Goal: Task Accomplishment & Management: Manage account settings

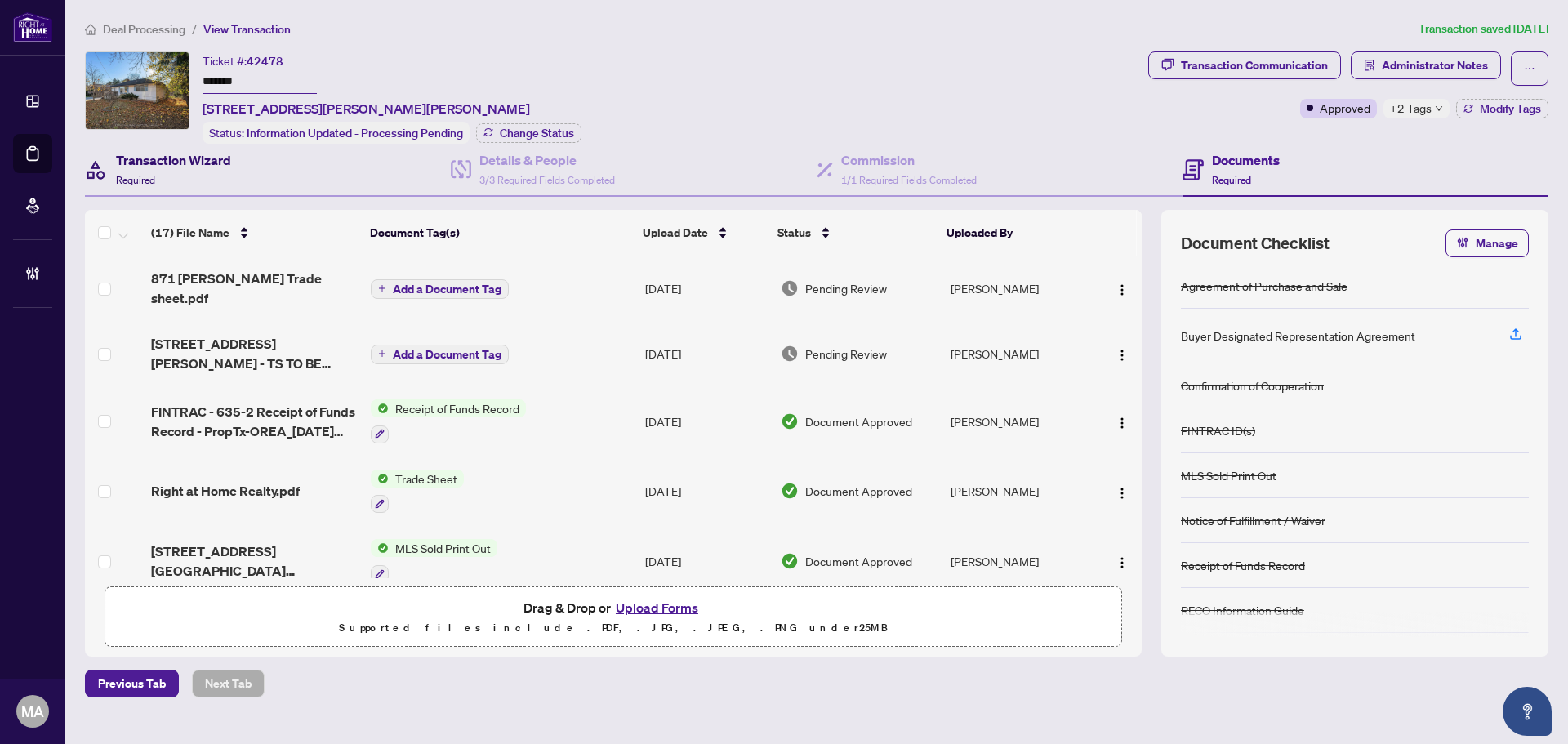
click at [199, 164] on h4 "Transaction Wizard" at bounding box center [174, 160] width 115 height 20
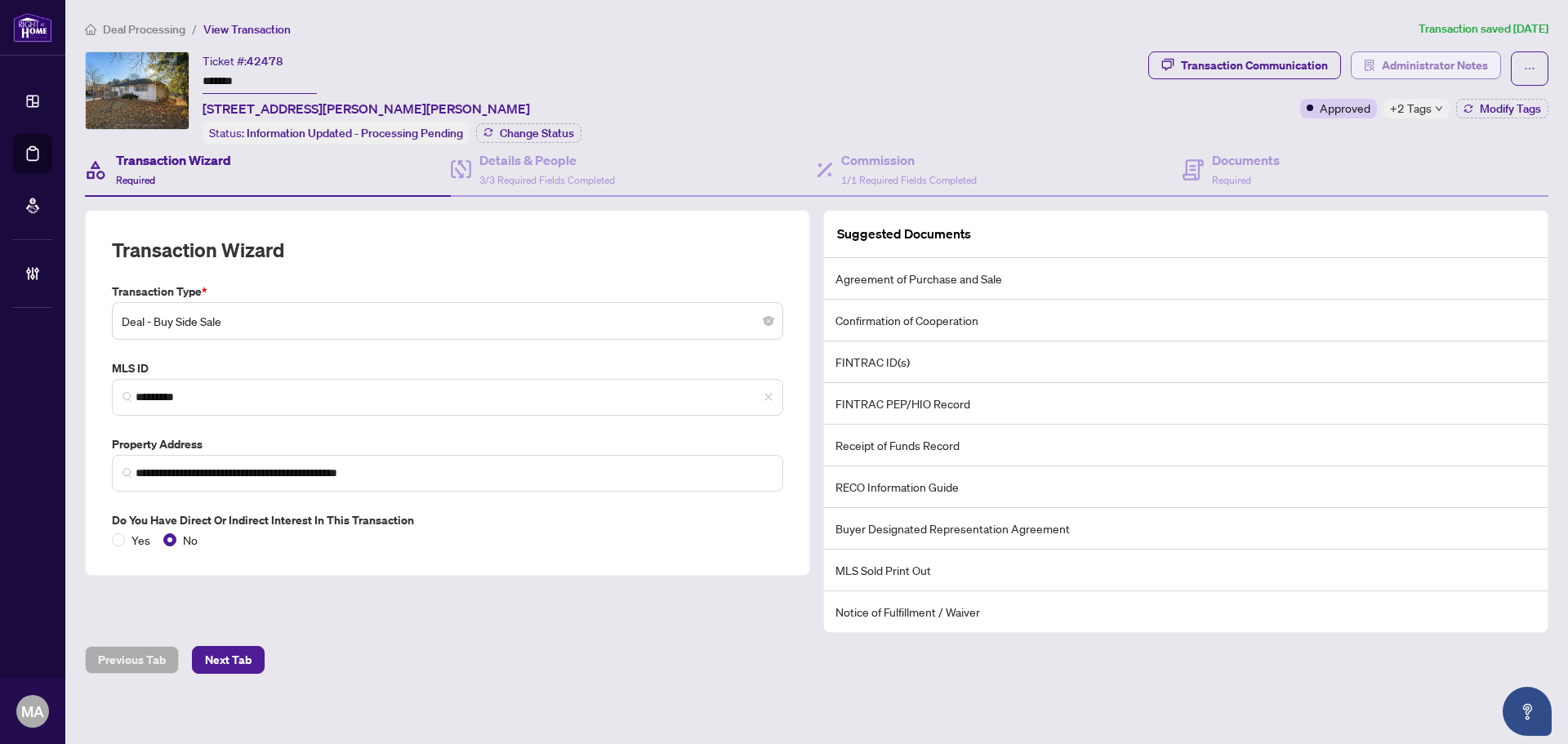
click at [1441, 70] on span "Administrator Notes" at bounding box center [1435, 65] width 106 height 26
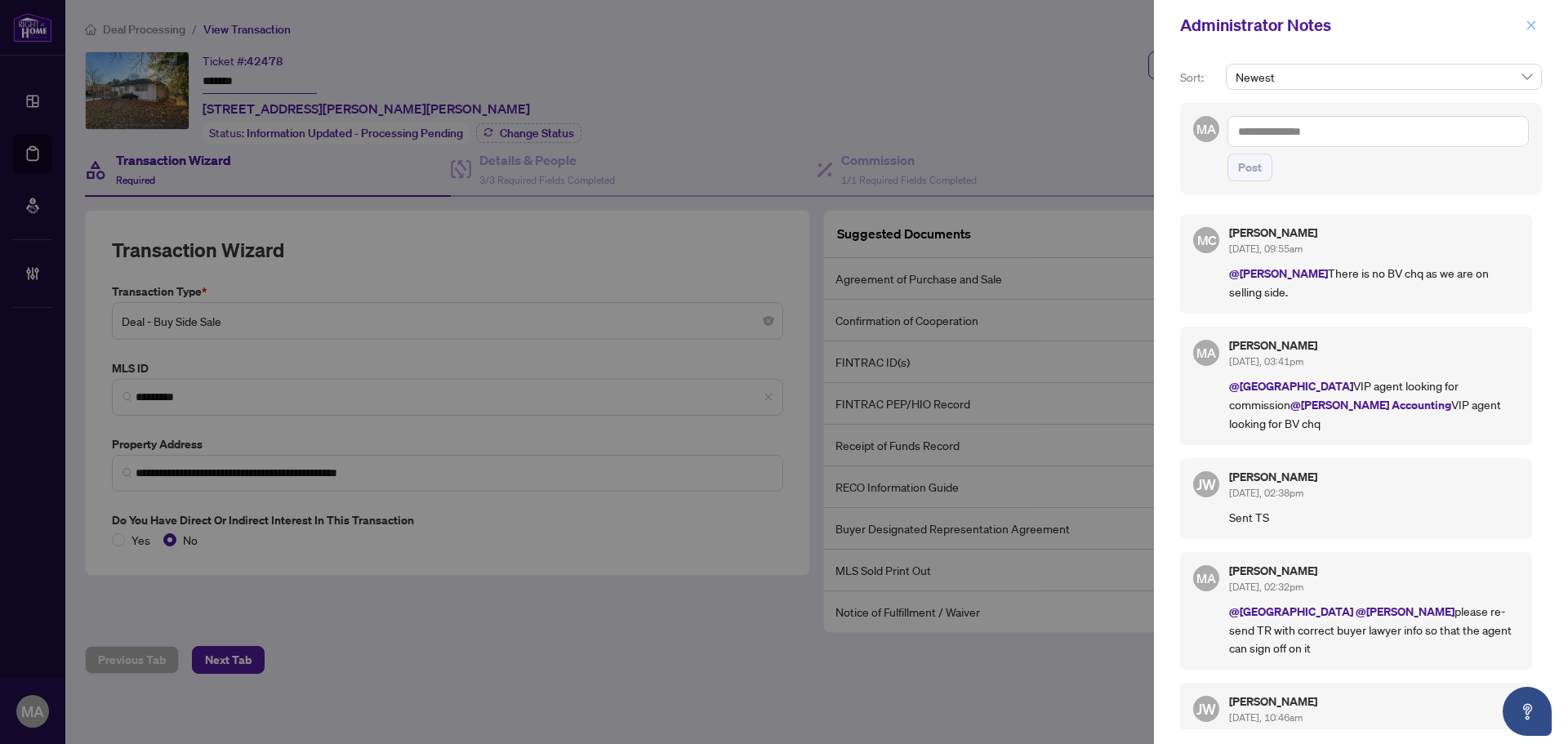
click at [1530, 25] on icon "close" at bounding box center [1532, 25] width 11 height 11
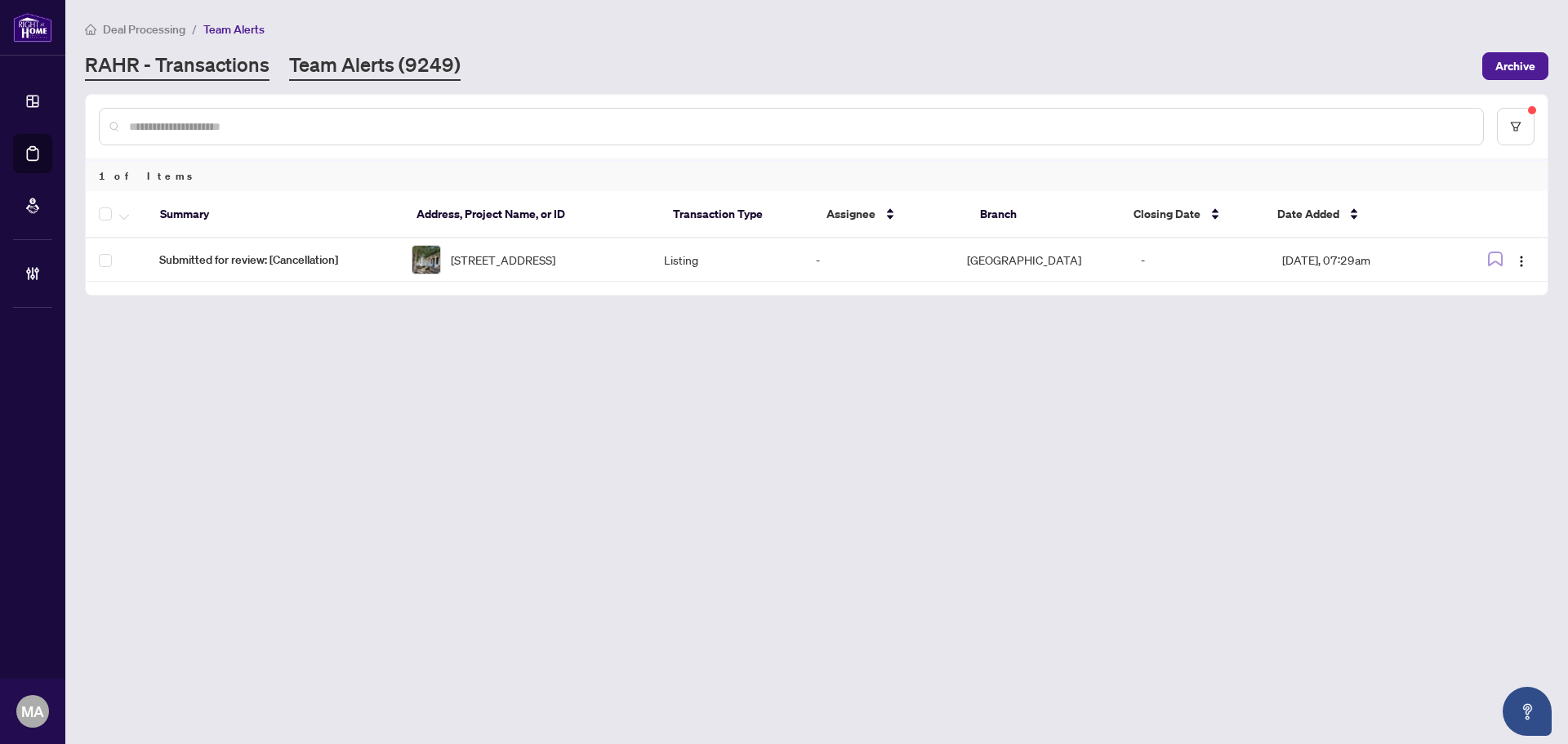
click at [213, 63] on link "RAHR - Transactions" at bounding box center [177, 66] width 184 height 30
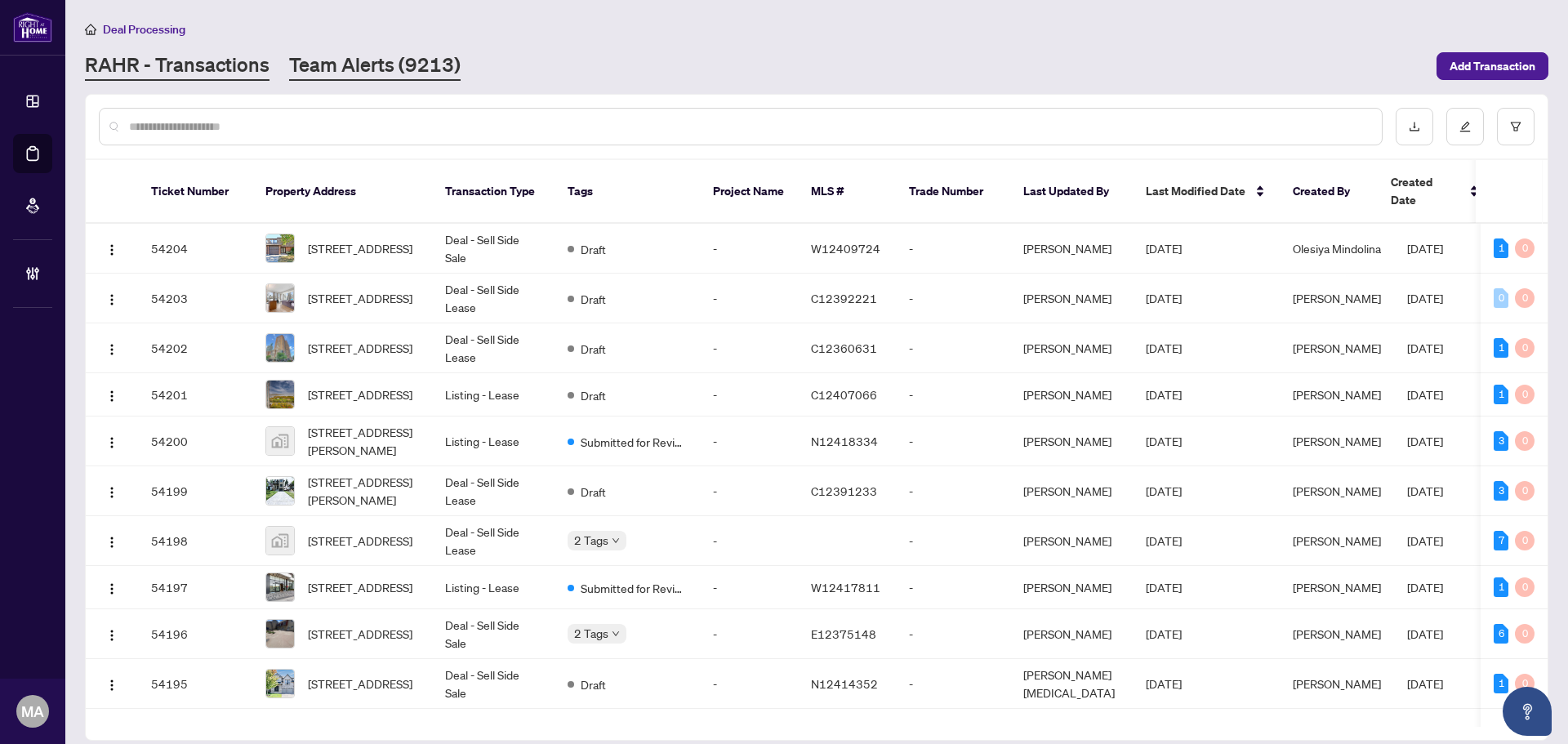
click at [334, 67] on link "Team Alerts (9213)" at bounding box center [375, 66] width 171 height 30
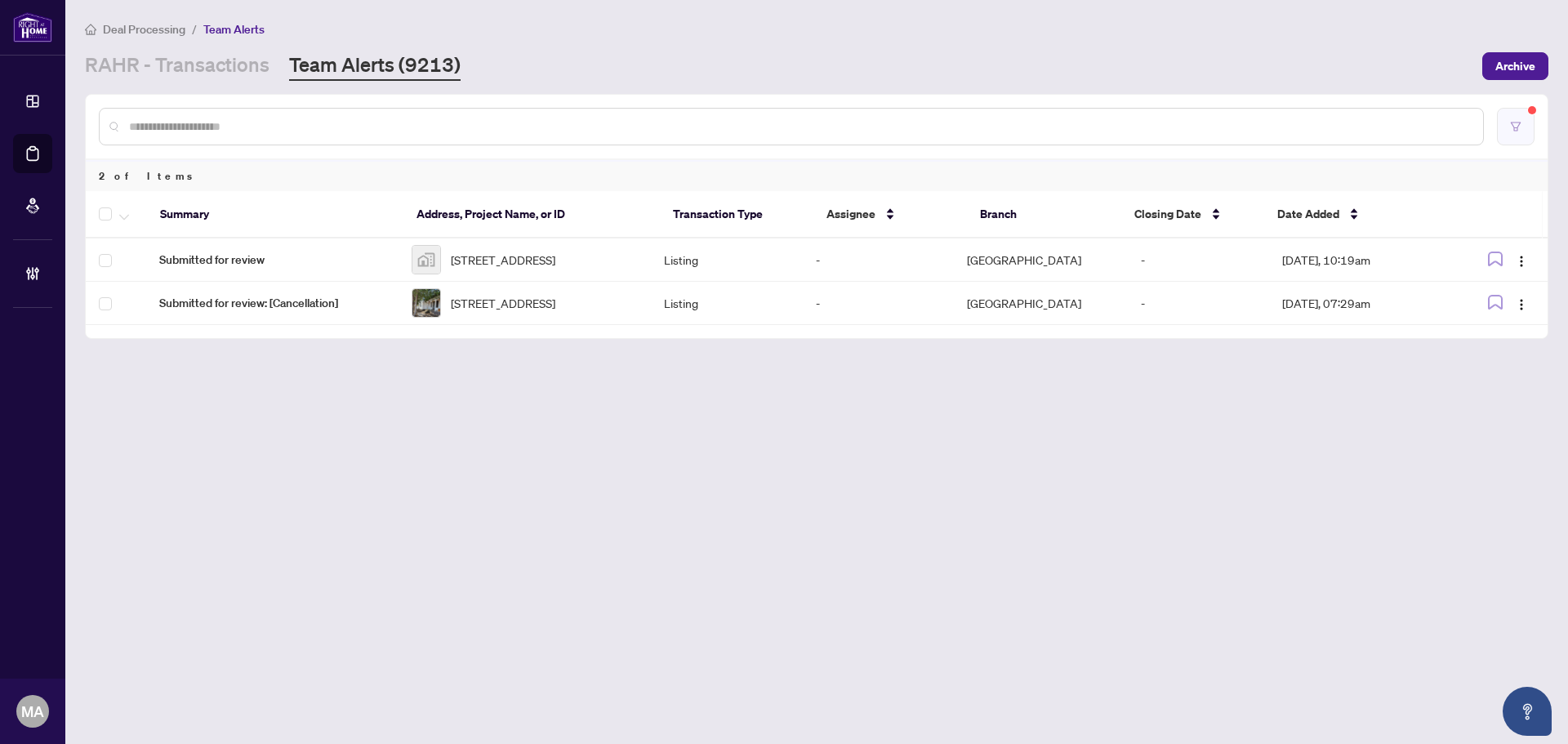
click at [1534, 135] on button "button" at bounding box center [1516, 126] width 37 height 37
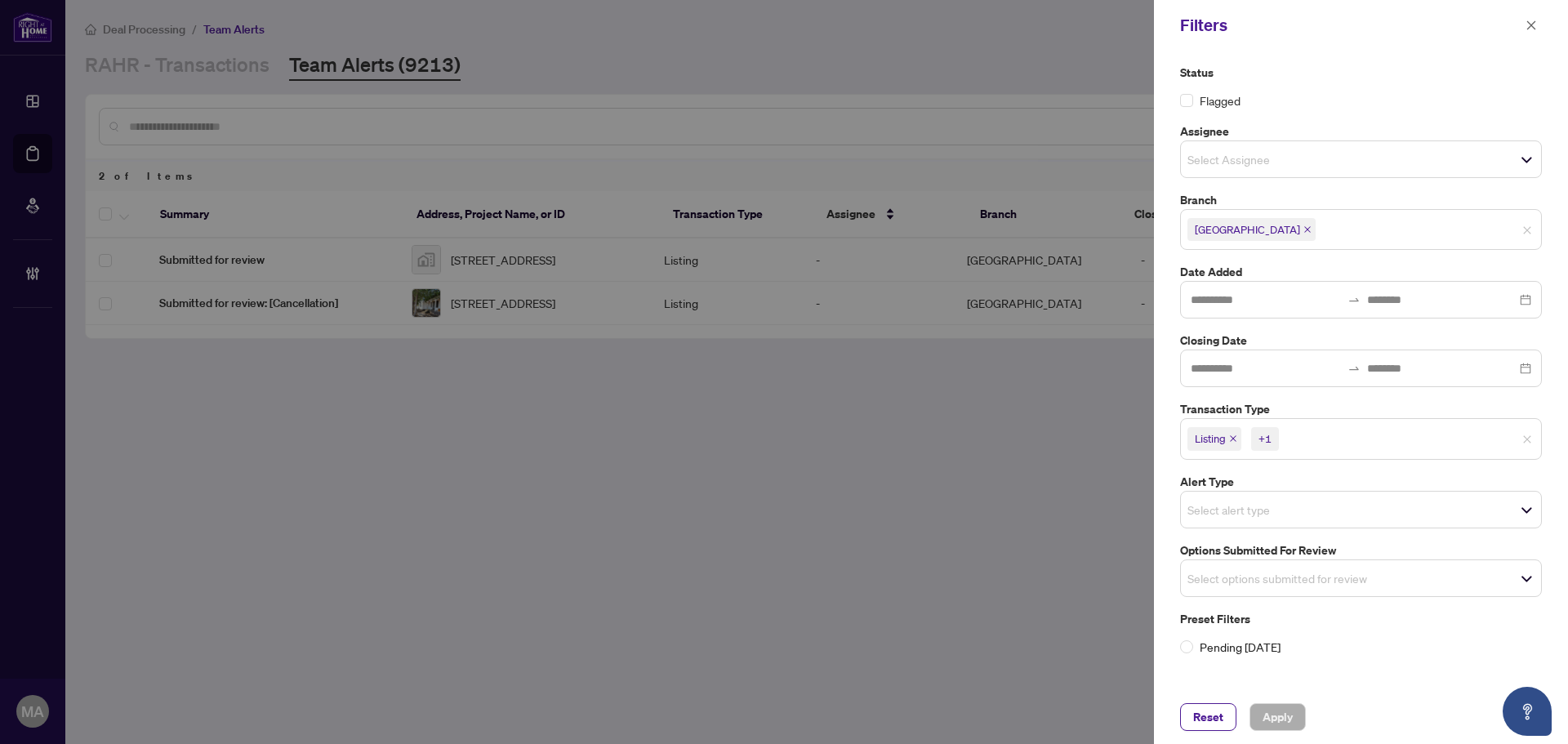
click at [1541, 13] on div "Filters" at bounding box center [1360, 25] width 414 height 50
click at [1534, 22] on icon "close" at bounding box center [1532, 25] width 11 height 11
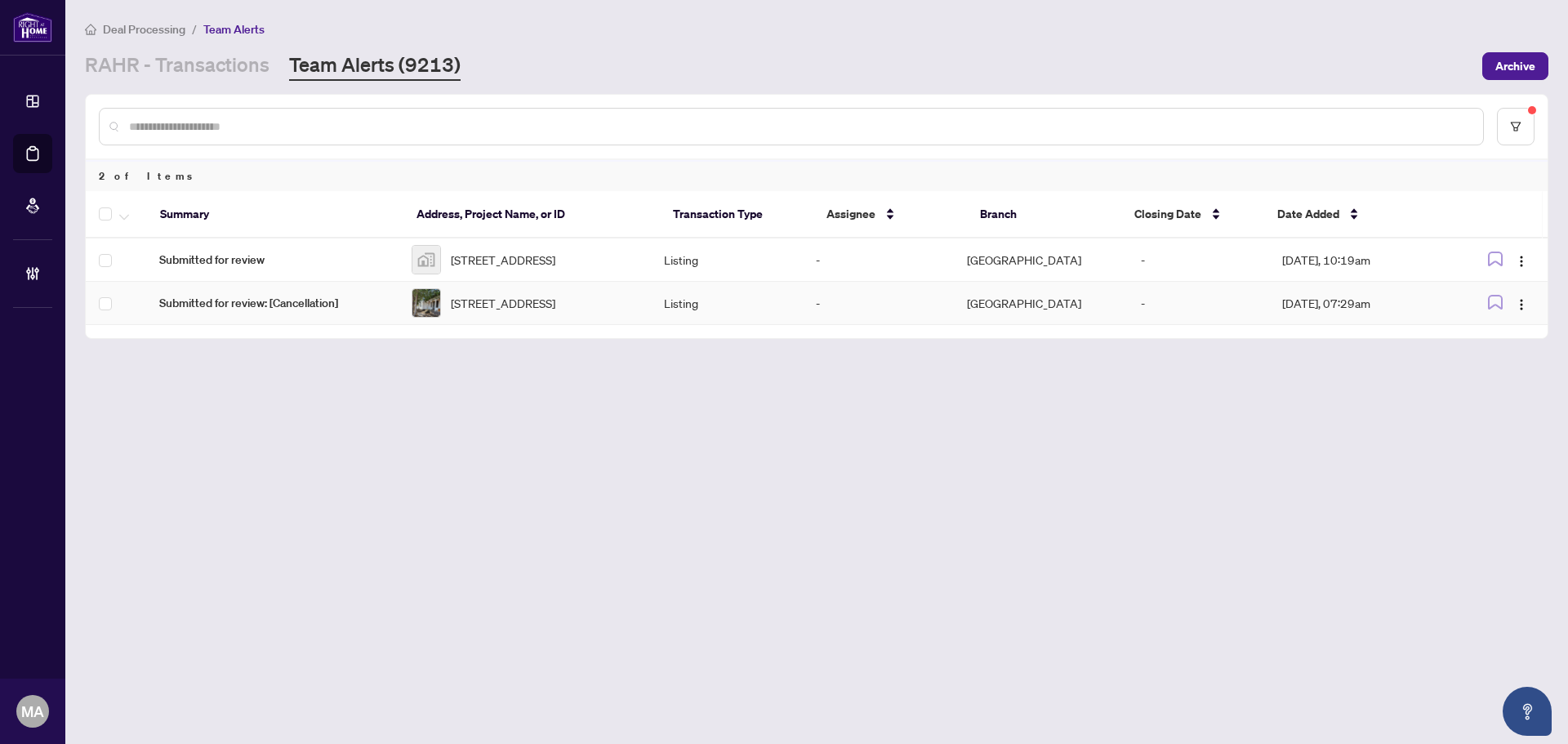
click at [230, 324] on td "Submitted for review: [Cancellation]" at bounding box center [272, 303] width 252 height 44
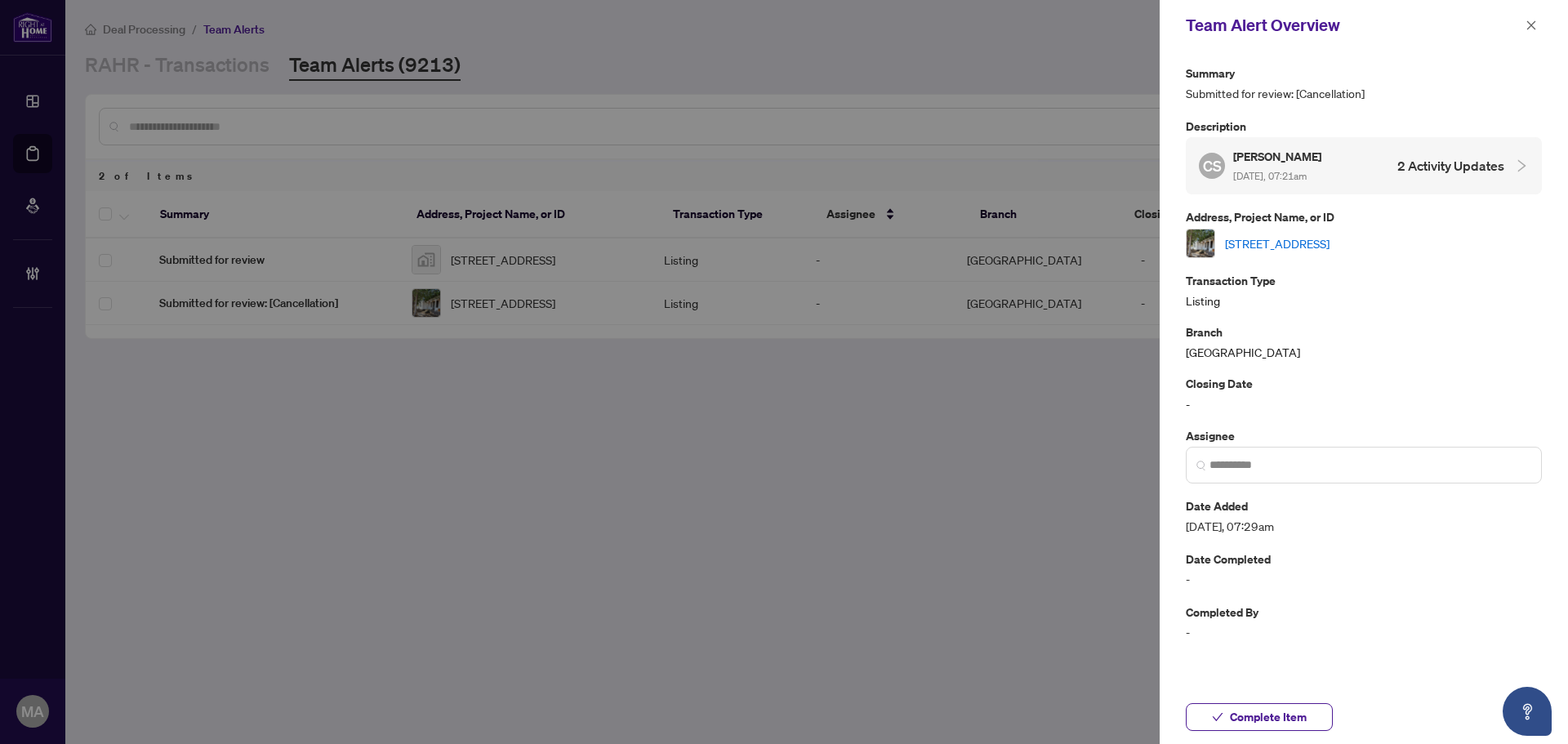
click at [1298, 241] on link "297 Power Rd, Shannonville, Ontario K0K 3A0, Canada" at bounding box center [1278, 243] width 104 height 18
click at [1541, 25] on button "button" at bounding box center [1531, 25] width 21 height 20
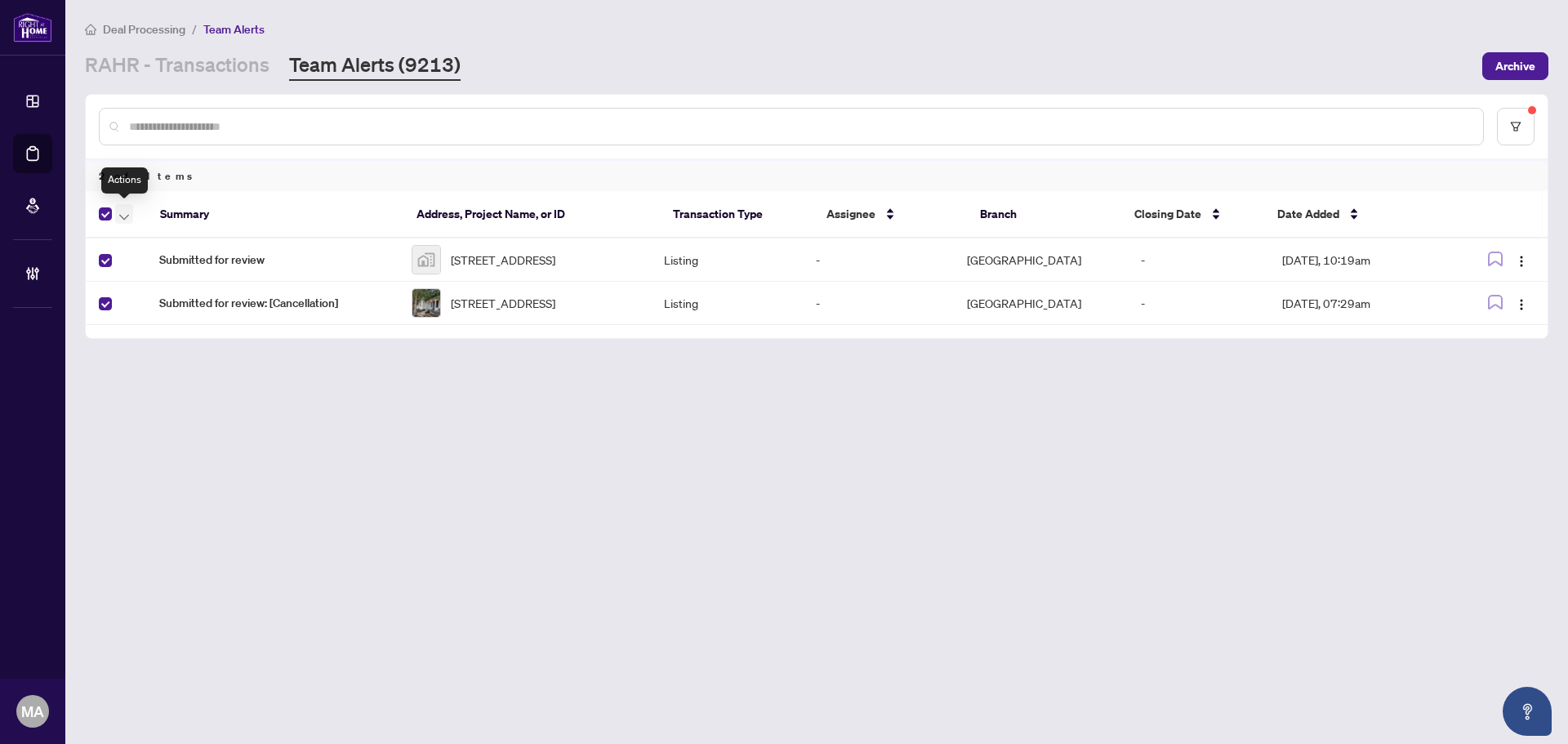
click at [120, 215] on icon "button" at bounding box center [124, 217] width 10 height 6
click at [175, 351] on span "Complete Item" at bounding box center [180, 346] width 102 height 18
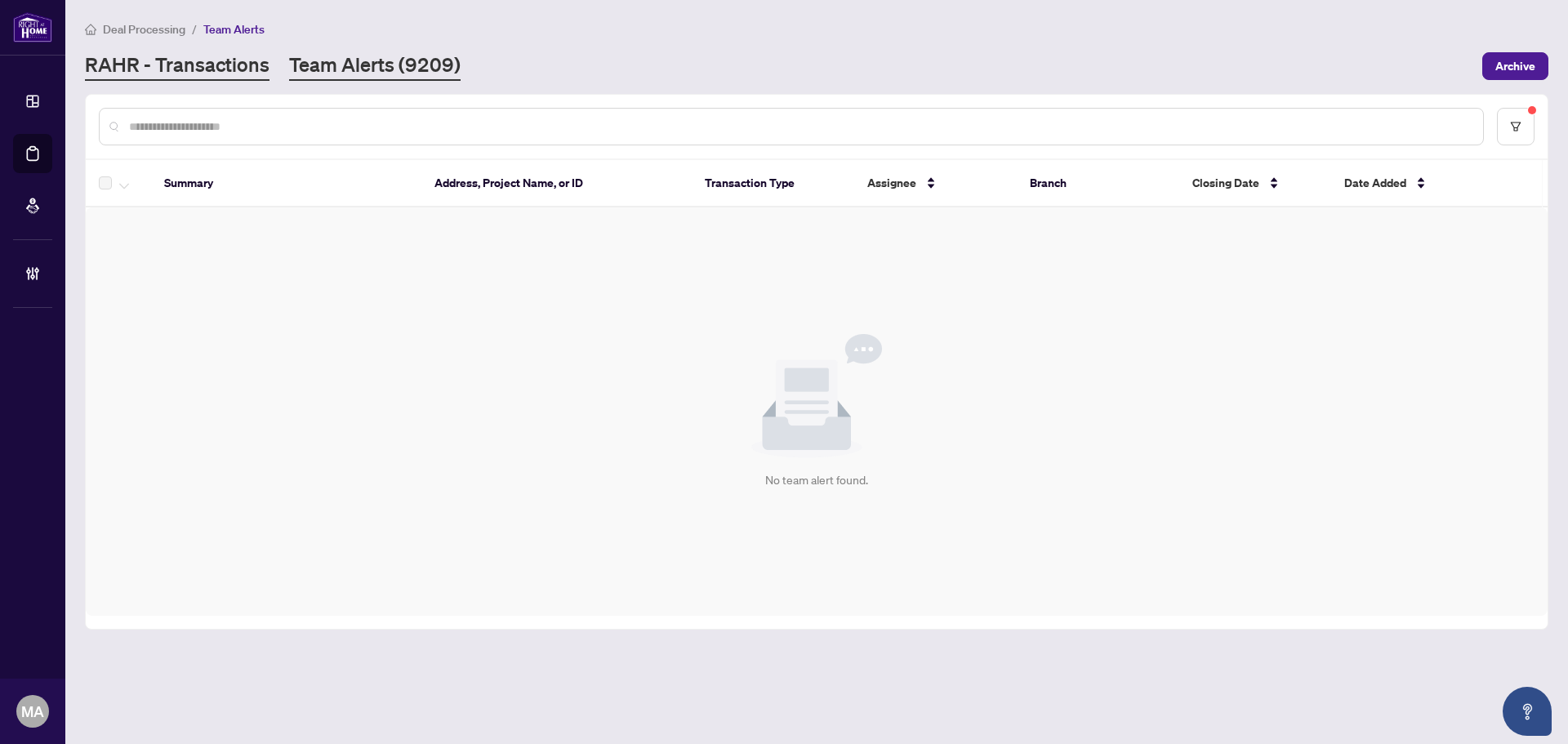
click at [220, 70] on link "RAHR - Transactions" at bounding box center [177, 66] width 184 height 30
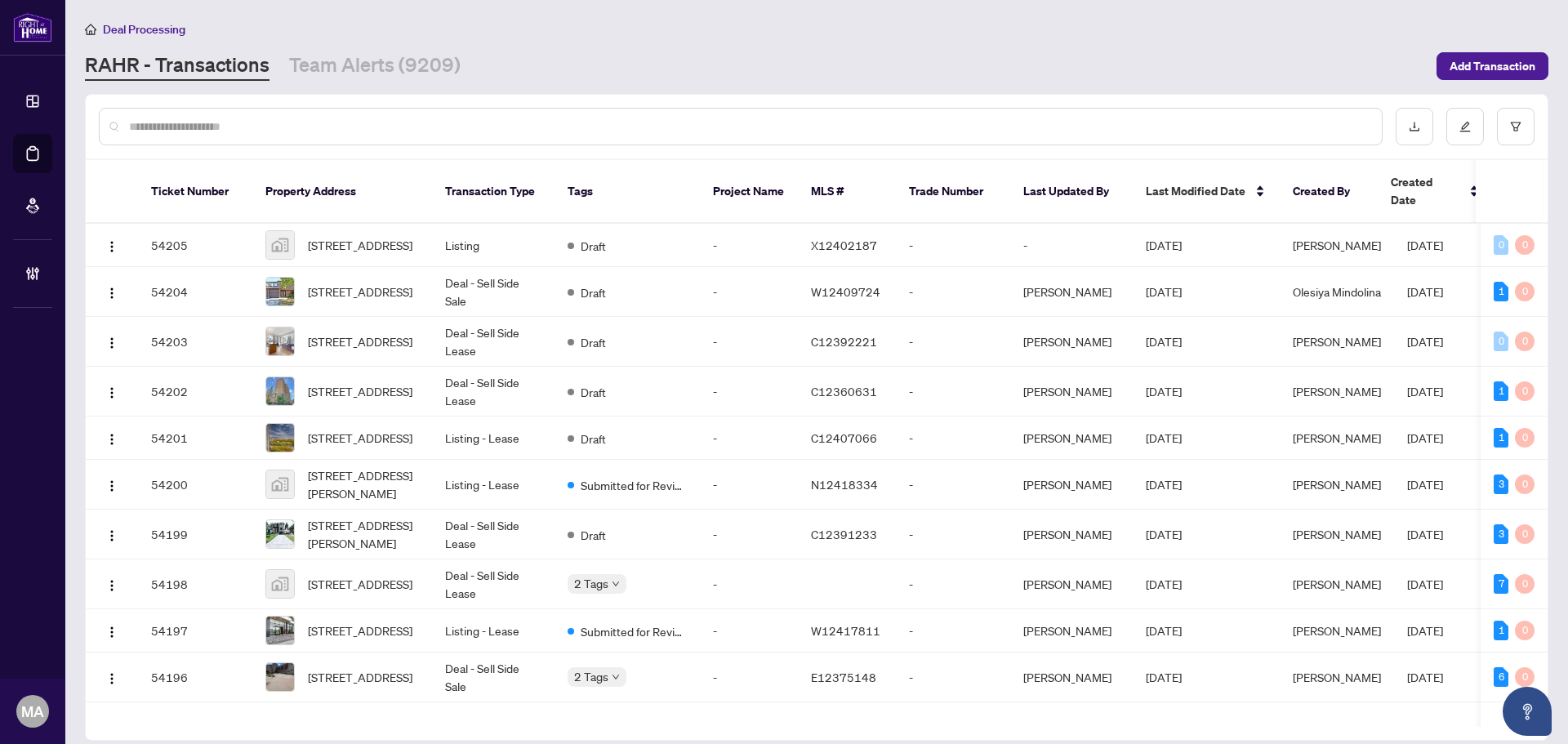
click at [450, 124] on input "text" at bounding box center [749, 126] width 1240 height 18
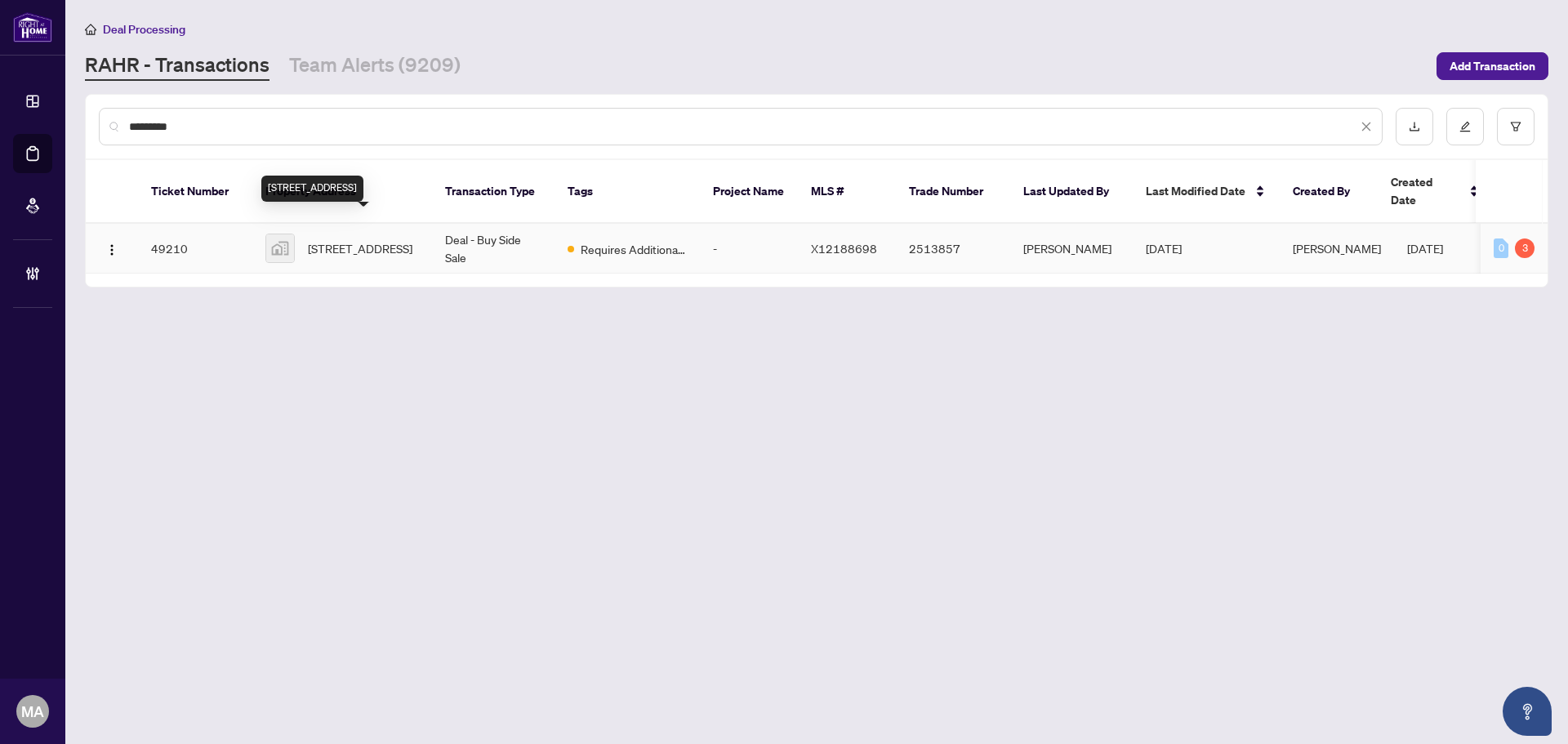
type input "********"
click at [369, 239] on span "483 Long Beach Road, Cameron, ON, Canada" at bounding box center [360, 247] width 104 height 18
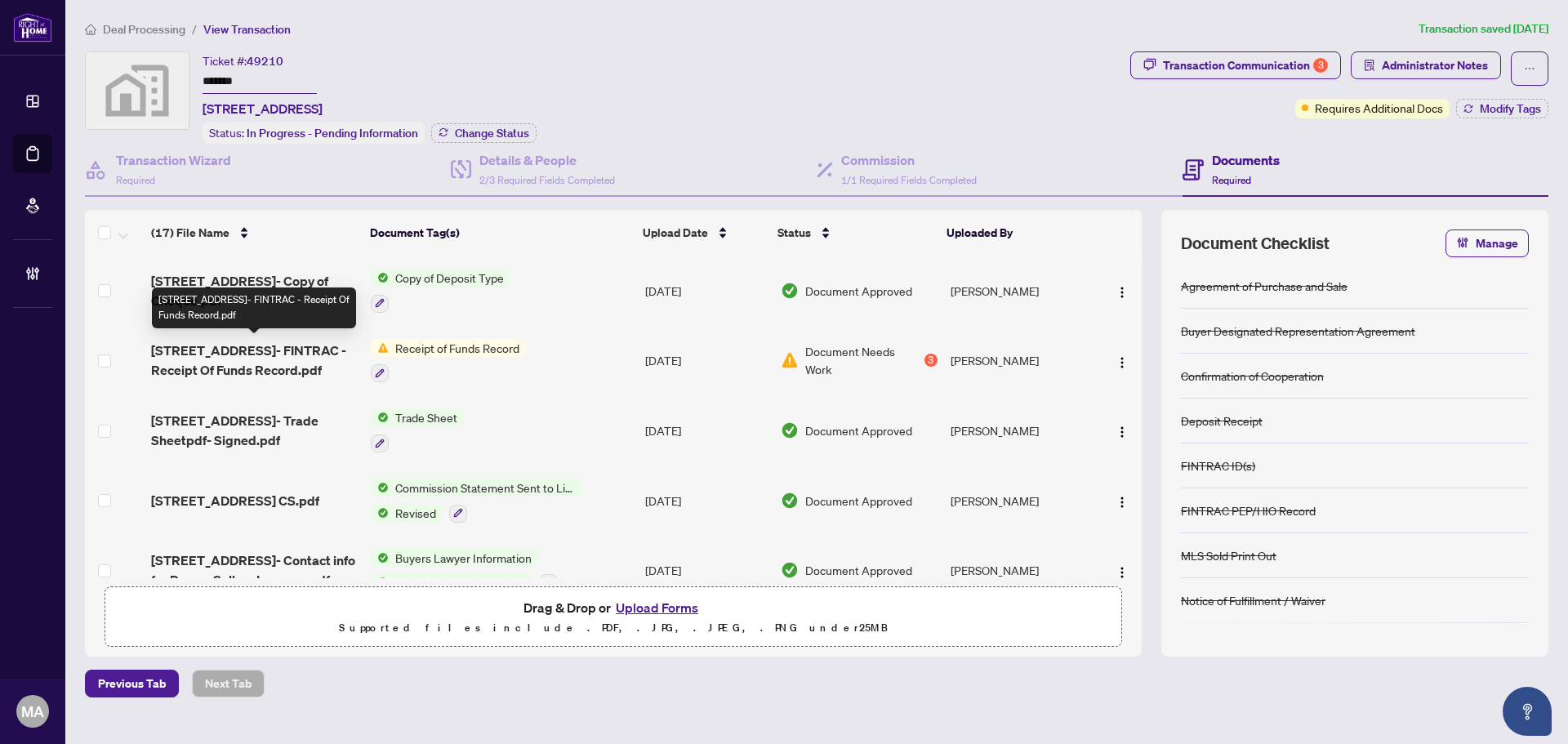
click at [250, 360] on span "483 Long Beach Rd- FINTRAC - Receipt Of Funds Record.pdf" at bounding box center [254, 360] width 207 height 39
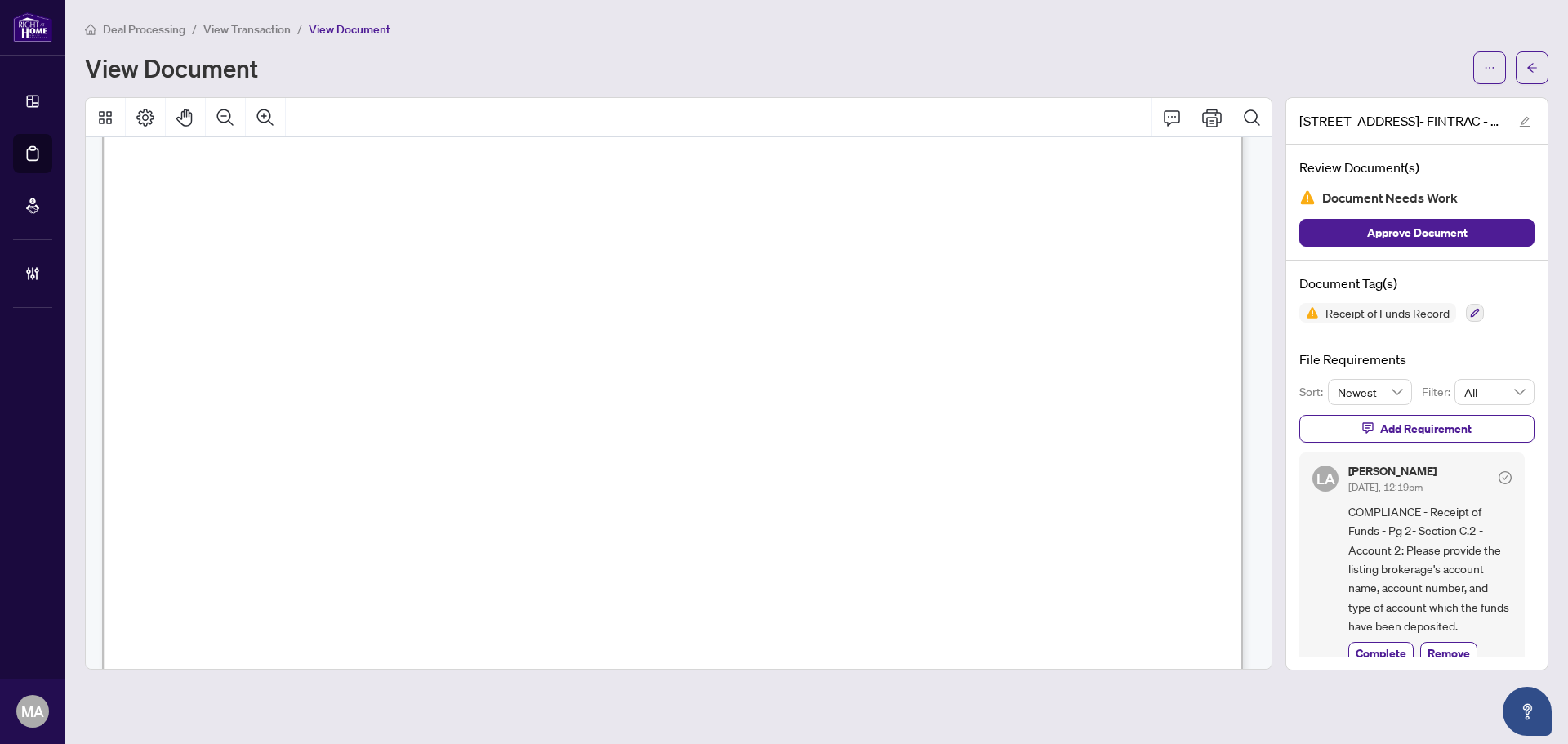
scroll to position [1878, 0]
click at [1521, 68] on button "button" at bounding box center [1532, 67] width 33 height 33
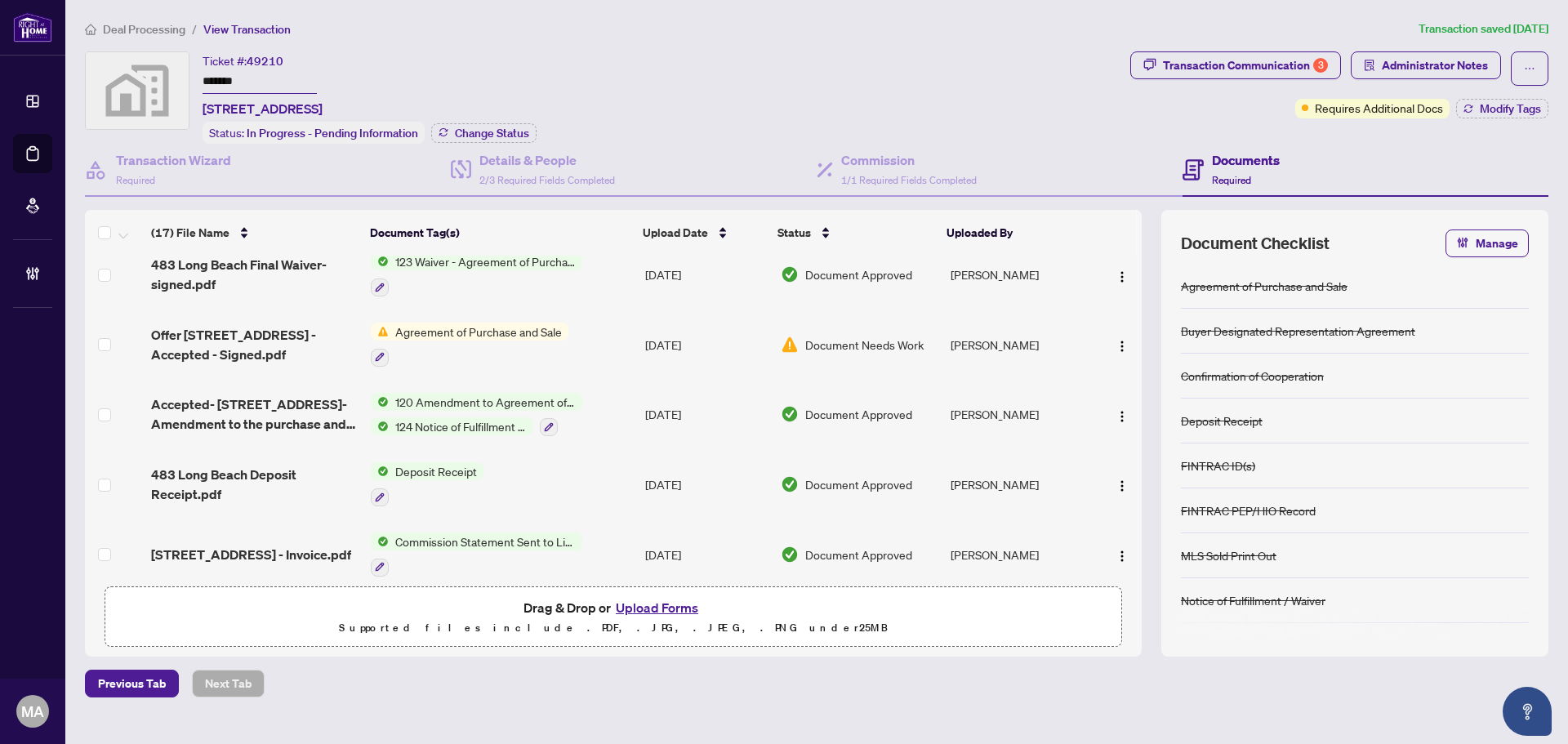
scroll to position [653, 0]
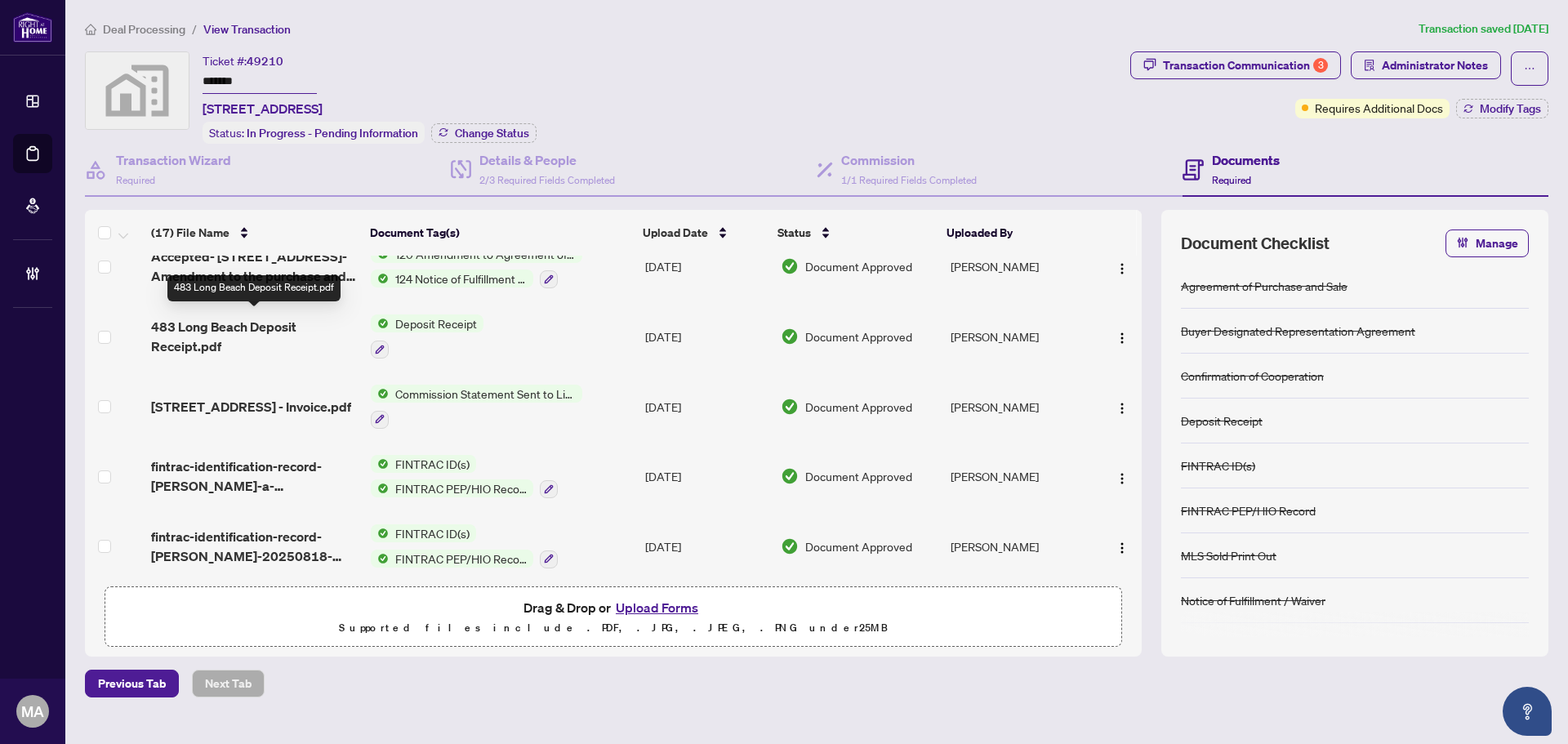
click at [191, 332] on span "483 Long Beach Deposit Receipt.pdf" at bounding box center [254, 337] width 207 height 39
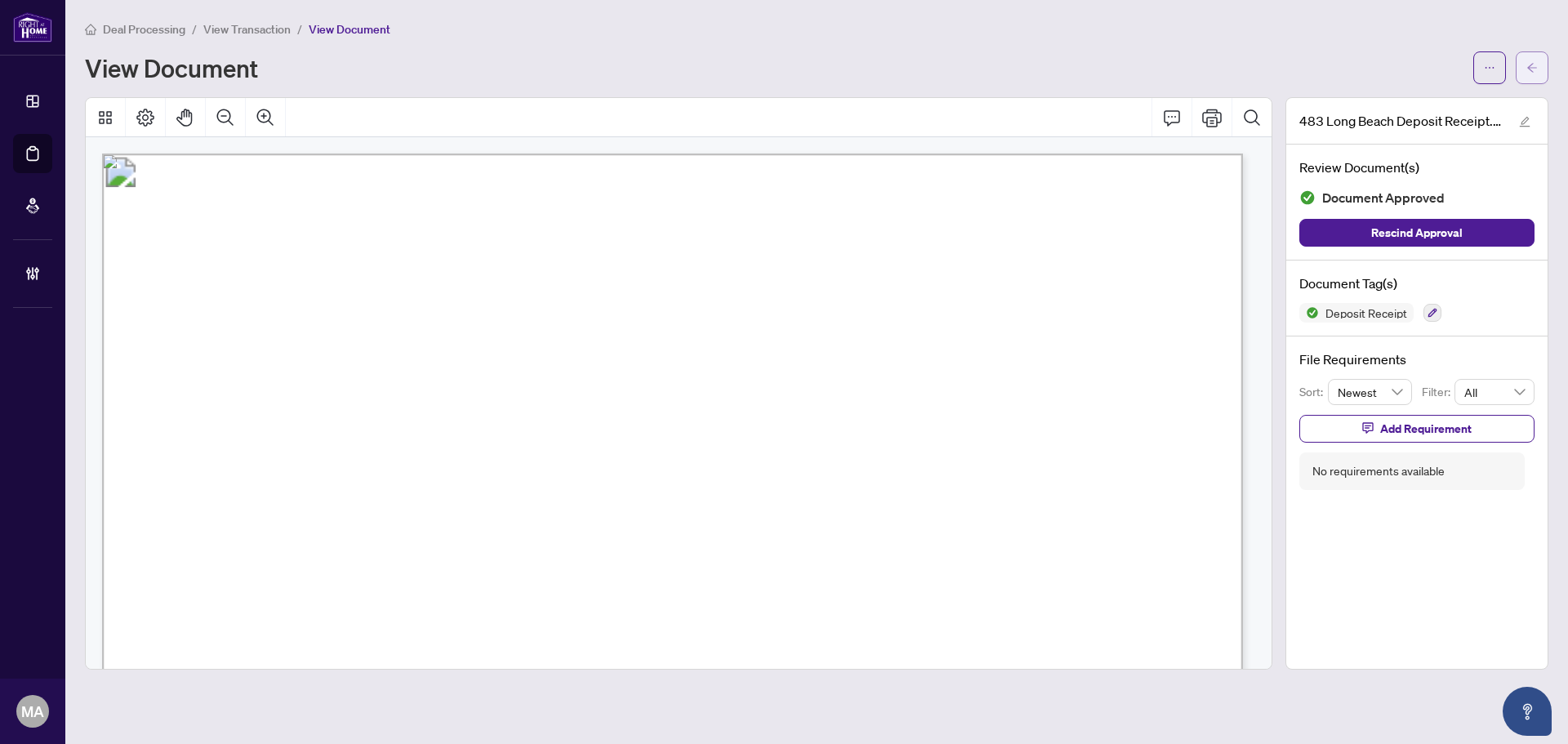
click at [1520, 71] on button "button" at bounding box center [1532, 67] width 33 height 33
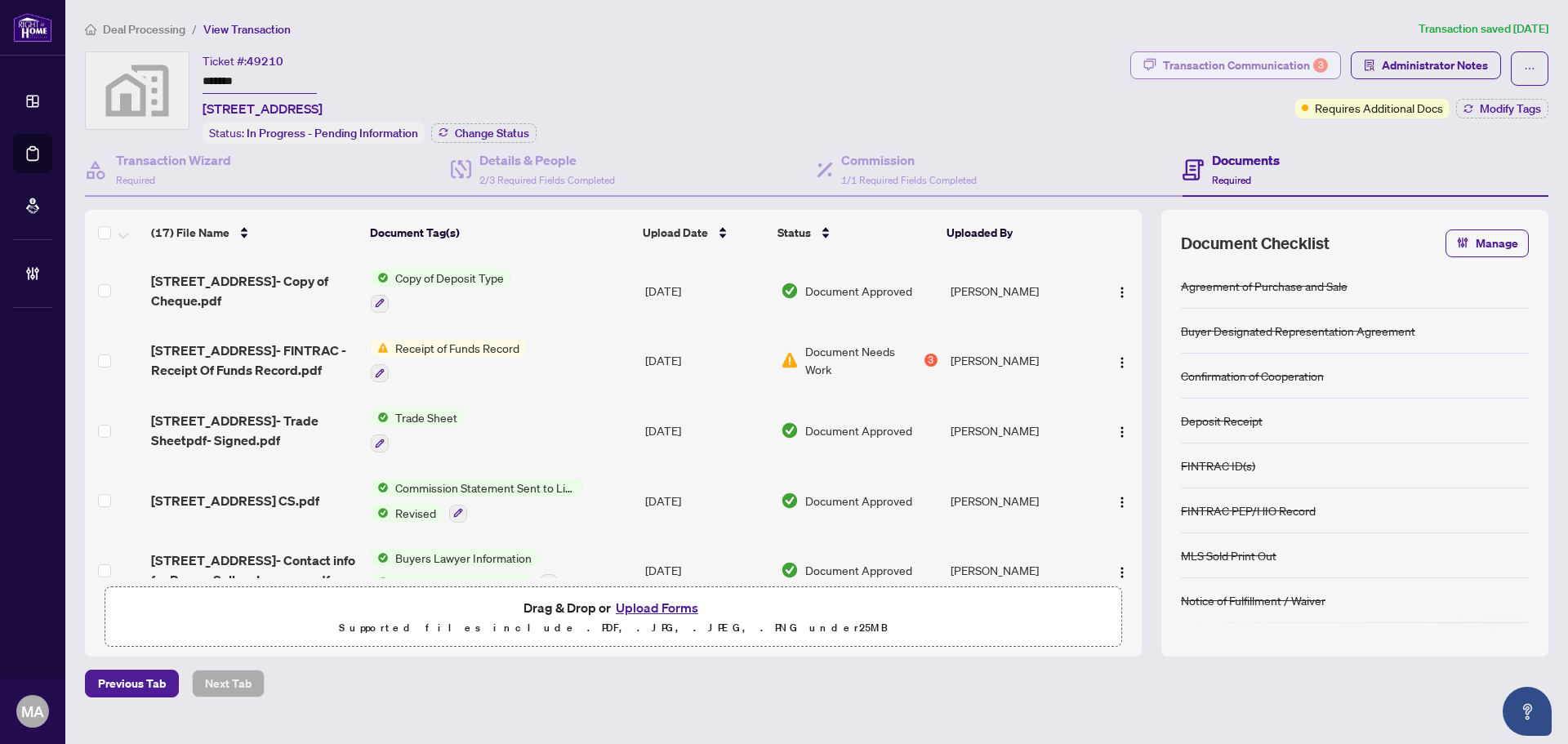
click at [1289, 60] on div "Transaction Communication 3" at bounding box center [1245, 65] width 165 height 26
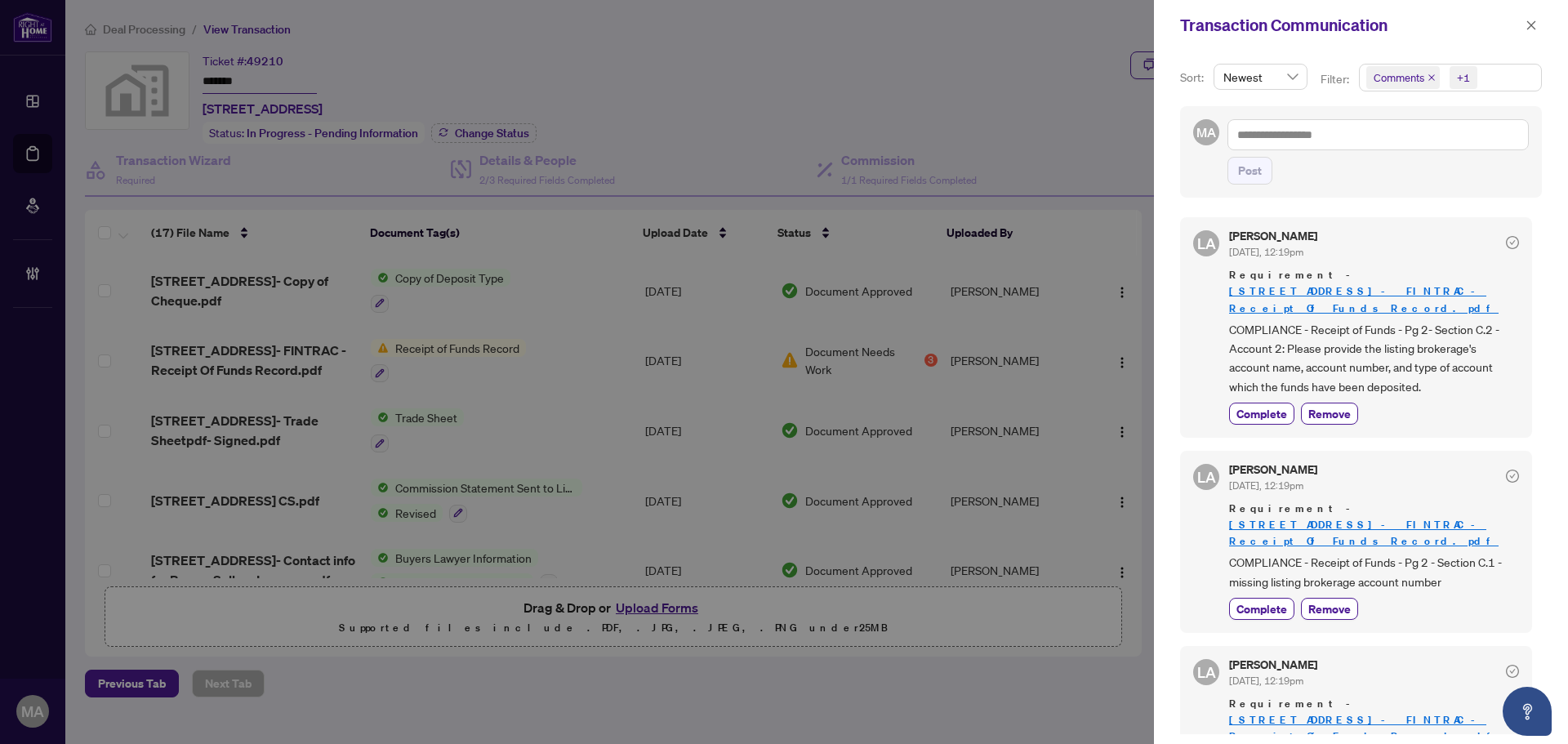
drag, startPoint x: 1541, startPoint y: 28, endPoint x: 1464, endPoint y: 46, distance: 79.1
click at [1541, 28] on button "button" at bounding box center [1531, 25] width 21 height 20
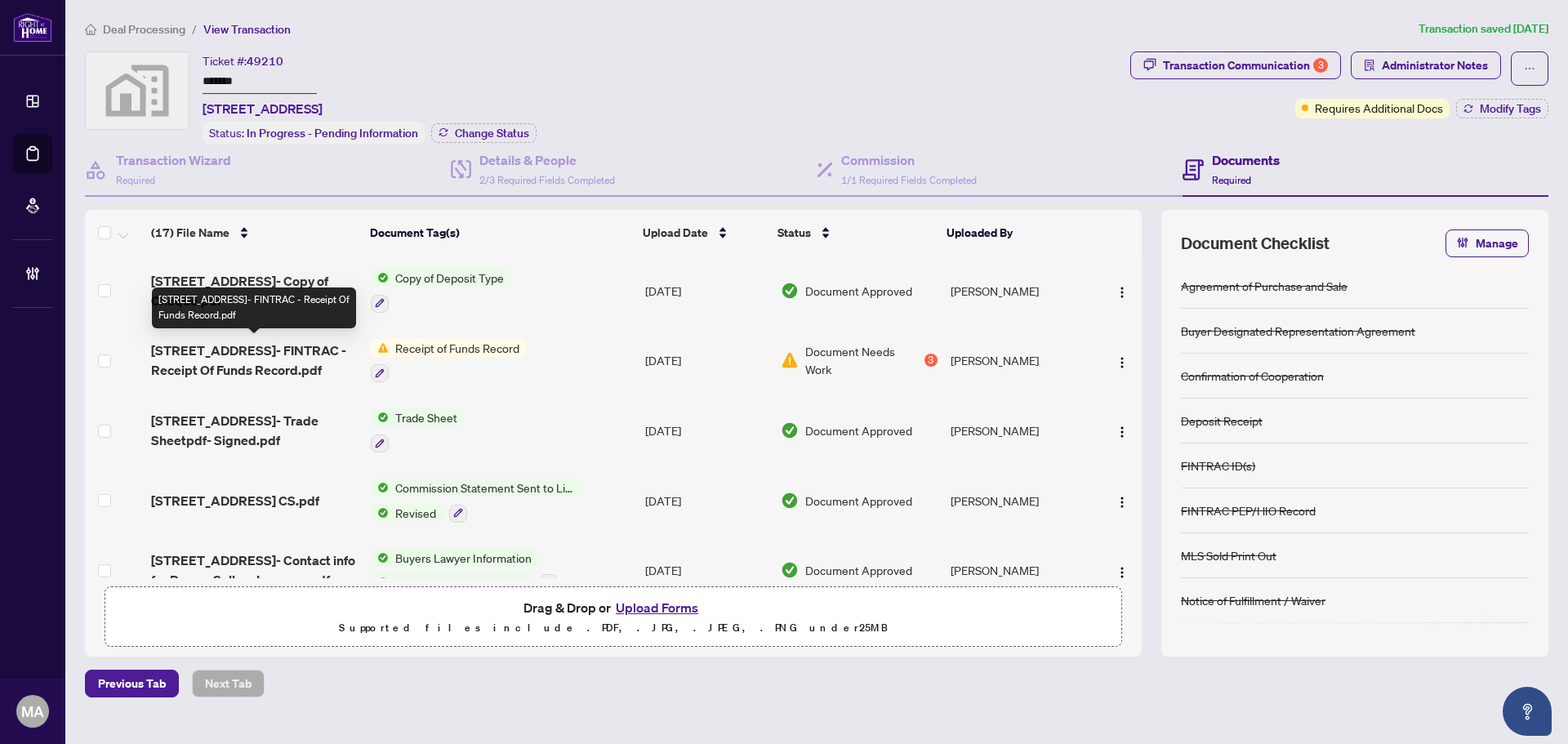
click at [280, 354] on span "483 Long Beach Rd- FINTRAC - Receipt Of Funds Record.pdf" at bounding box center [254, 360] width 207 height 39
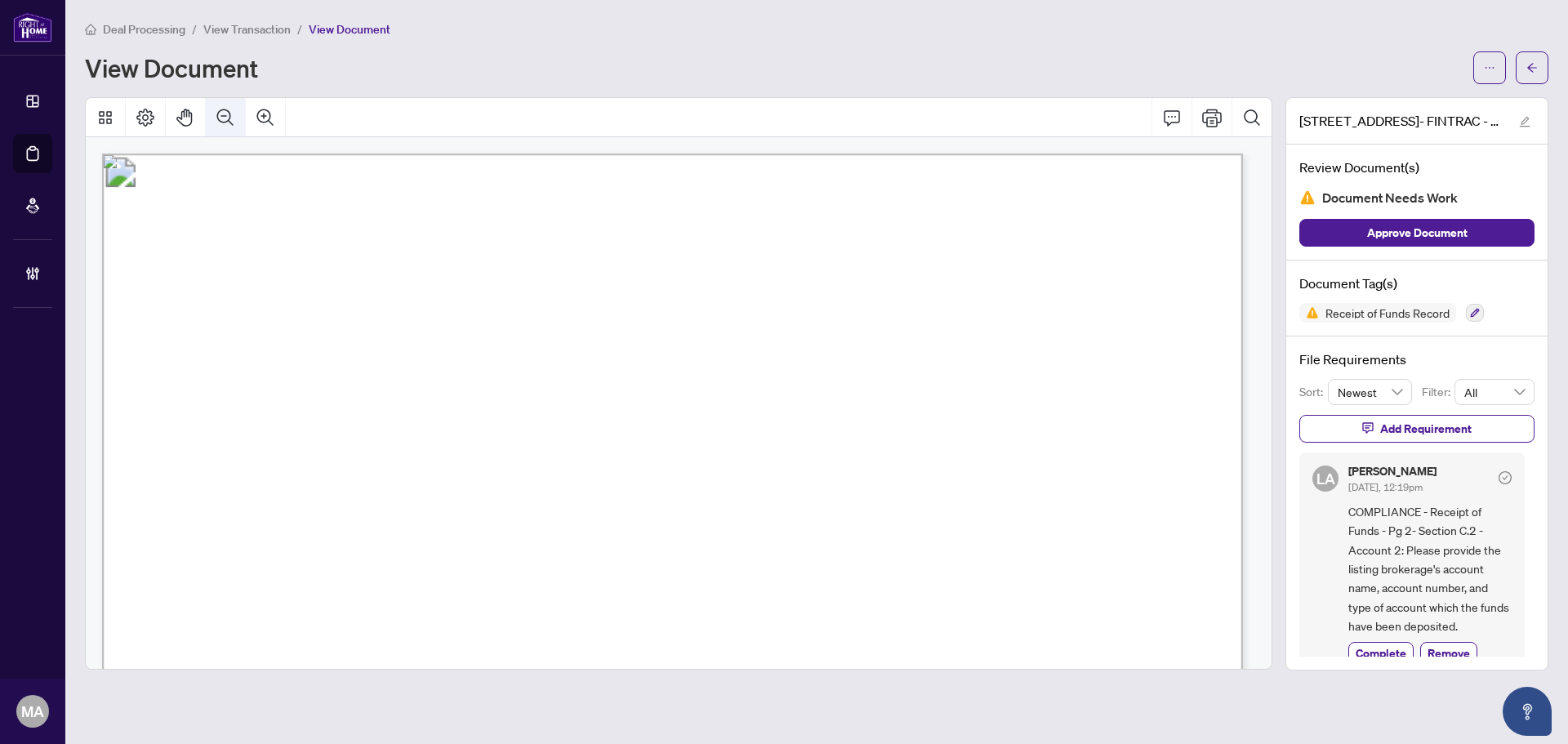
click at [229, 118] on icon "Zoom Out" at bounding box center [225, 117] width 17 height 17
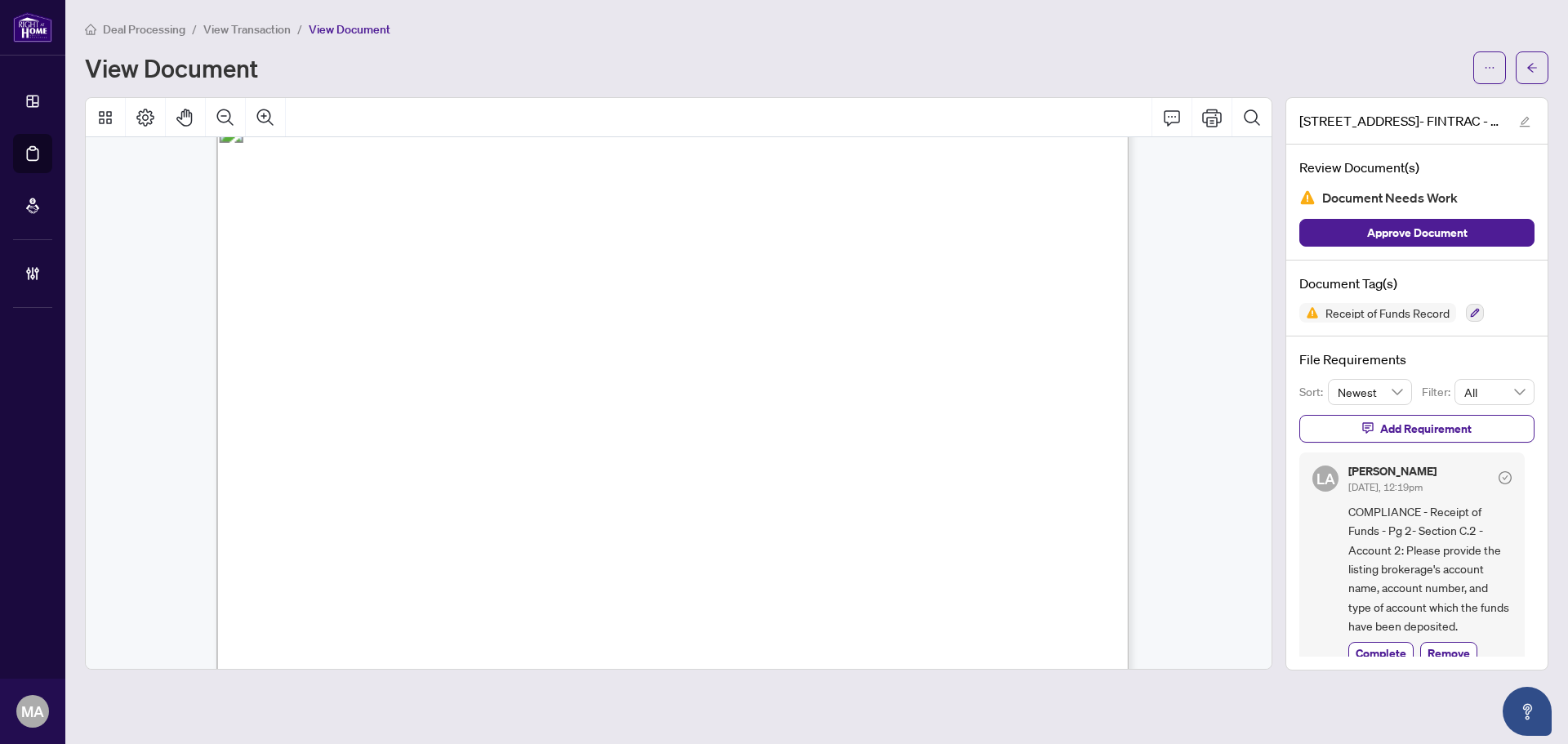
scroll to position [1714, 0]
click at [1535, 67] on icon "arrow-left" at bounding box center [1533, 68] width 11 height 11
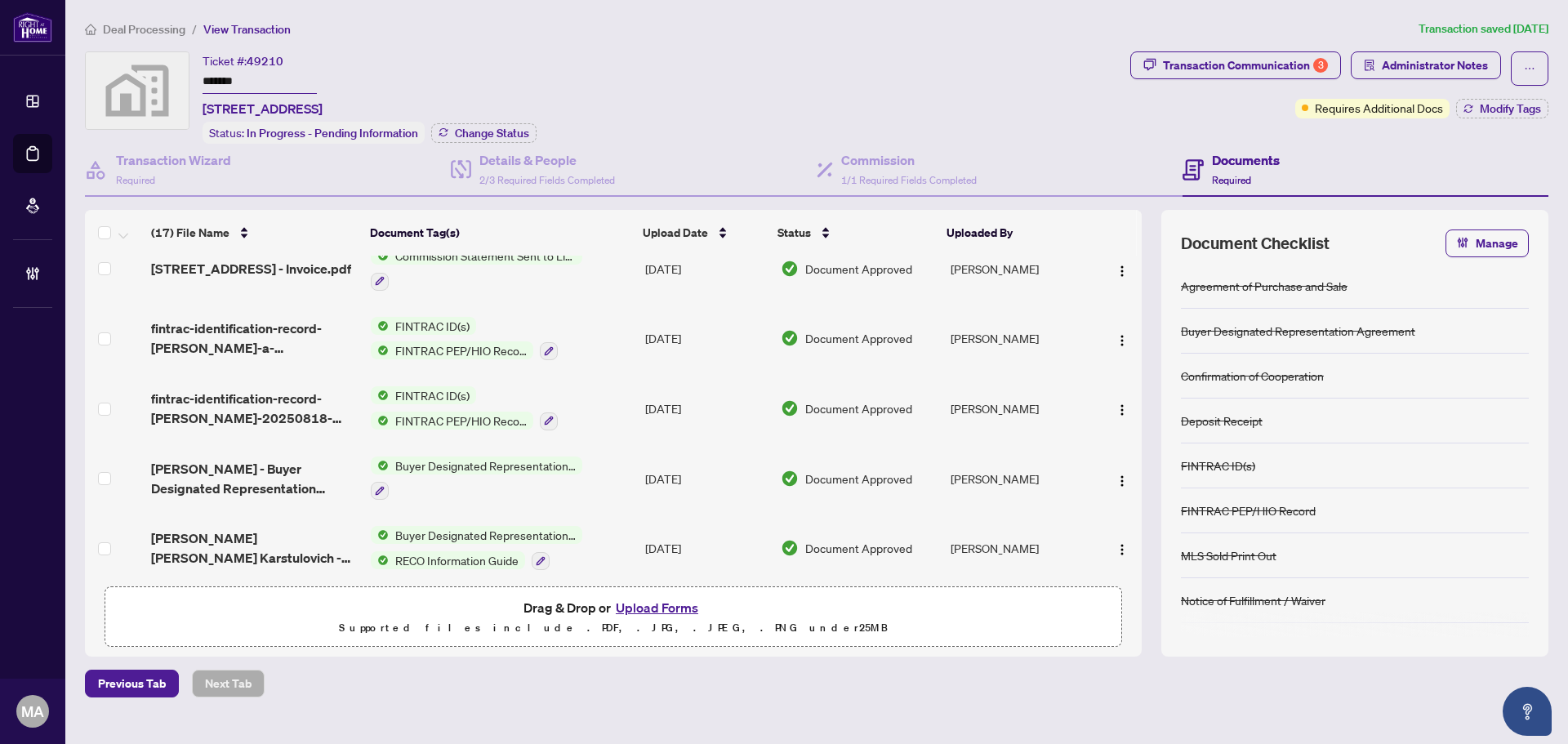
scroll to position [703, 0]
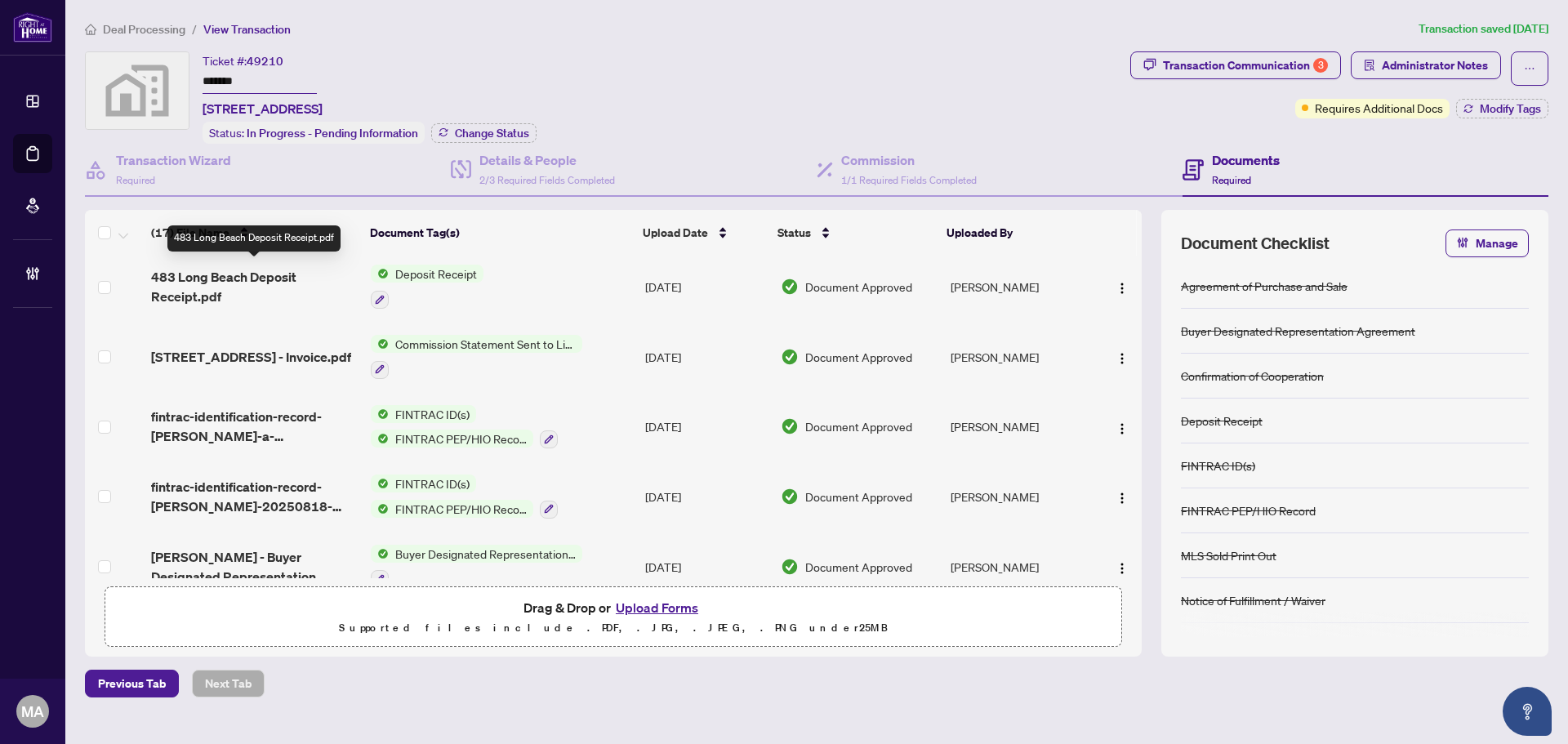
click at [194, 267] on span "483 Long Beach Deposit Receipt.pdf" at bounding box center [254, 286] width 207 height 39
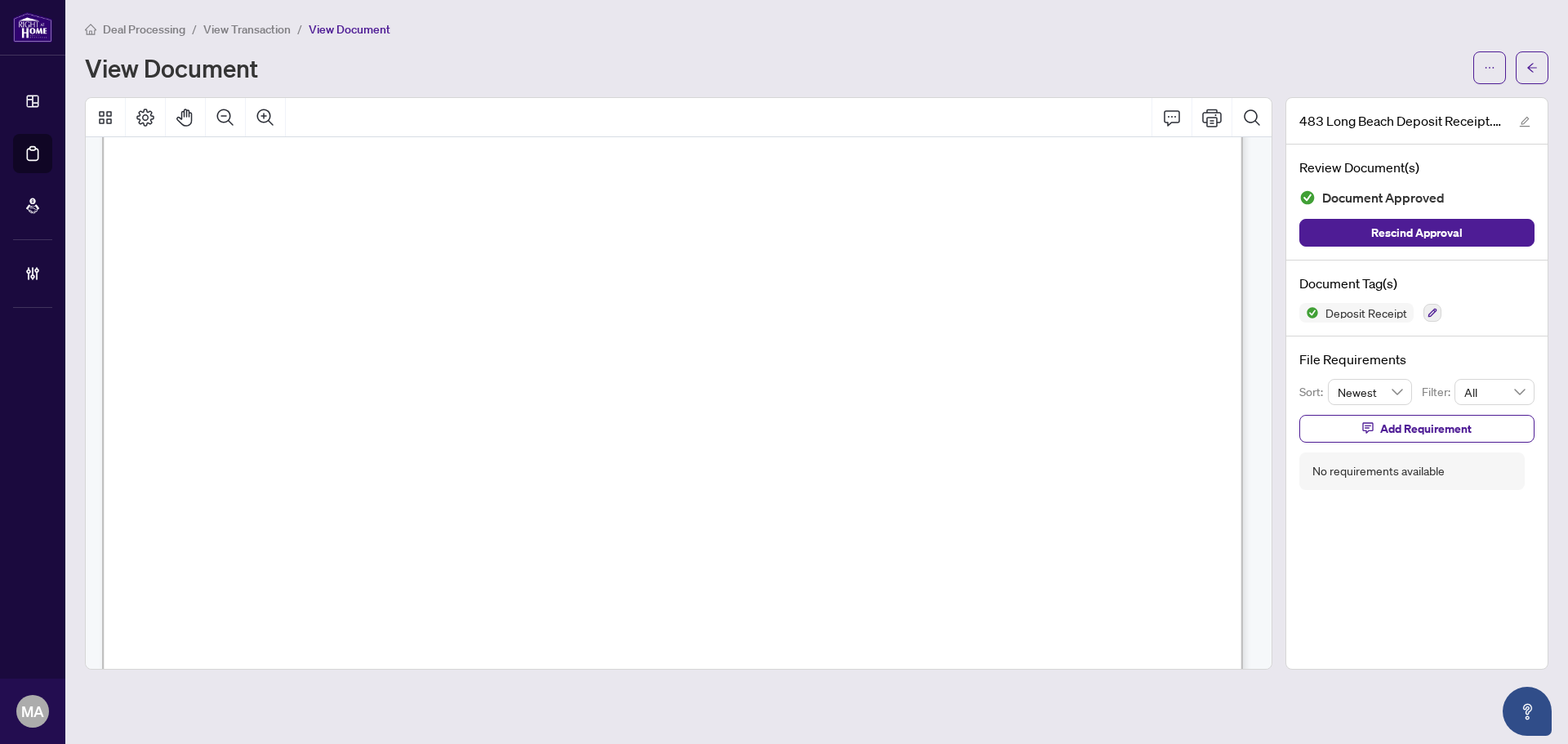
scroll to position [977, 0]
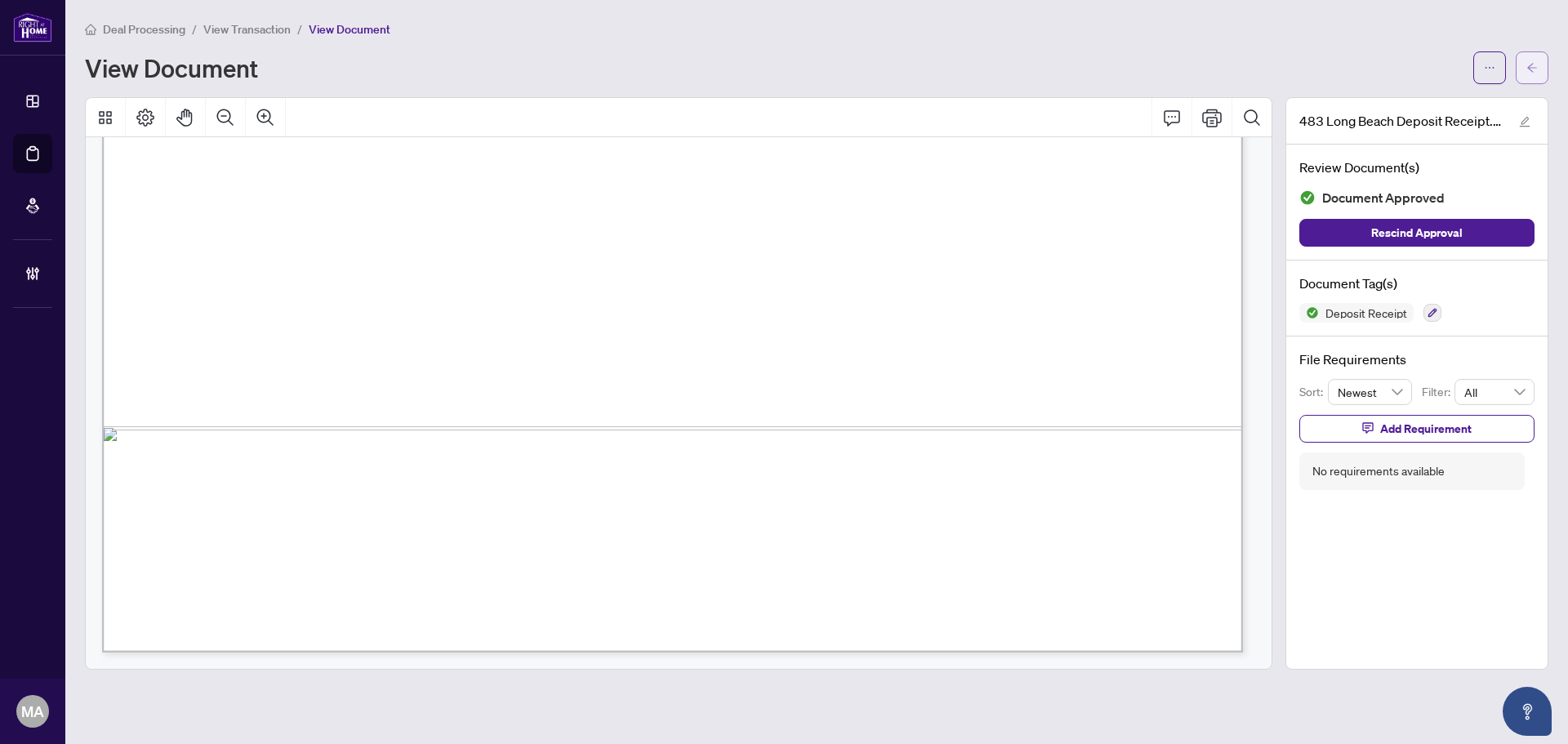
click at [1533, 62] on icon "arrow-left" at bounding box center [1533, 68] width 11 height 11
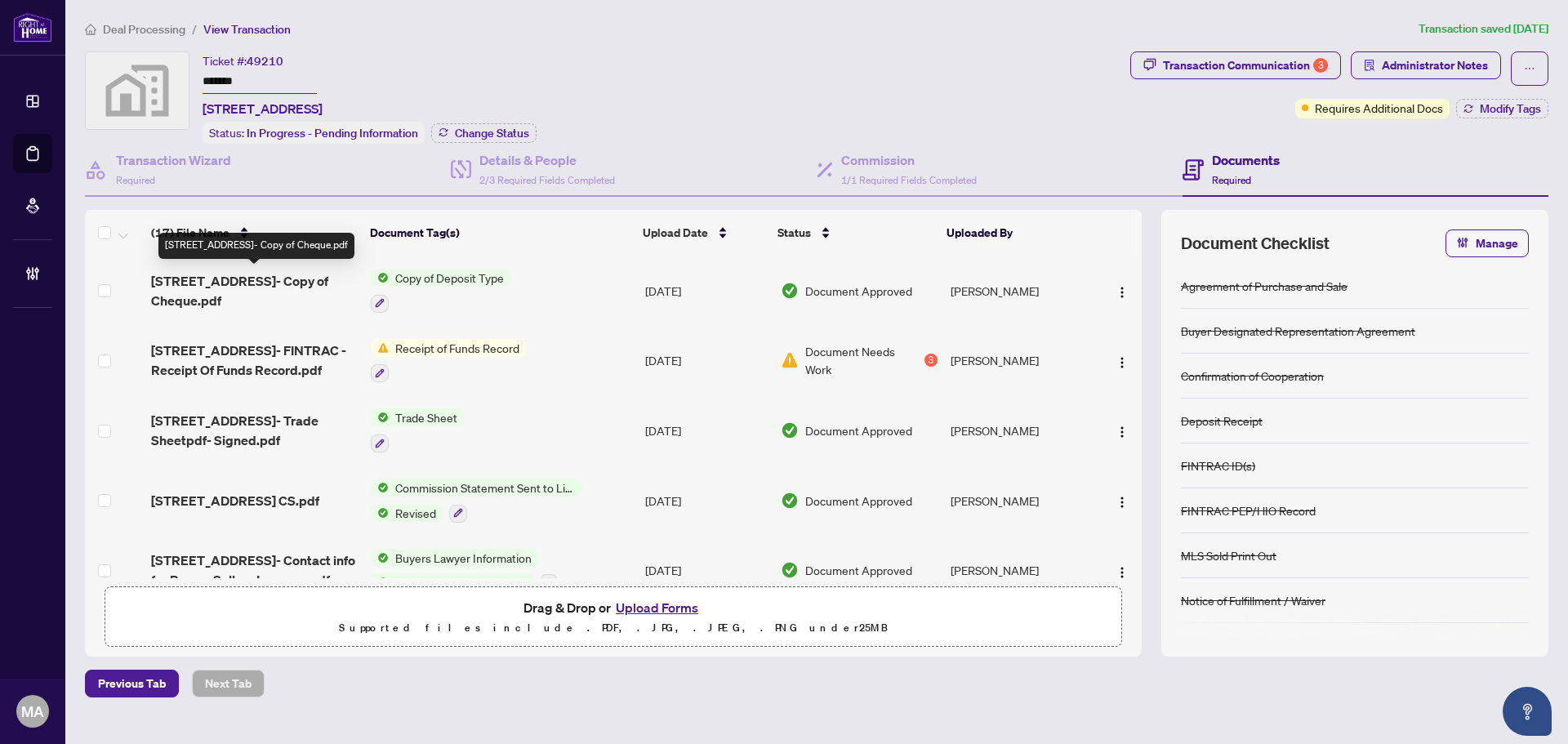
click at [202, 292] on span "483 Long Beach Rd- Copy of Cheque.pdf" at bounding box center [254, 290] width 207 height 39
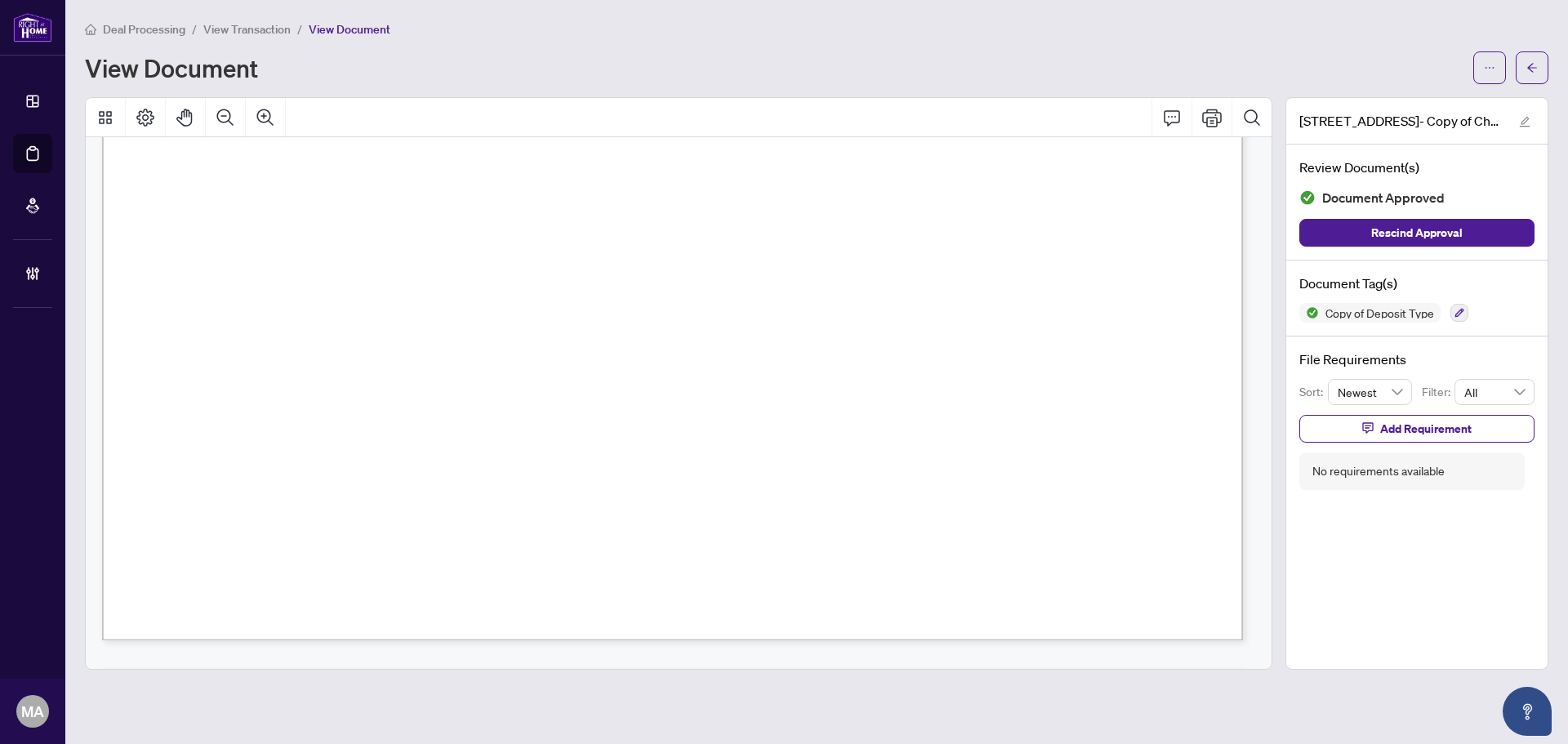
scroll to position [1807, 0]
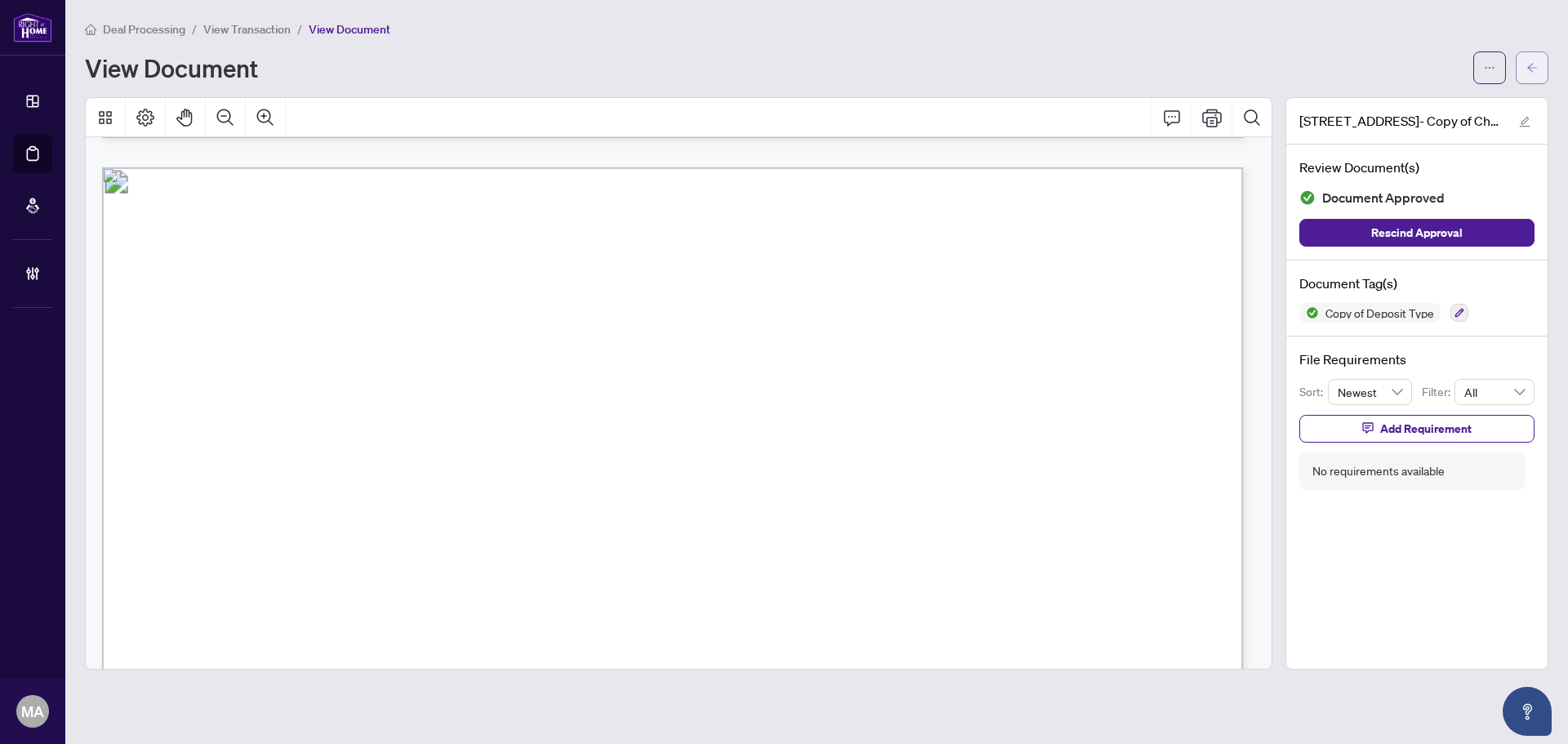
click at [1530, 79] on span "button" at bounding box center [1533, 68] width 11 height 26
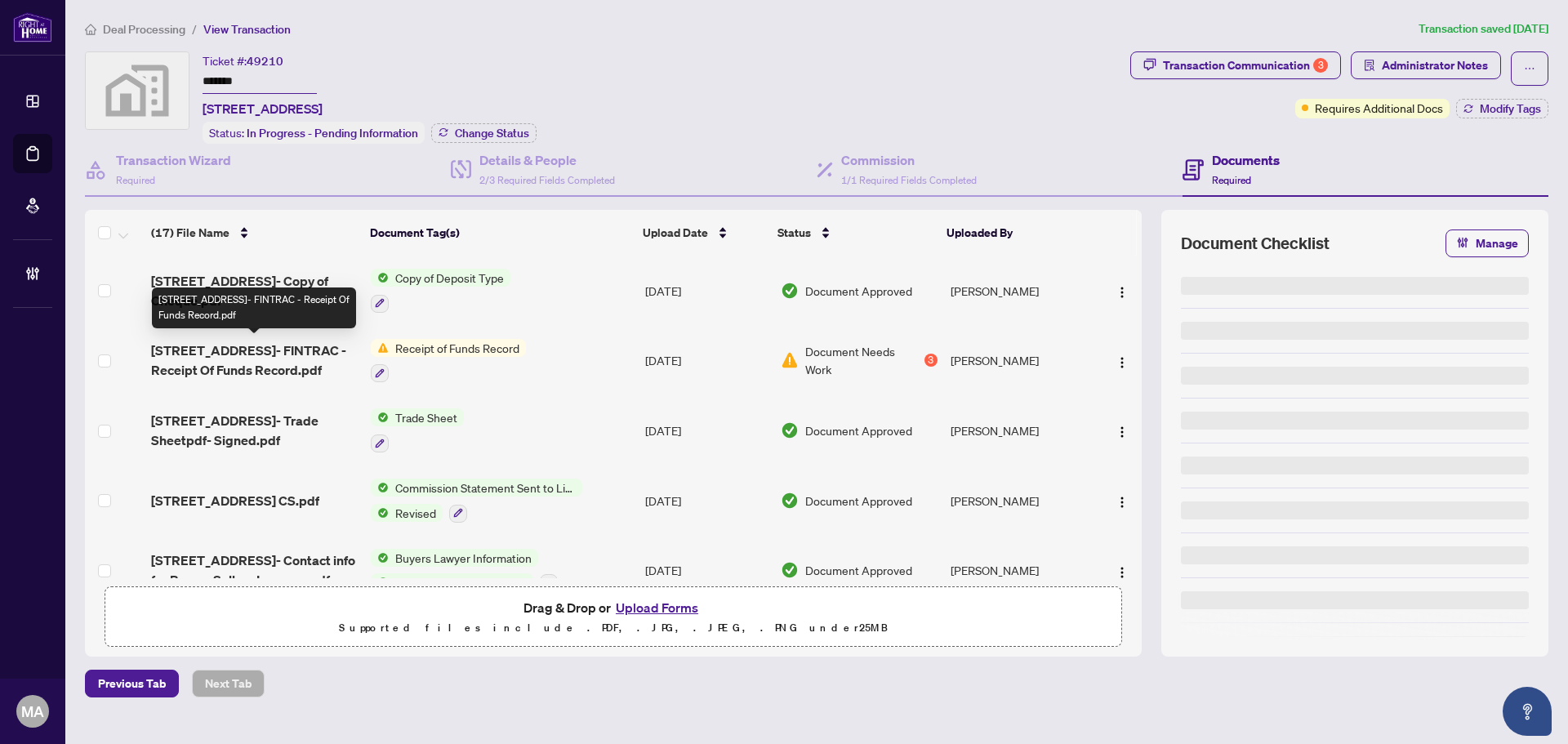
click at [263, 352] on span "483 Long Beach Rd- FINTRAC - Receipt Of Funds Record.pdf" at bounding box center [254, 360] width 207 height 39
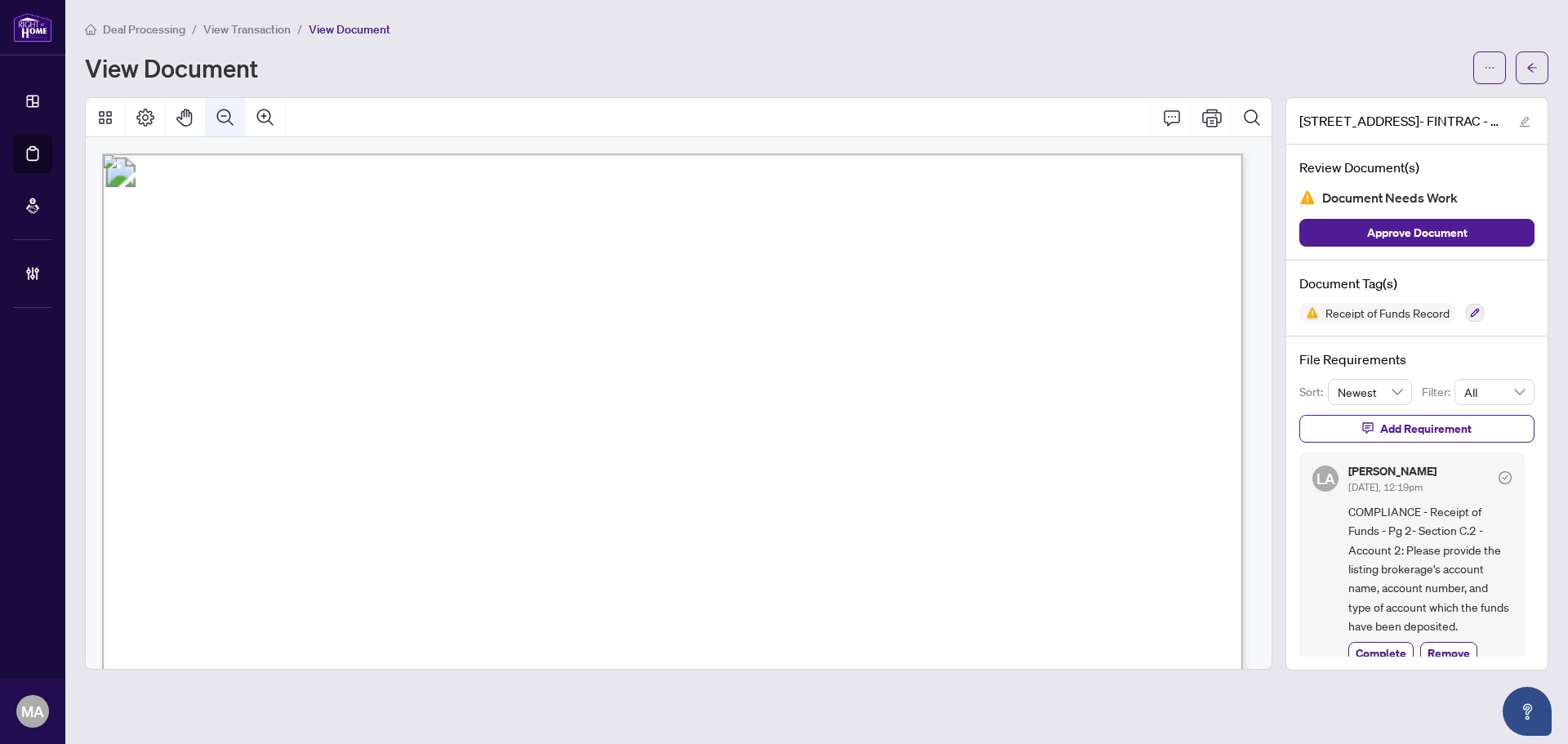
click at [221, 124] on icon "Zoom Out" at bounding box center [225, 117] width 20 height 20
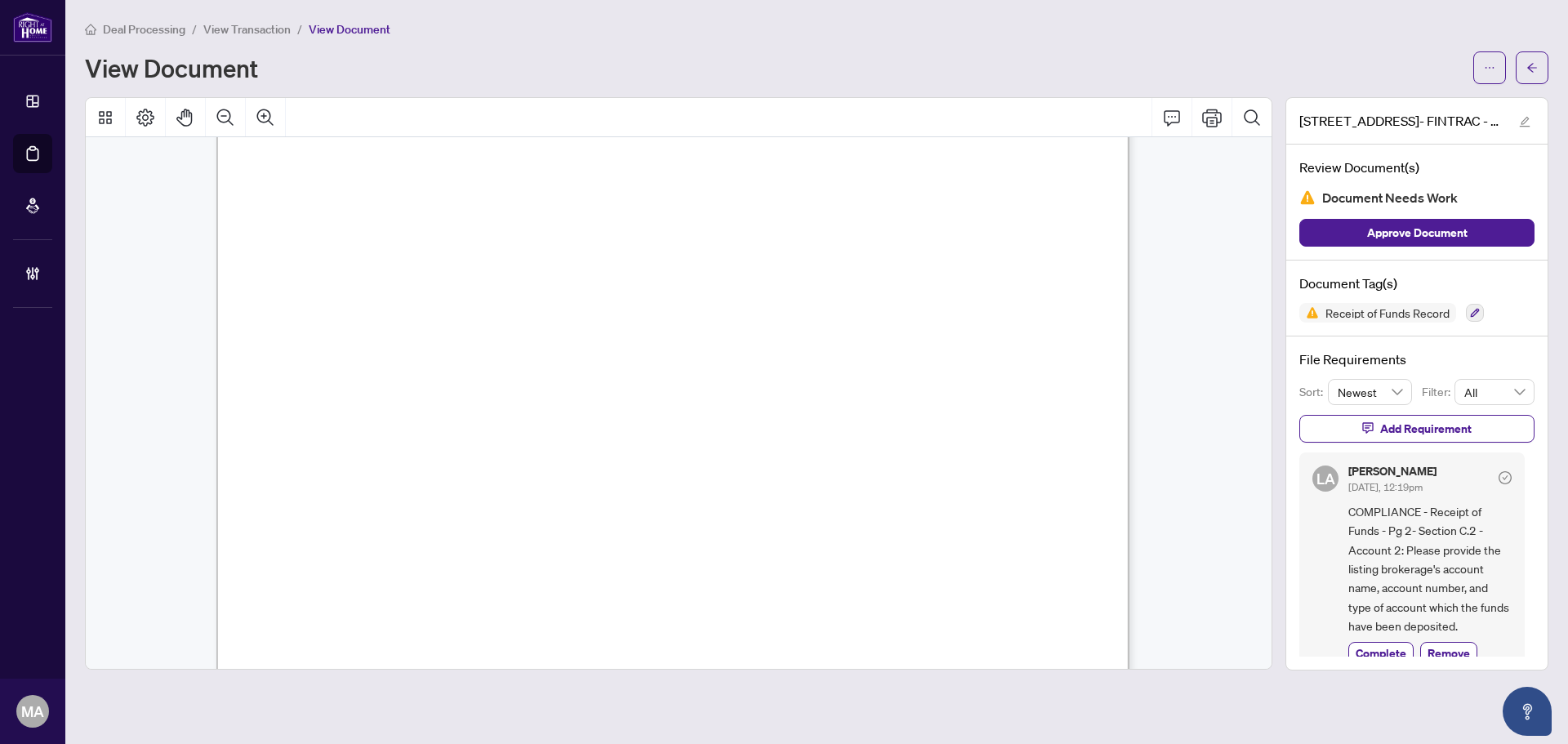
scroll to position [1469, 0]
click at [218, 108] on icon "Zoom Out" at bounding box center [225, 117] width 20 height 20
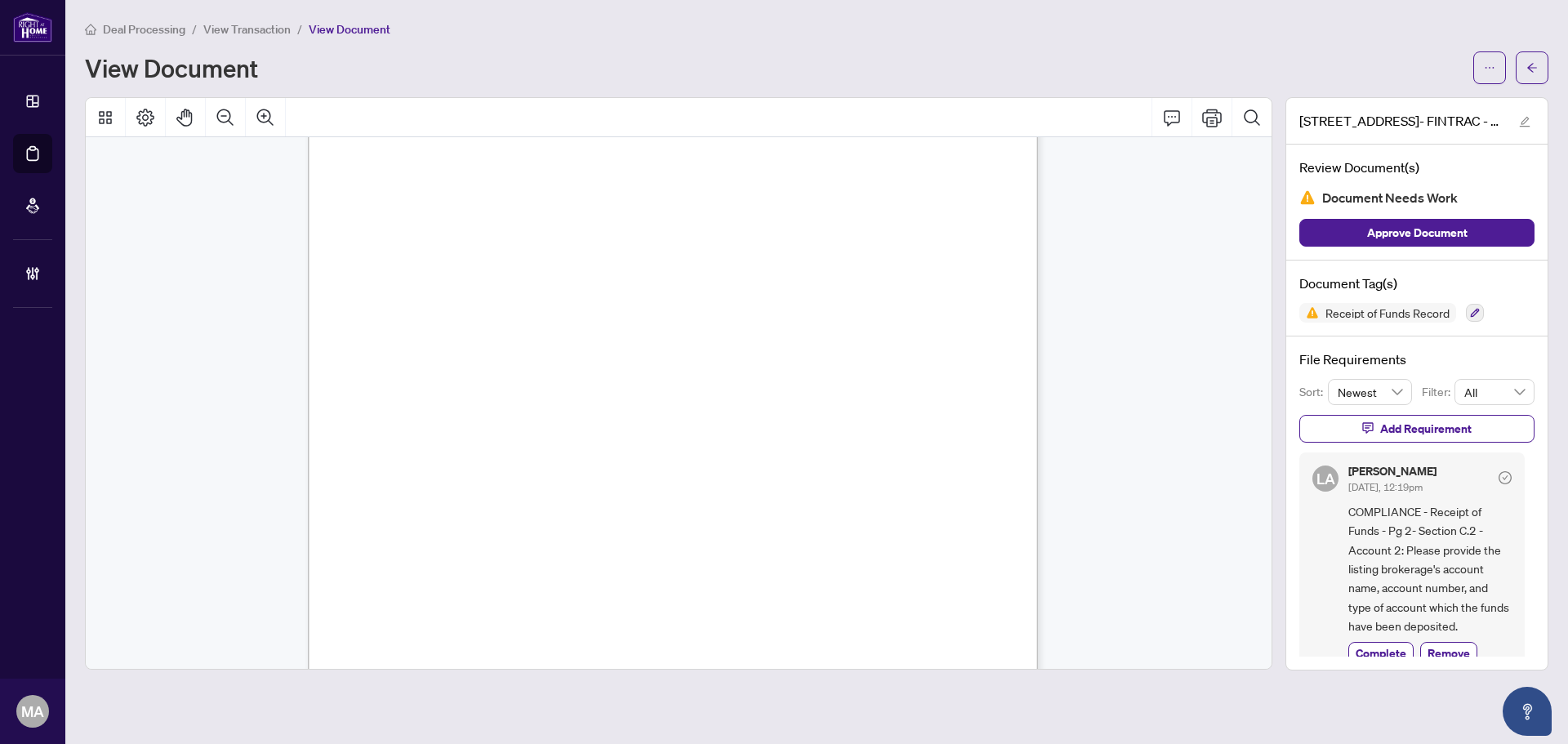
scroll to position [1392, 0]
click at [1524, 68] on button "button" at bounding box center [1532, 67] width 33 height 33
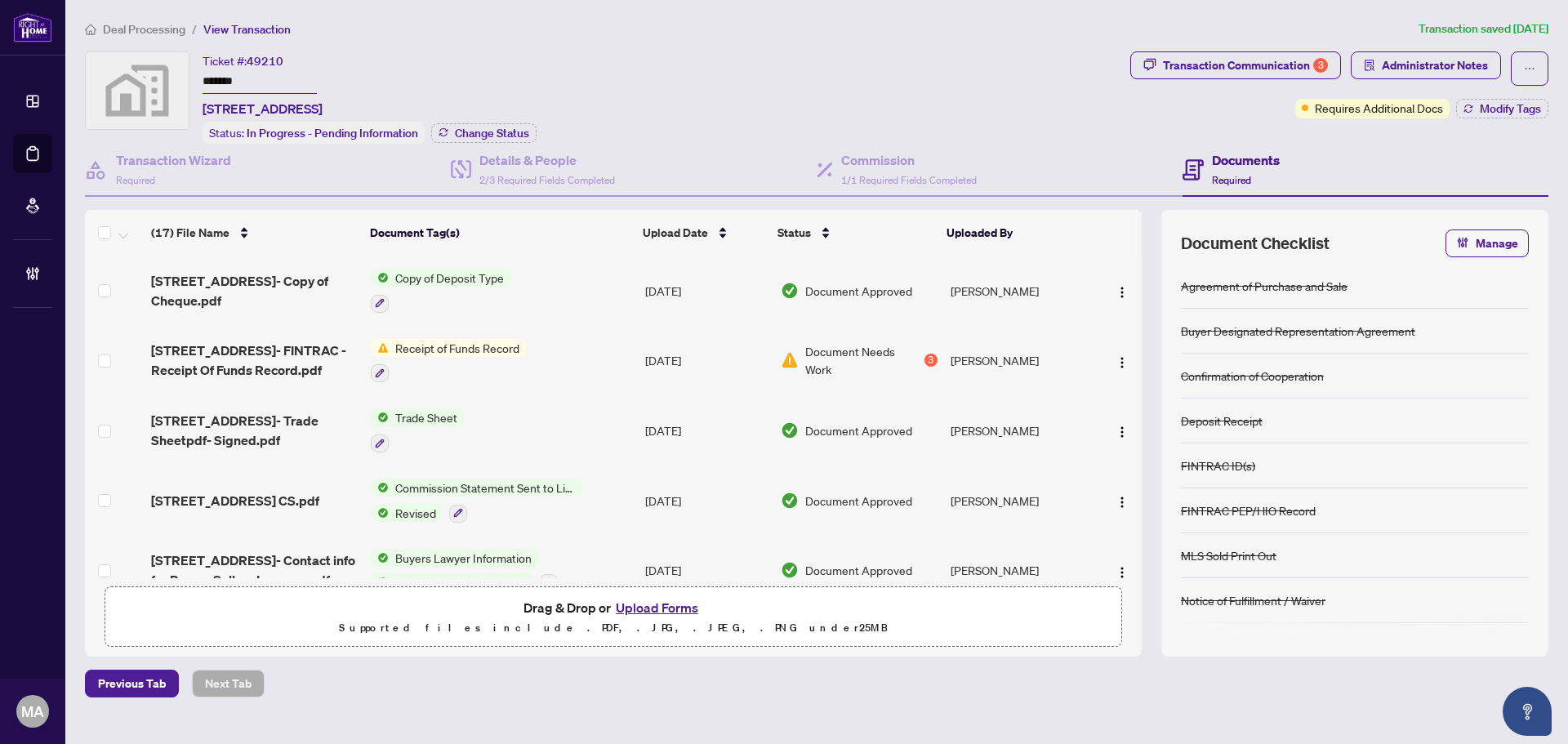
click at [143, 30] on span "Deal Processing" at bounding box center [144, 30] width 83 height 15
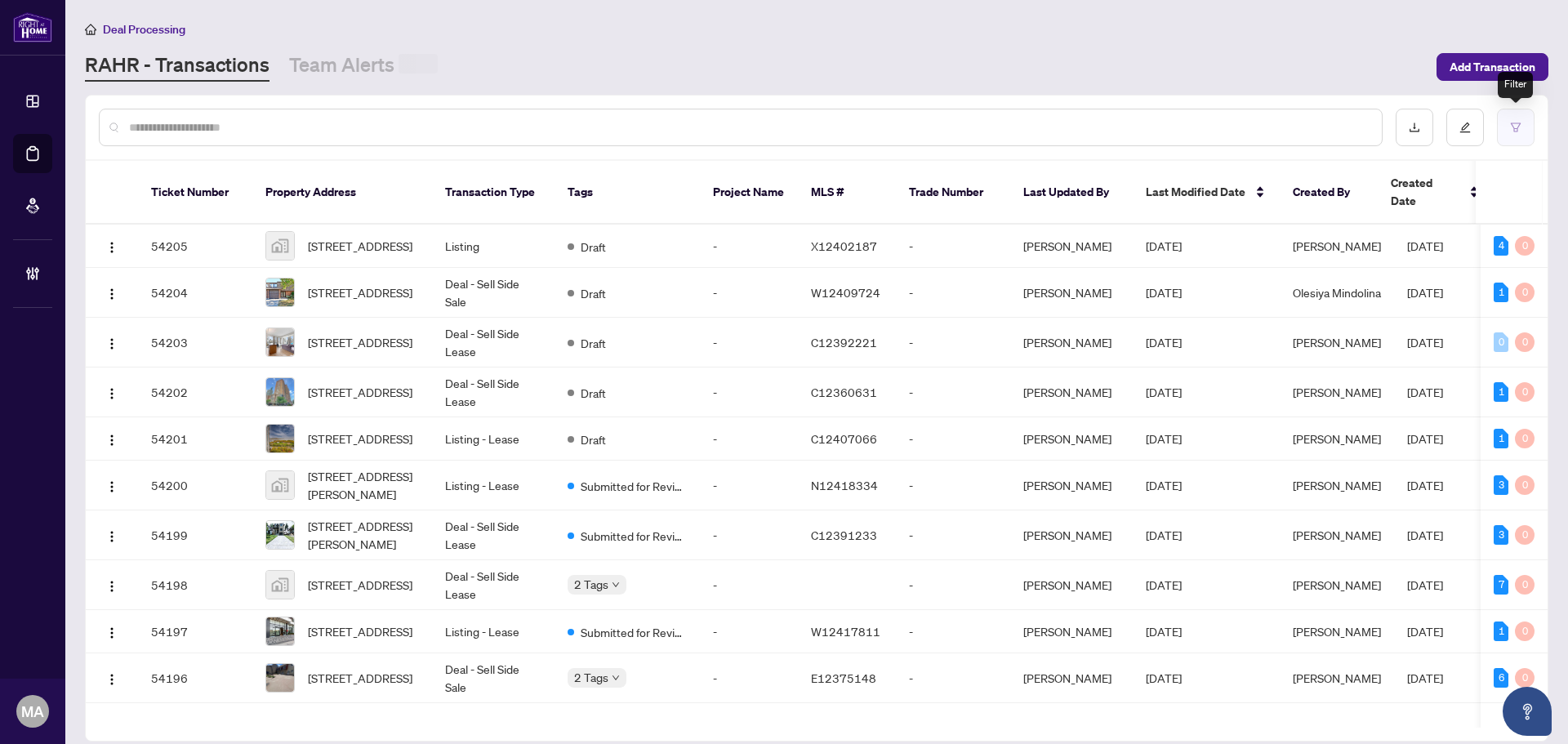
click at [1509, 131] on button "button" at bounding box center [1516, 127] width 37 height 37
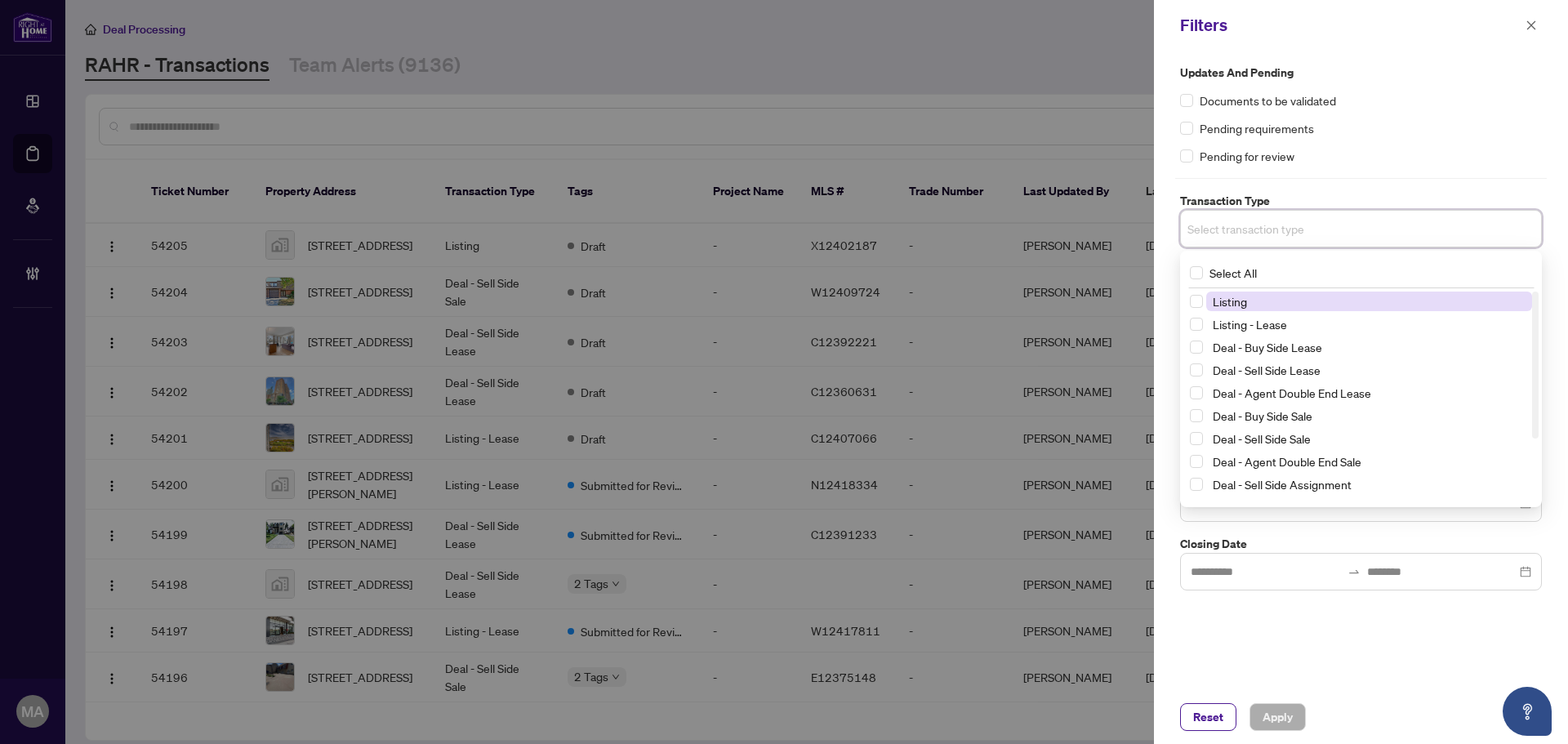
click at [1302, 237] on input "search" at bounding box center [1244, 228] width 114 height 20
click at [1281, 303] on span "Listing" at bounding box center [1369, 300] width 326 height 20
click at [1273, 333] on span "Listing - Lease" at bounding box center [1251, 327] width 74 height 15
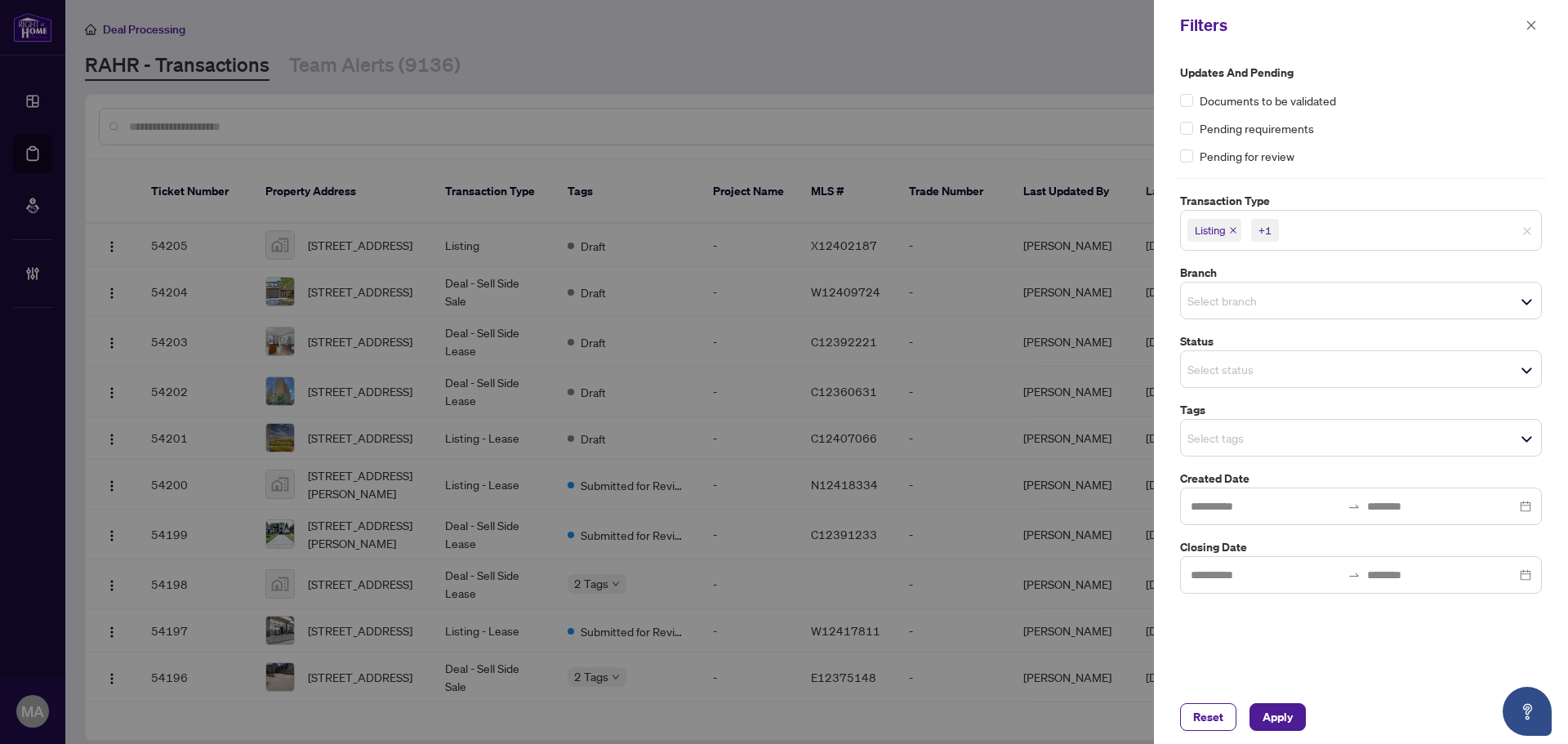
click at [1443, 170] on div "Updates and Pending Documents to be validated Pending requirements Pending for …" at bounding box center [1360, 328] width 371 height 530
click at [1247, 304] on input "search" at bounding box center [1244, 299] width 114 height 20
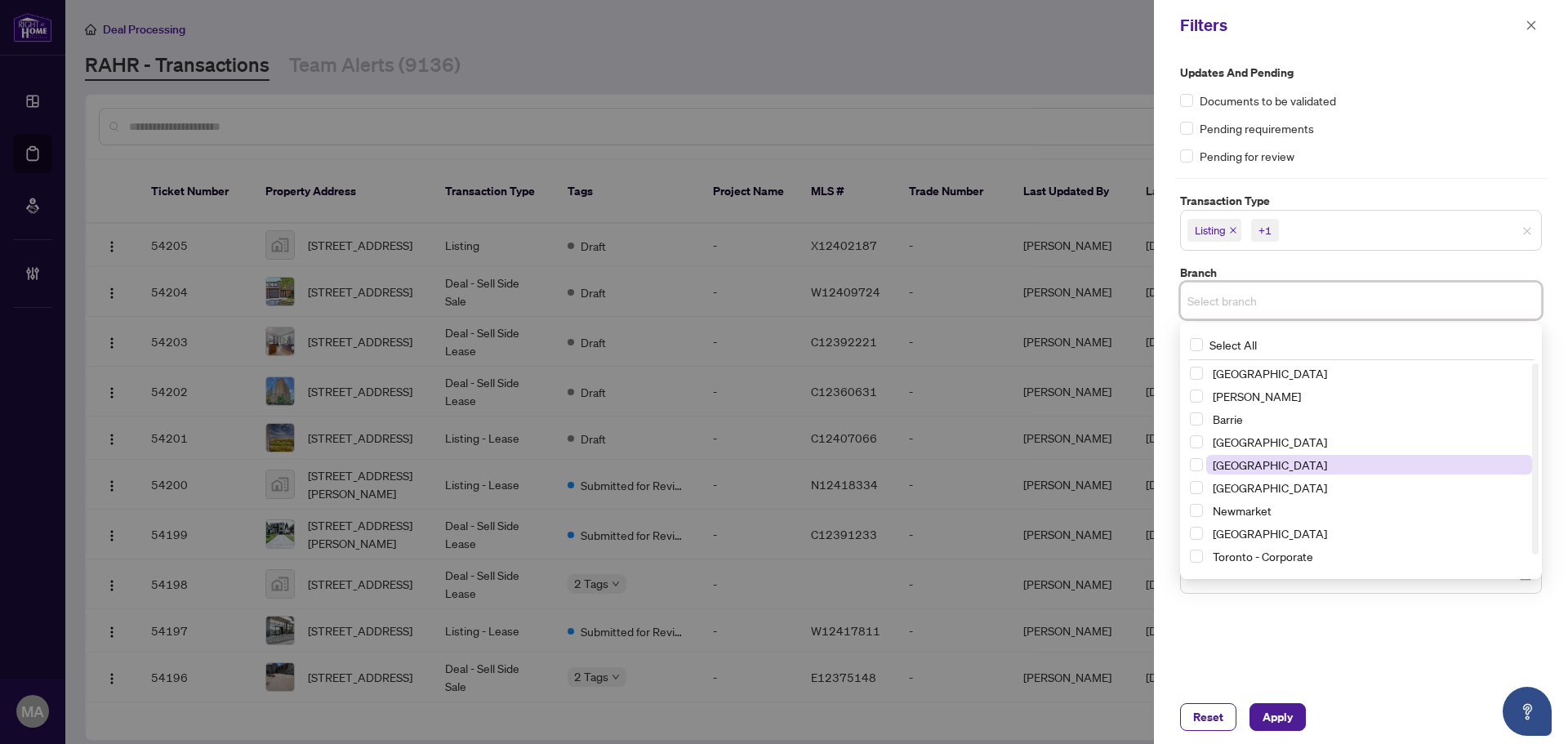
click at [1247, 468] on span "Durham" at bounding box center [1270, 465] width 114 height 15
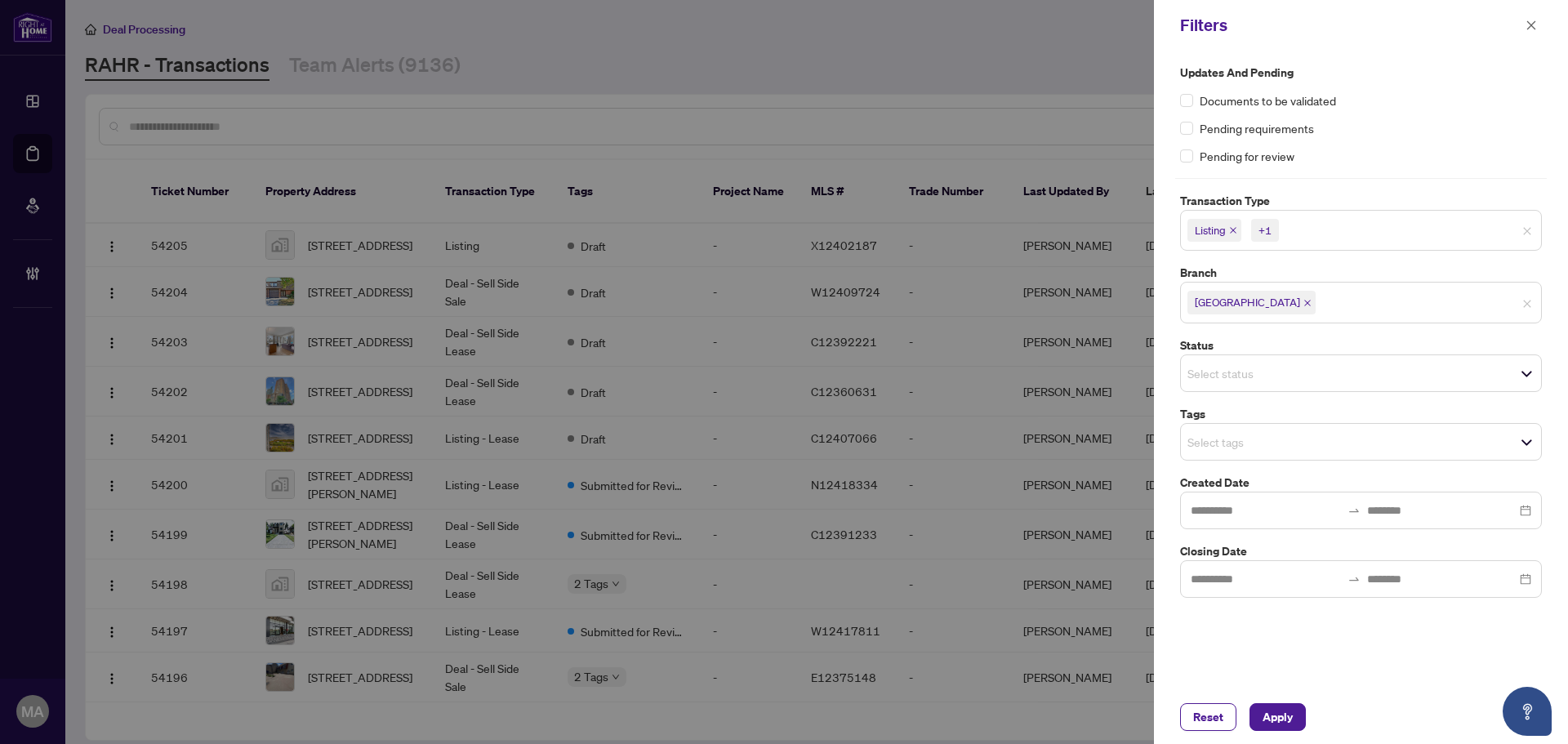
click at [1335, 193] on label "Transaction Type" at bounding box center [1360, 200] width 362 height 18
click at [1226, 450] on input "search" at bounding box center [1244, 441] width 114 height 20
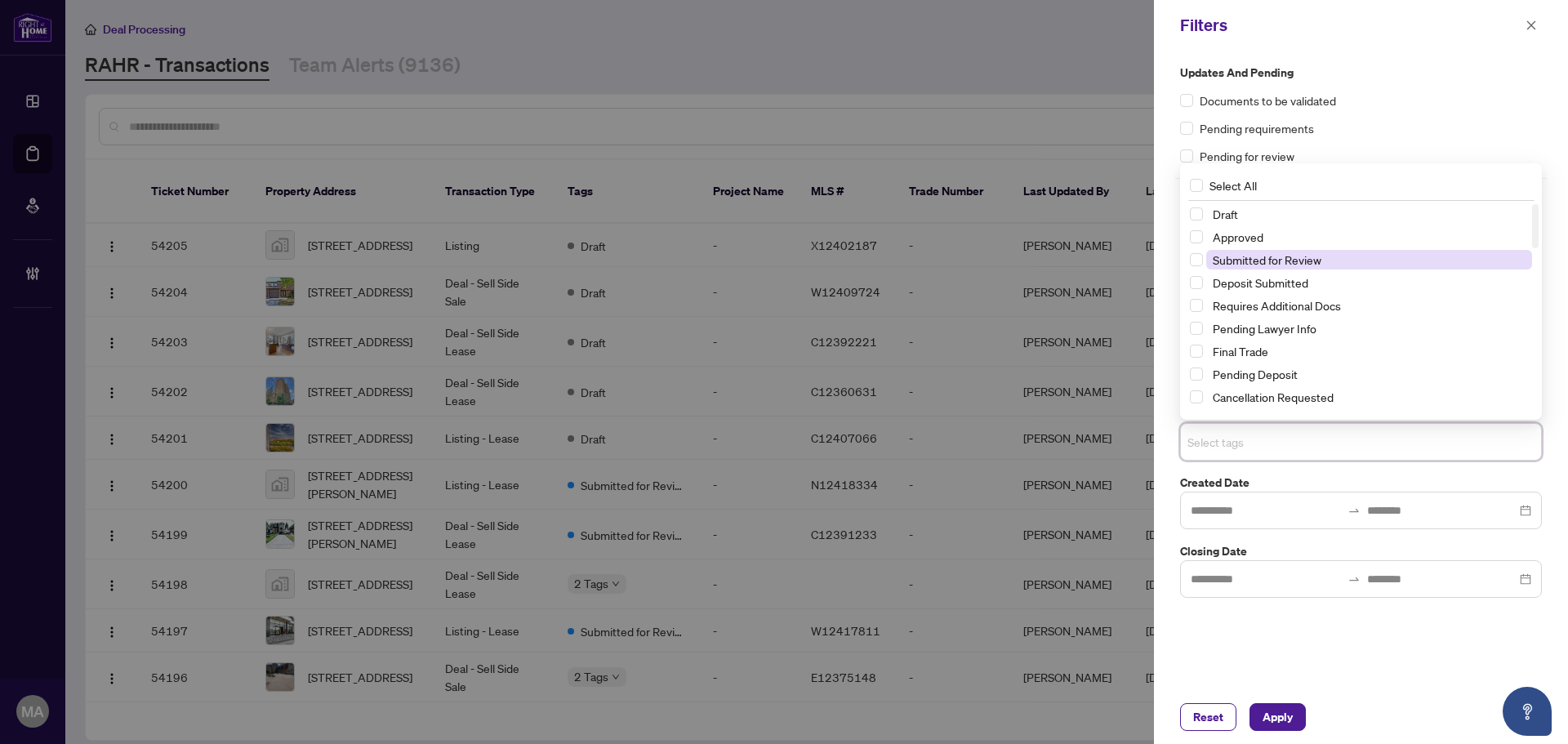
click at [1253, 257] on span "Submitted for Review" at bounding box center [1267, 259] width 109 height 15
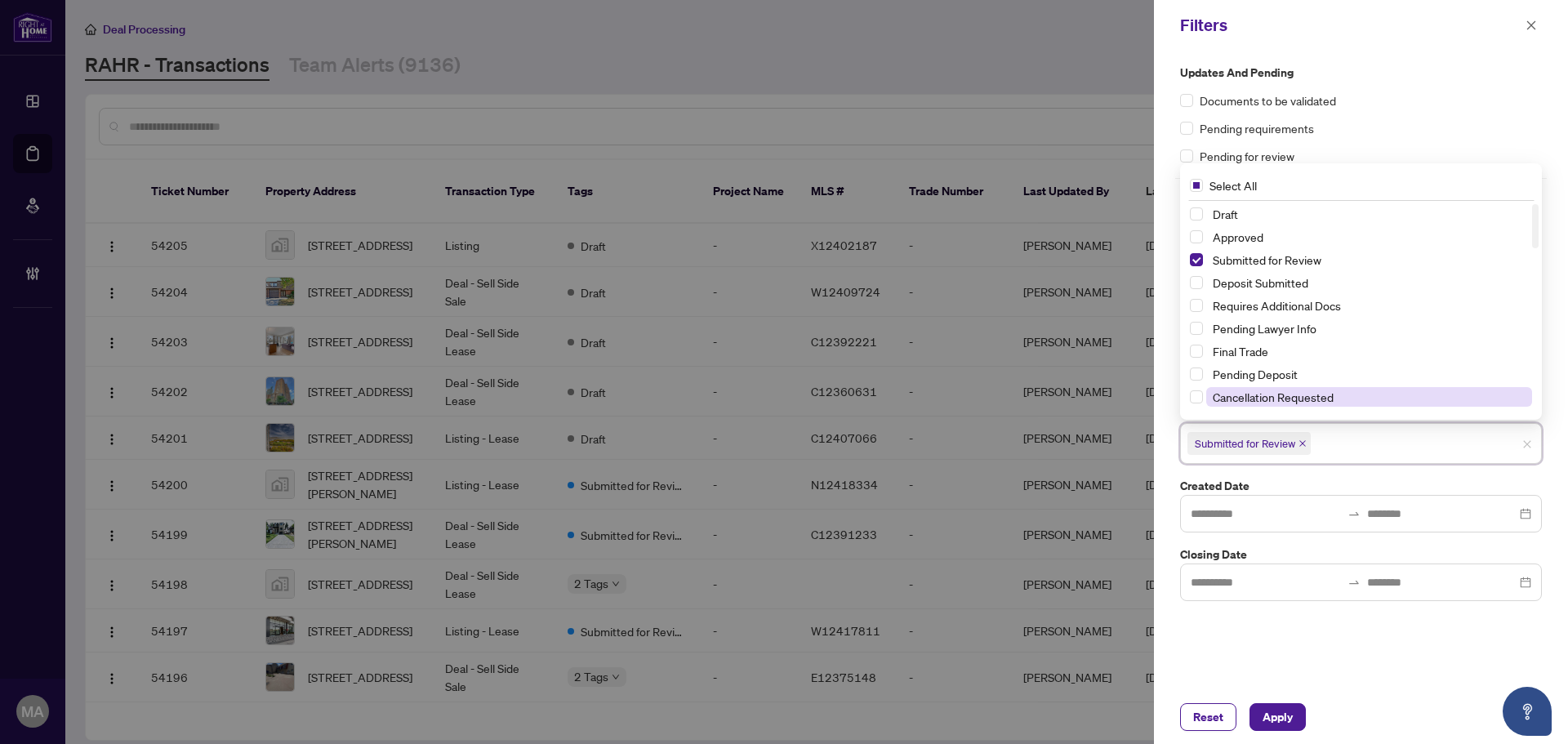
click at [1251, 392] on span "Cancellation Requested" at bounding box center [1274, 397] width 121 height 15
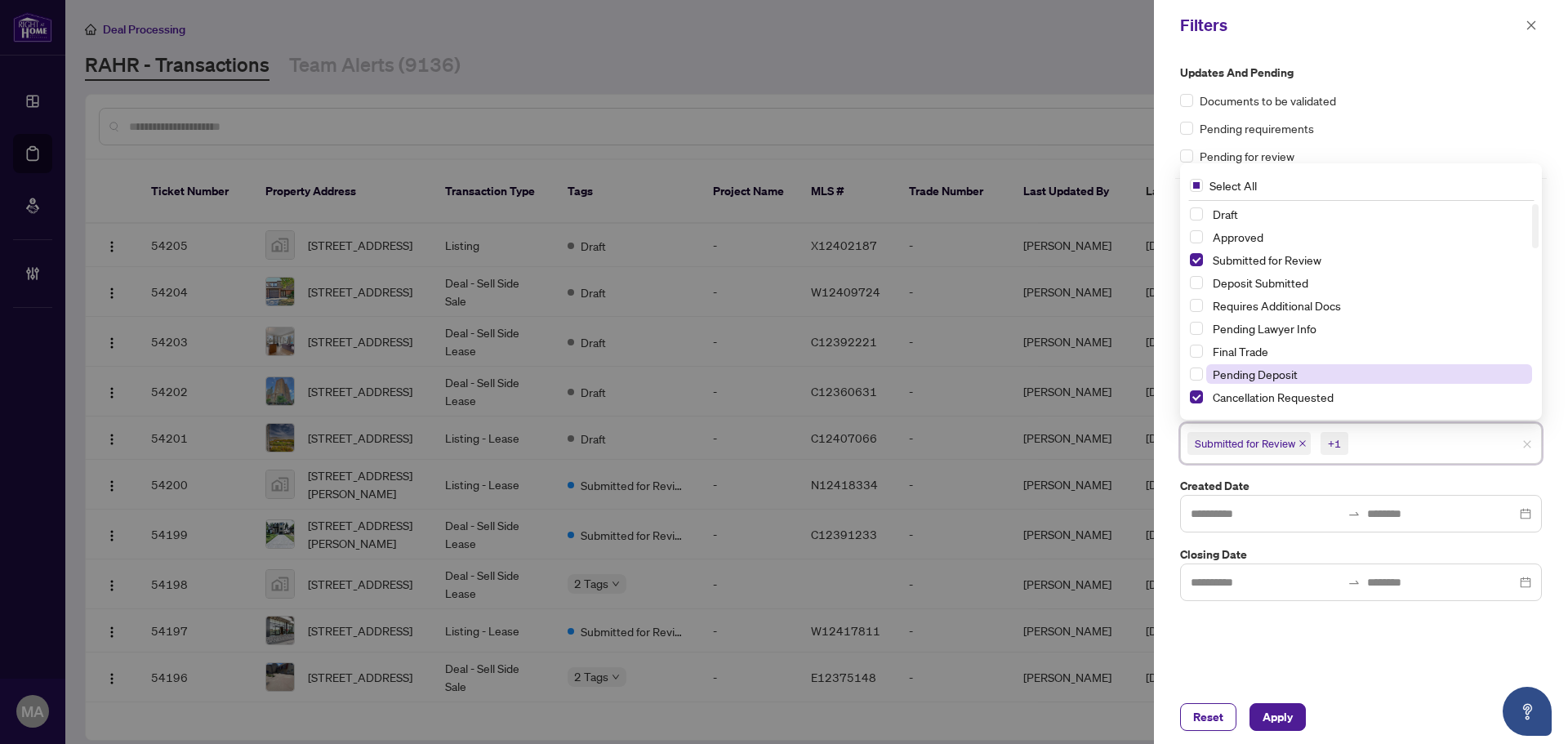
scroll to position [164, 0]
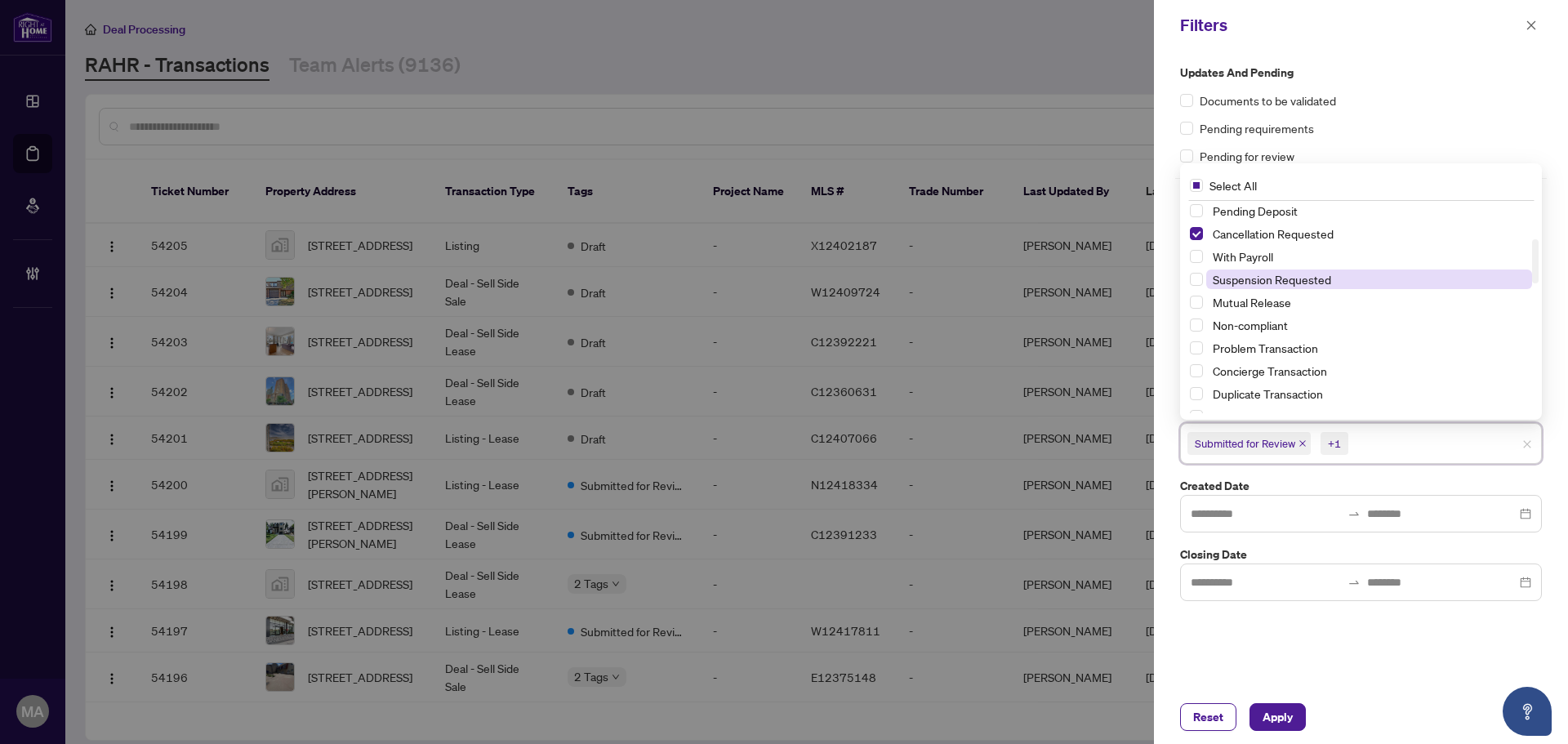
click at [1248, 280] on span "Suspension Requested" at bounding box center [1272, 279] width 118 height 15
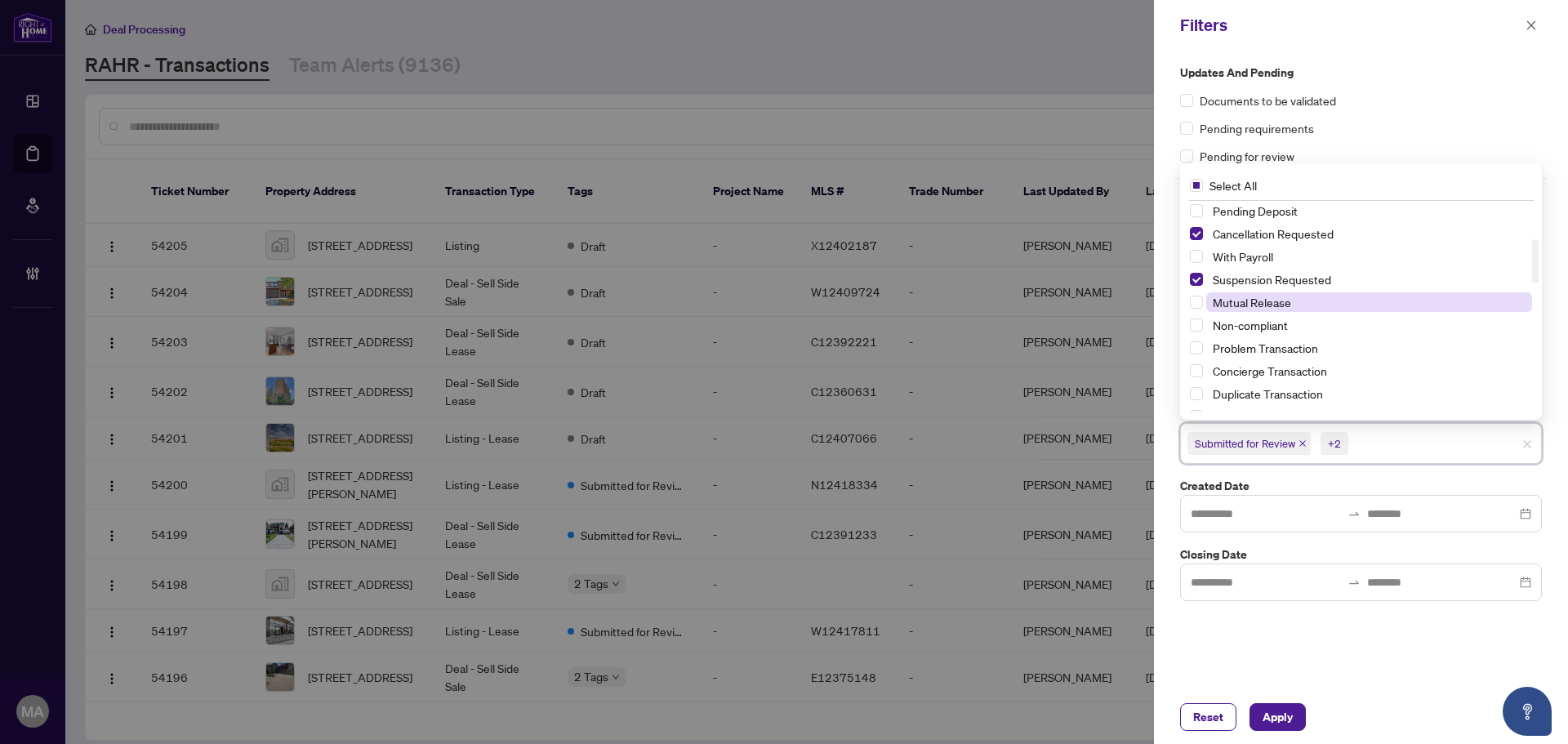
click at [1242, 293] on span "Mutual Release" at bounding box center [1369, 301] width 326 height 20
click at [1271, 724] on span "Apply" at bounding box center [1278, 717] width 30 height 26
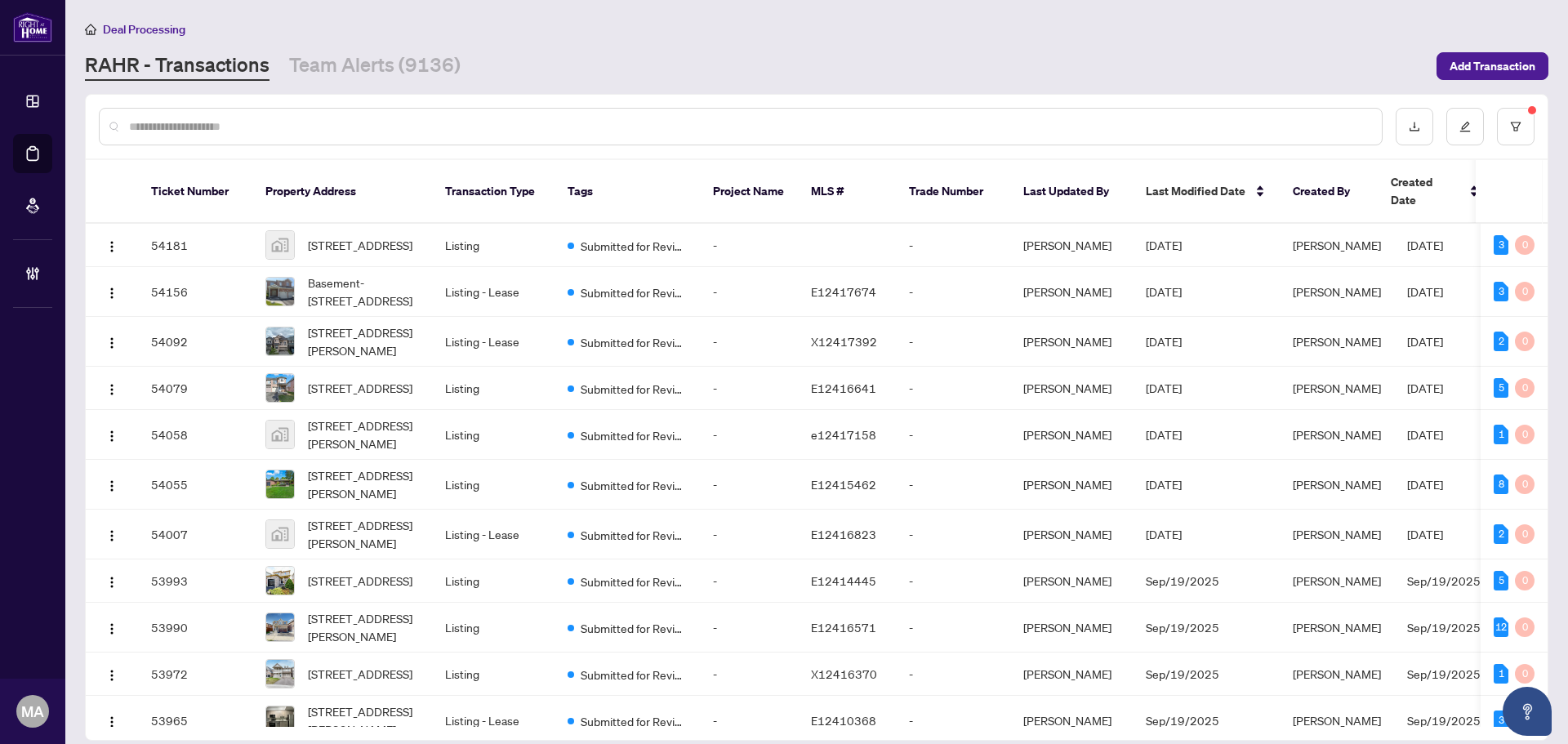
scroll to position [249, 0]
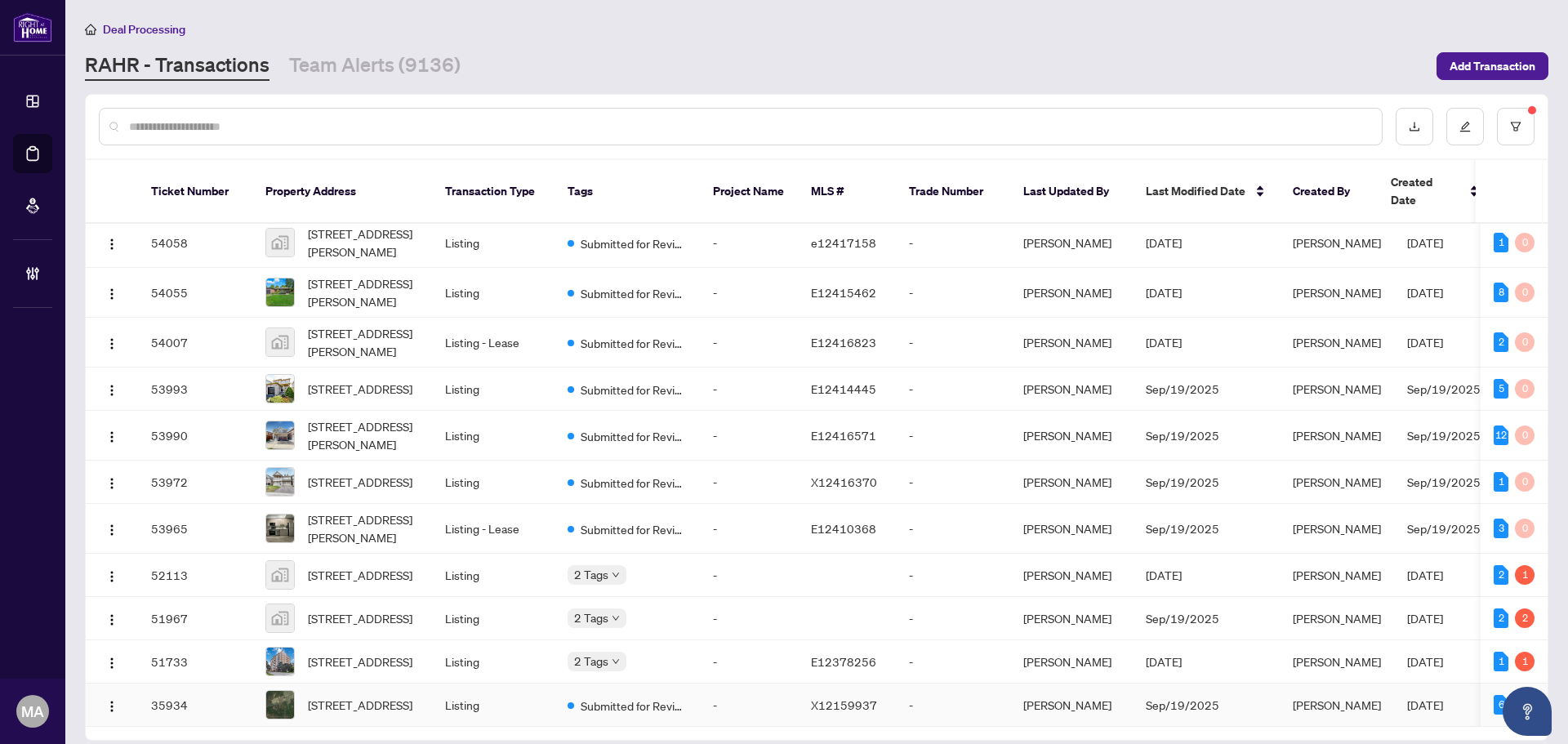
click at [318, 696] on span "0 Mount Horeb Rd, Kawartha Lakes, Ontario K0L 2K0, Canada" at bounding box center [360, 704] width 104 height 18
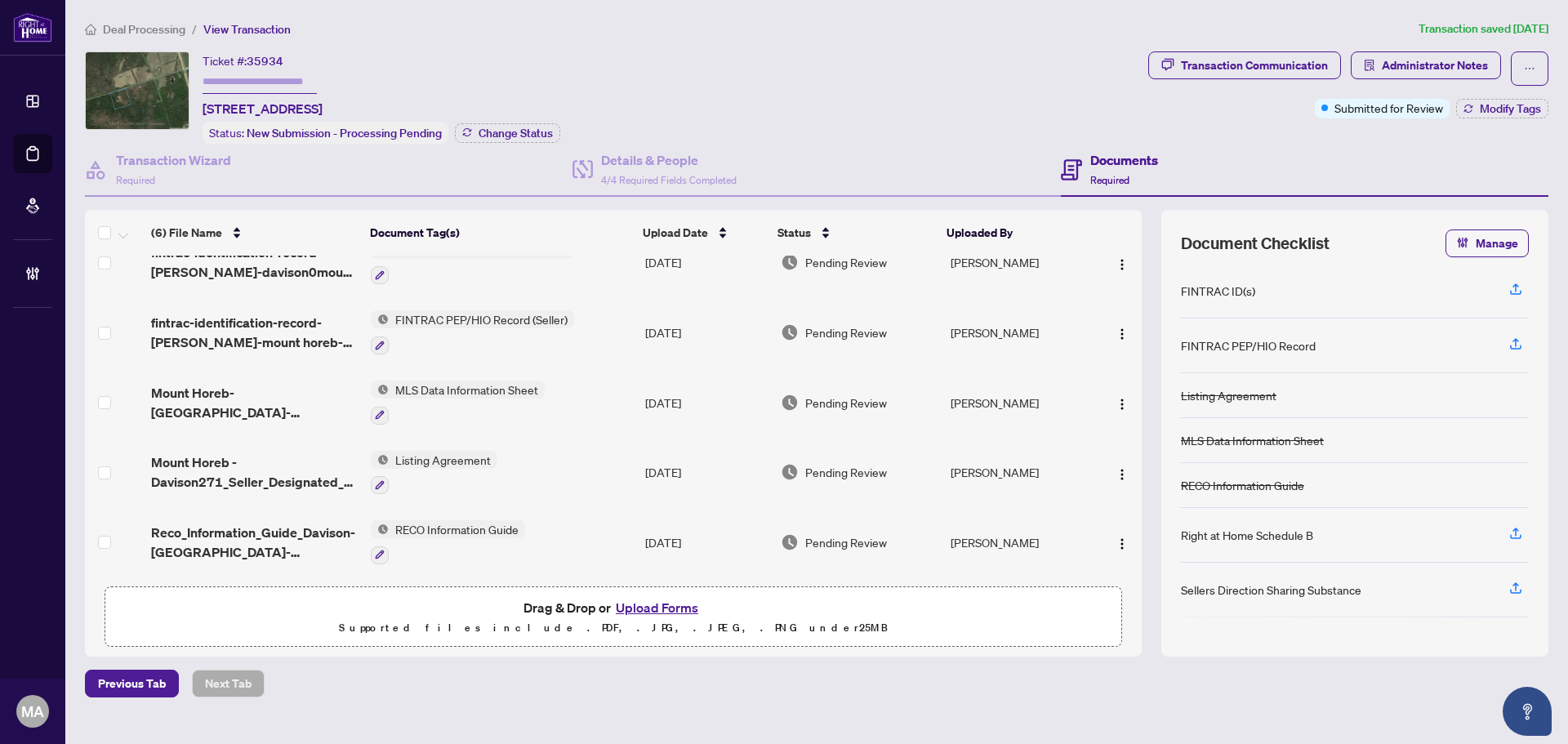
scroll to position [101, 0]
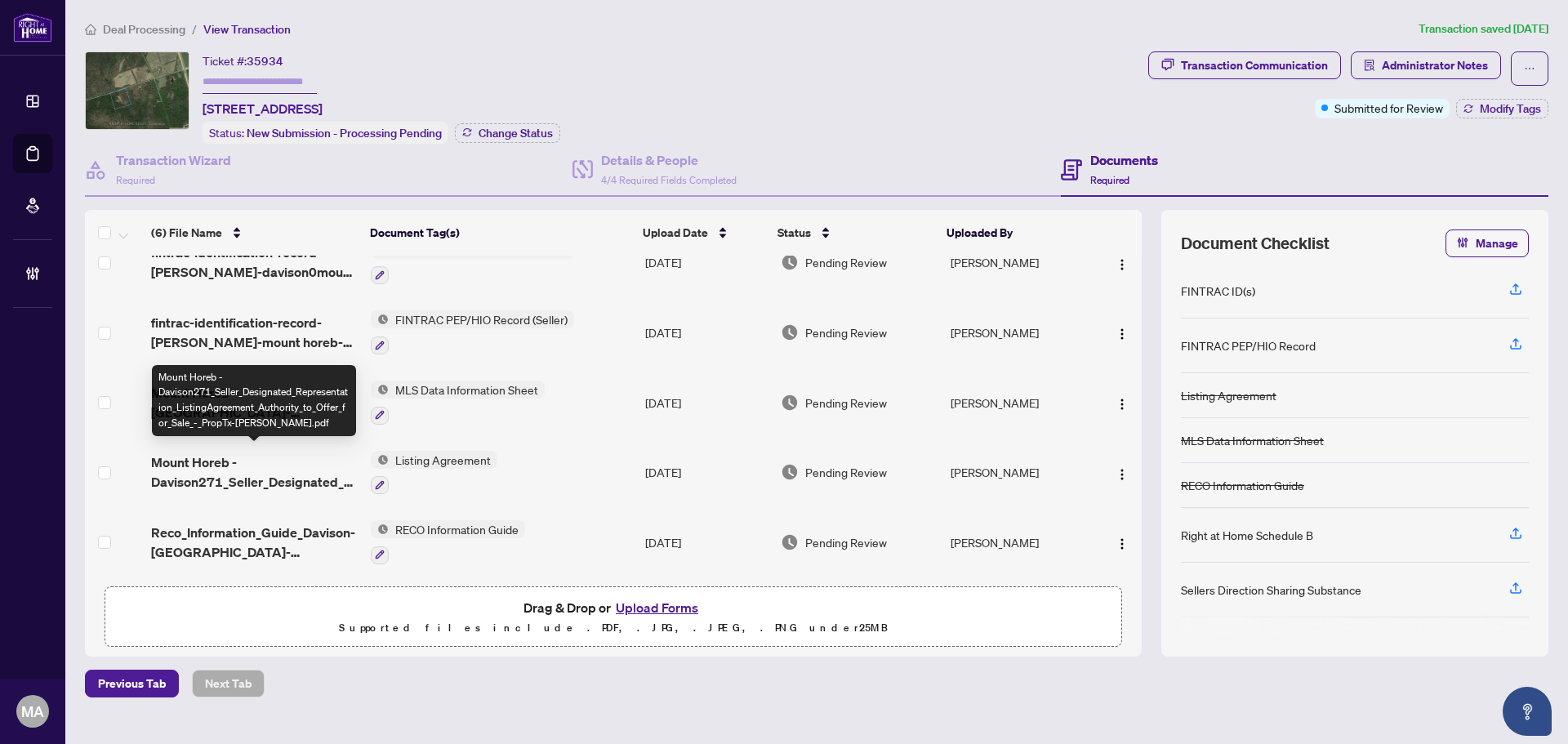
click at [185, 471] on span "Mount Horeb -Davison271_Seller_Designated_Representation_ListingAgreement_Autho…" at bounding box center [254, 472] width 207 height 39
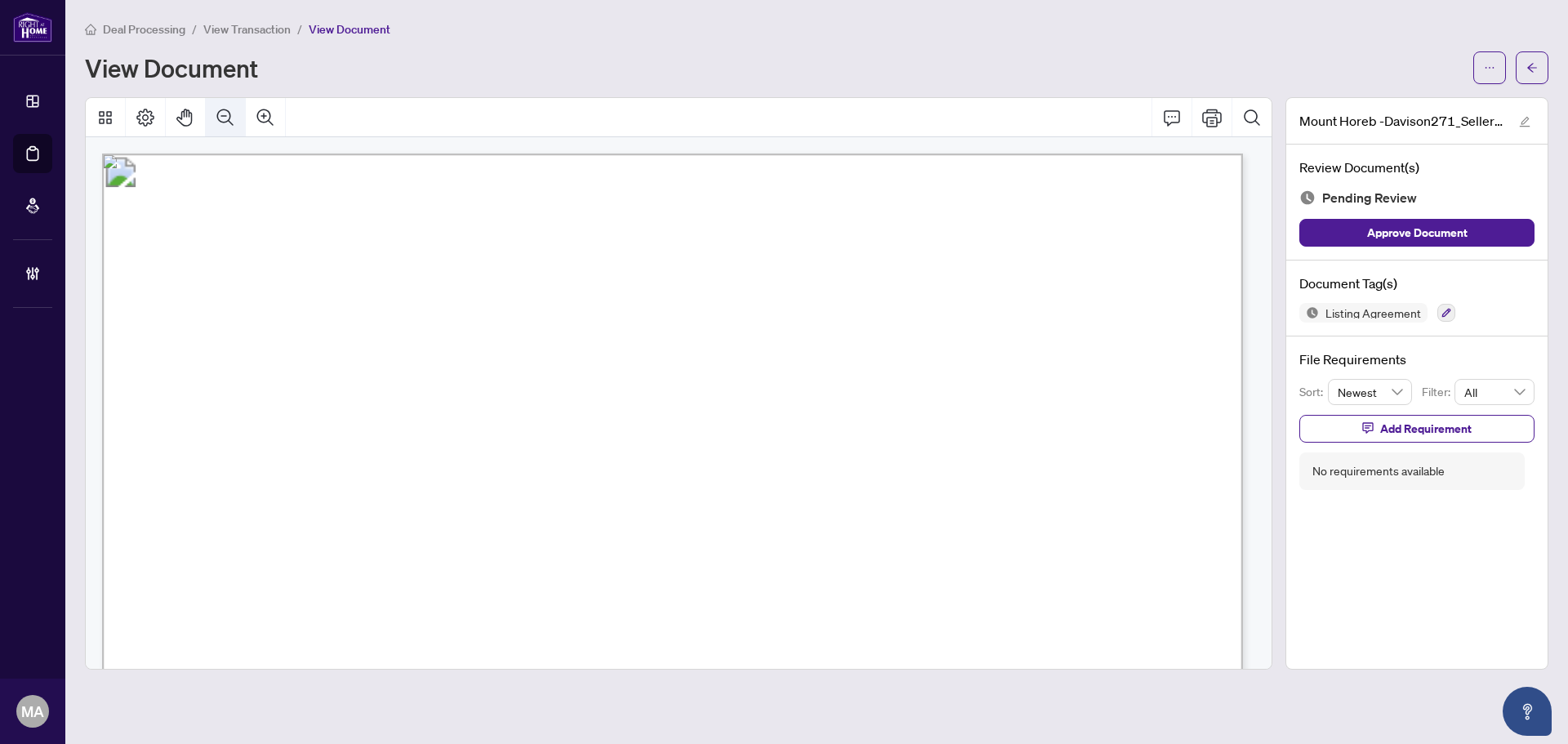
click at [233, 112] on icon "Zoom Out" at bounding box center [225, 117] width 20 height 20
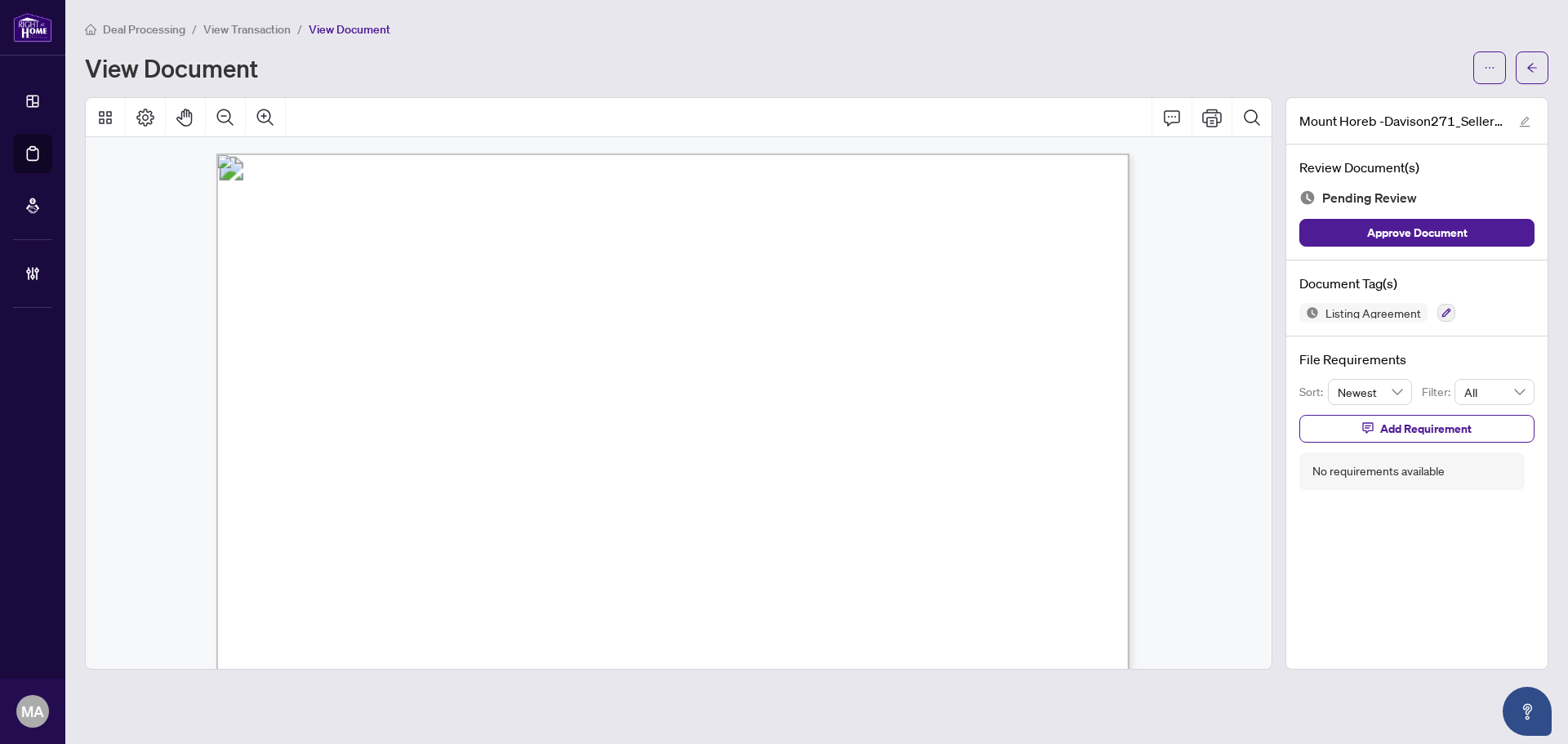
scroll to position [245, 0]
click at [1527, 67] on icon "arrow-left" at bounding box center [1533, 68] width 11 height 11
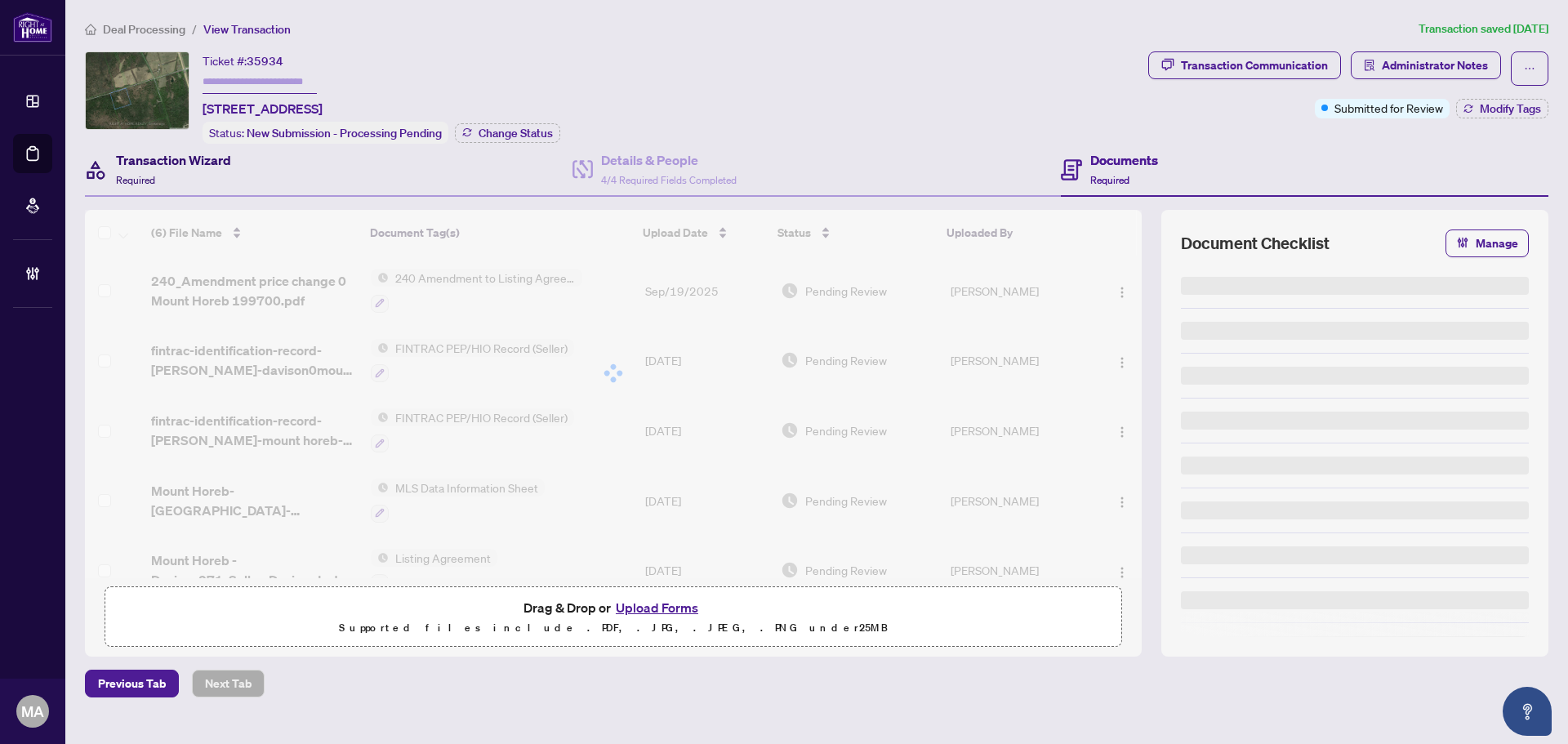
drag, startPoint x: 164, startPoint y: 156, endPoint x: 175, endPoint y: 175, distance: 22.0
click at [164, 157] on h4 "Transaction Wizard" at bounding box center [174, 160] width 115 height 20
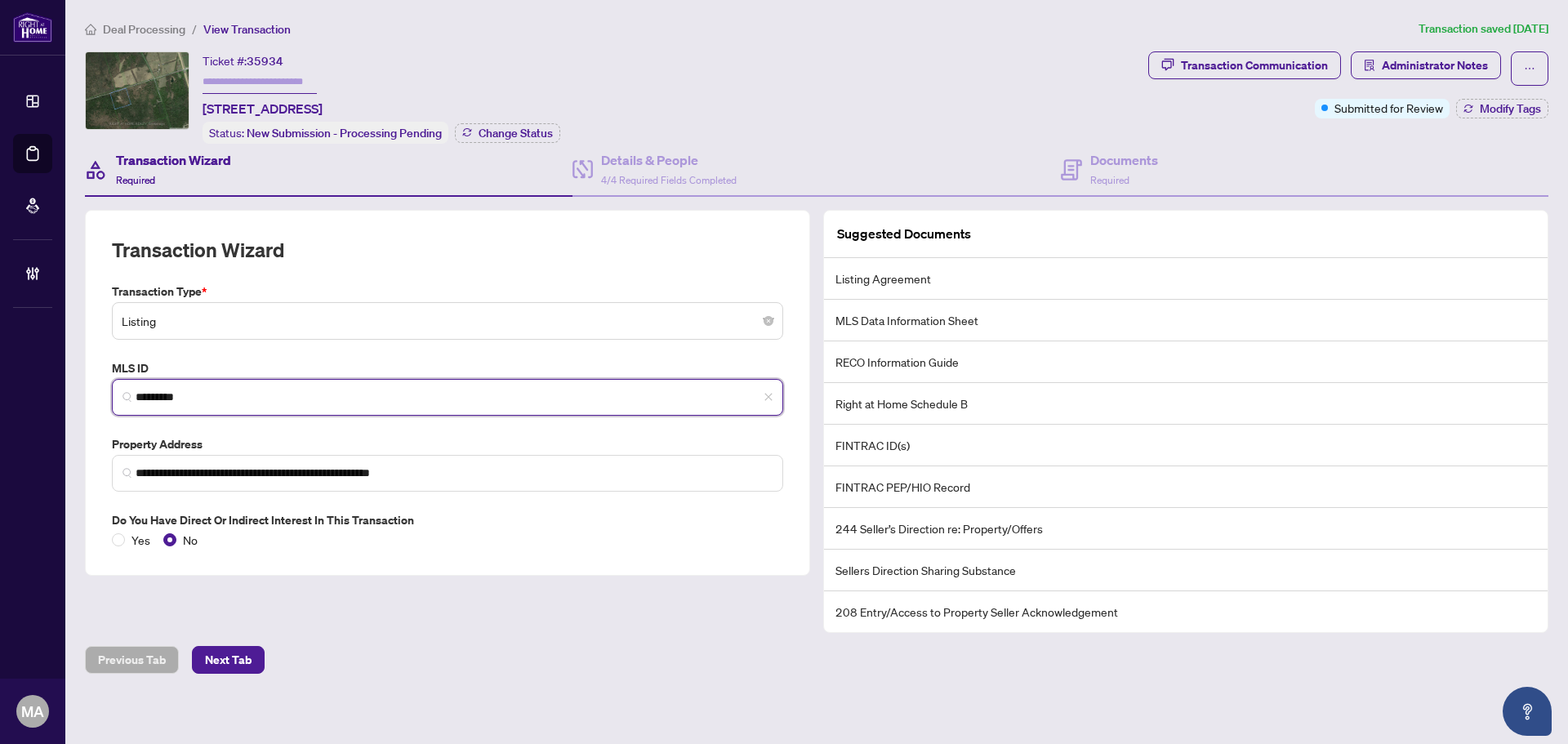
click at [169, 399] on input "*********" at bounding box center [454, 397] width 637 height 17
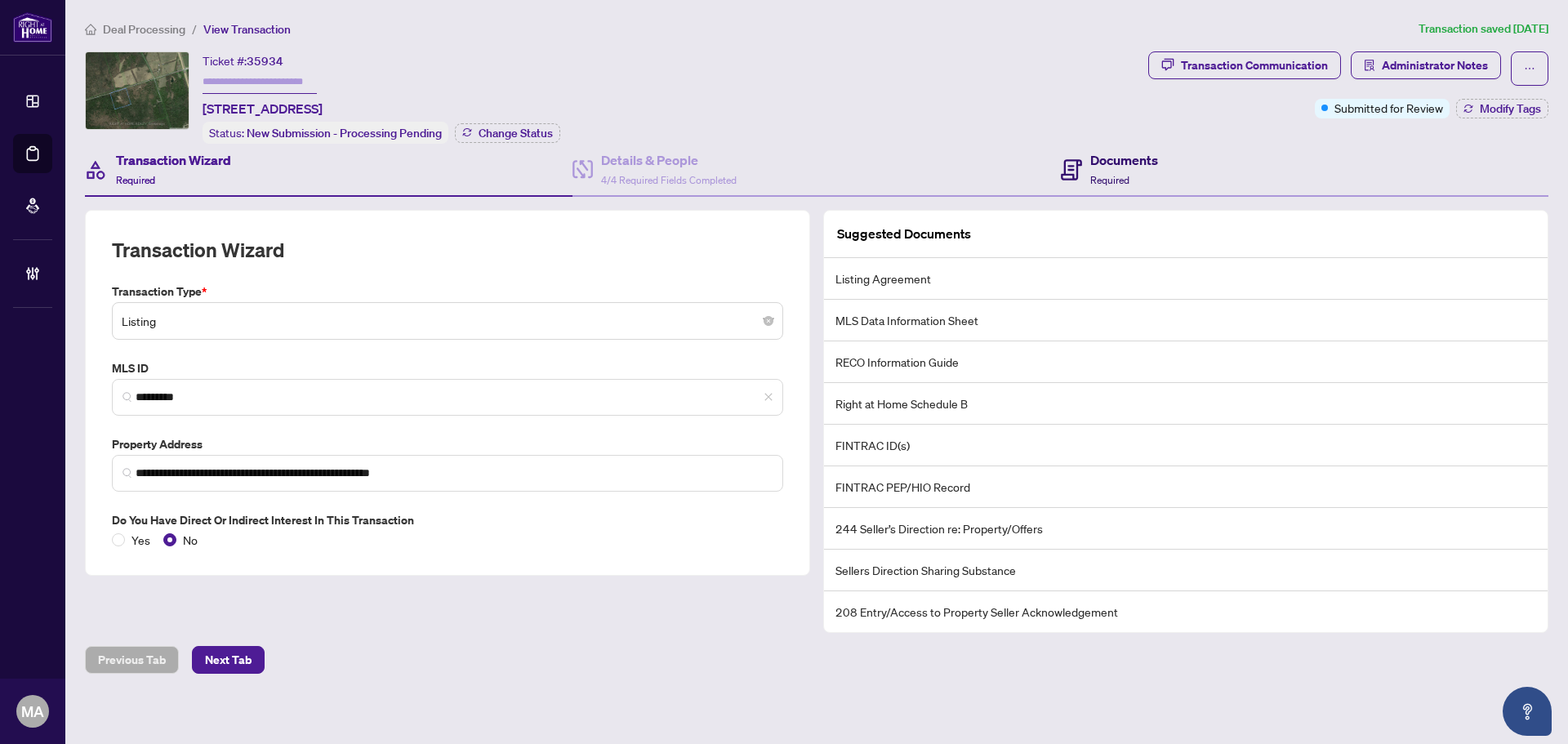
click at [1118, 166] on h4 "Documents" at bounding box center [1124, 160] width 68 height 20
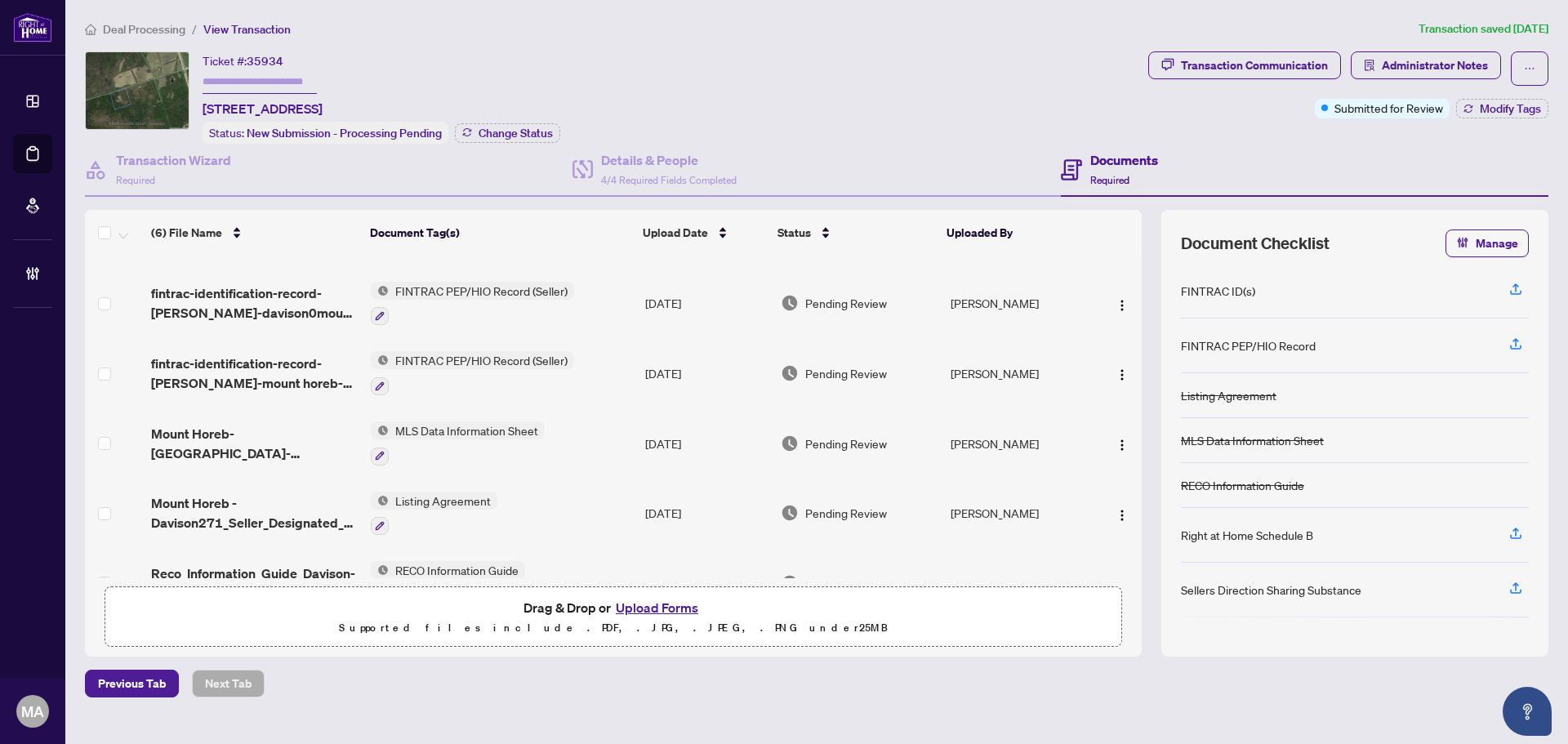
scroll to position [101, 0]
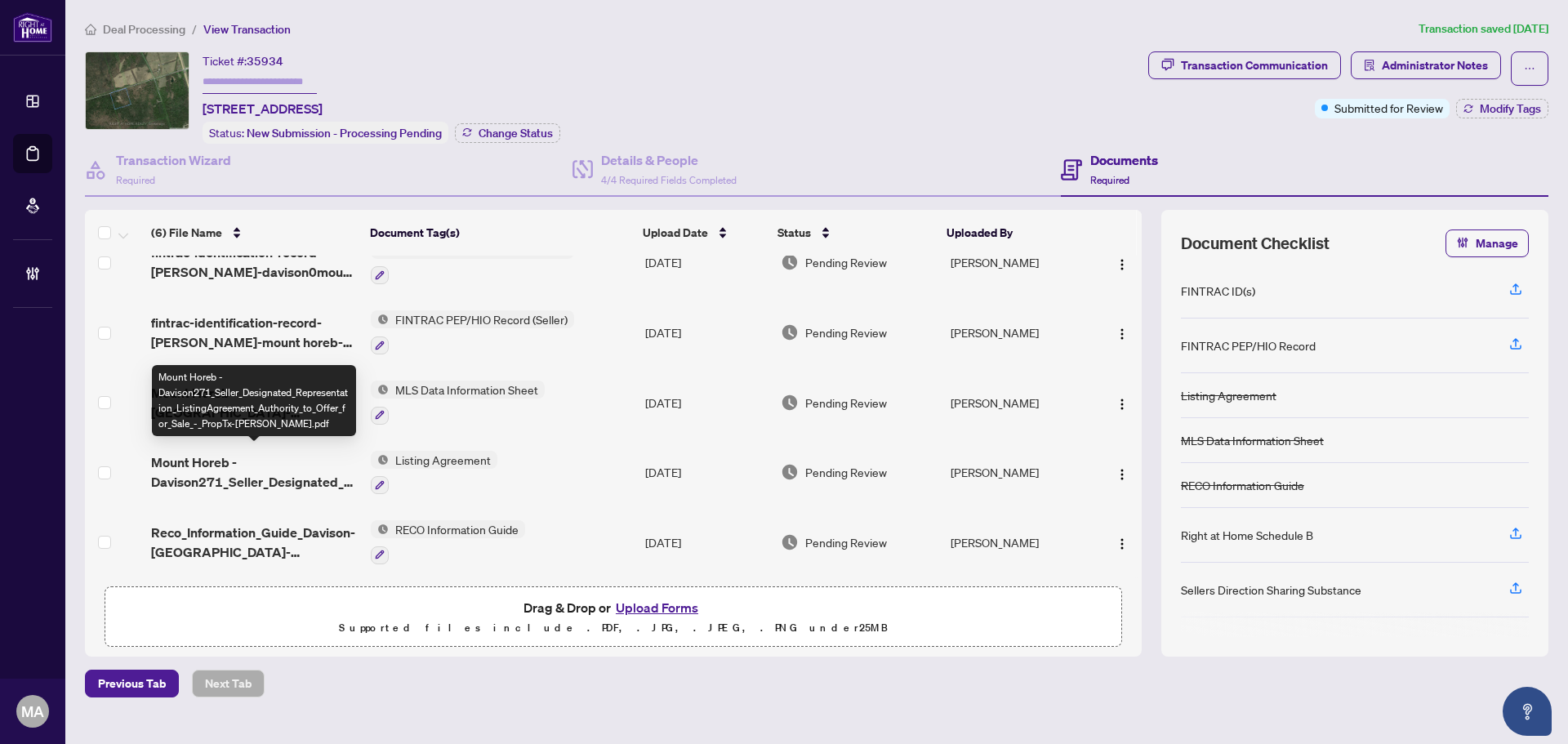
click at [199, 458] on span "Mount Horeb -Davison271_Seller_Designated_Representation_ListingAgreement_Autho…" at bounding box center [254, 472] width 207 height 39
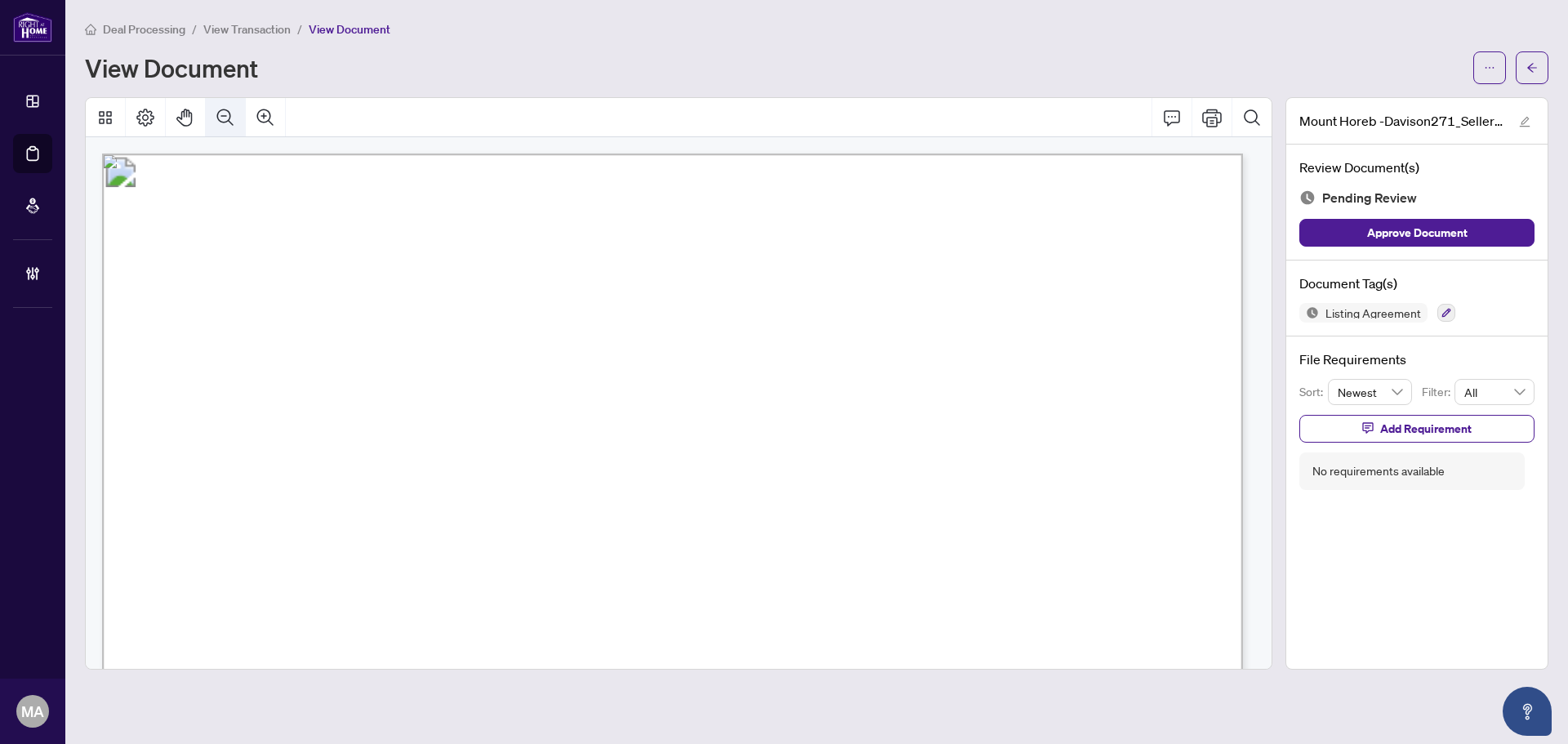
click at [237, 122] on button "Zoom Out" at bounding box center [225, 117] width 39 height 39
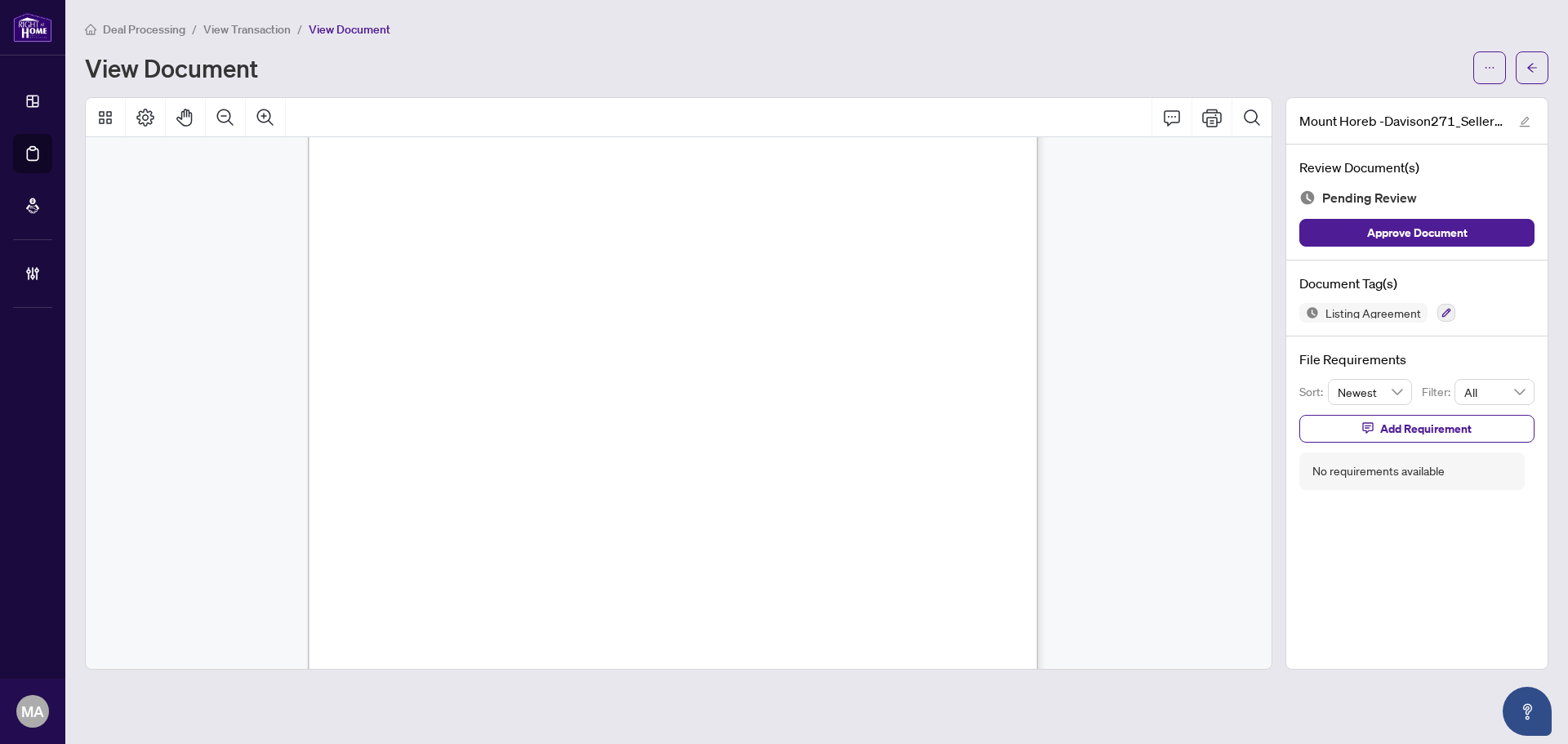
scroll to position [164, 0]
click at [218, 106] on button "Zoom Out" at bounding box center [225, 117] width 39 height 39
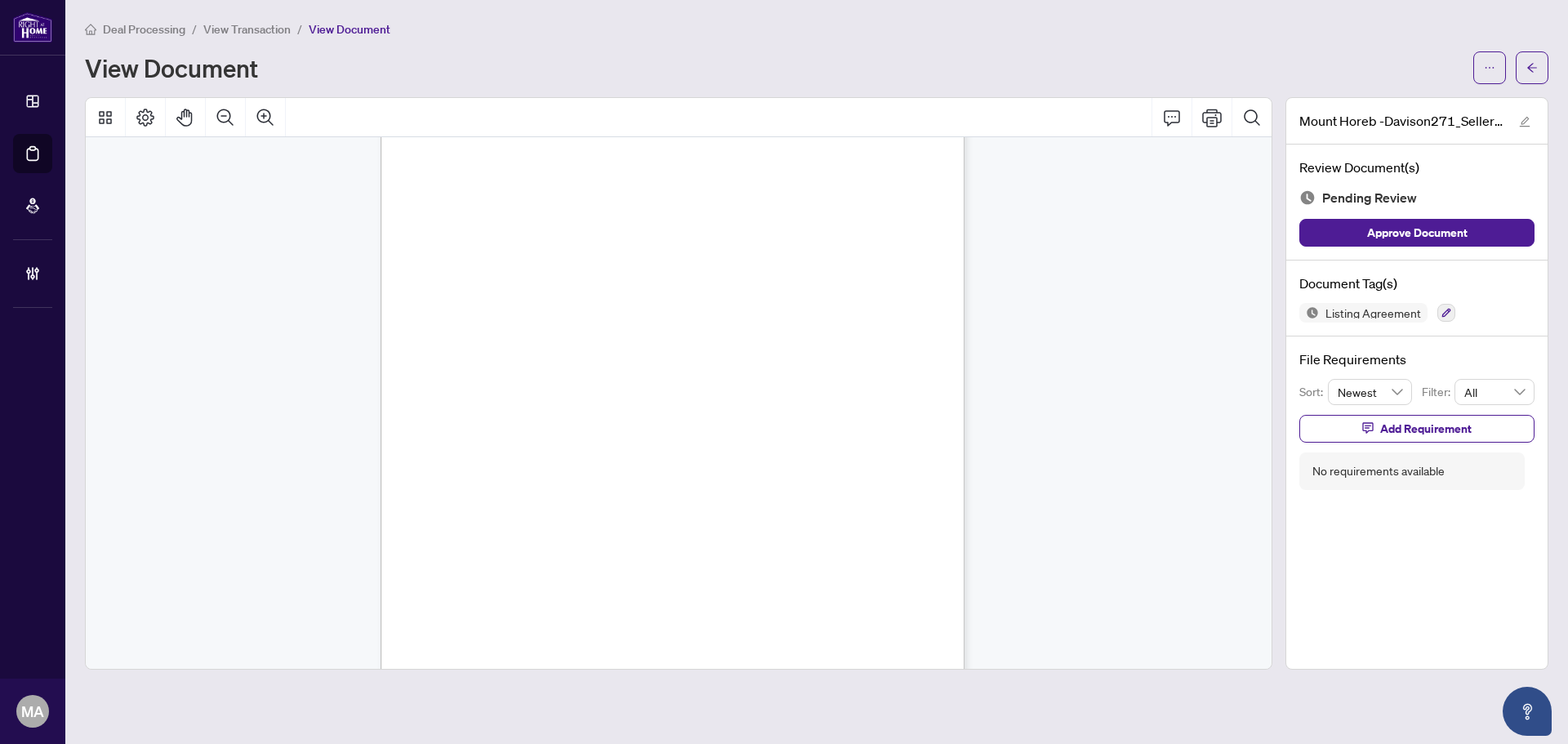
scroll to position [2409, 0]
click at [1444, 308] on icon "button" at bounding box center [1446, 312] width 10 height 10
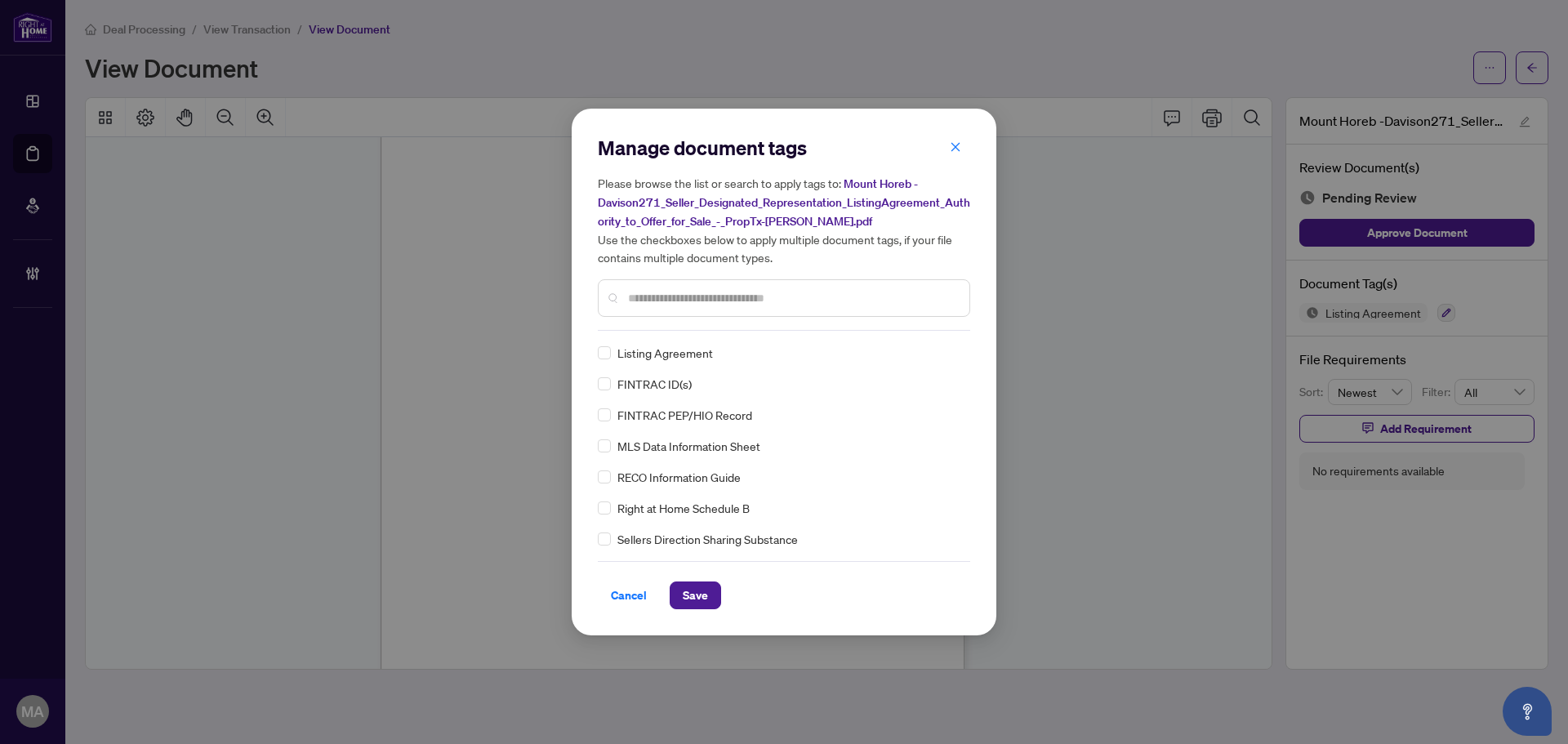
click at [643, 301] on input "text" at bounding box center [792, 298] width 328 height 18
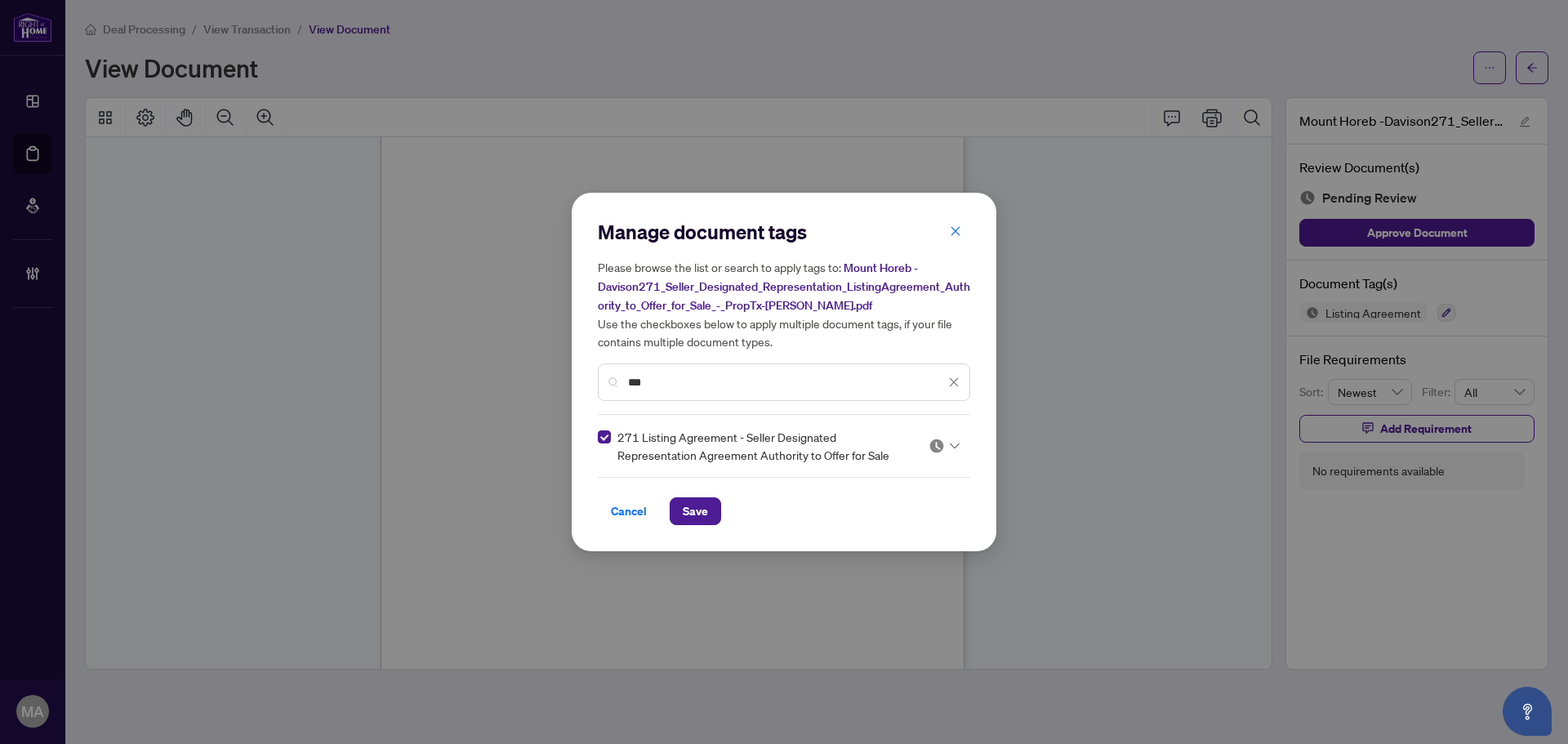
click at [944, 445] on img at bounding box center [937, 445] width 17 height 17
drag, startPoint x: 906, startPoint y: 533, endPoint x: 886, endPoint y: 453, distance: 82.5
click at [906, 532] on div "Approved" at bounding box center [895, 525] width 104 height 18
click at [884, 378] on input "***" at bounding box center [786, 381] width 317 height 18
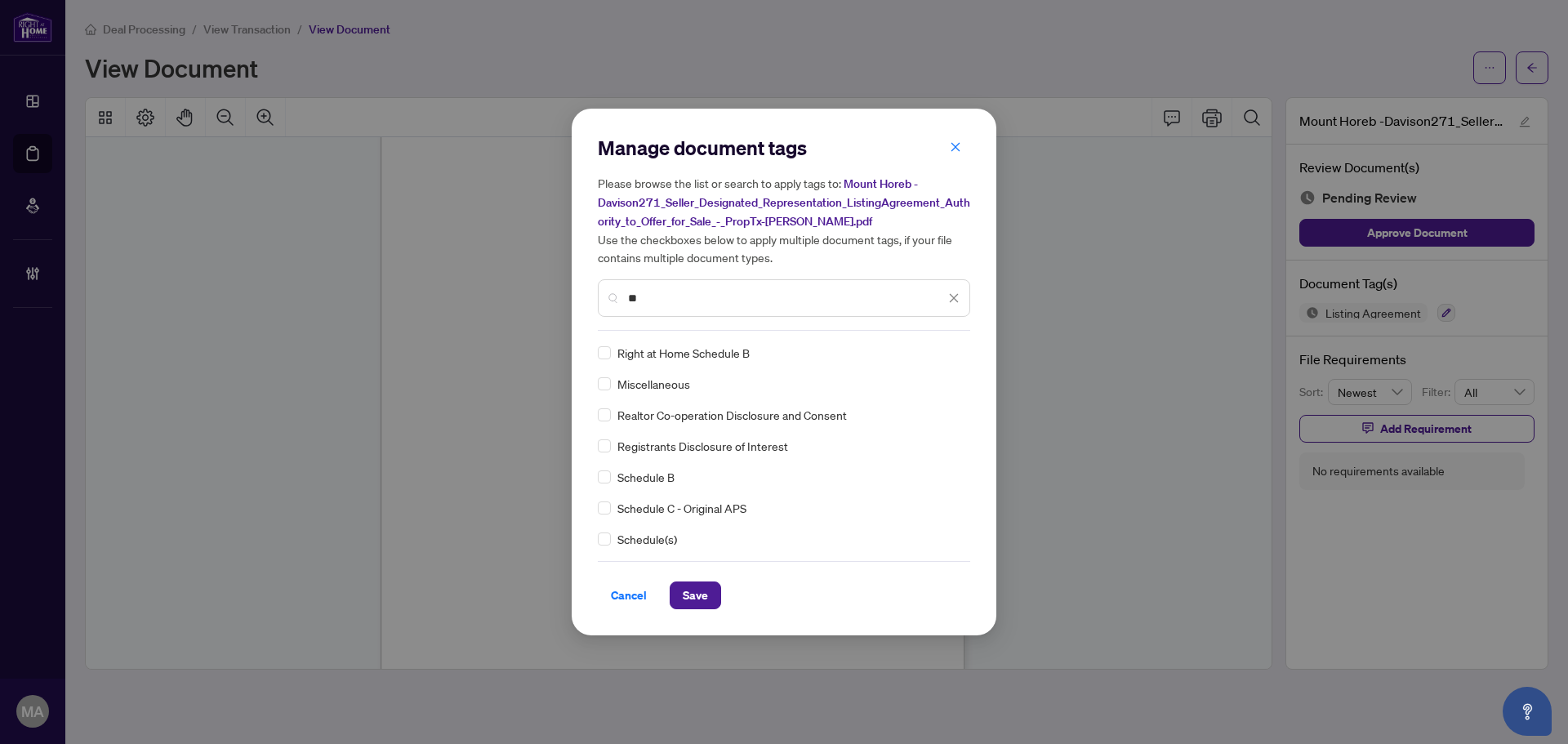
type input "**"
click at [929, 347] on img at bounding box center [937, 352] width 17 height 17
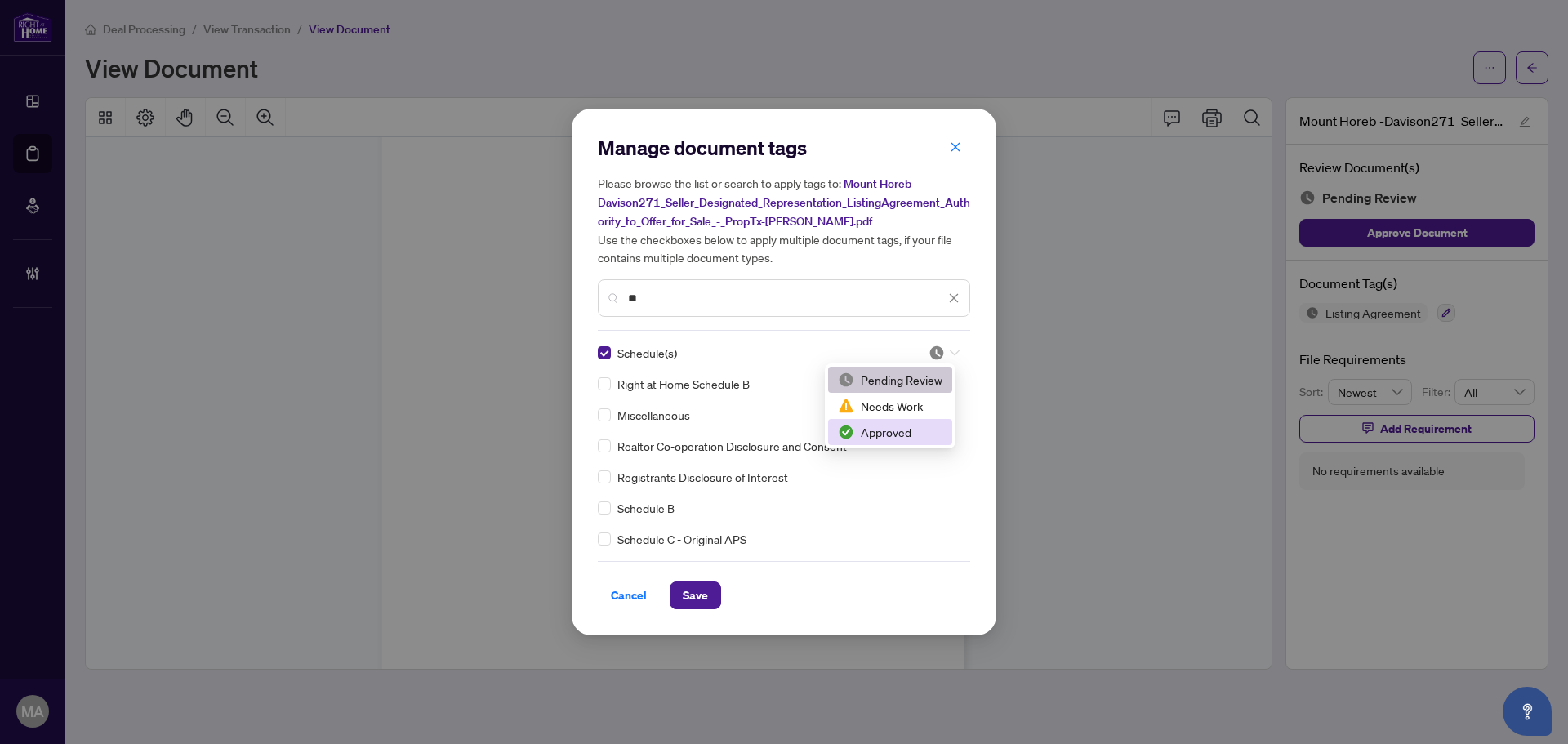
click at [886, 439] on div "Approved" at bounding box center [891, 432] width 104 height 18
drag, startPoint x: 697, startPoint y: 594, endPoint x: 695, endPoint y: 654, distance: 60.0
click at [697, 602] on span "Save" at bounding box center [695, 595] width 25 height 26
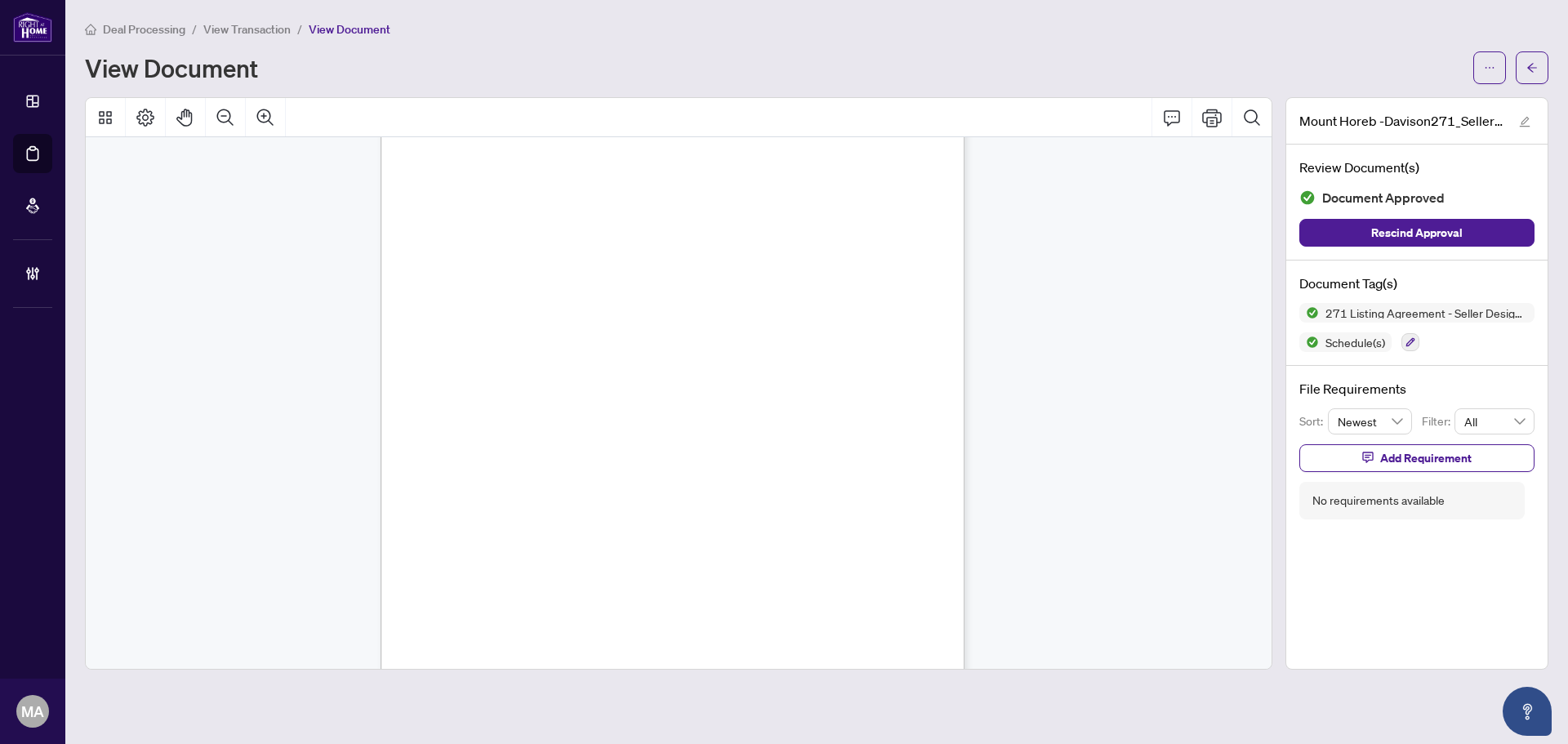
scroll to position [3356, 0]
click at [1414, 339] on icon "button" at bounding box center [1412, 342] width 9 height 9
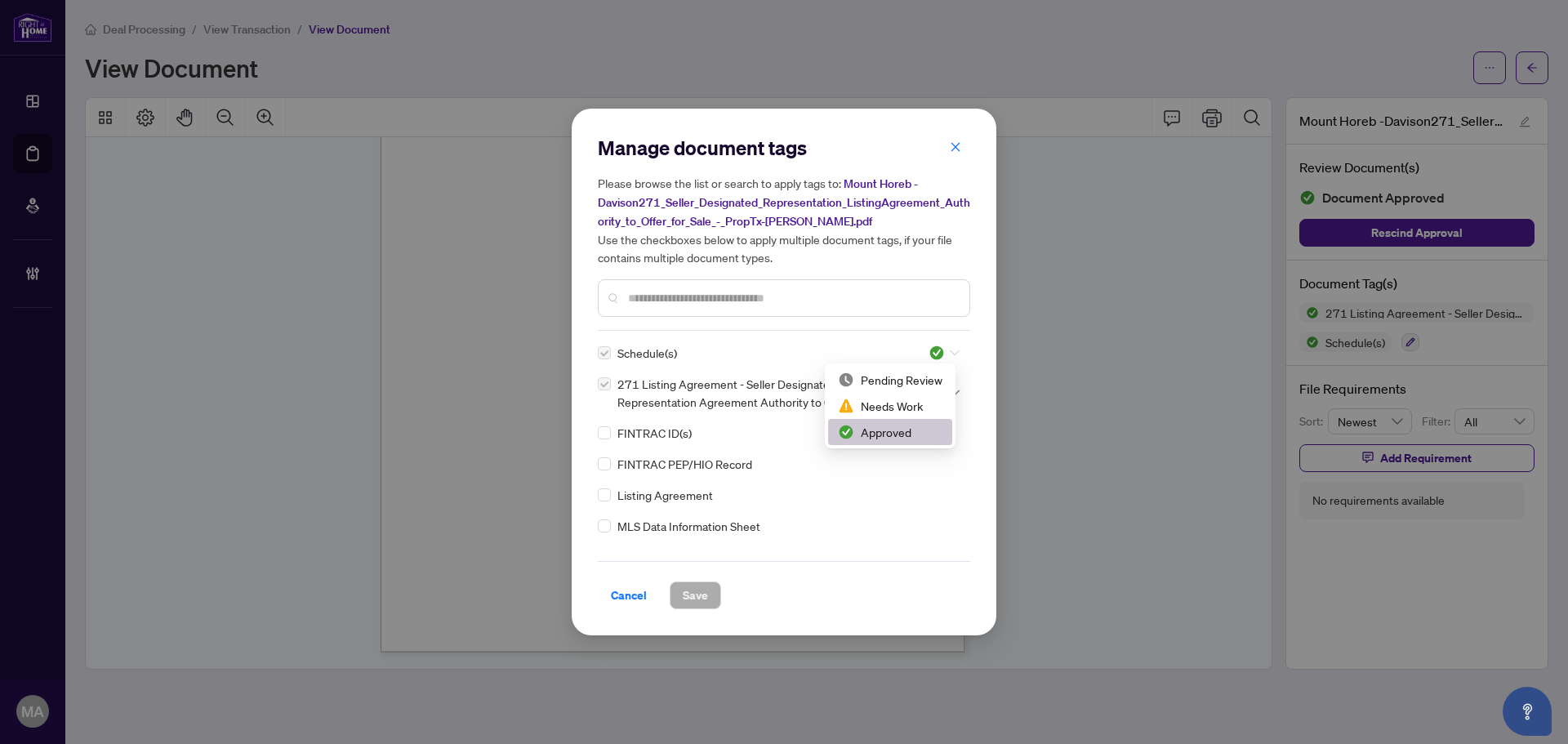
click at [942, 351] on div at bounding box center [944, 352] width 31 height 17
click at [917, 406] on div "Needs Work" at bounding box center [891, 405] width 104 height 18
click at [703, 596] on span "Save" at bounding box center [695, 595] width 25 height 26
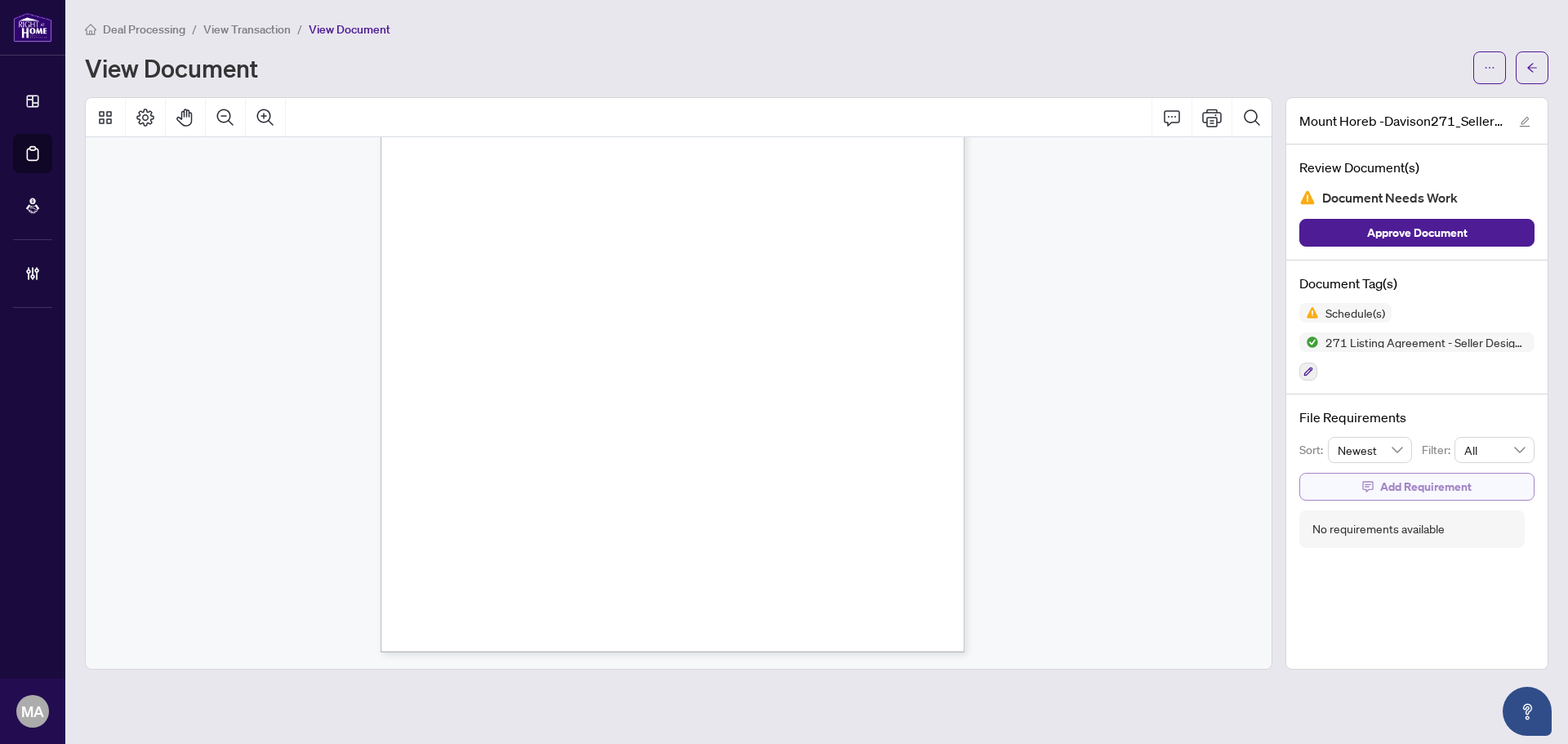
click at [1390, 475] on span "Add Requirement" at bounding box center [1426, 486] width 91 height 26
click at [1392, 509] on textarea at bounding box center [1434, 500] width 175 height 31
type textarea "*"
type textarea "**"
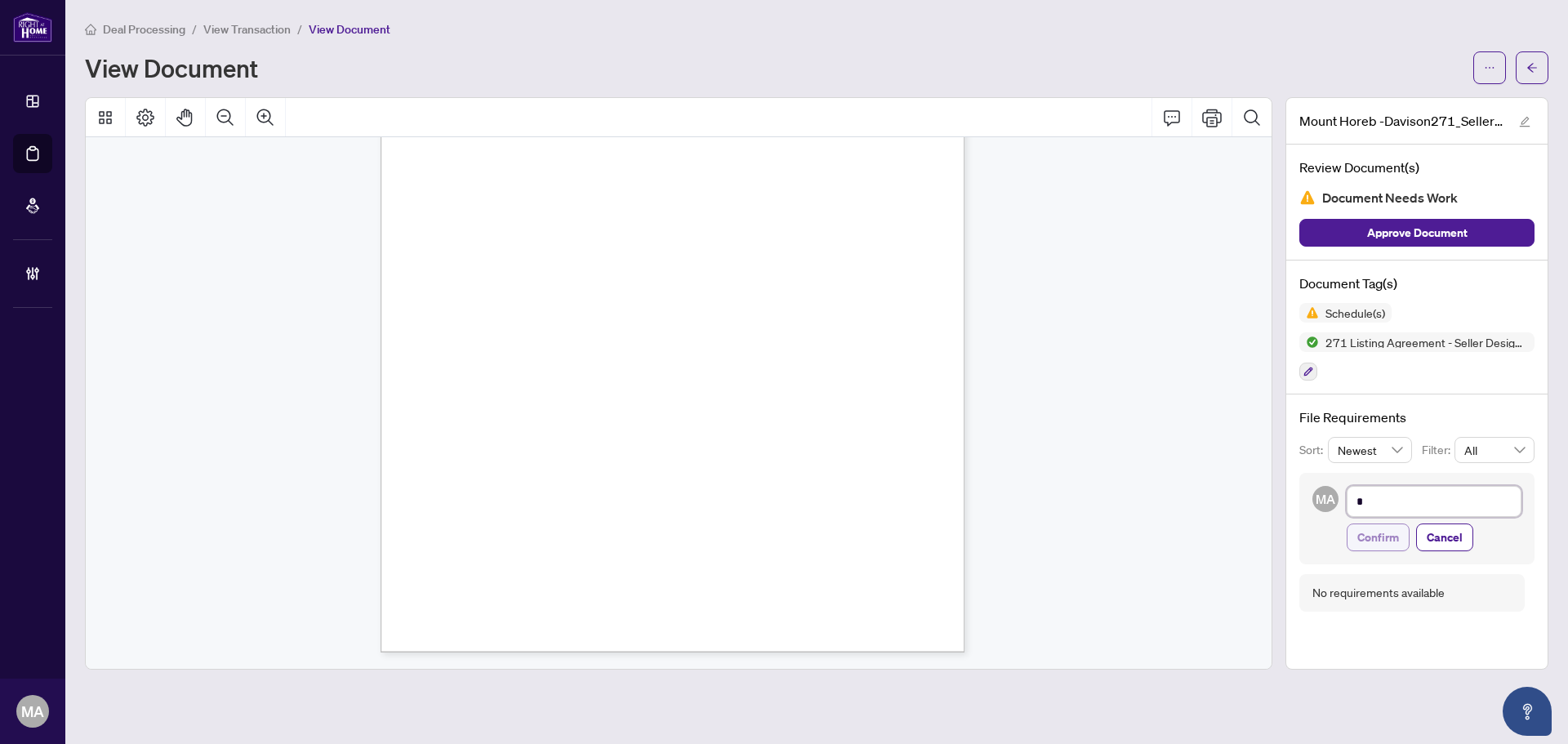
type textarea "**"
type textarea "***"
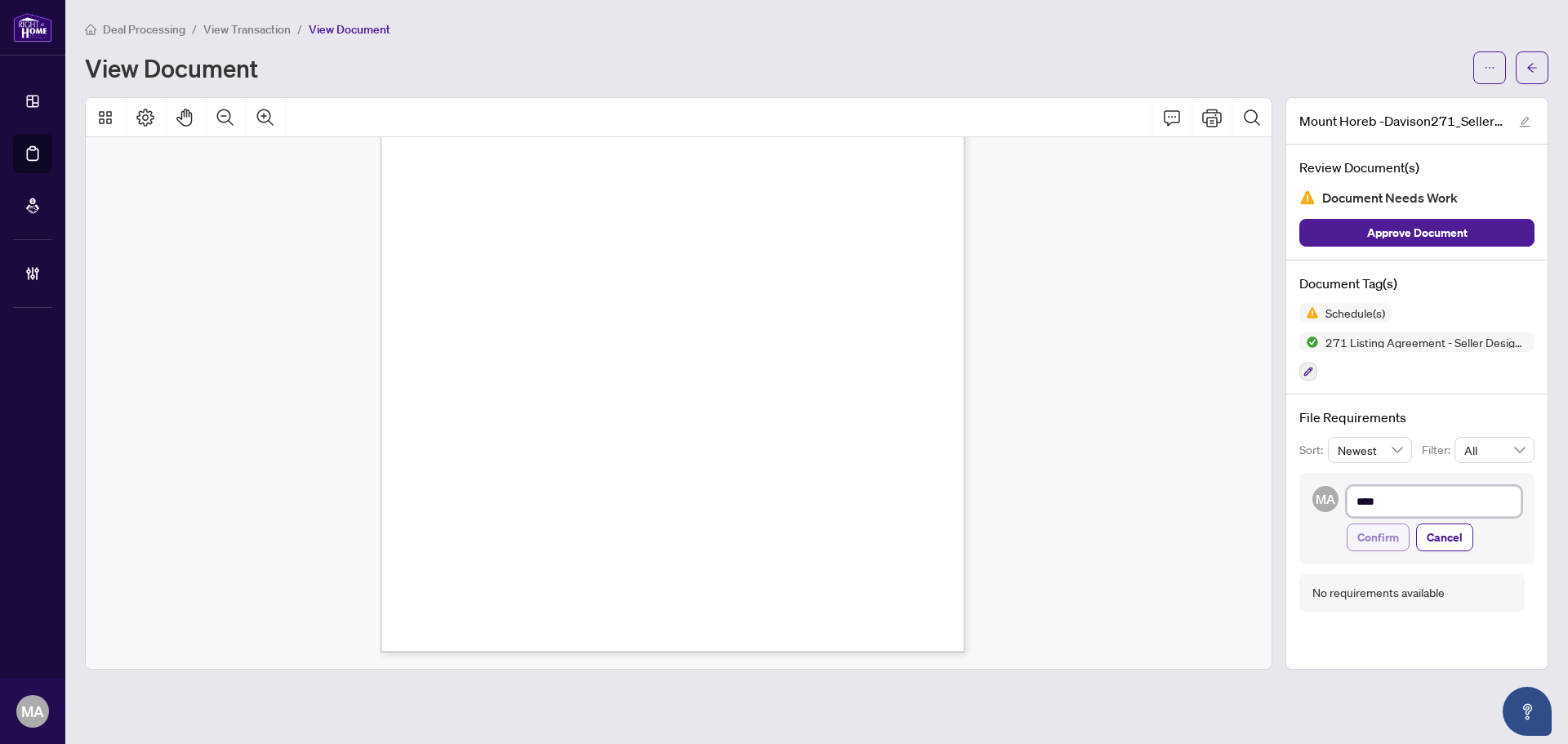
type textarea "*****"
type textarea "*******"
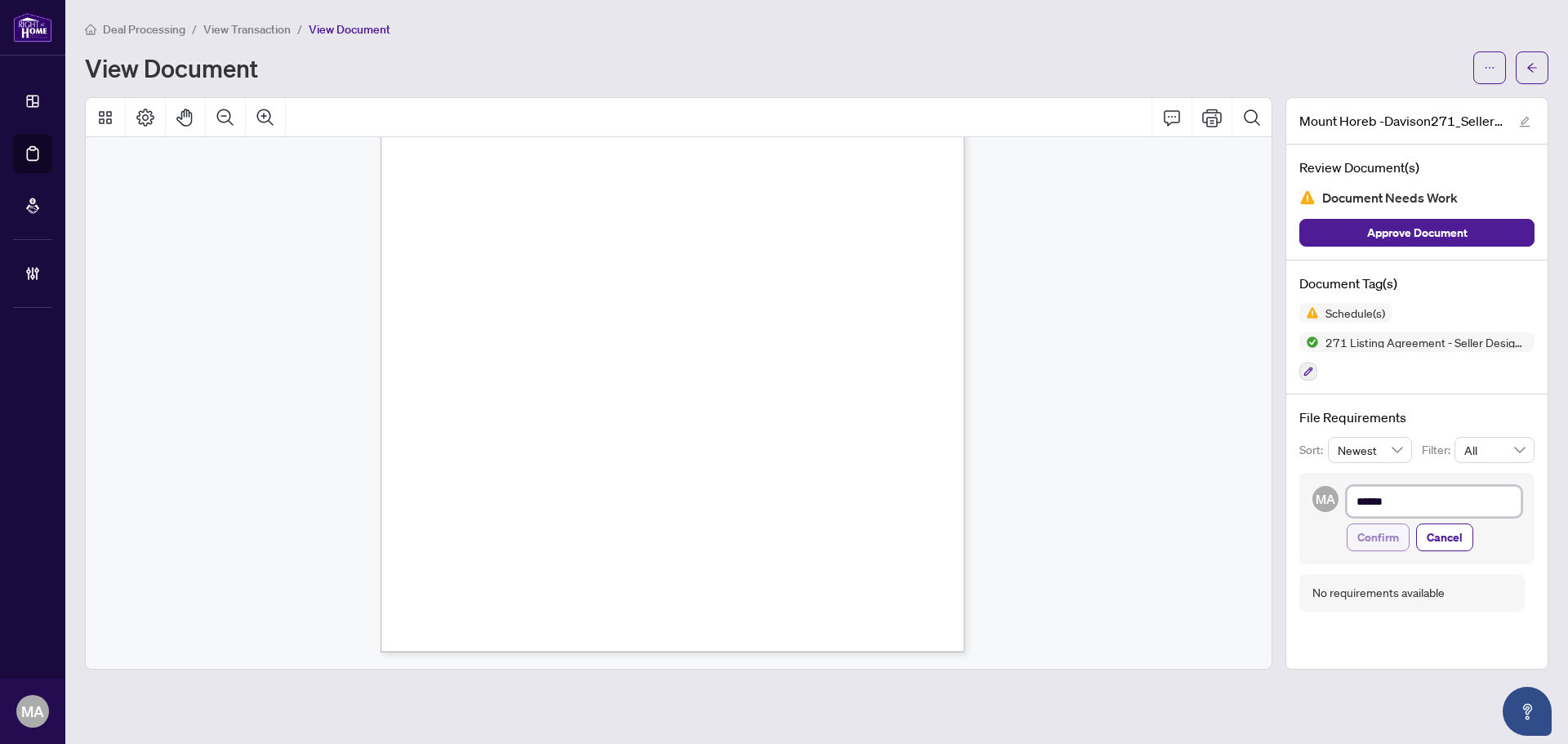
type textarea "*******"
type textarea "********"
type textarea "*********"
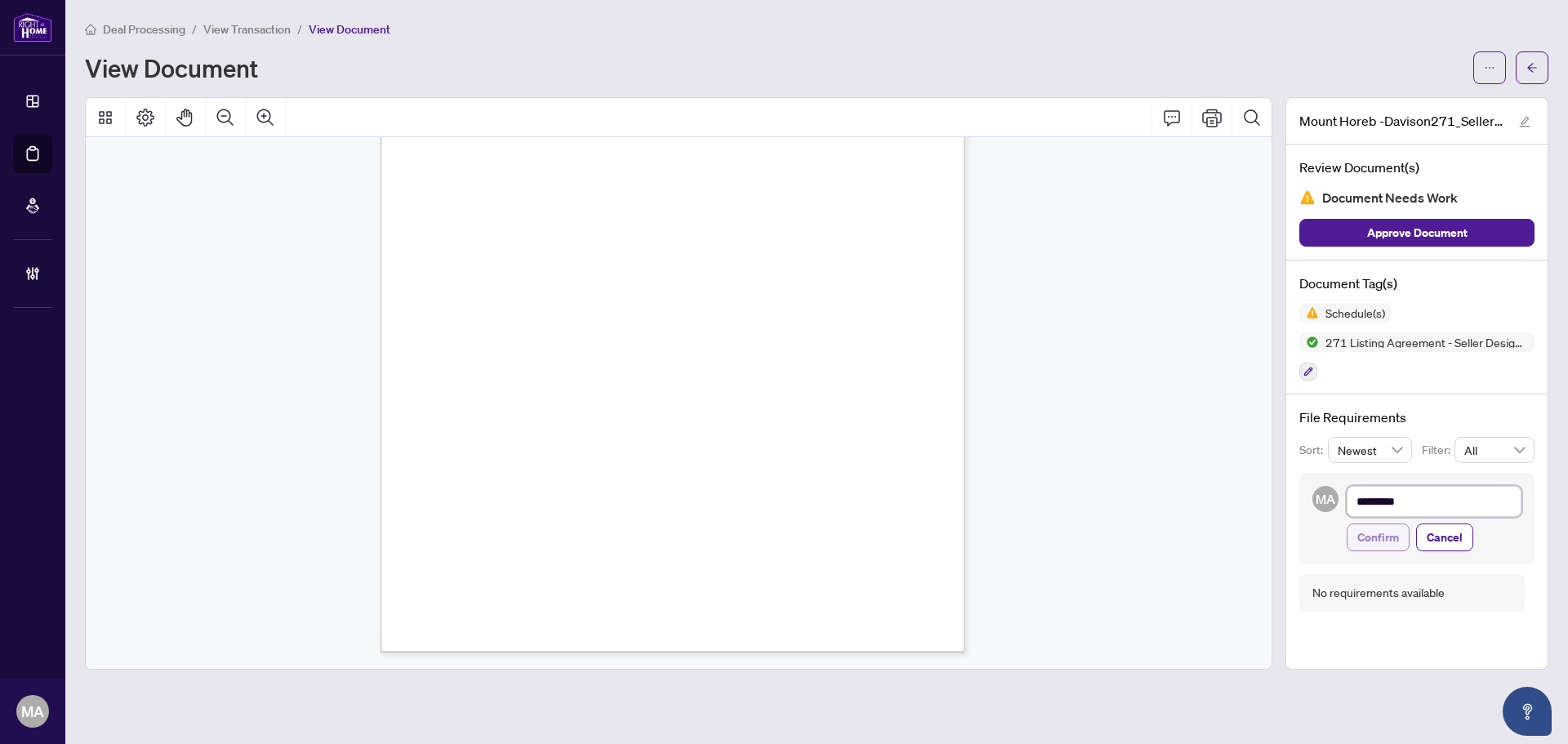
type textarea "**********"
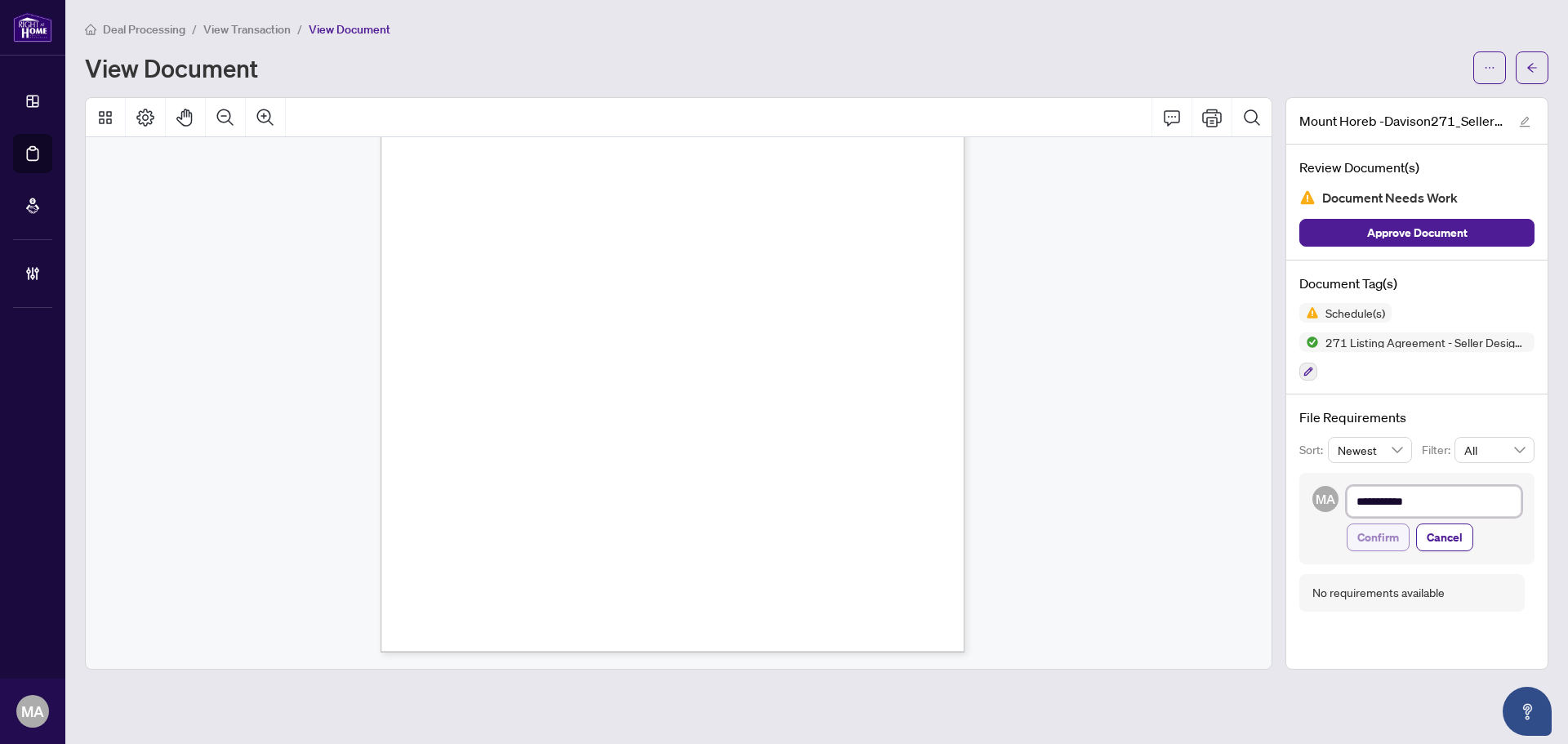
type textarea "**********"
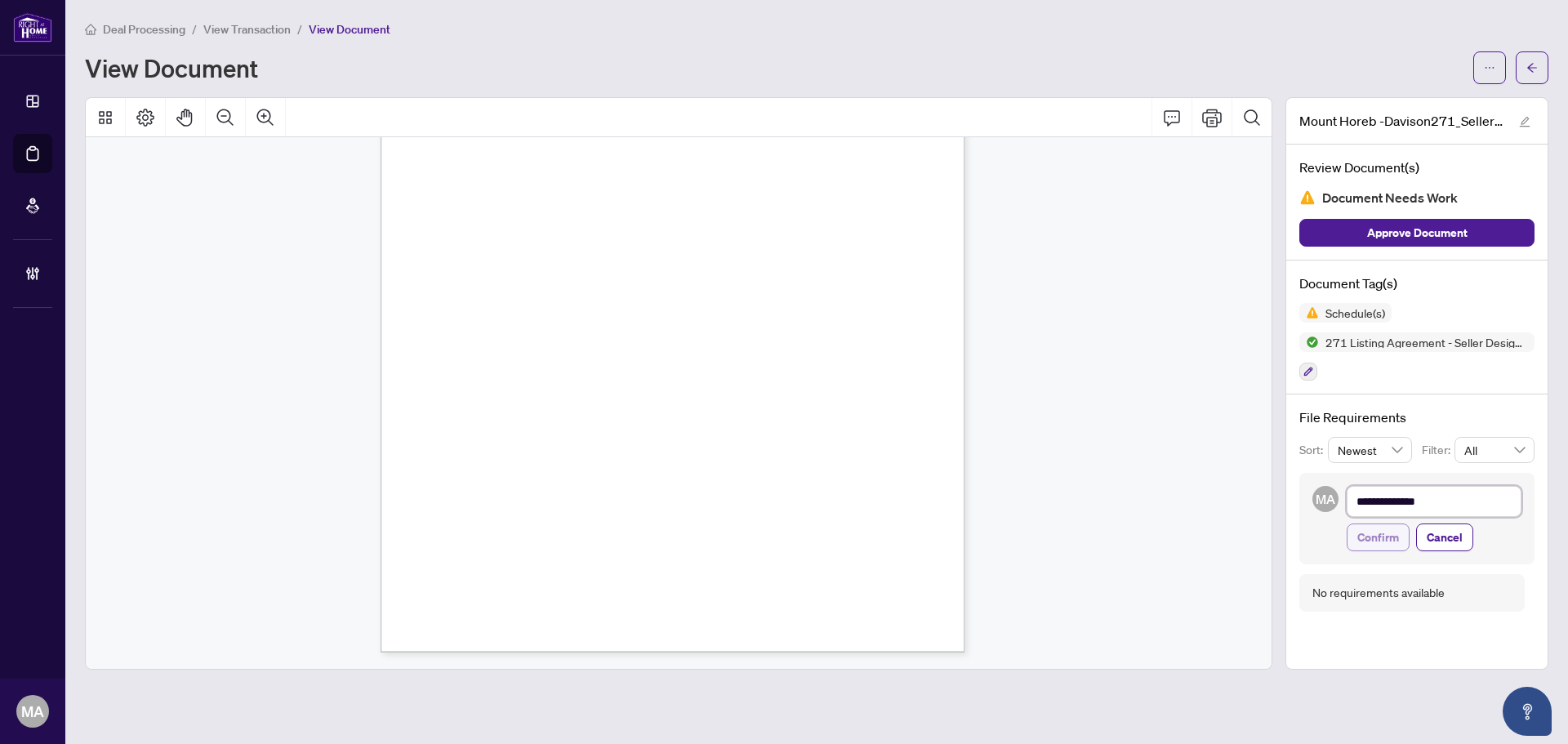
type textarea "**********"
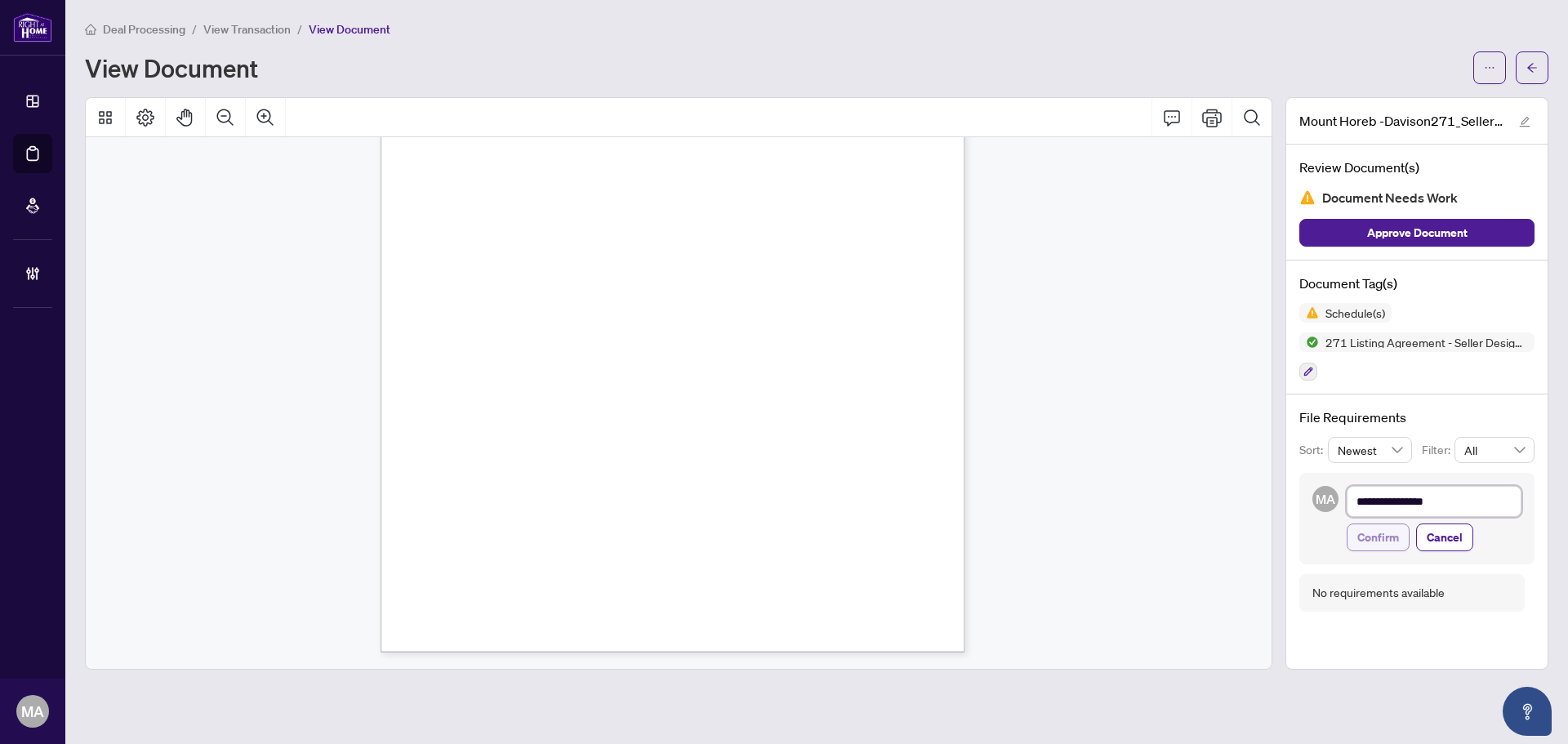
type textarea "**********"
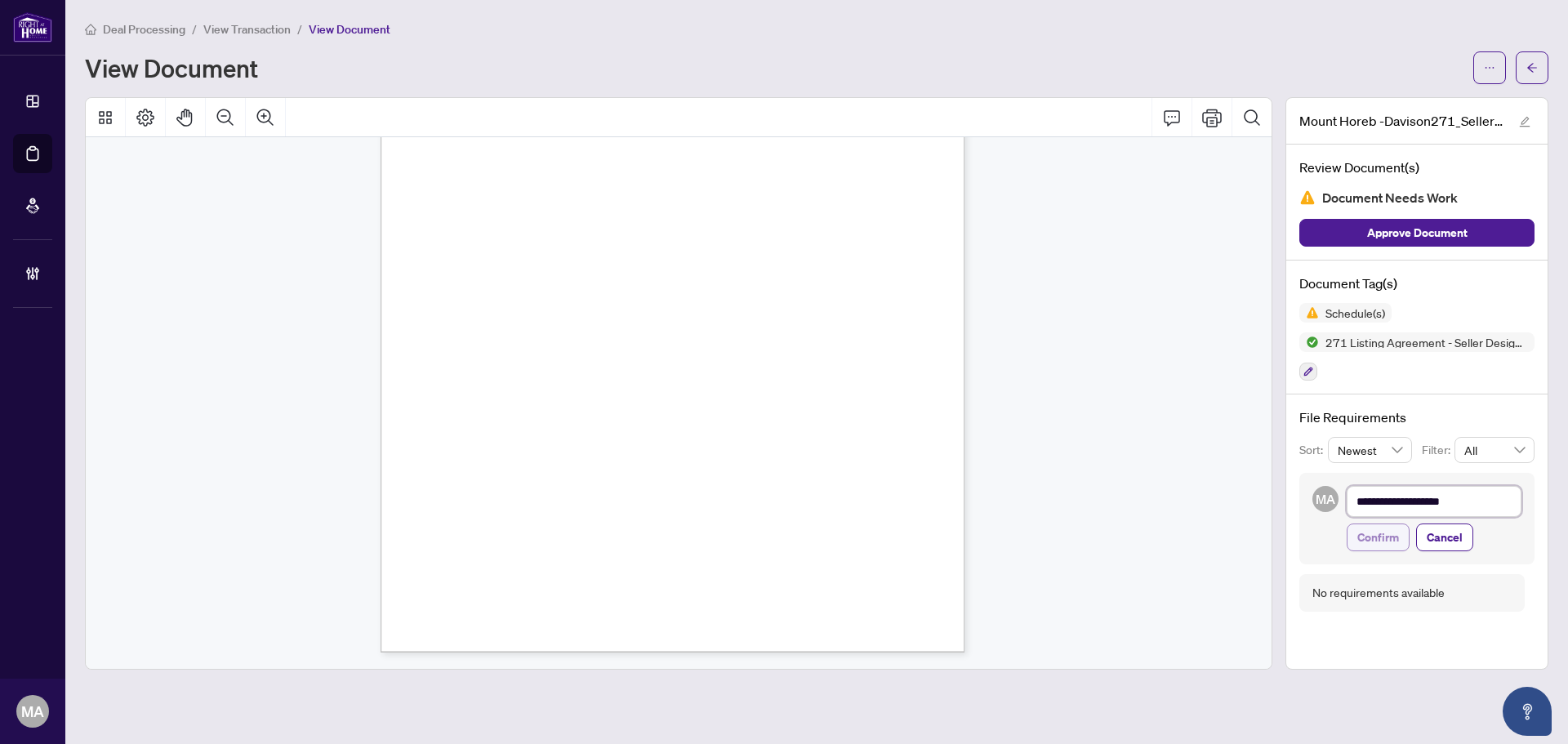
type textarea "**********"
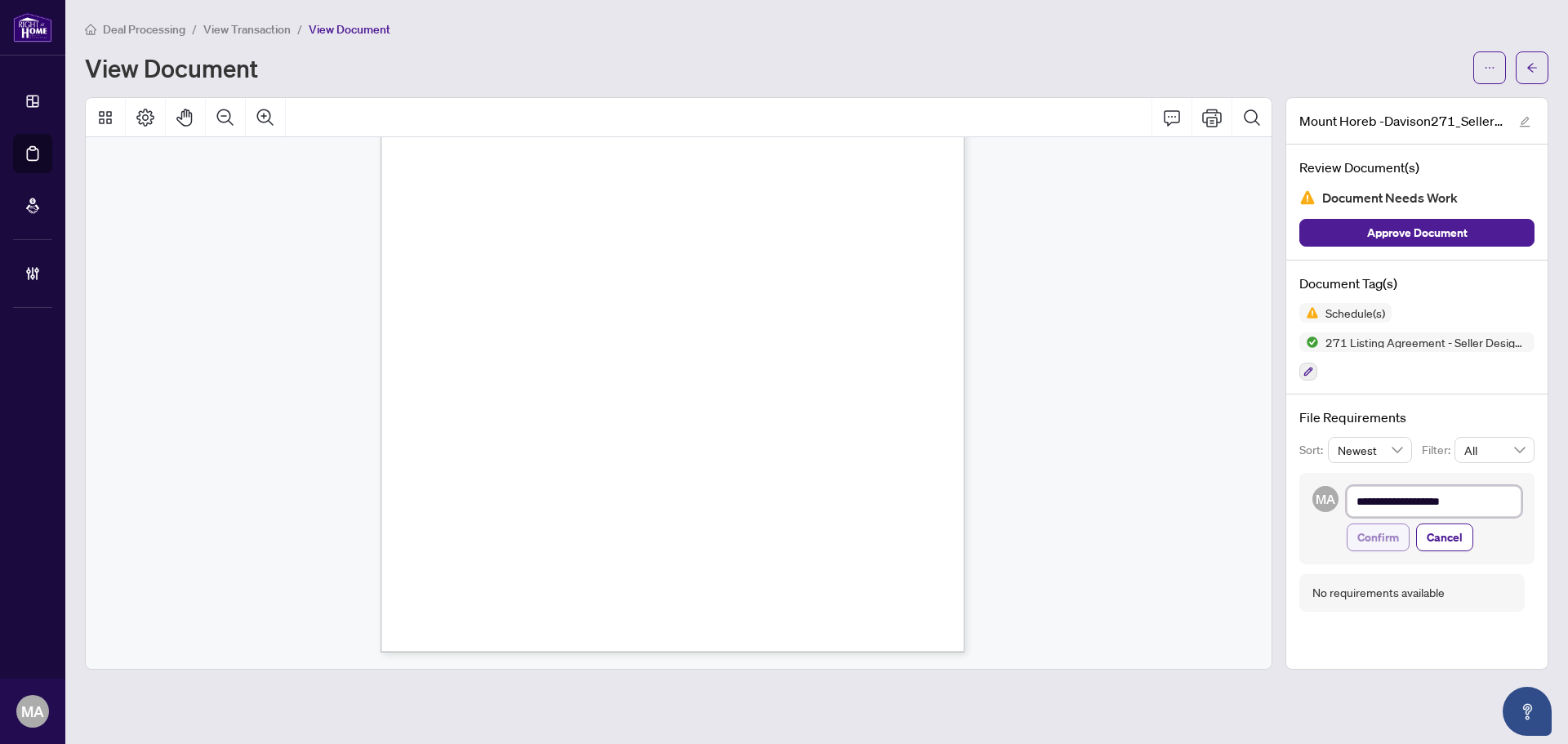
type textarea "**********"
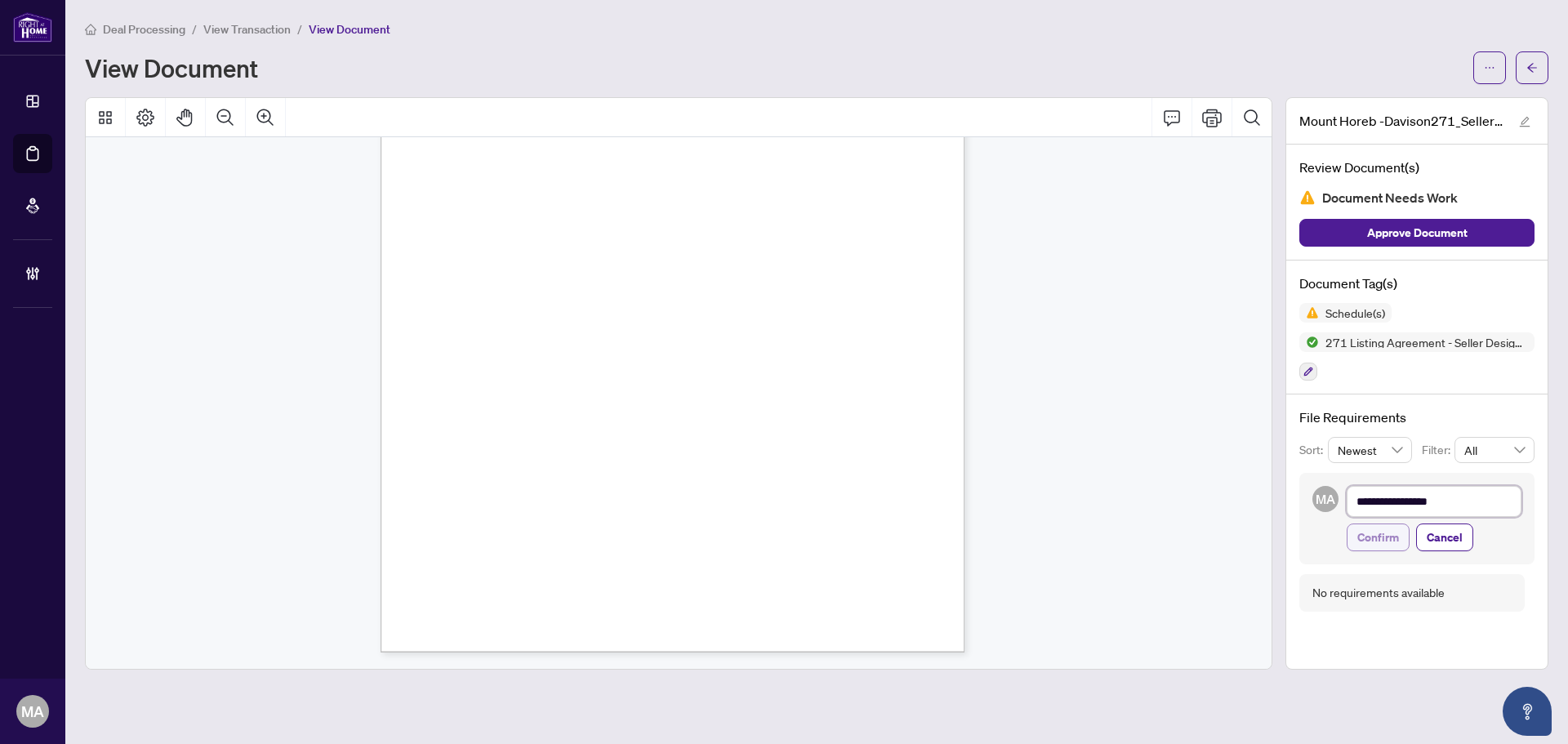
type textarea "**********"
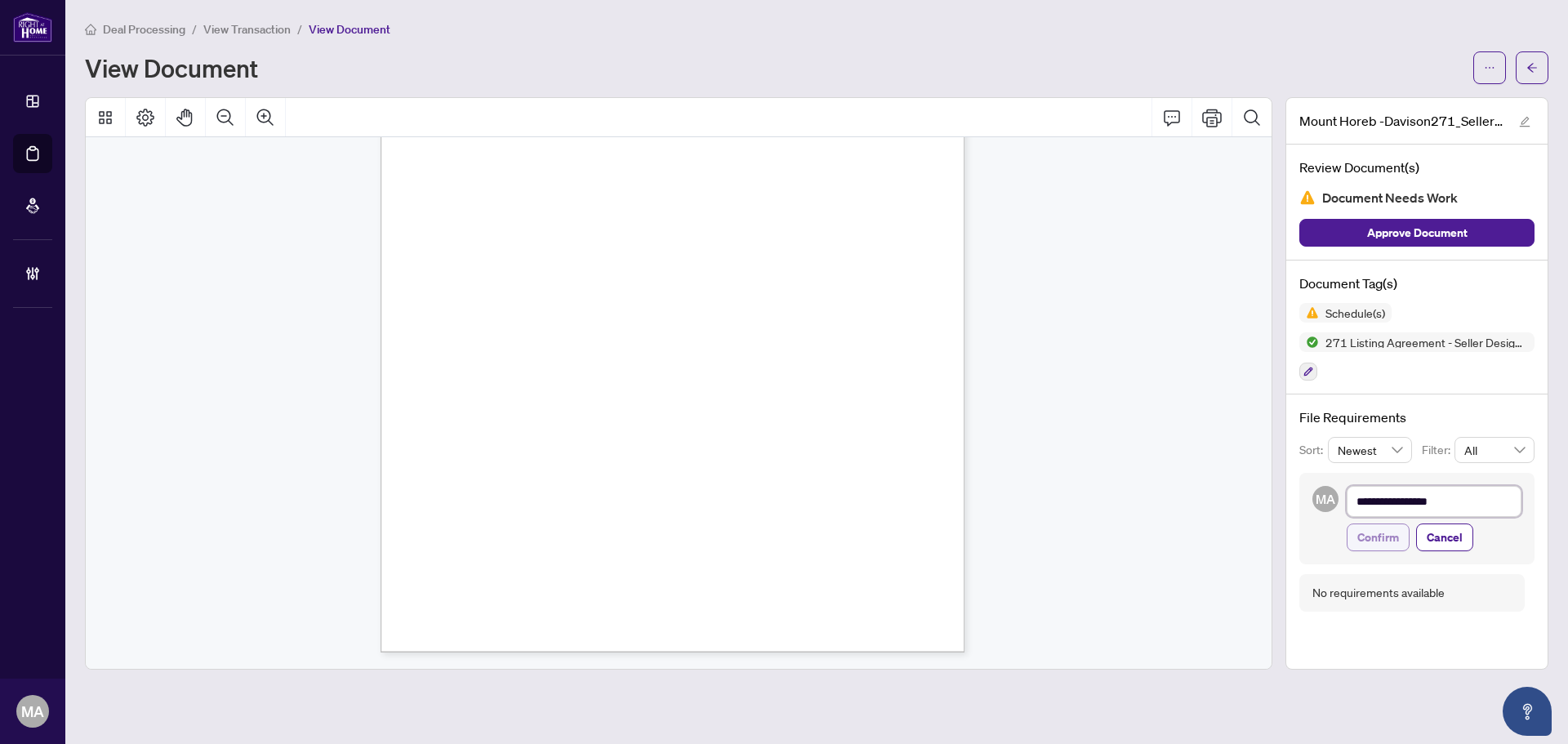
type textarea "**********"
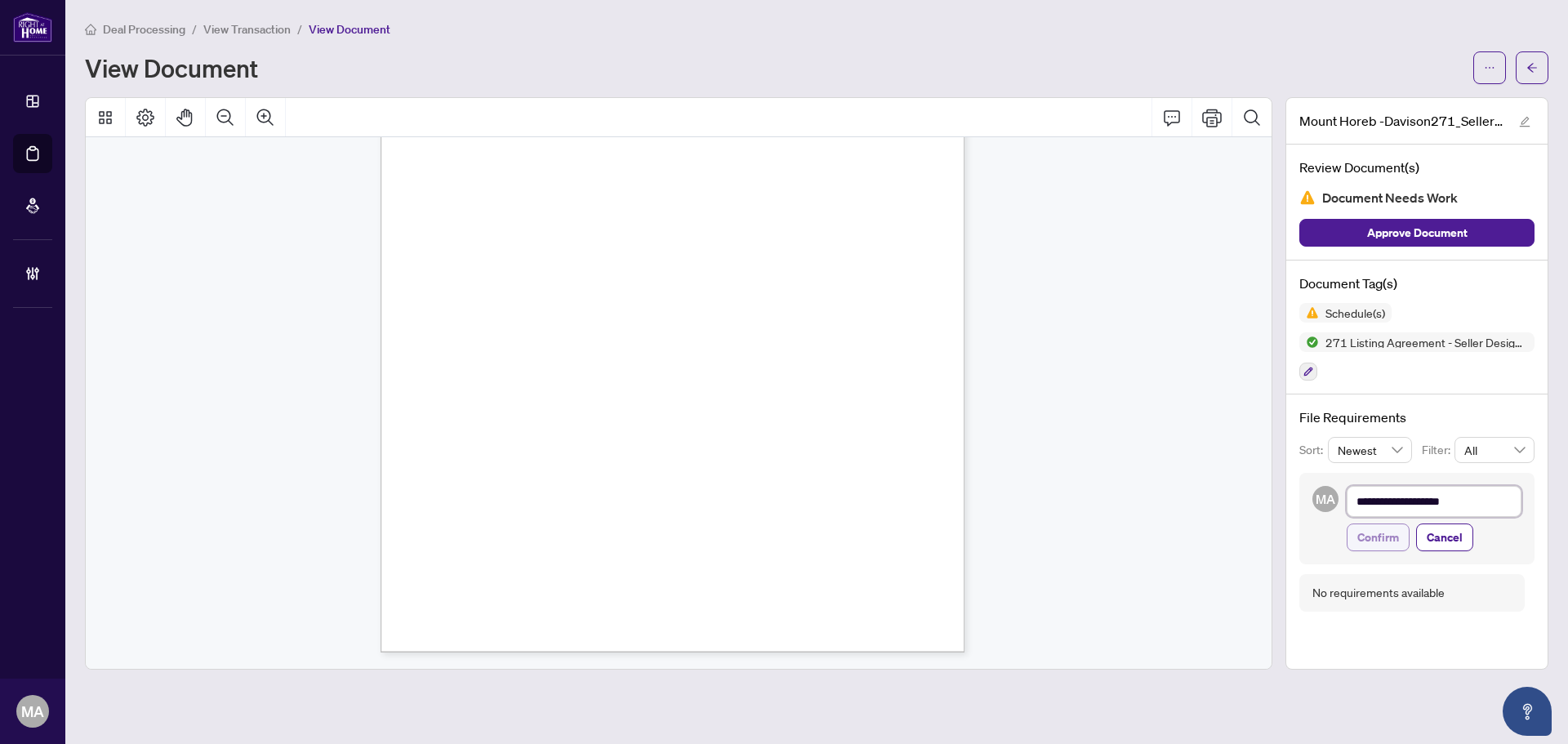
type textarea "**********"
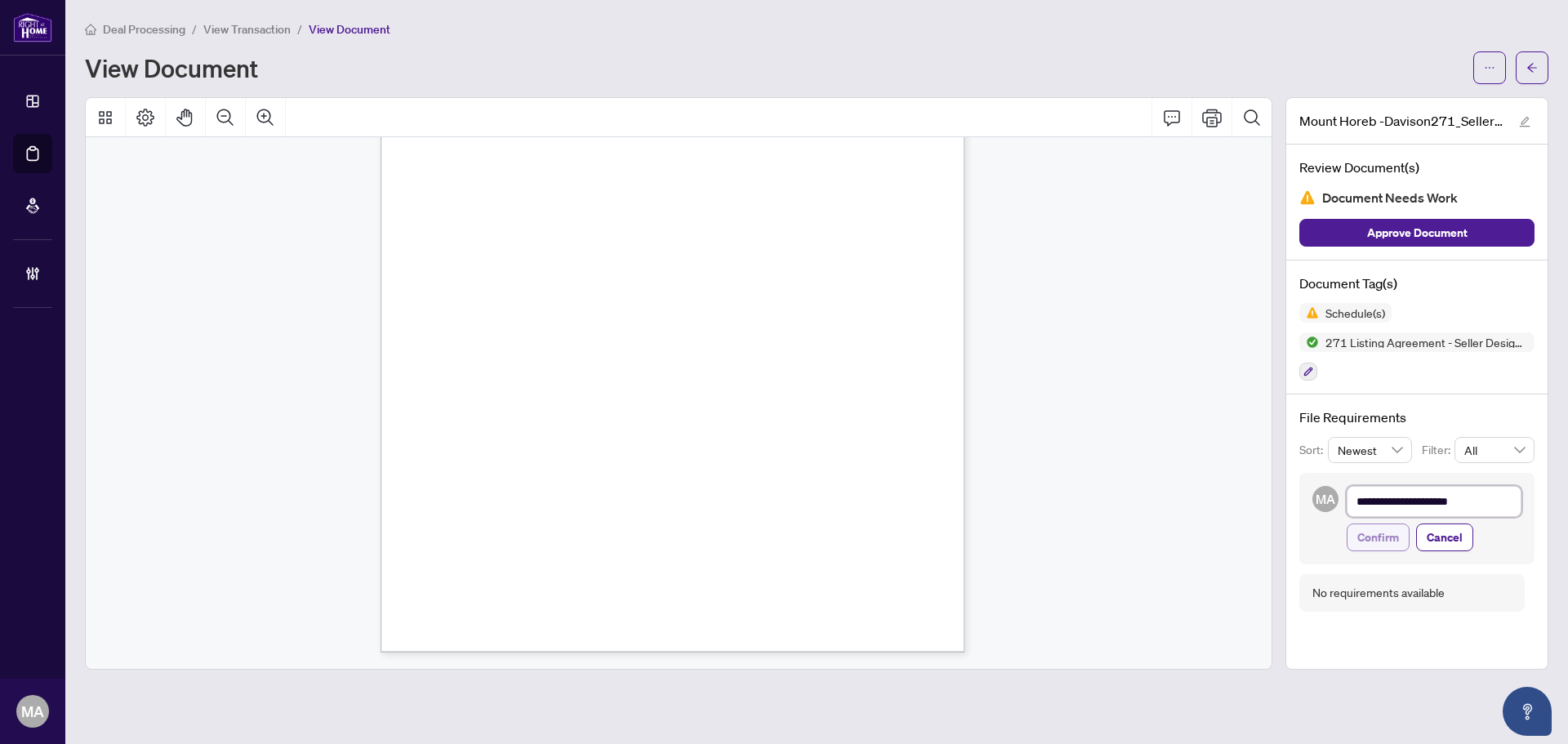
type textarea "**********"
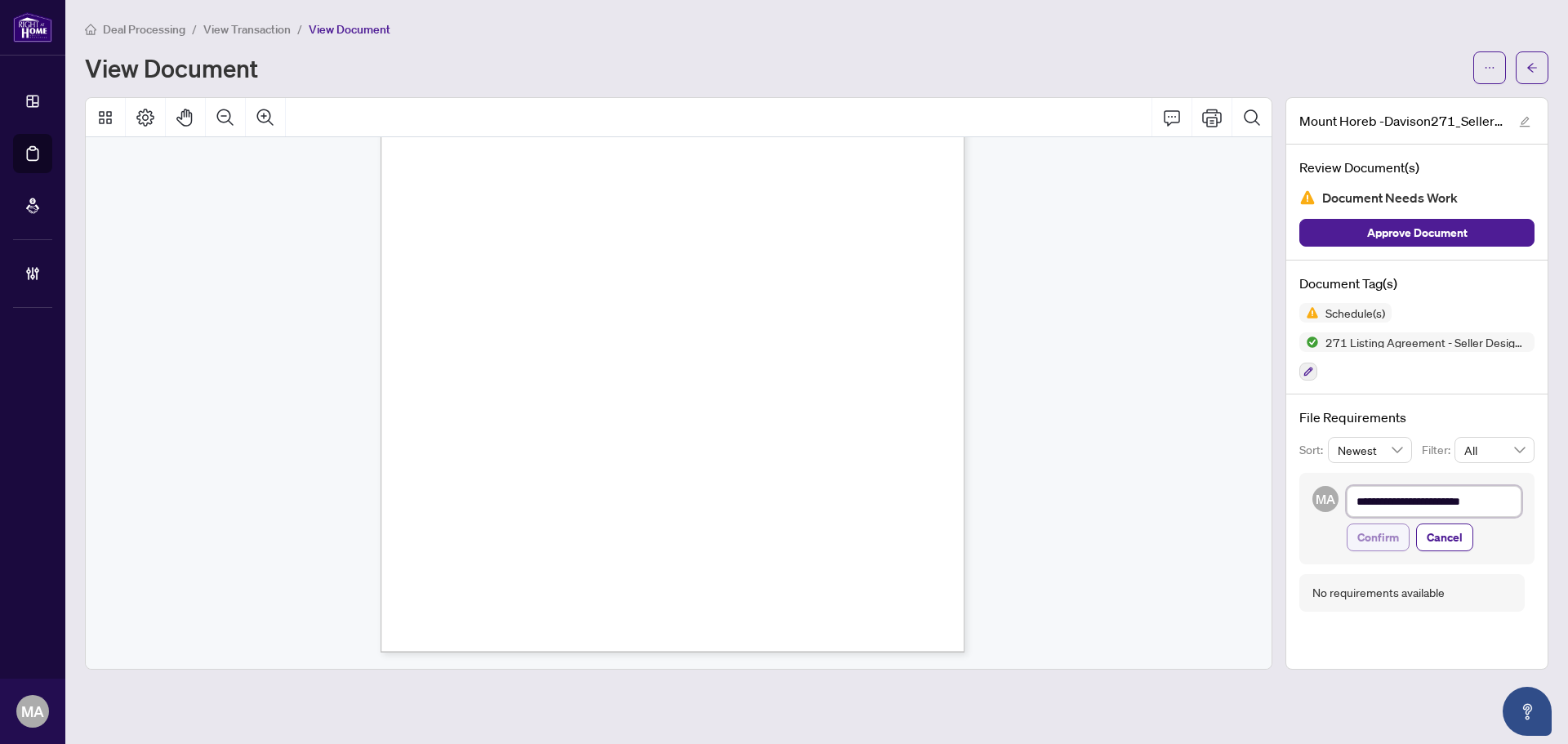
type textarea "**********"
click at [1426, 495] on textarea "**********" at bounding box center [1434, 500] width 175 height 31
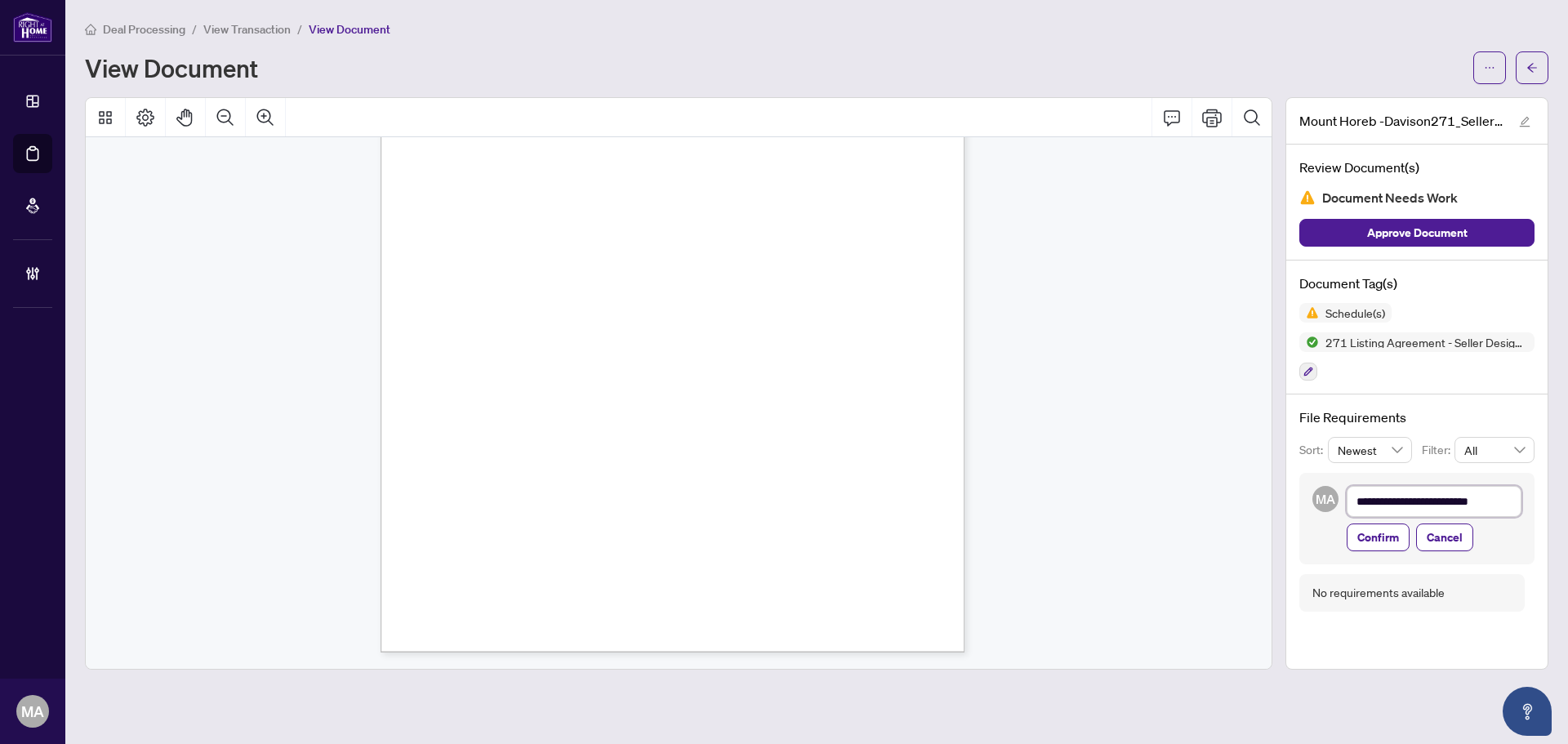
click at [1426, 495] on textarea "**********" at bounding box center [1434, 500] width 175 height 31
type textarea "**********"
click at [1377, 543] on span "Confirm" at bounding box center [1378, 538] width 42 height 26
type textarea "**********"
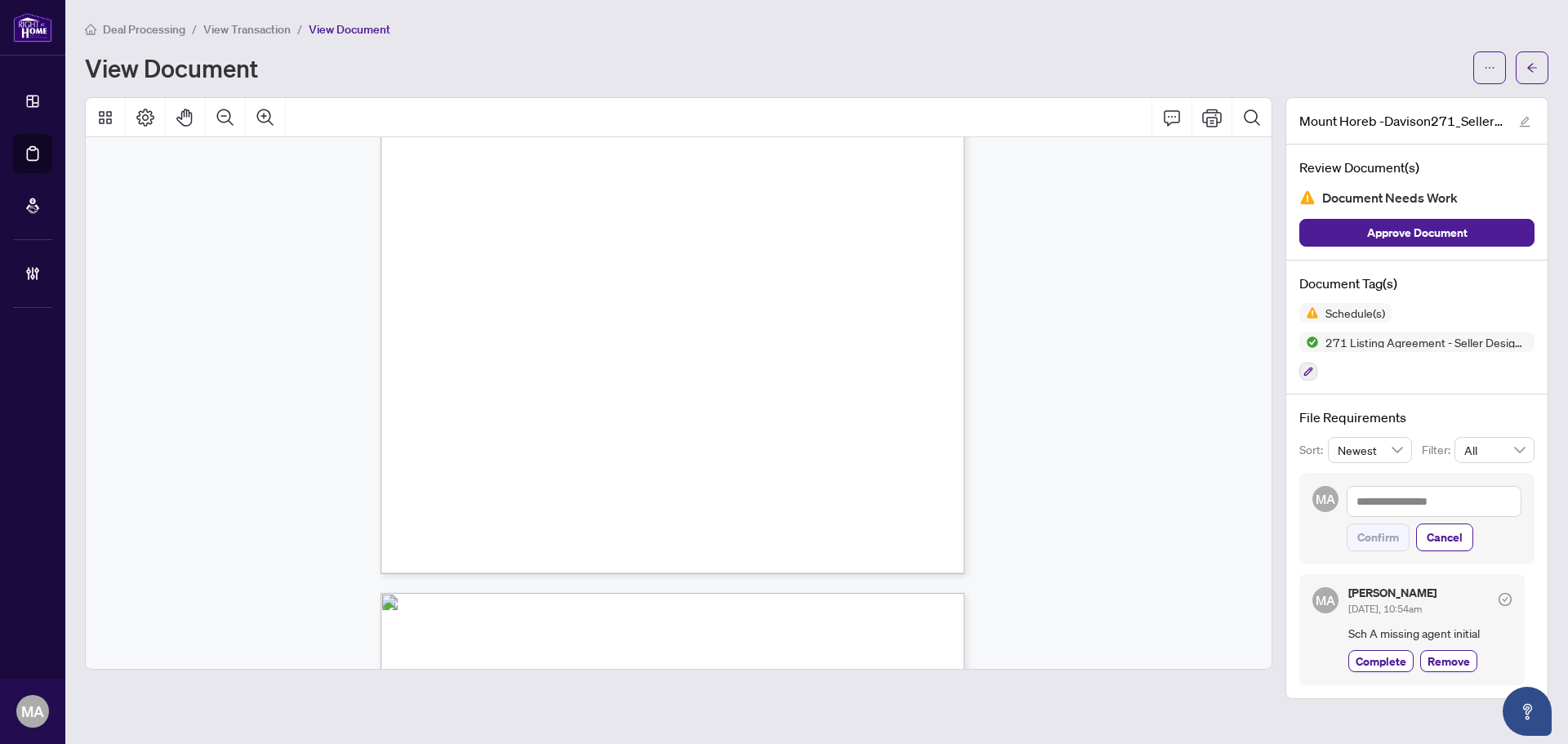
scroll to position [0, 0]
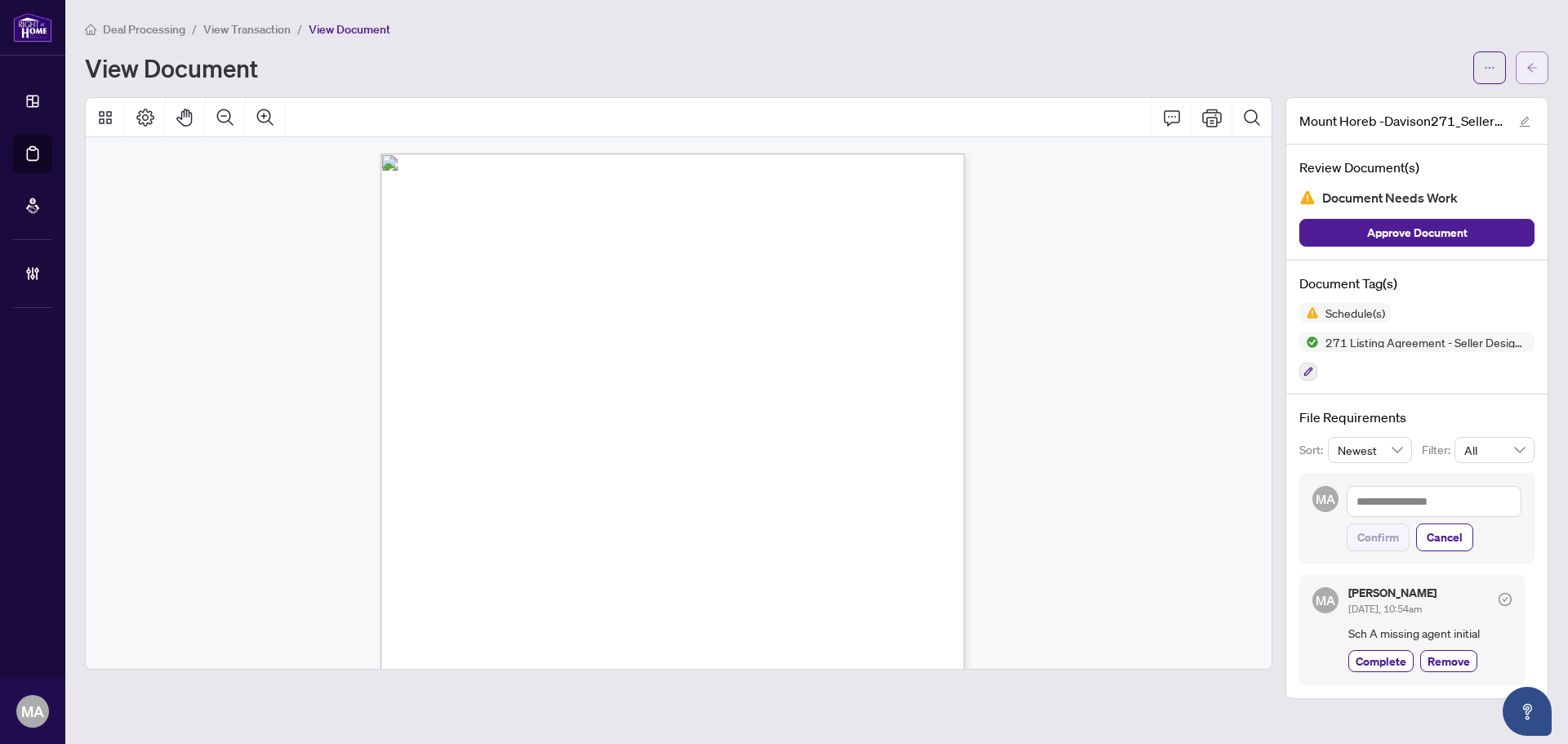
click at [1536, 74] on span "button" at bounding box center [1533, 68] width 11 height 26
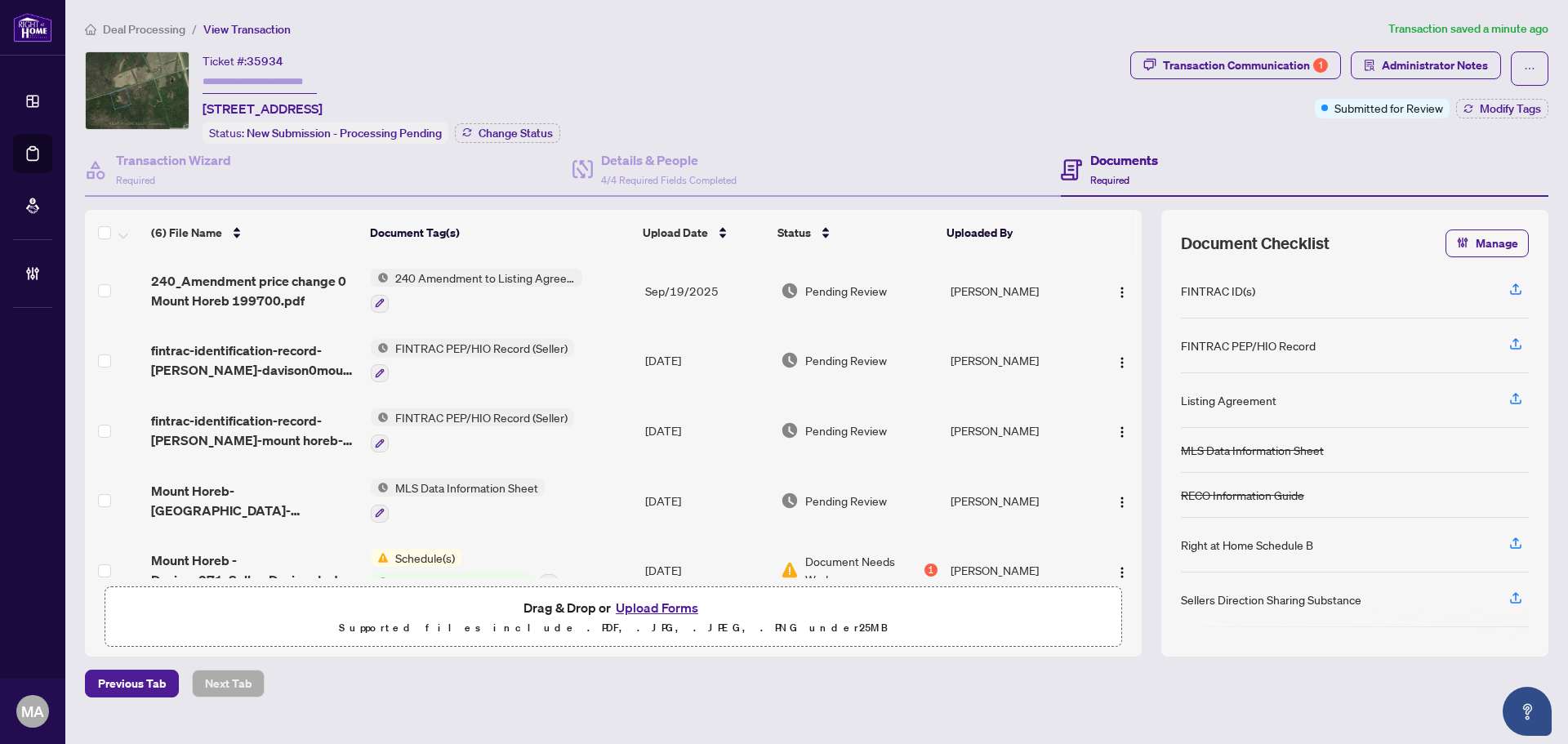
scroll to position [101, 0]
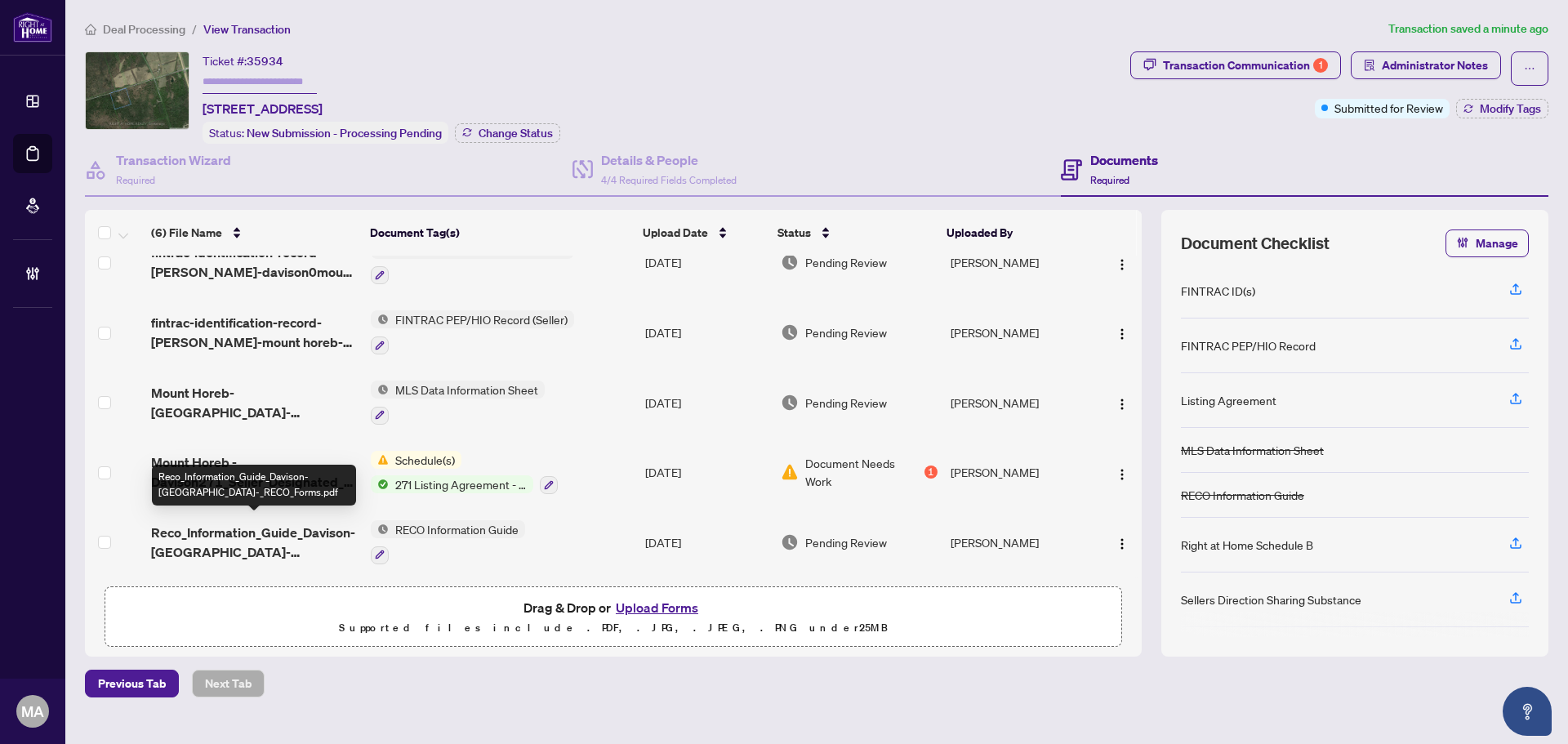
click at [221, 539] on span "Reco_Information_Guide_Davison-Mount Horeb-_RECO_Forms.pdf" at bounding box center [254, 542] width 207 height 39
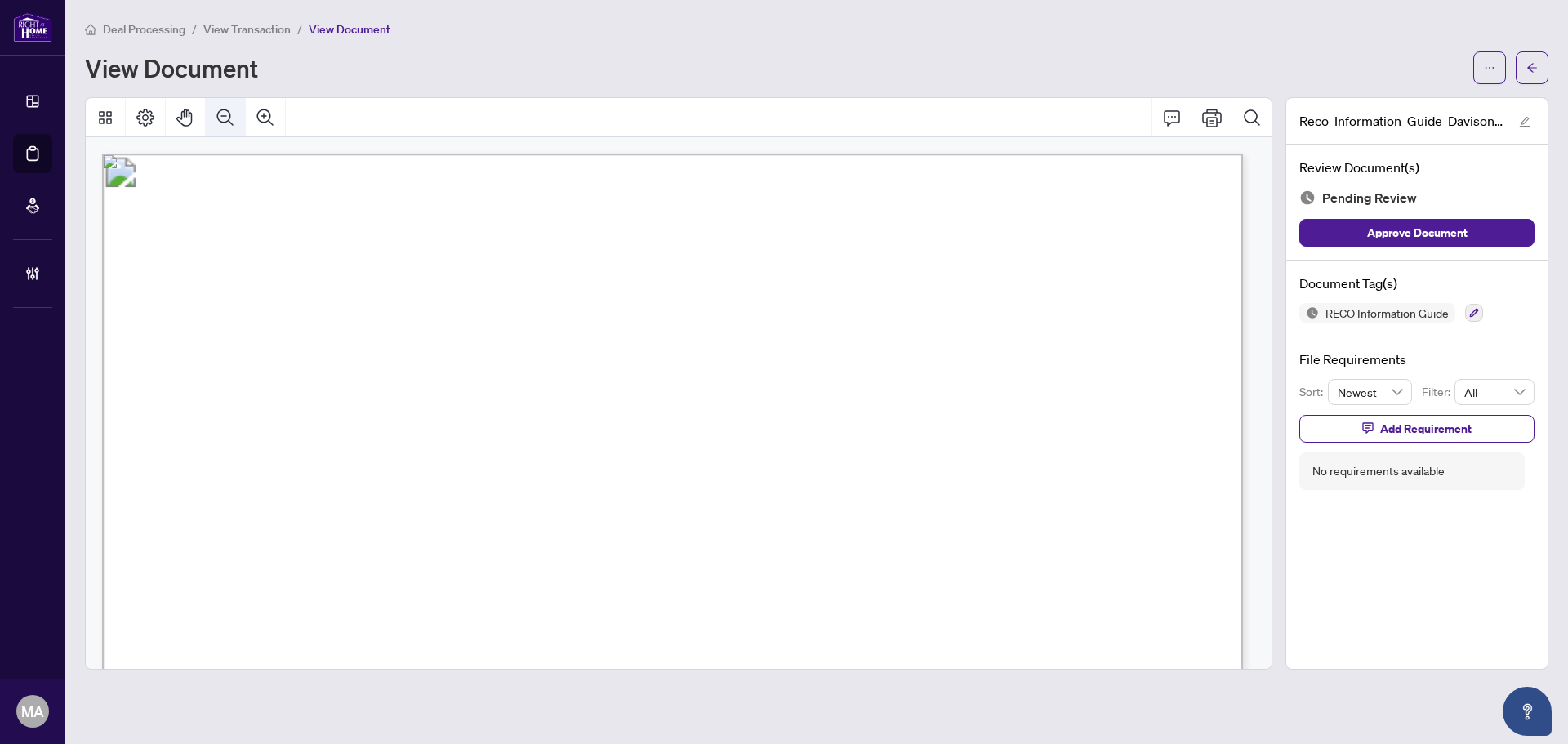
click at [210, 125] on button "Zoom Out" at bounding box center [225, 117] width 39 height 39
click at [210, 124] on button "Zoom Out" at bounding box center [225, 117] width 39 height 39
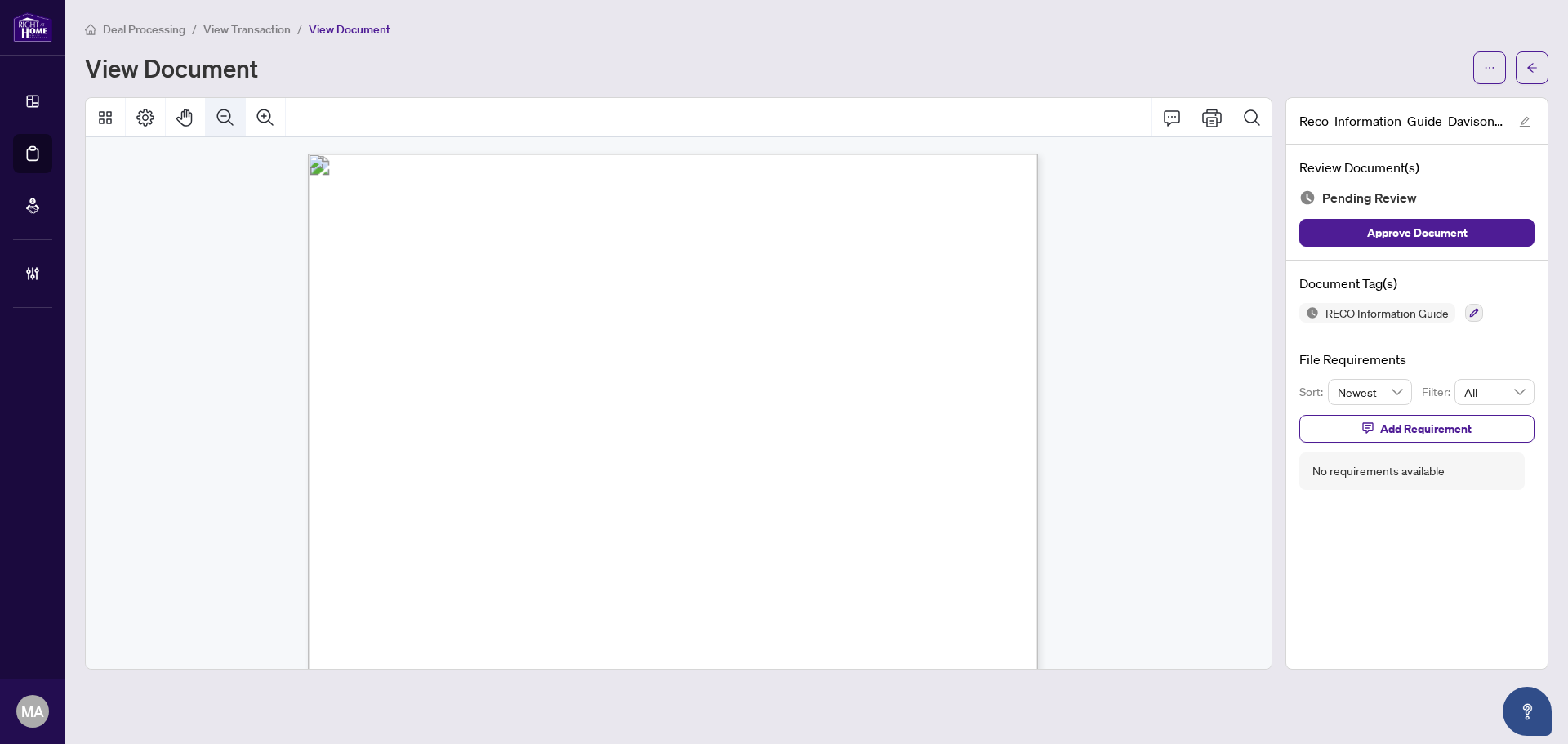
click at [210, 124] on button "Zoom Out" at bounding box center [225, 117] width 39 height 39
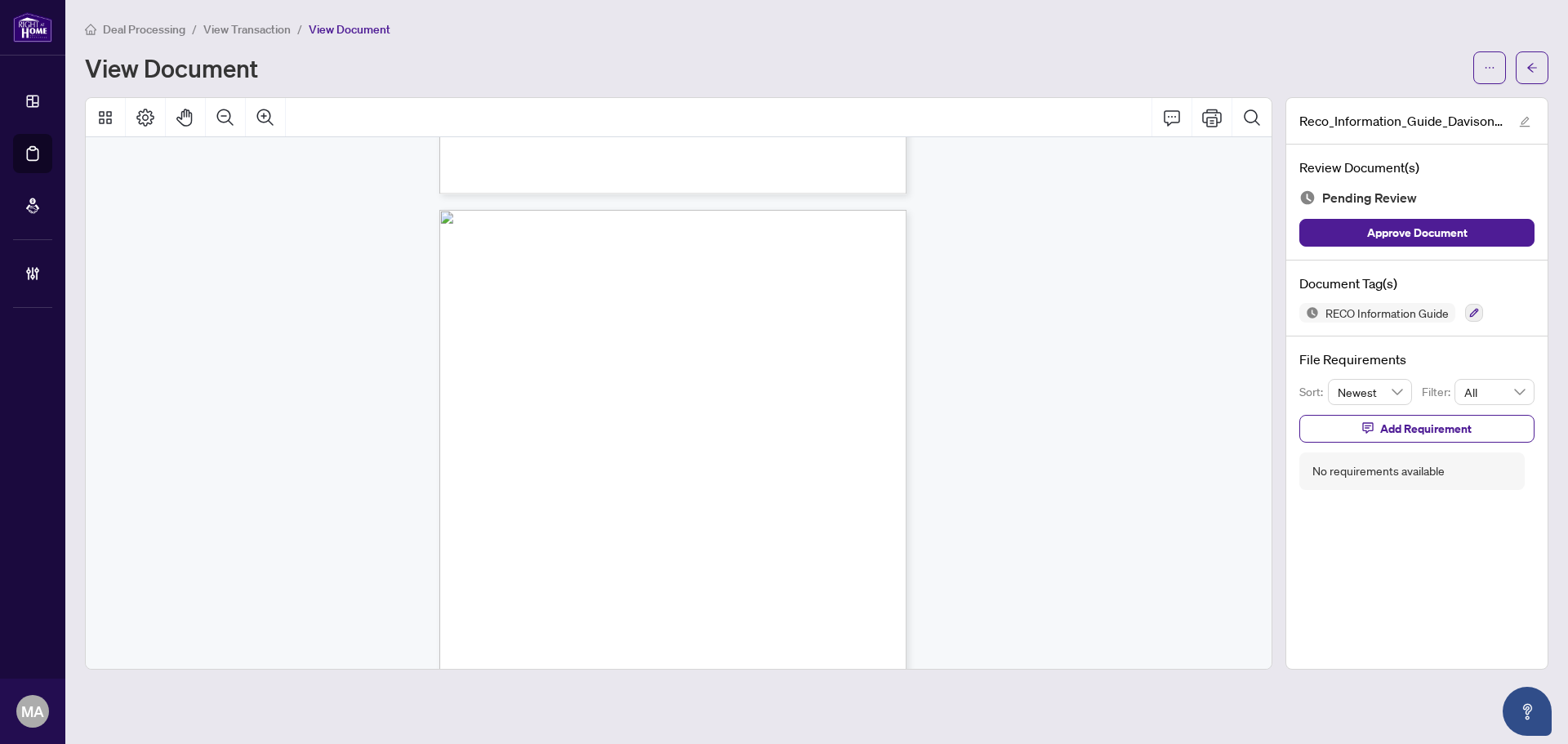
scroll to position [7380, 0]
click at [1468, 311] on button "button" at bounding box center [1474, 312] width 18 height 18
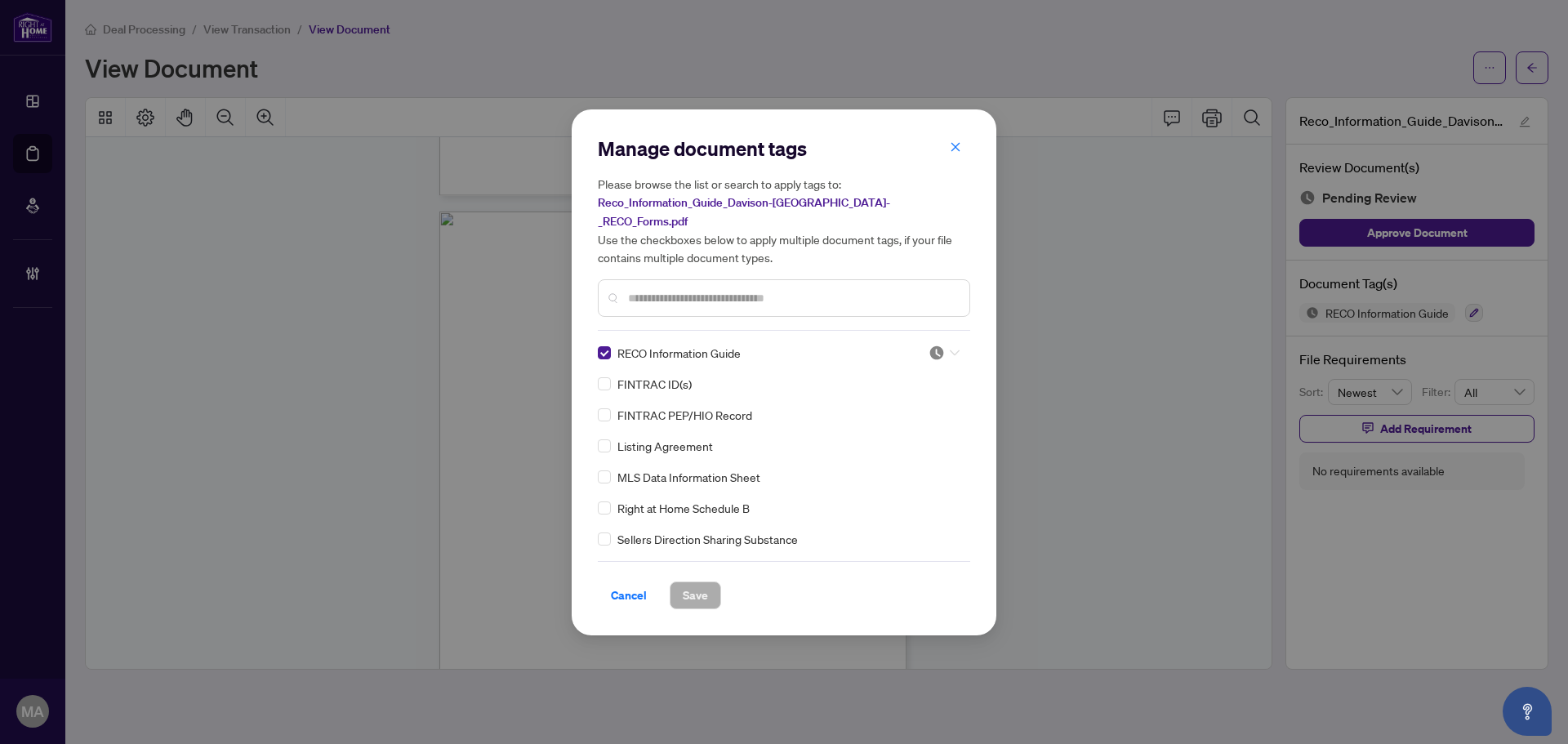
click at [921, 346] on div at bounding box center [940, 352] width 42 height 17
click at [907, 425] on div "Approved" at bounding box center [891, 422] width 104 height 18
click at [688, 586] on span "Save" at bounding box center [695, 595] width 25 height 26
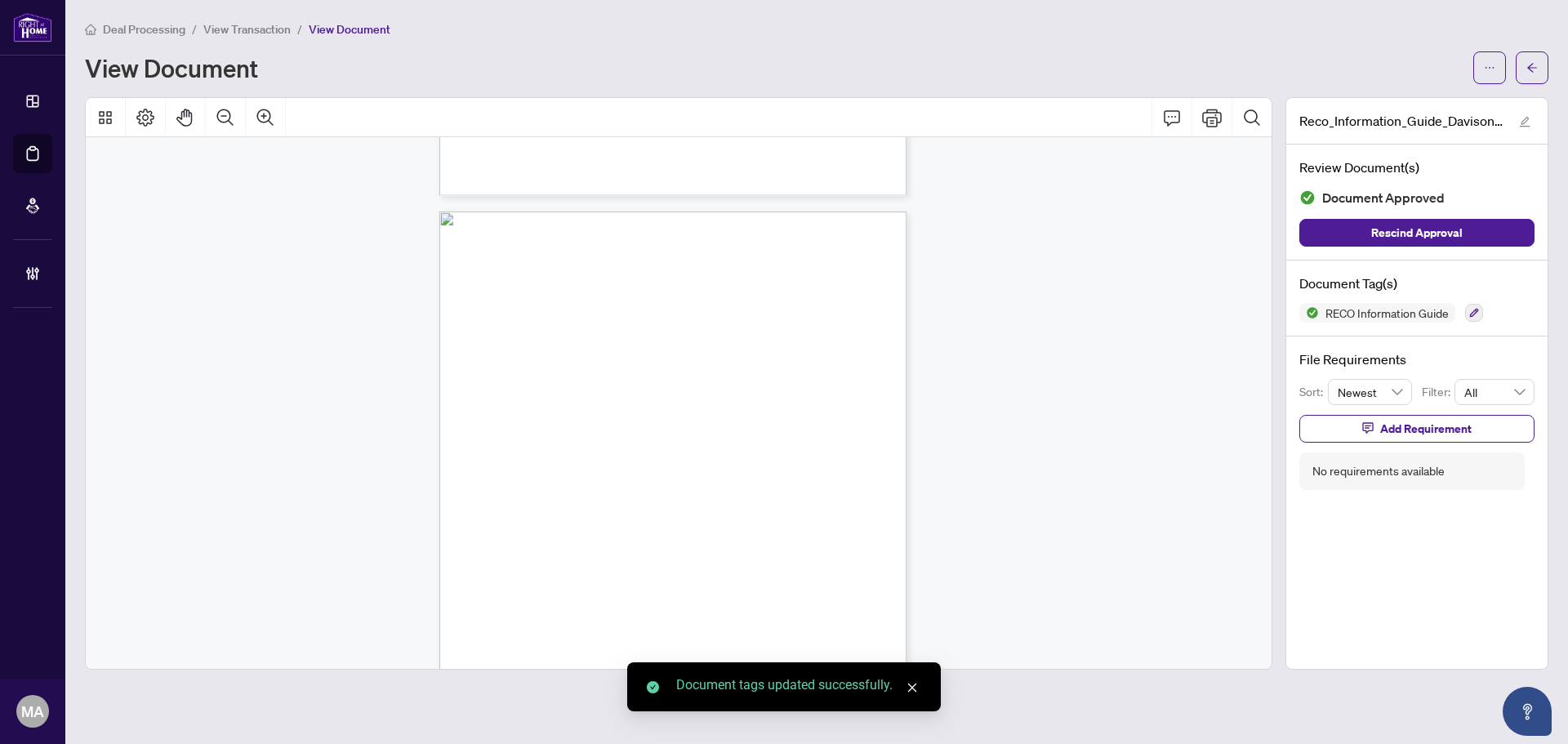
scroll to position [7543, 0]
click at [1541, 63] on button "button" at bounding box center [1532, 67] width 33 height 33
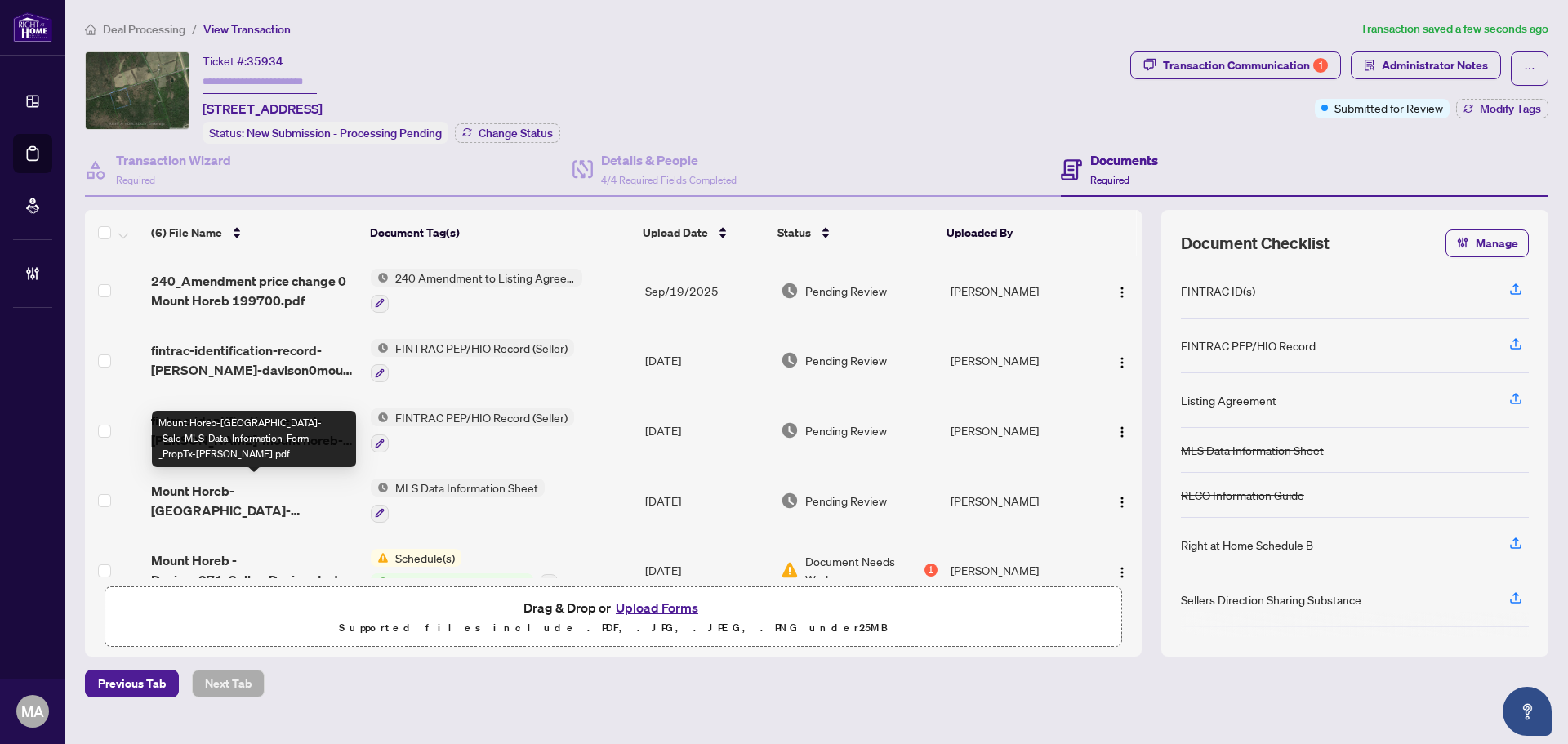
click at [217, 497] on span "Mount Horeb-Davison290_Freehold_-_Sale_MLS_Data_Information_Form_-_PropTx-OREA.…" at bounding box center [254, 500] width 207 height 39
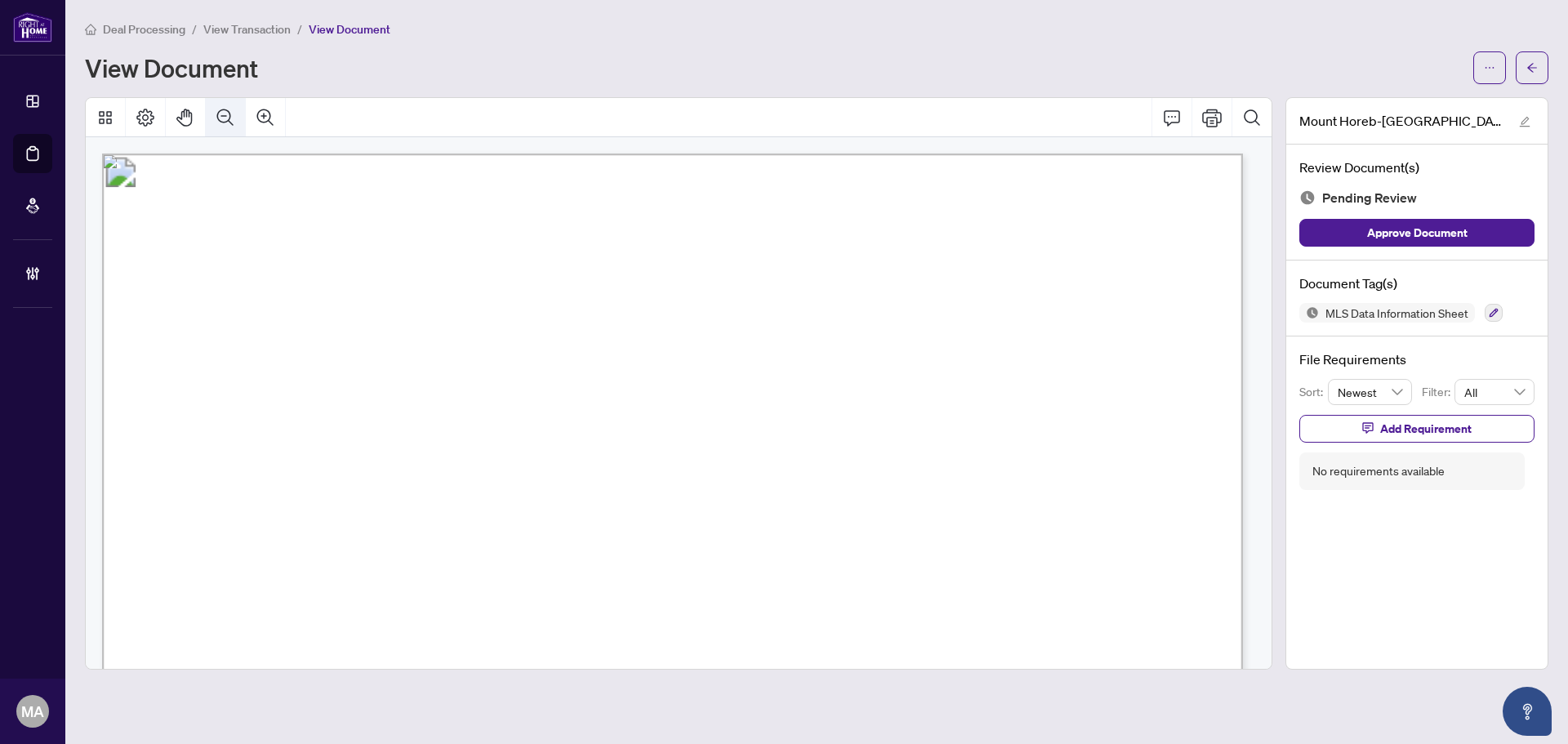
click at [224, 124] on icon "Zoom Out" at bounding box center [225, 117] width 20 height 20
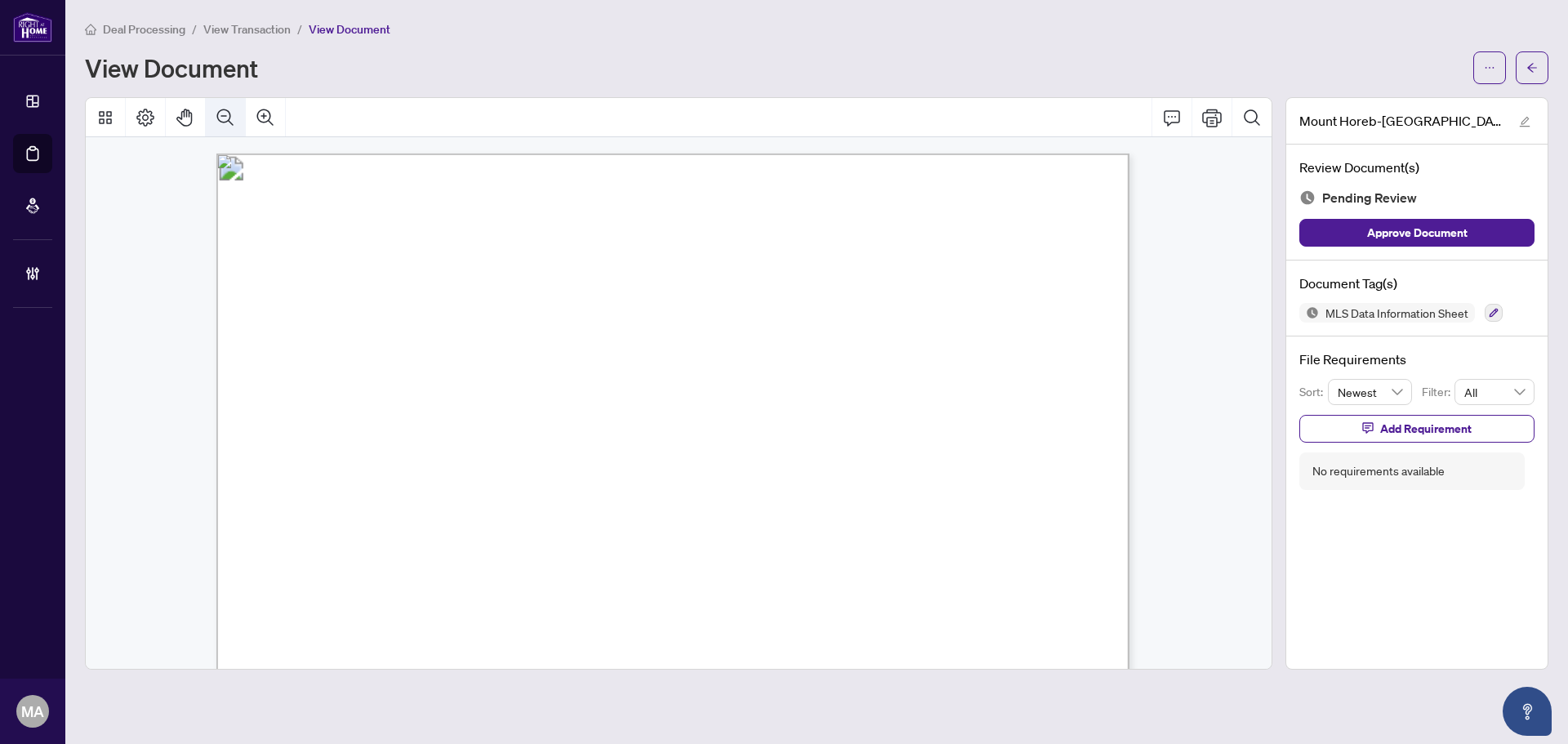
click at [224, 124] on icon "Zoom Out" at bounding box center [225, 117] width 20 height 20
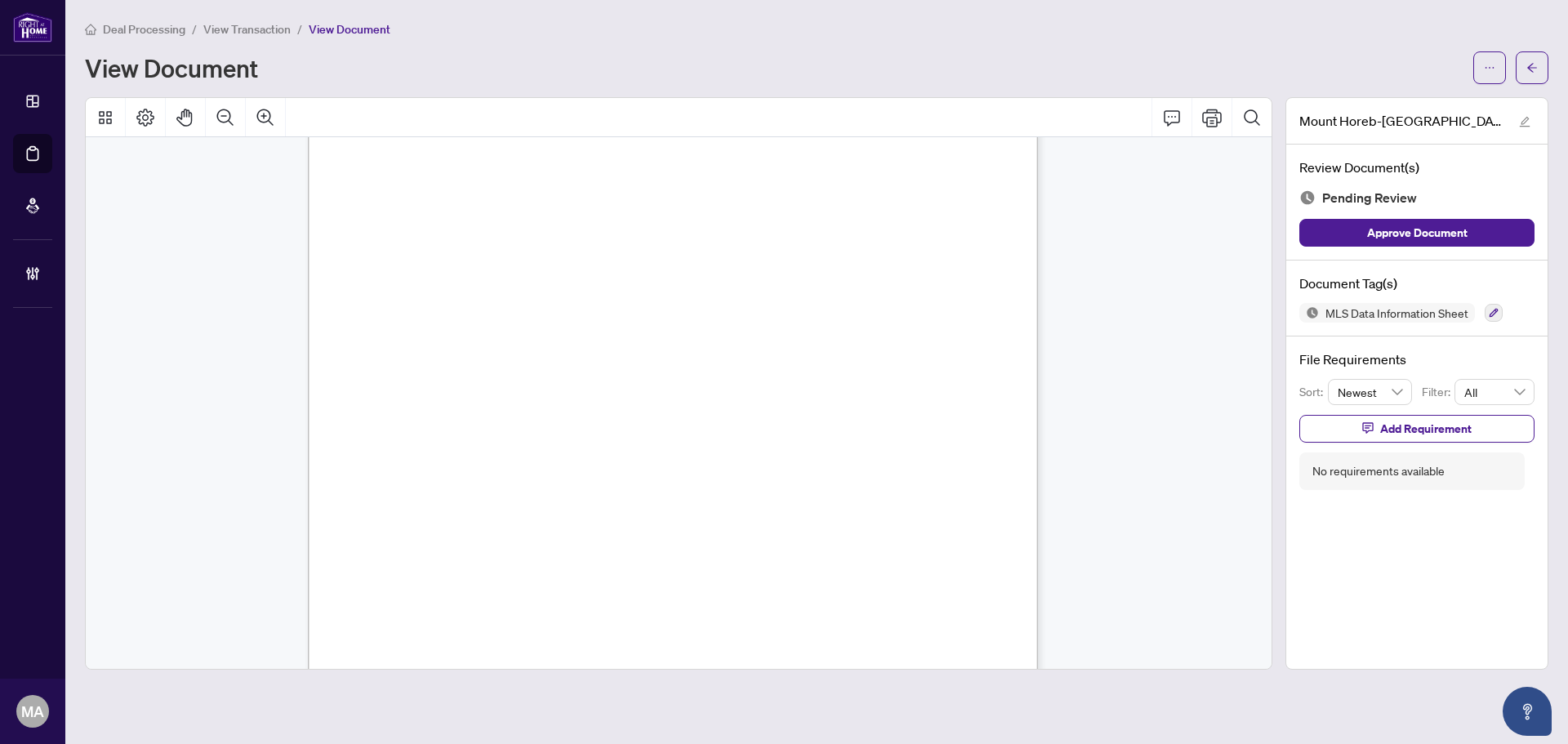
scroll to position [5387, 0]
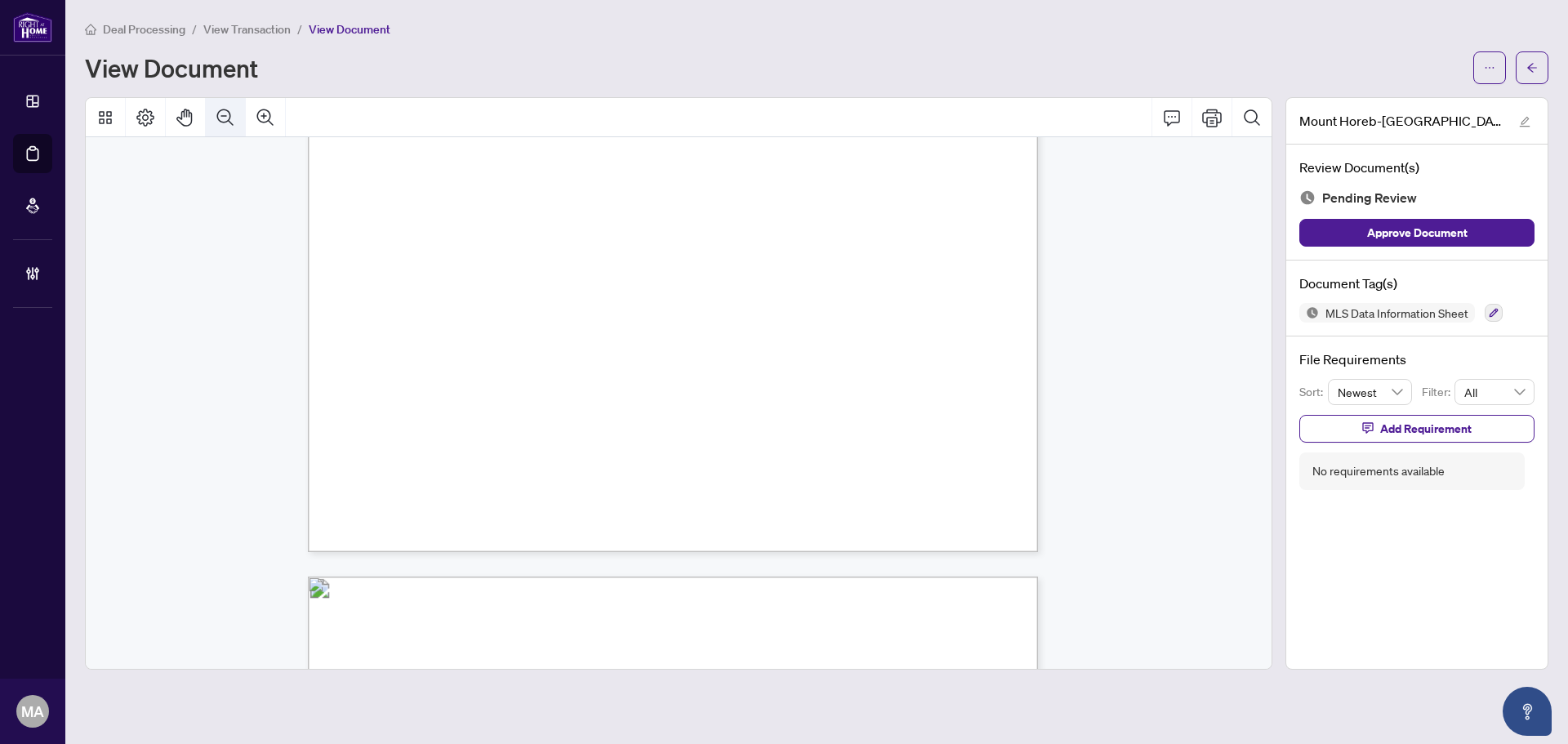
click at [231, 126] on button "Zoom Out" at bounding box center [225, 117] width 39 height 39
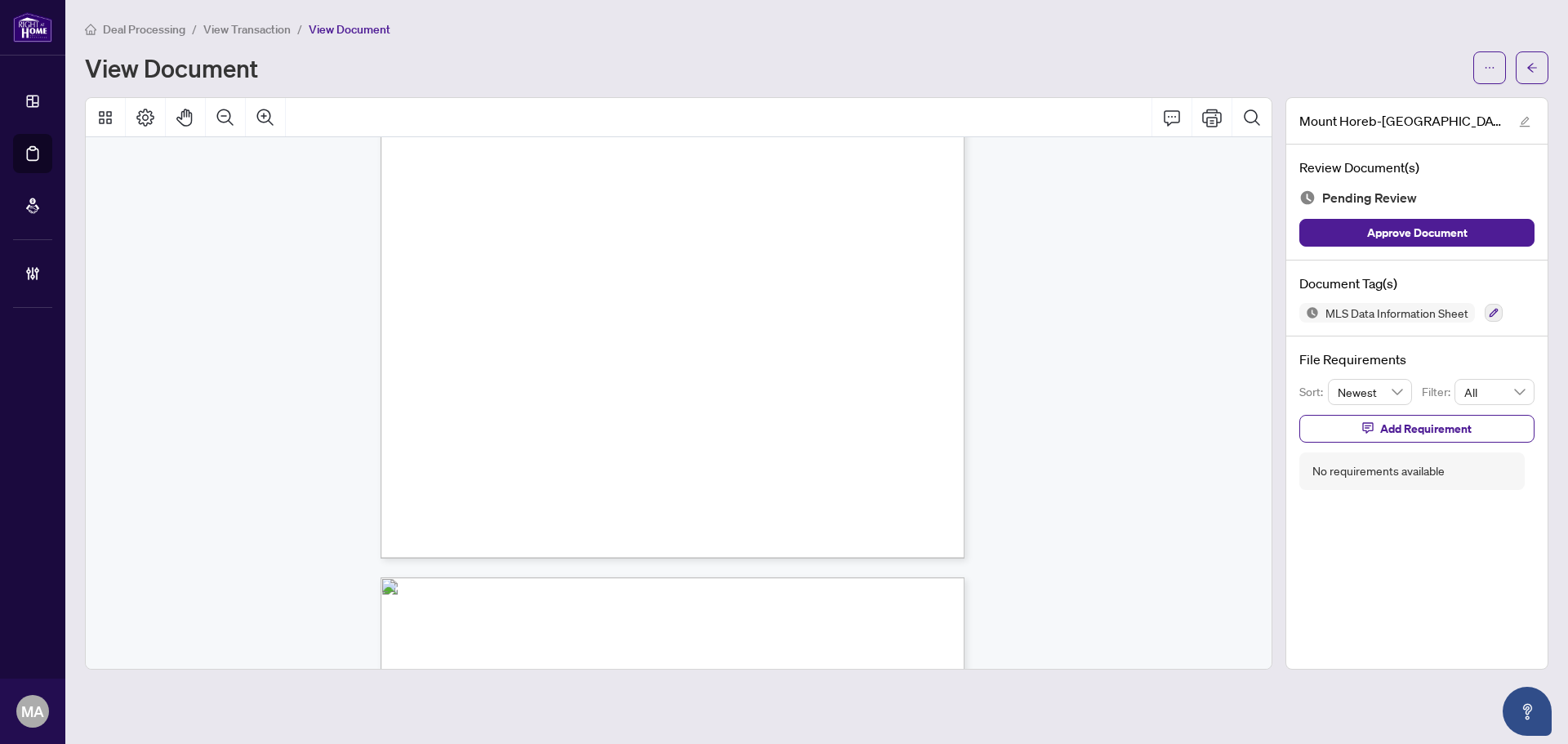
scroll to position [7732, 0]
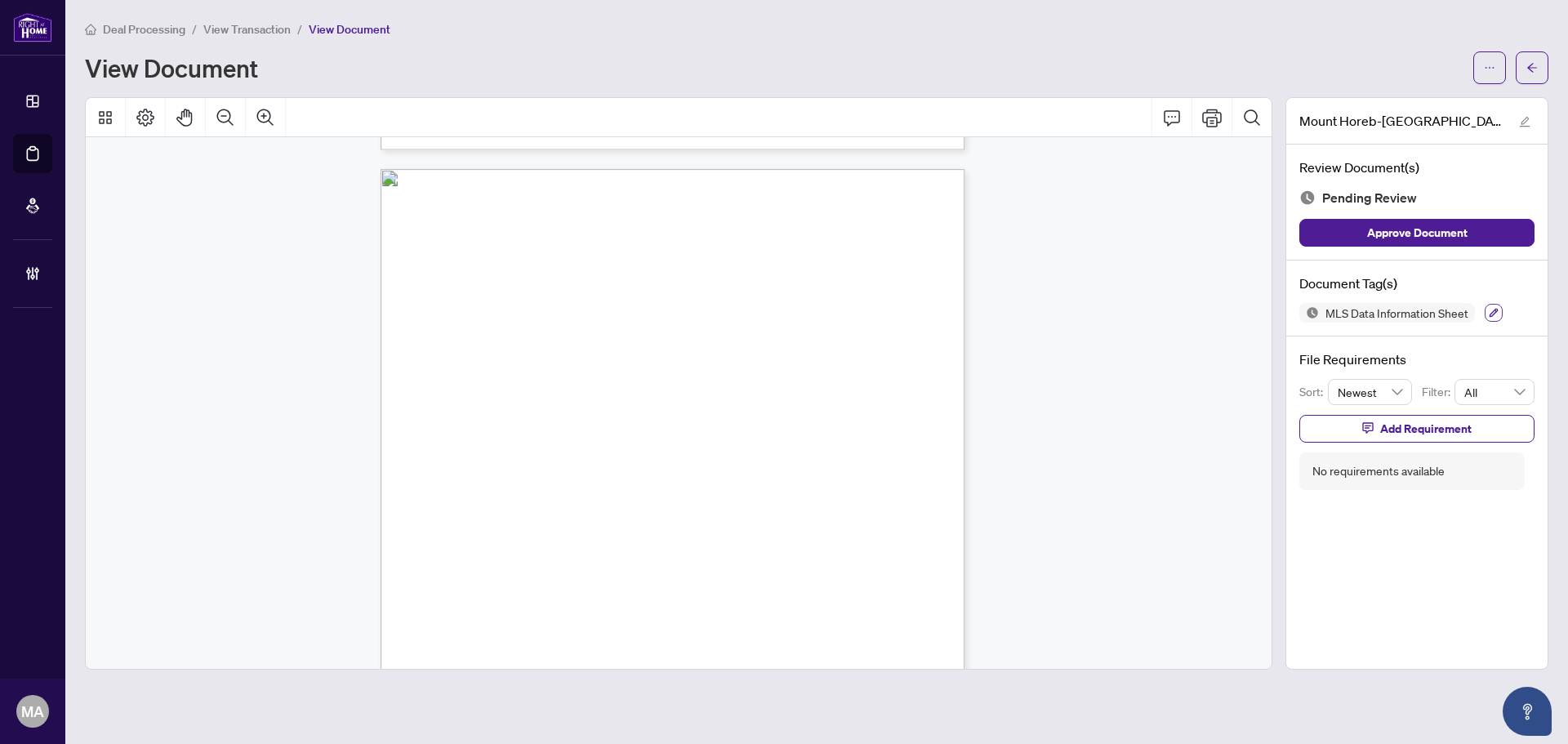
click at [1495, 305] on button "button" at bounding box center [1494, 312] width 18 height 18
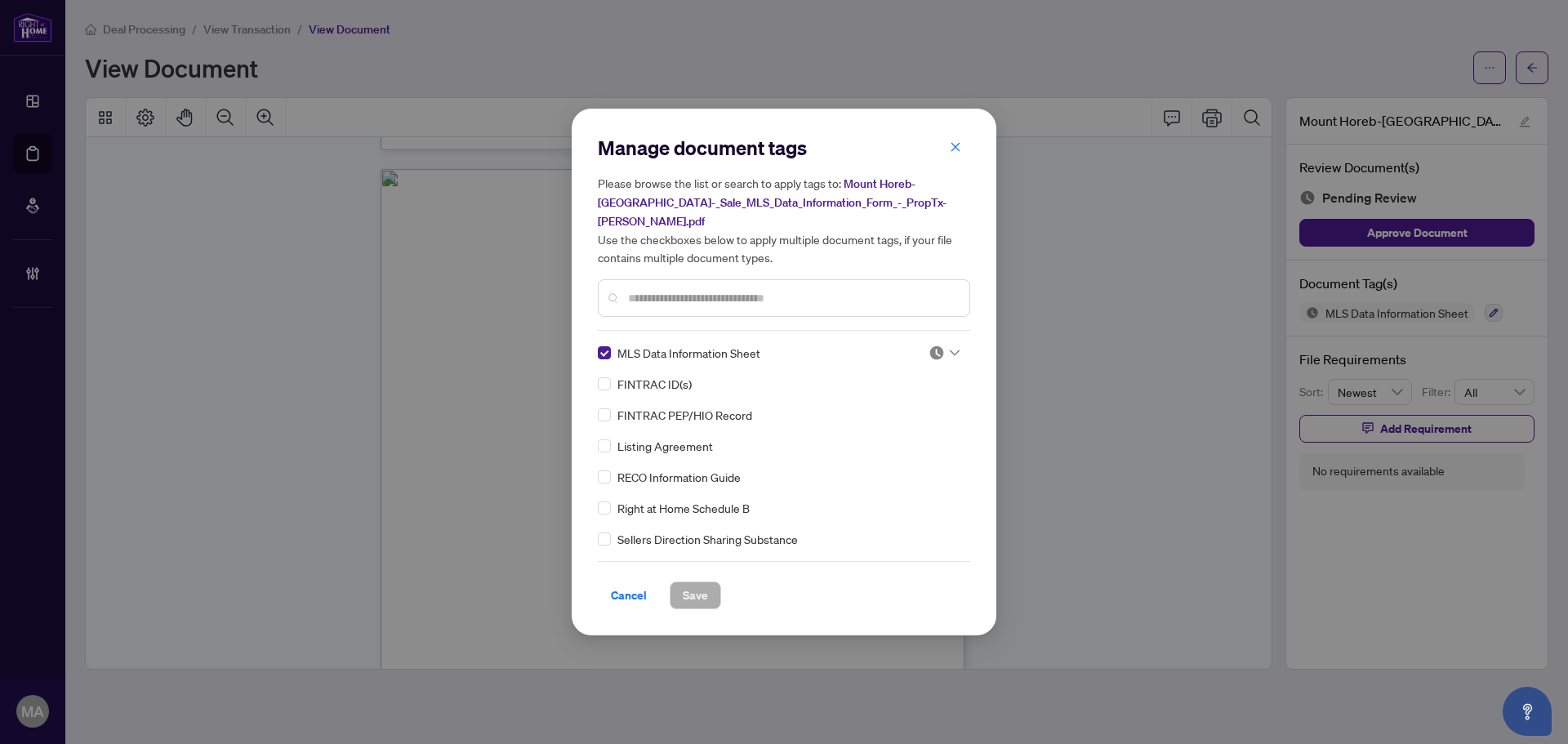
click at [940, 351] on div at bounding box center [944, 352] width 31 height 17
click at [915, 427] on div "Approved" at bounding box center [891, 432] width 104 height 18
click at [689, 585] on span "Save" at bounding box center [695, 595] width 25 height 26
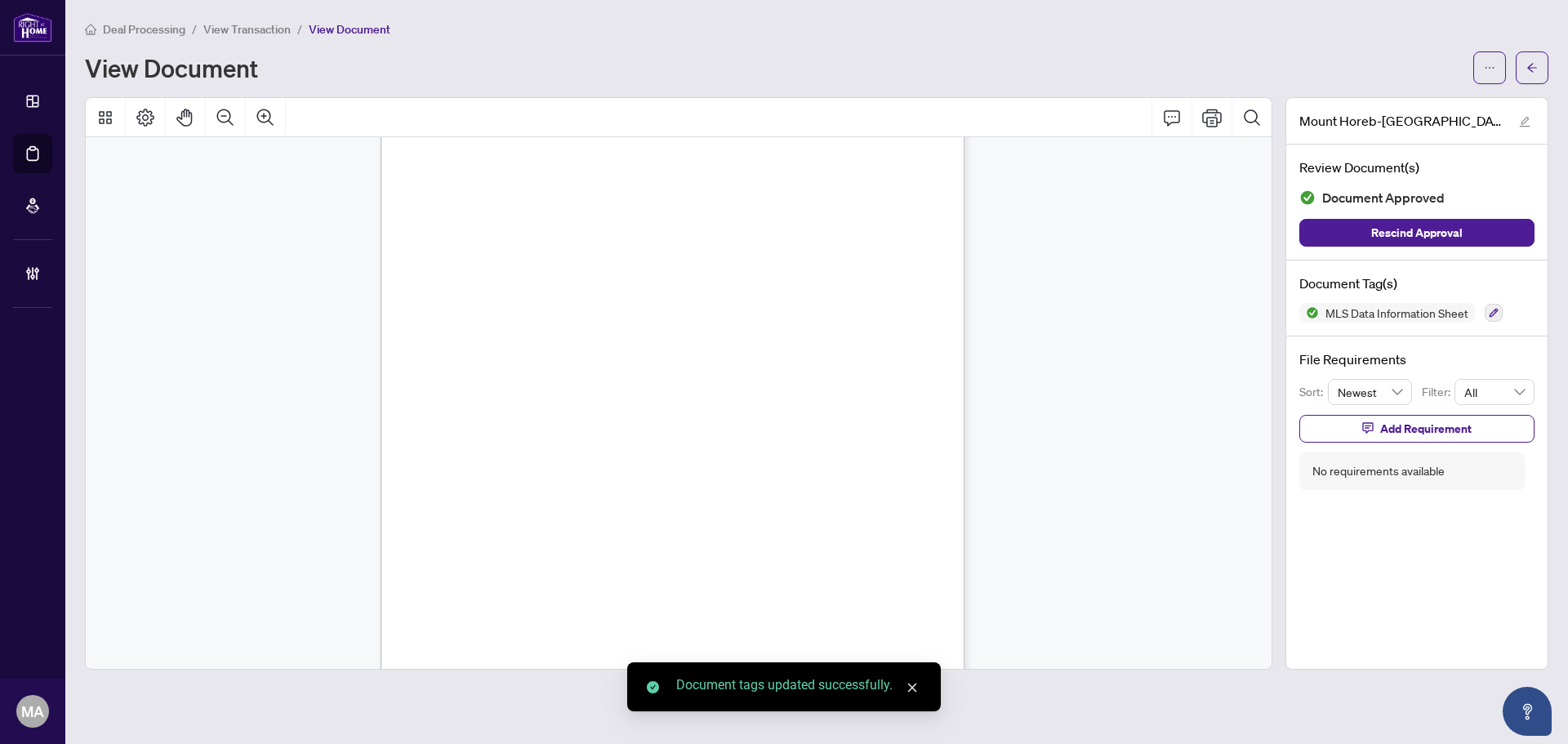
scroll to position [8793, 0]
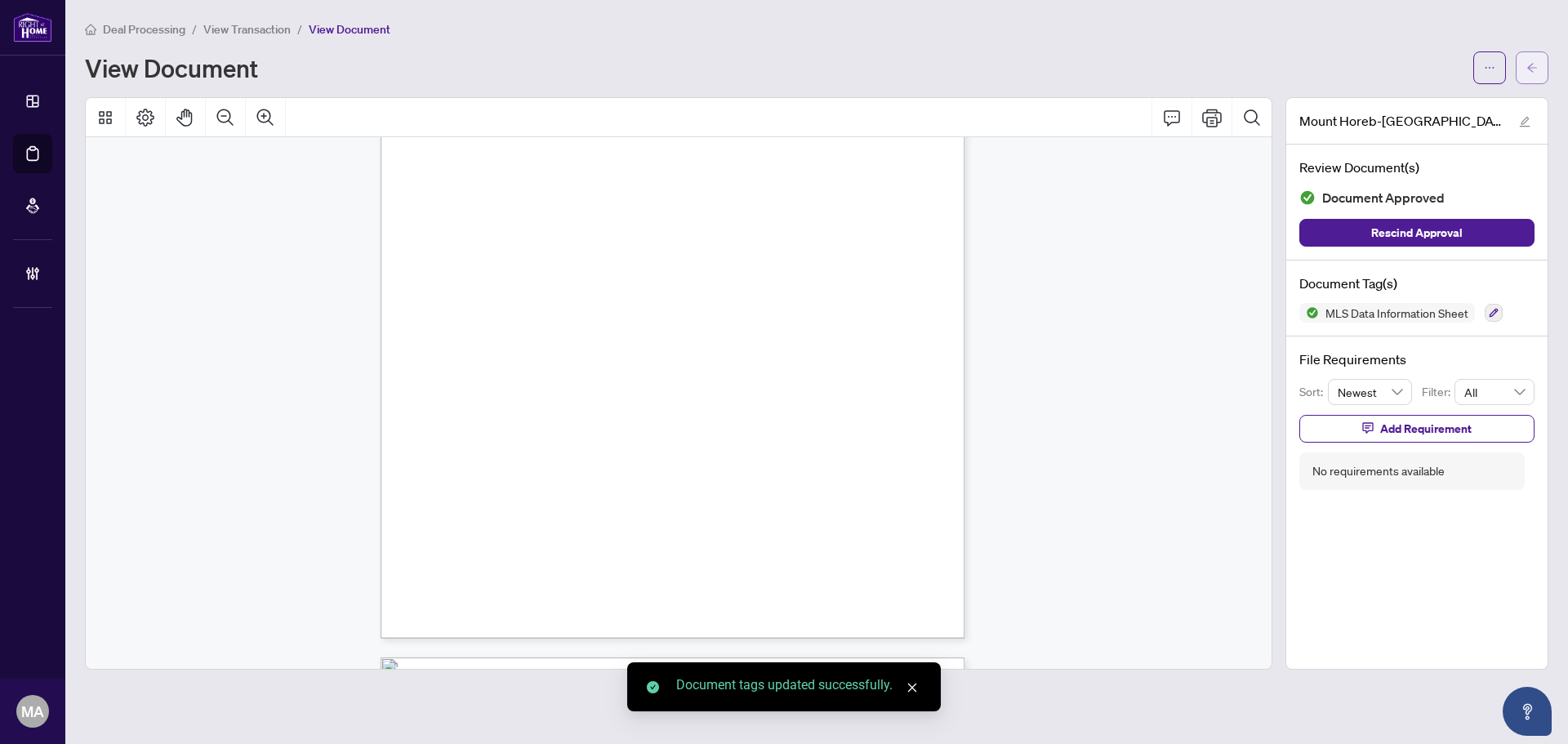
click at [1533, 60] on span "button" at bounding box center [1533, 68] width 11 height 26
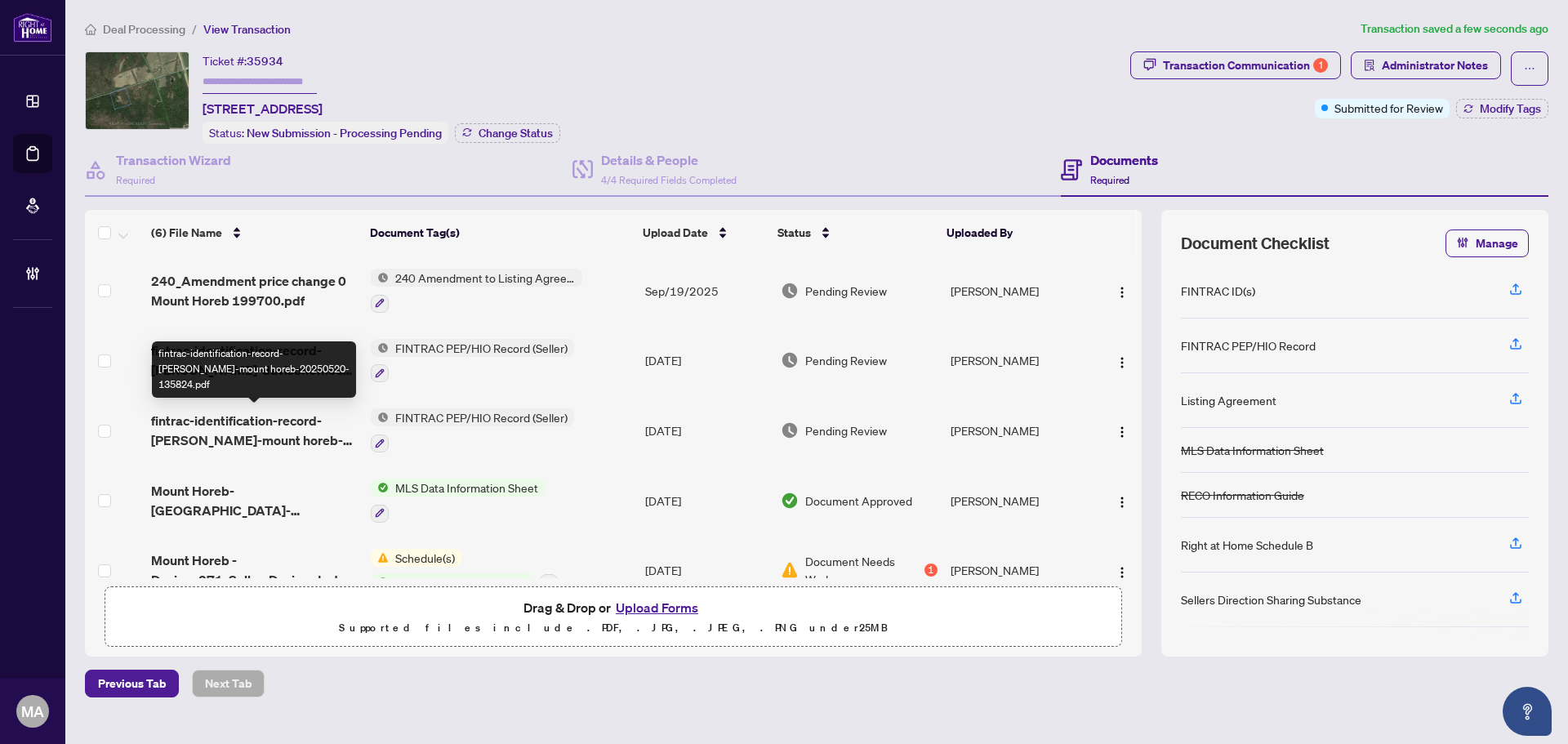
click at [221, 424] on span "fintrac-identification-record-margaret-louise-davison-mount horeb-20250520-1358…" at bounding box center [254, 431] width 207 height 39
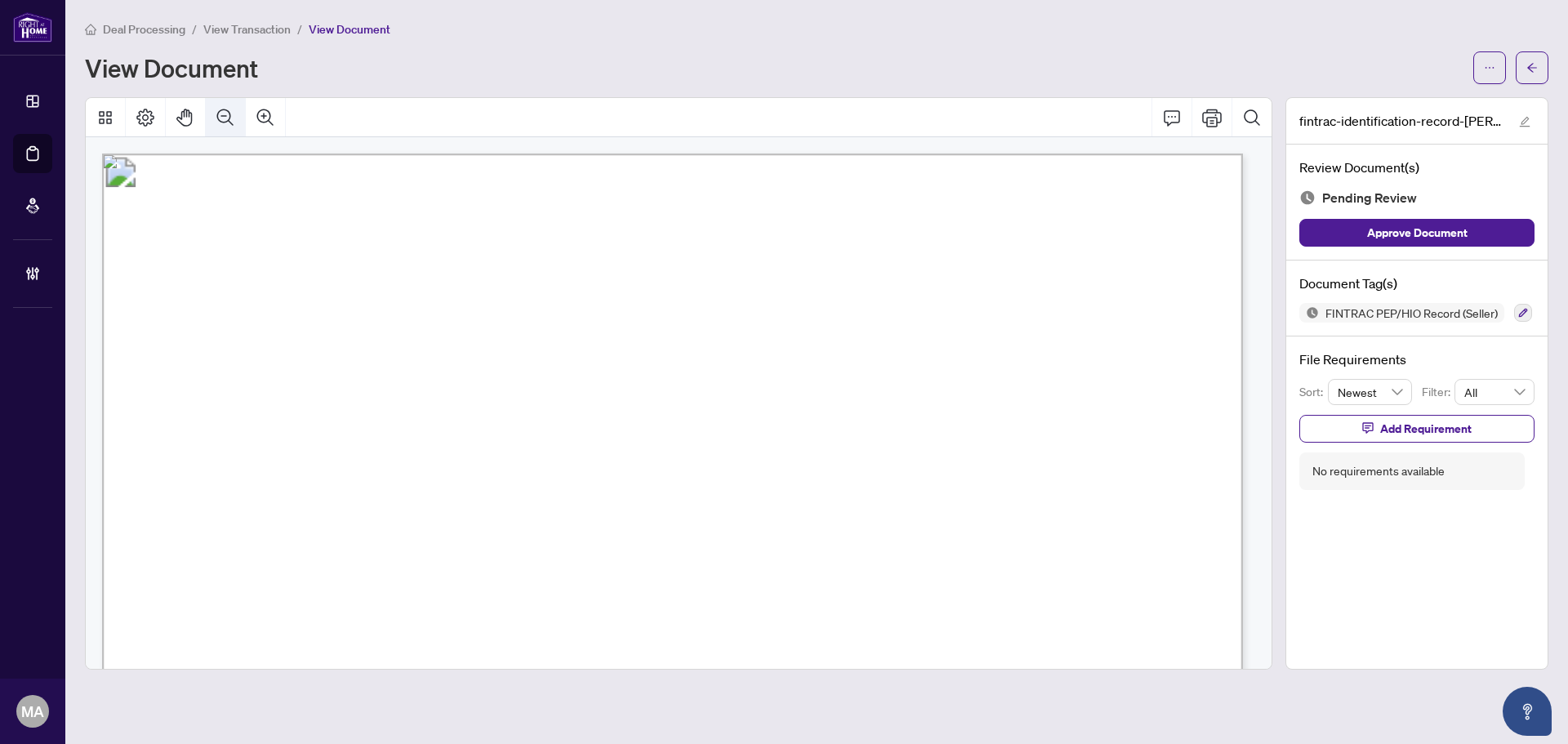
click at [217, 111] on icon "Zoom Out" at bounding box center [225, 117] width 20 height 20
click at [224, 117] on icon "Zoom Out" at bounding box center [225, 117] width 20 height 20
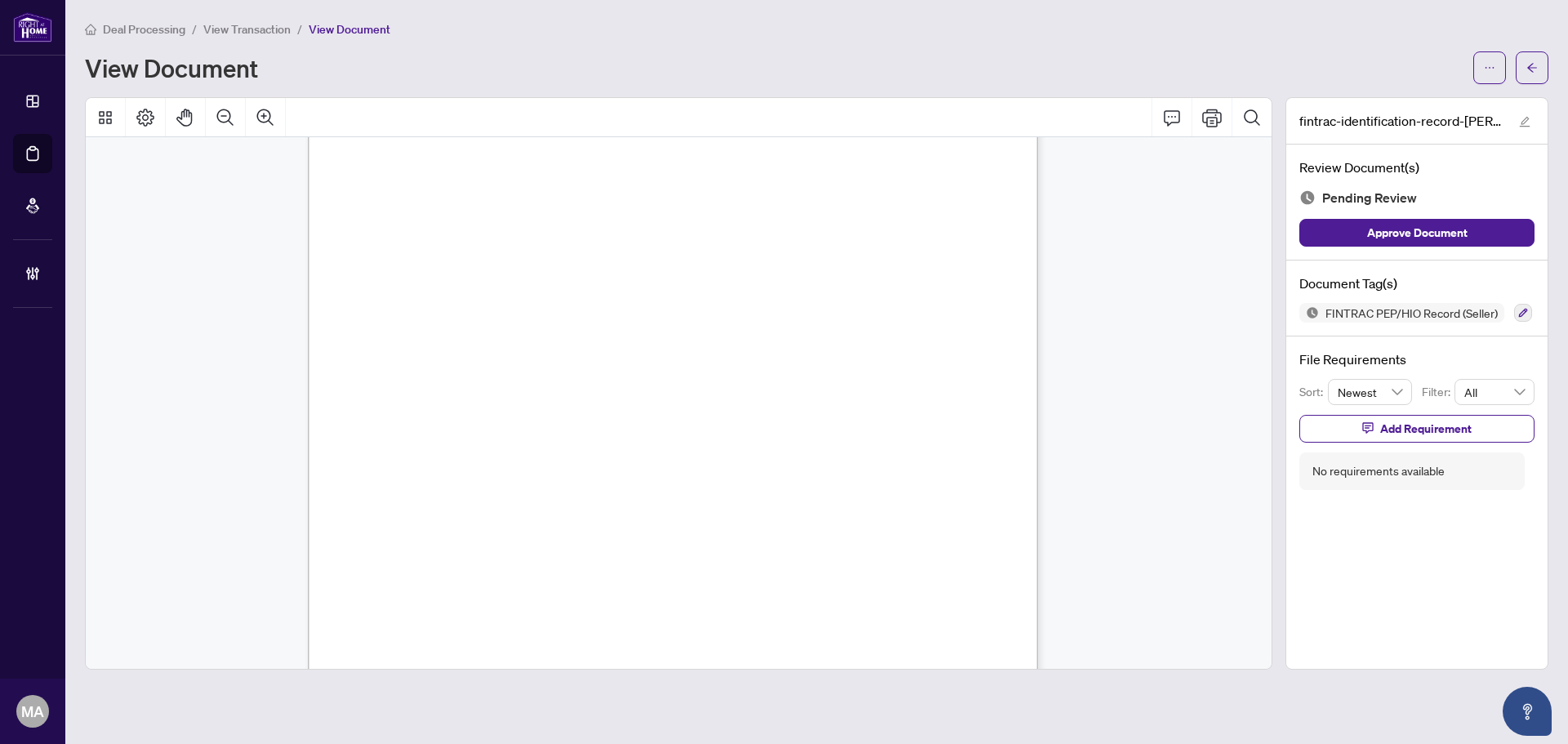
scroll to position [898, 0]
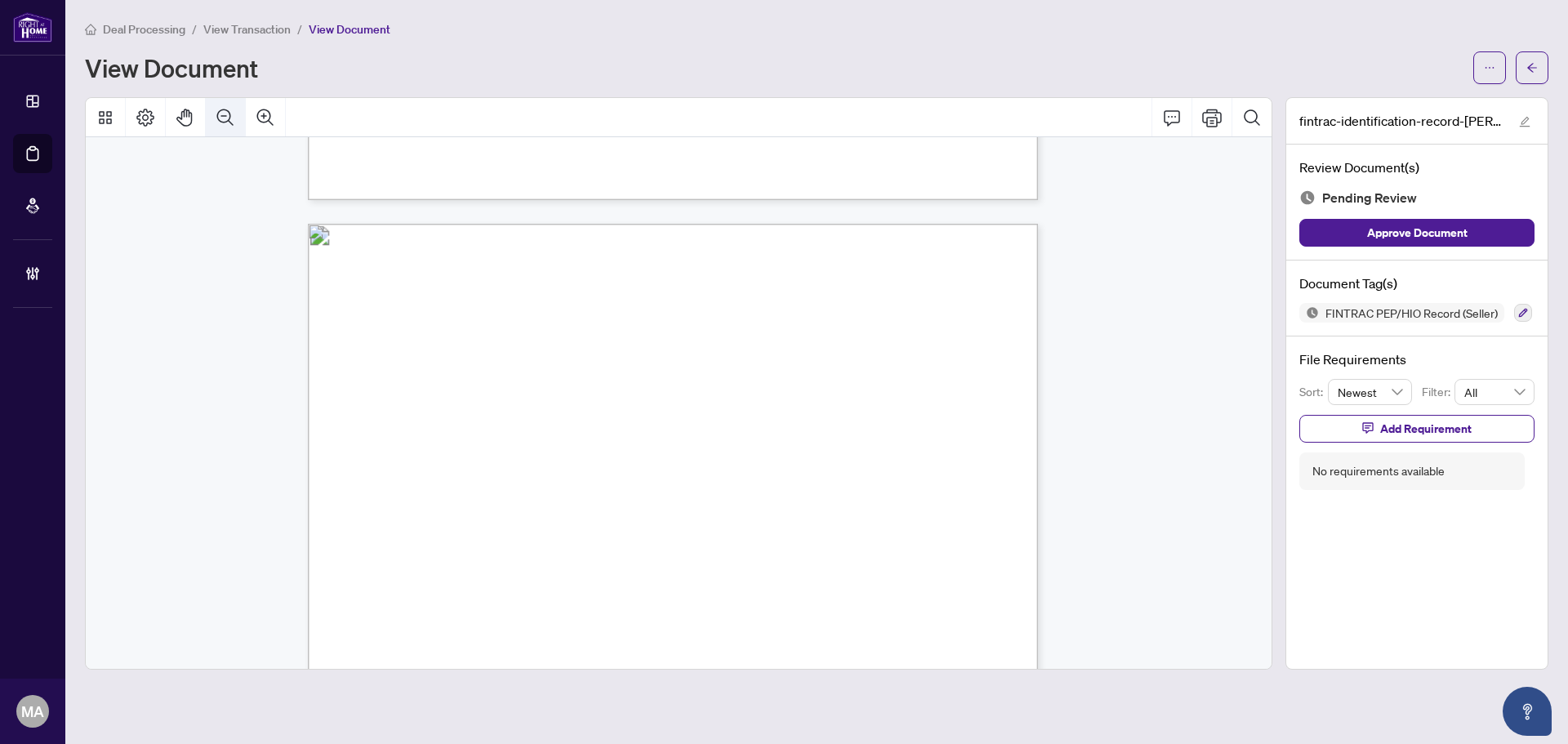
click at [234, 121] on icon "Zoom Out" at bounding box center [225, 117] width 20 height 20
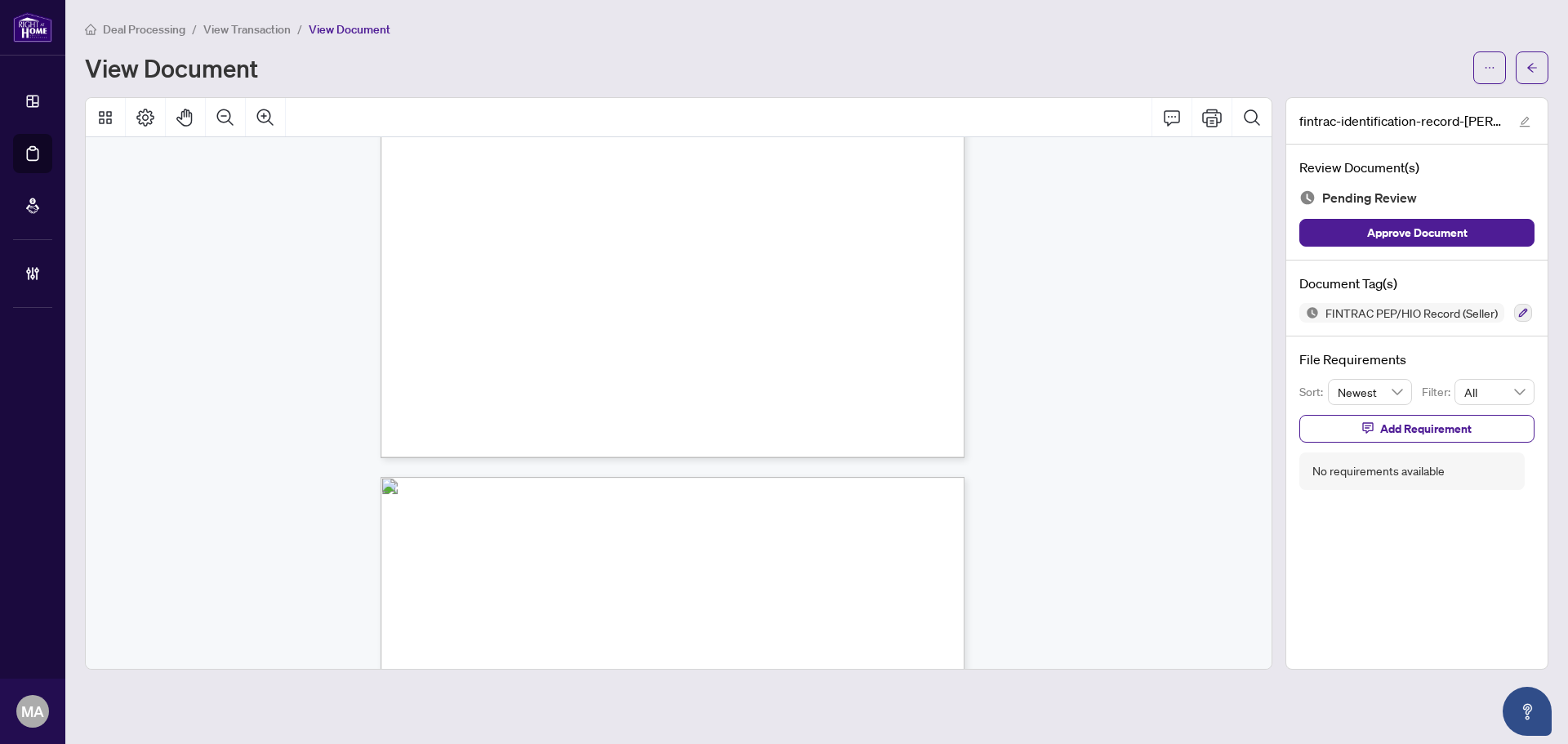
scroll to position [3347, 0]
click at [1522, 313] on icon "button" at bounding box center [1524, 313] width 9 height 9
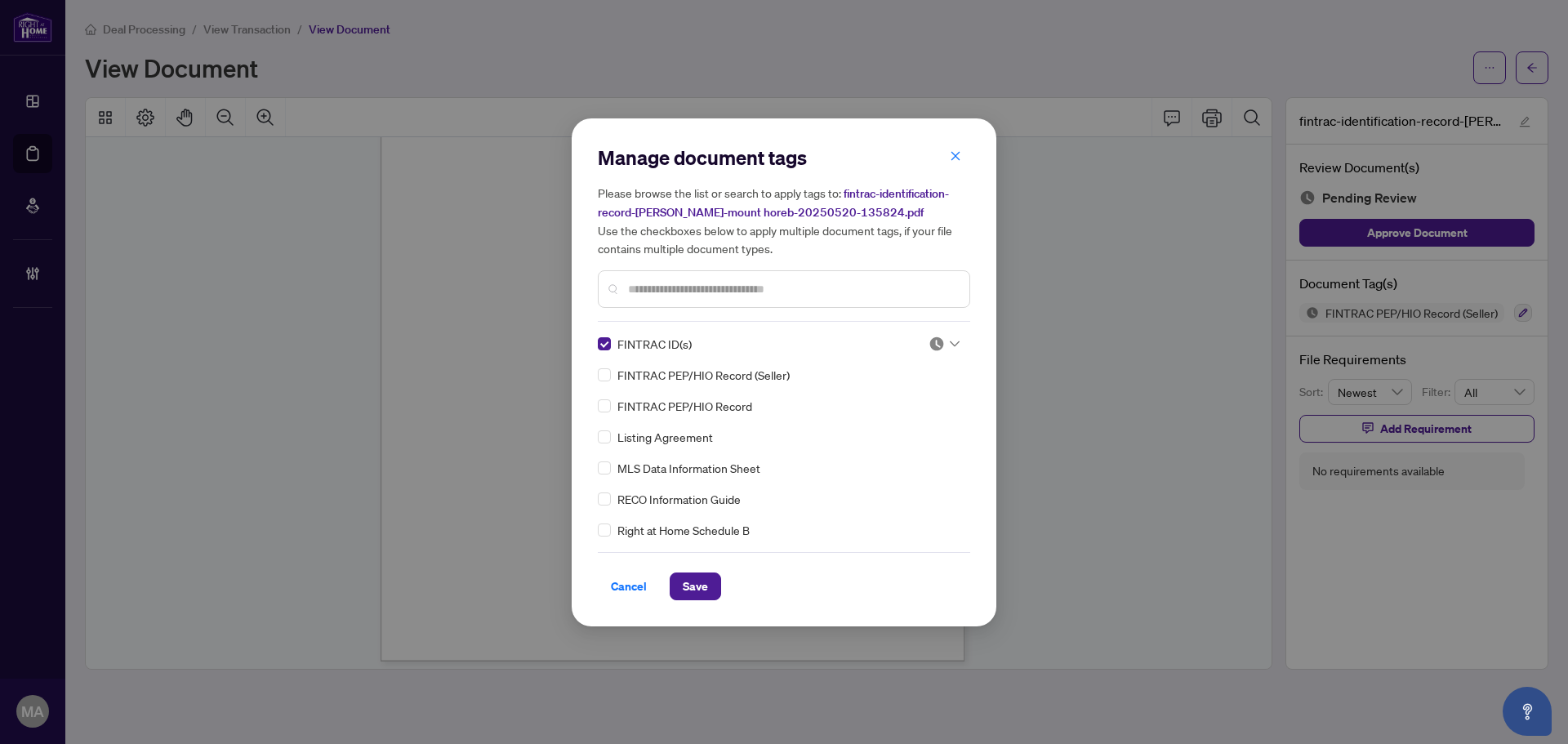
drag, startPoint x: 926, startPoint y: 339, endPoint x: 921, endPoint y: 351, distance: 13.0
click at [929, 343] on img at bounding box center [937, 344] width 17 height 17
click at [899, 418] on div "Approved" at bounding box center [891, 422] width 104 height 18
click at [698, 593] on span "Save" at bounding box center [695, 586] width 25 height 26
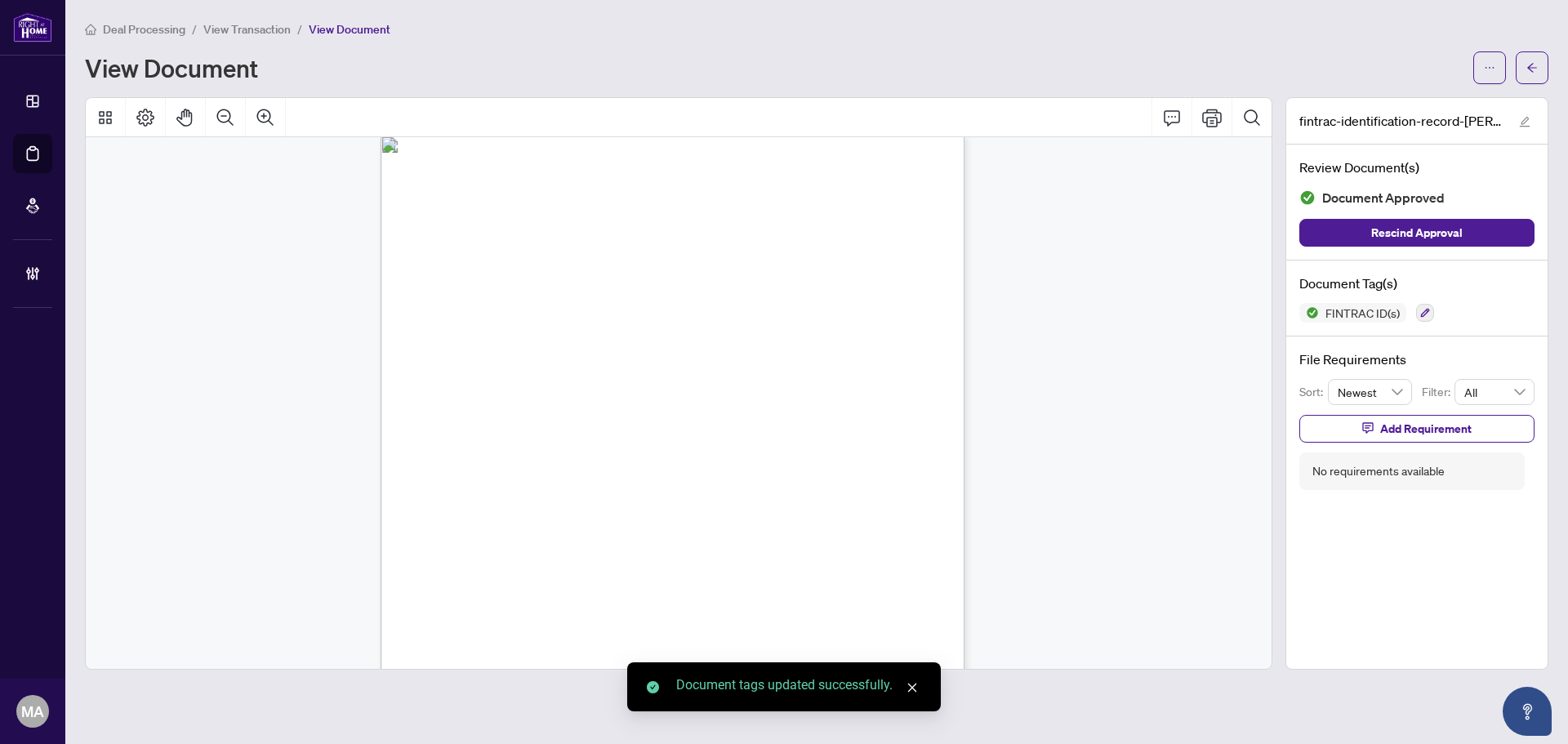
scroll to position [4898, 0]
click at [1544, 71] on button "button" at bounding box center [1532, 67] width 33 height 33
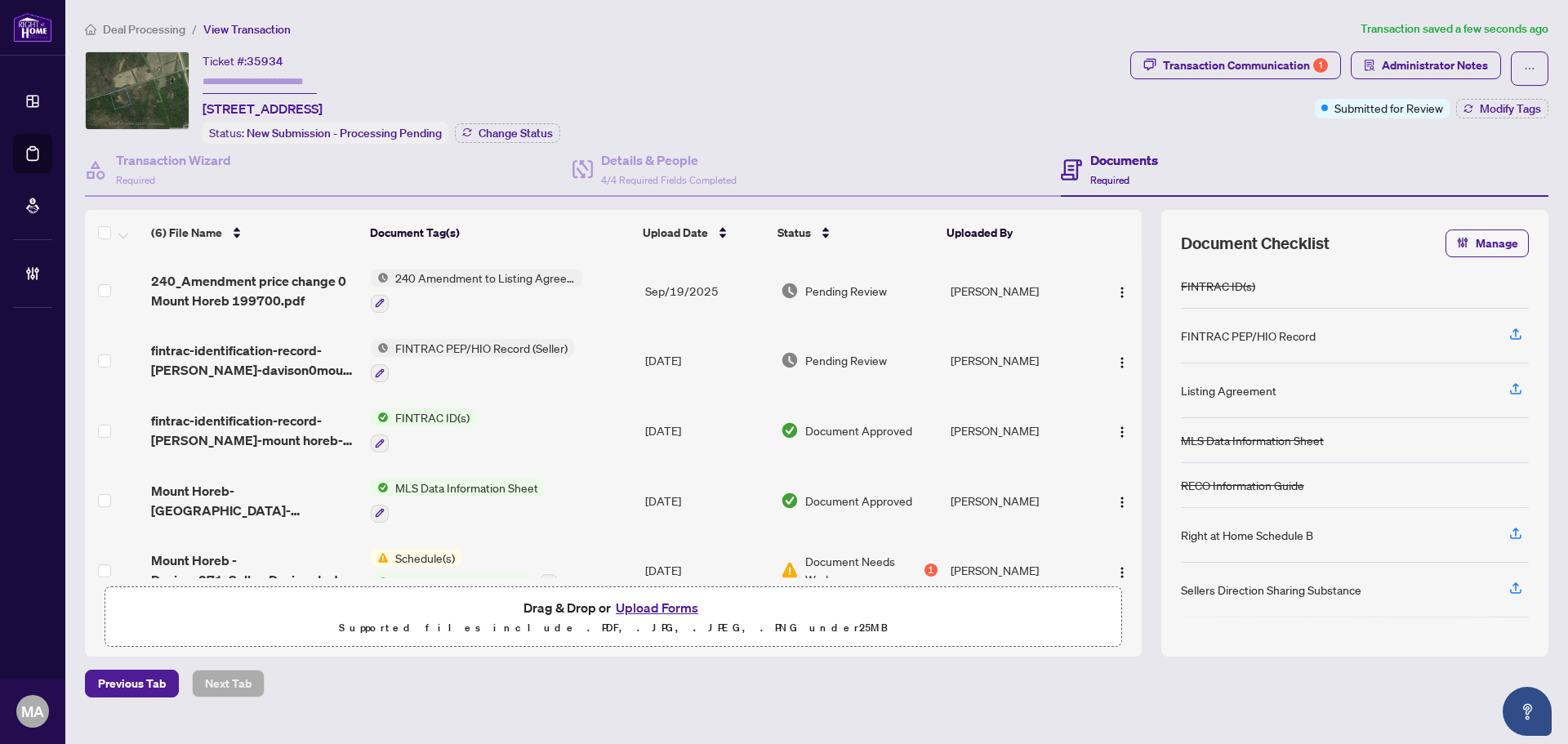
click at [288, 366] on span "fintrac-identification-record-kenneth-russell-davison0mount horeb-20250520-1414…" at bounding box center [254, 360] width 207 height 39
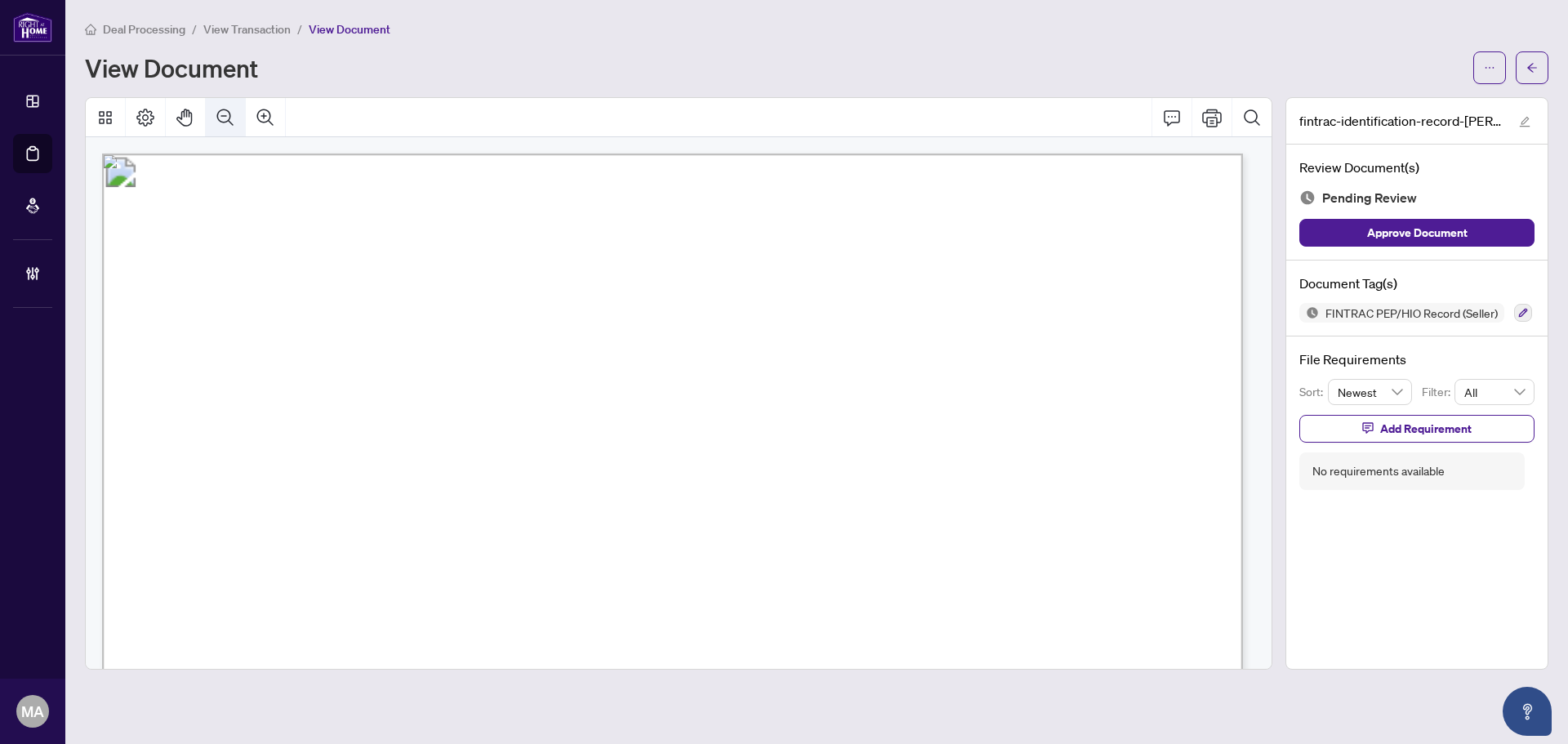
click at [235, 126] on button "Zoom Out" at bounding box center [225, 117] width 39 height 39
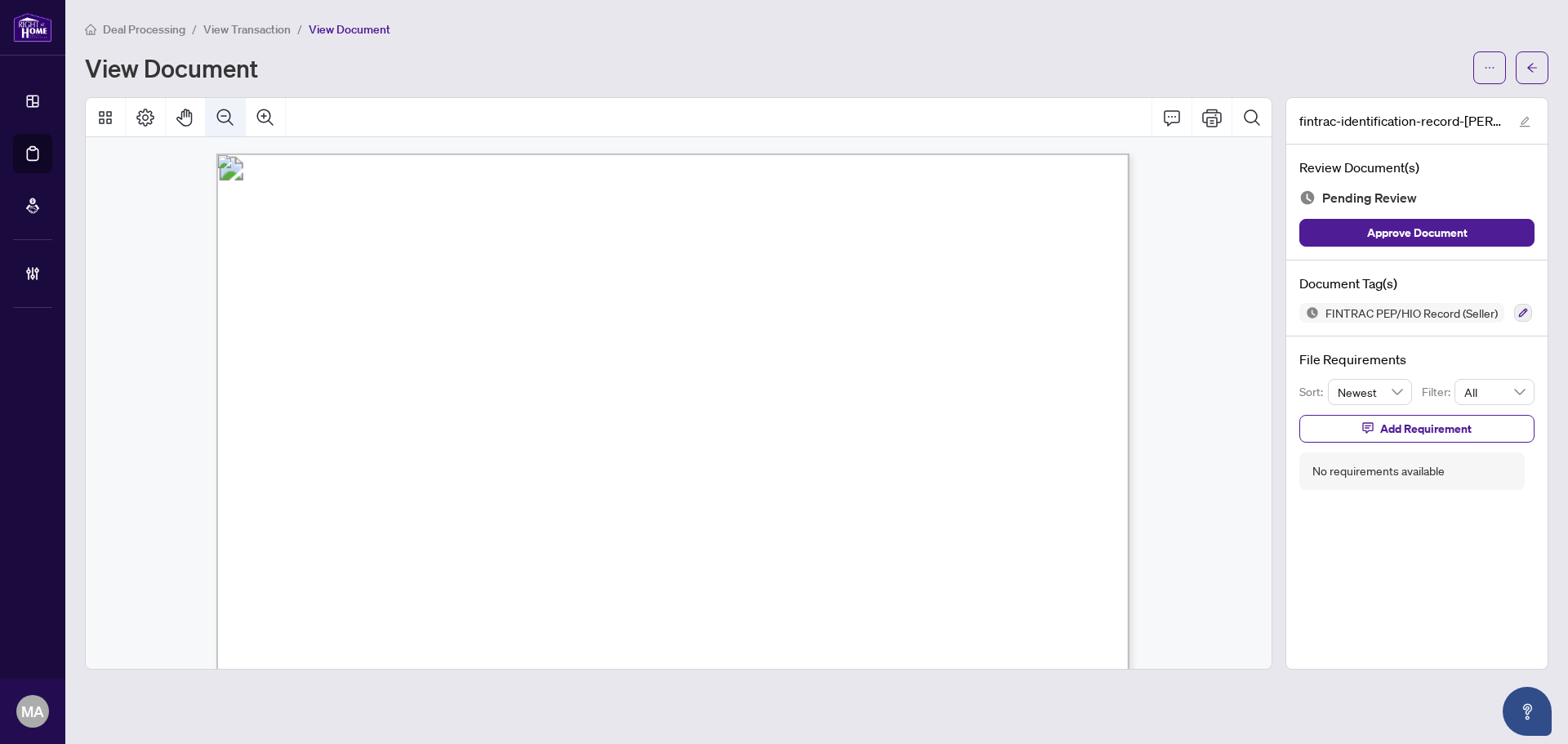
click at [235, 126] on button "Zoom Out" at bounding box center [225, 117] width 39 height 39
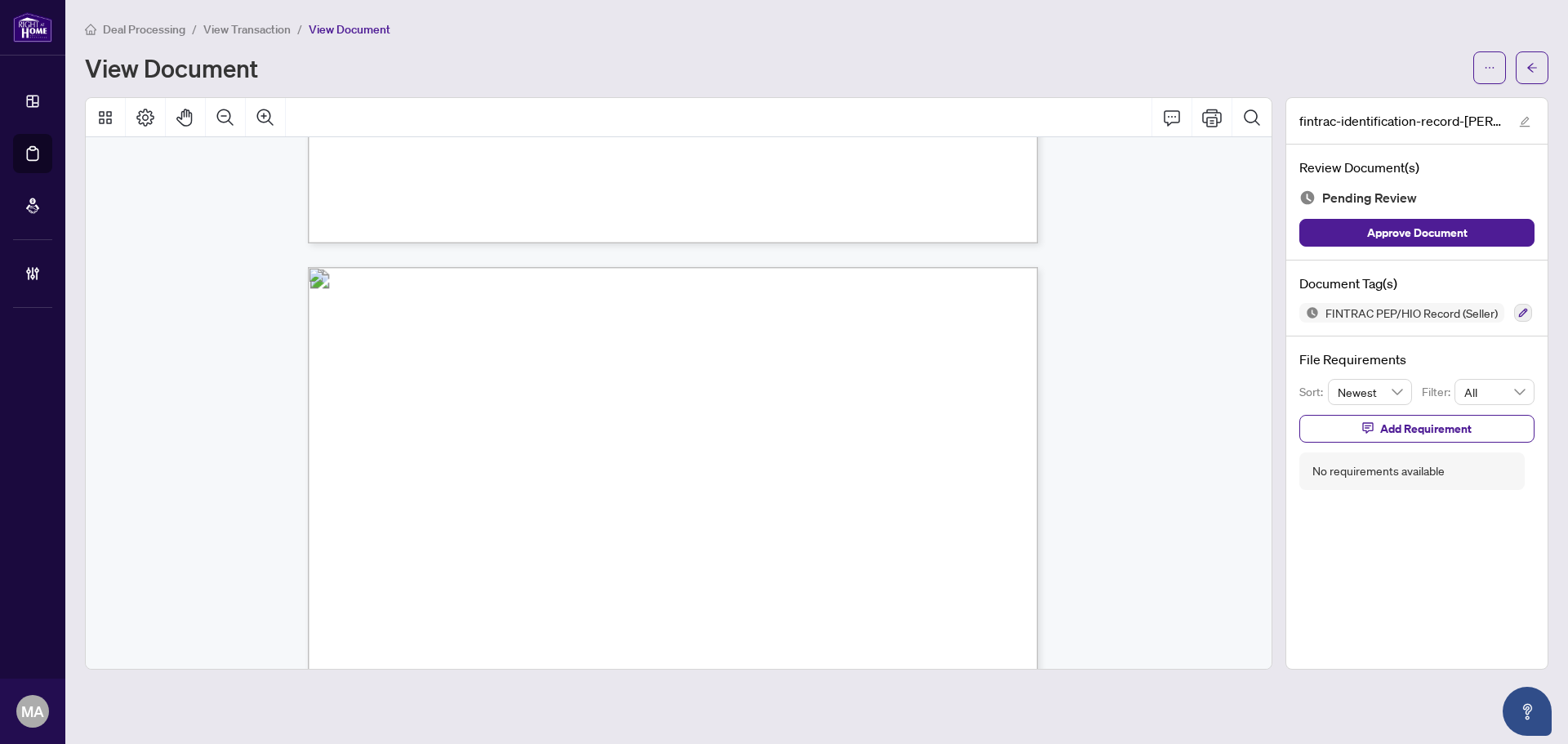
scroll to position [4000, 0]
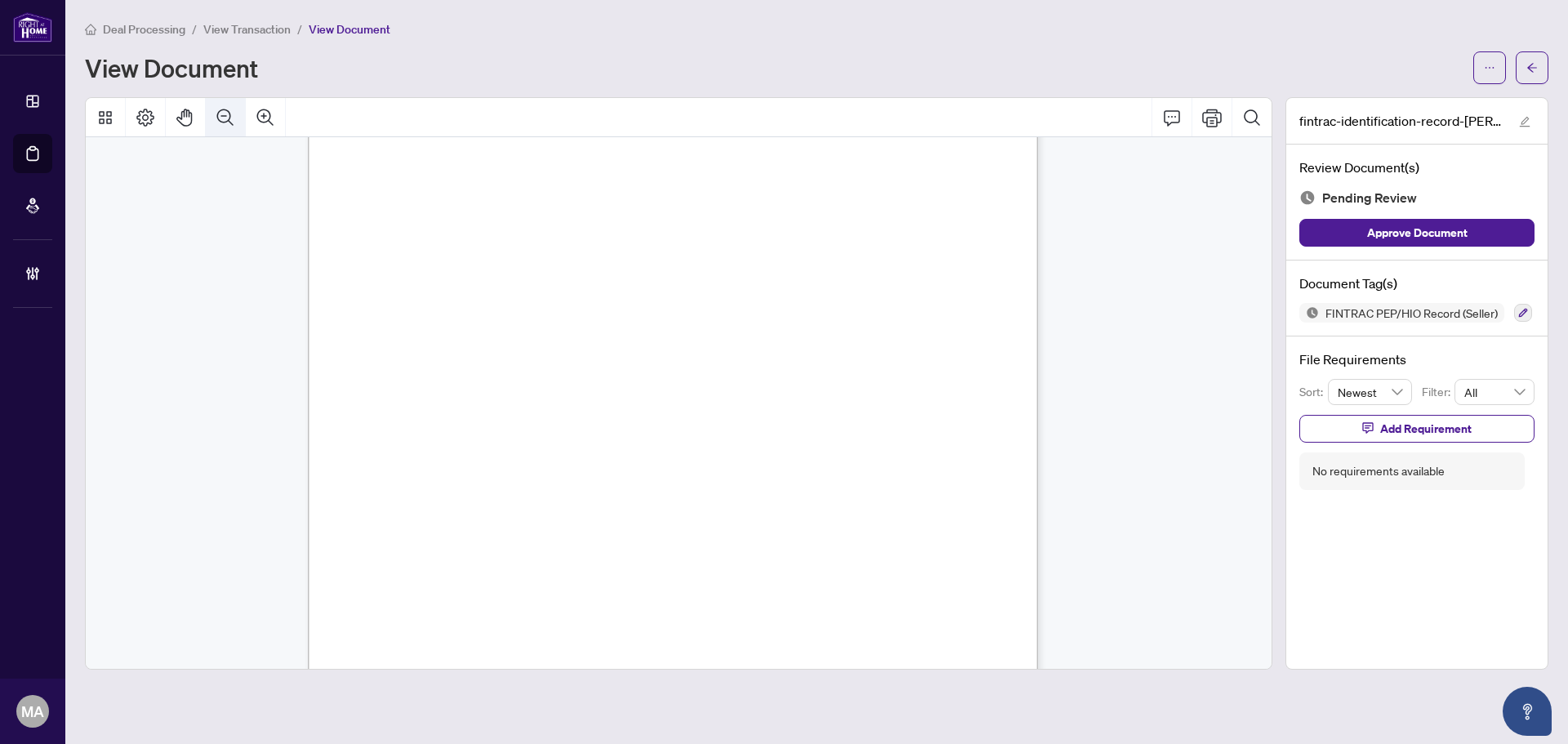
click at [221, 117] on icon "Zoom Out" at bounding box center [225, 117] width 20 height 20
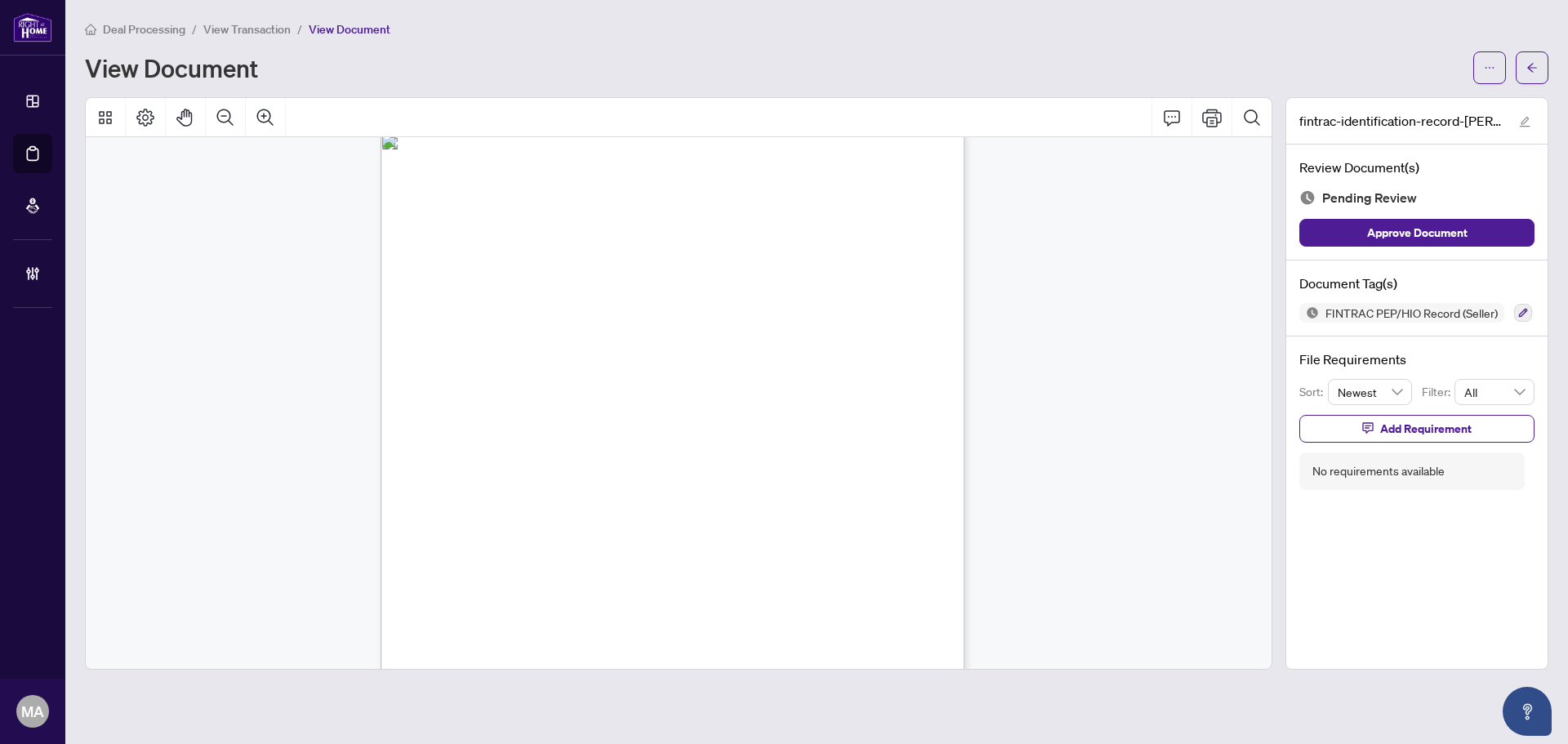
scroll to position [4091, 0]
click at [1528, 312] on button "button" at bounding box center [1522, 312] width 18 height 18
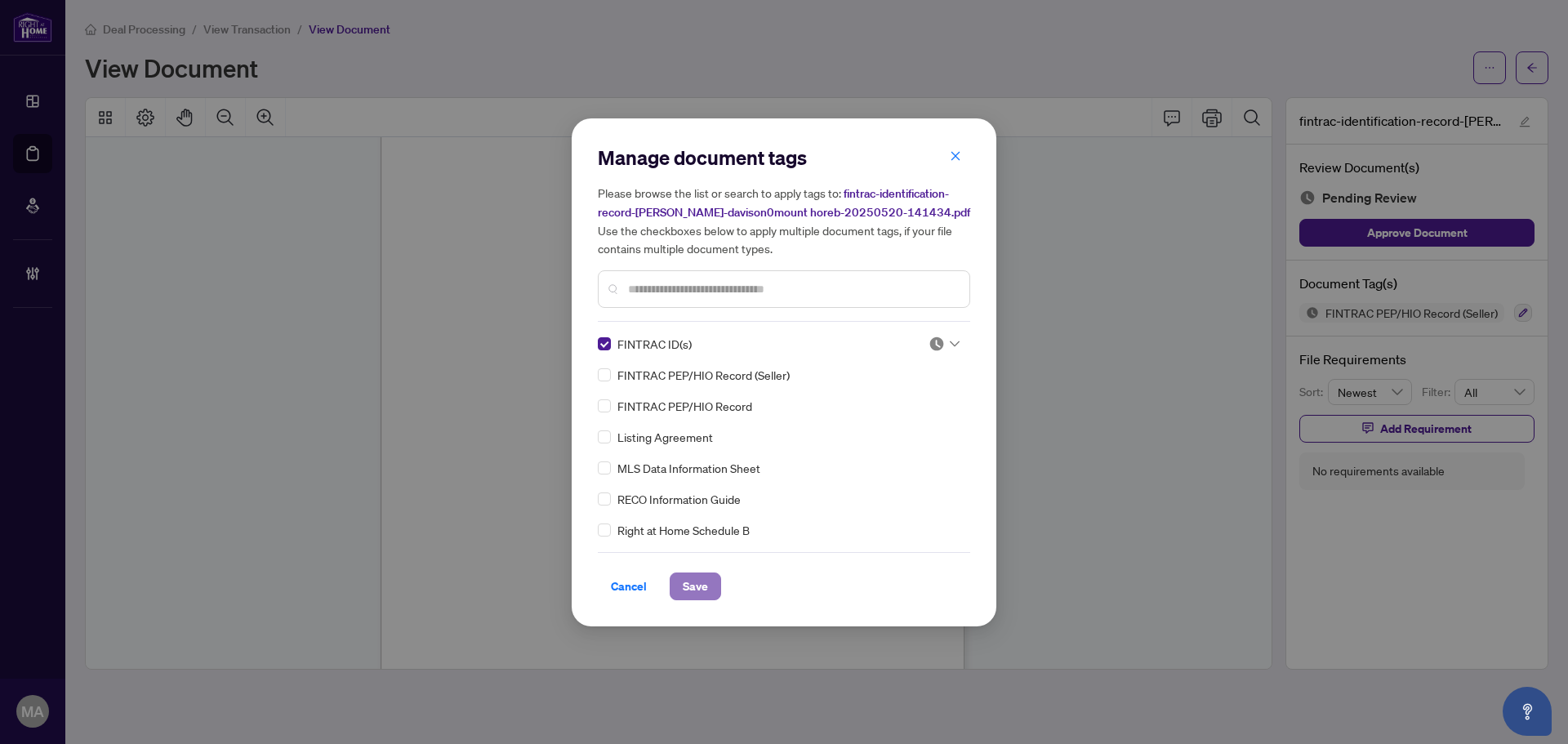
click at [695, 585] on span "Save" at bounding box center [695, 586] width 25 height 26
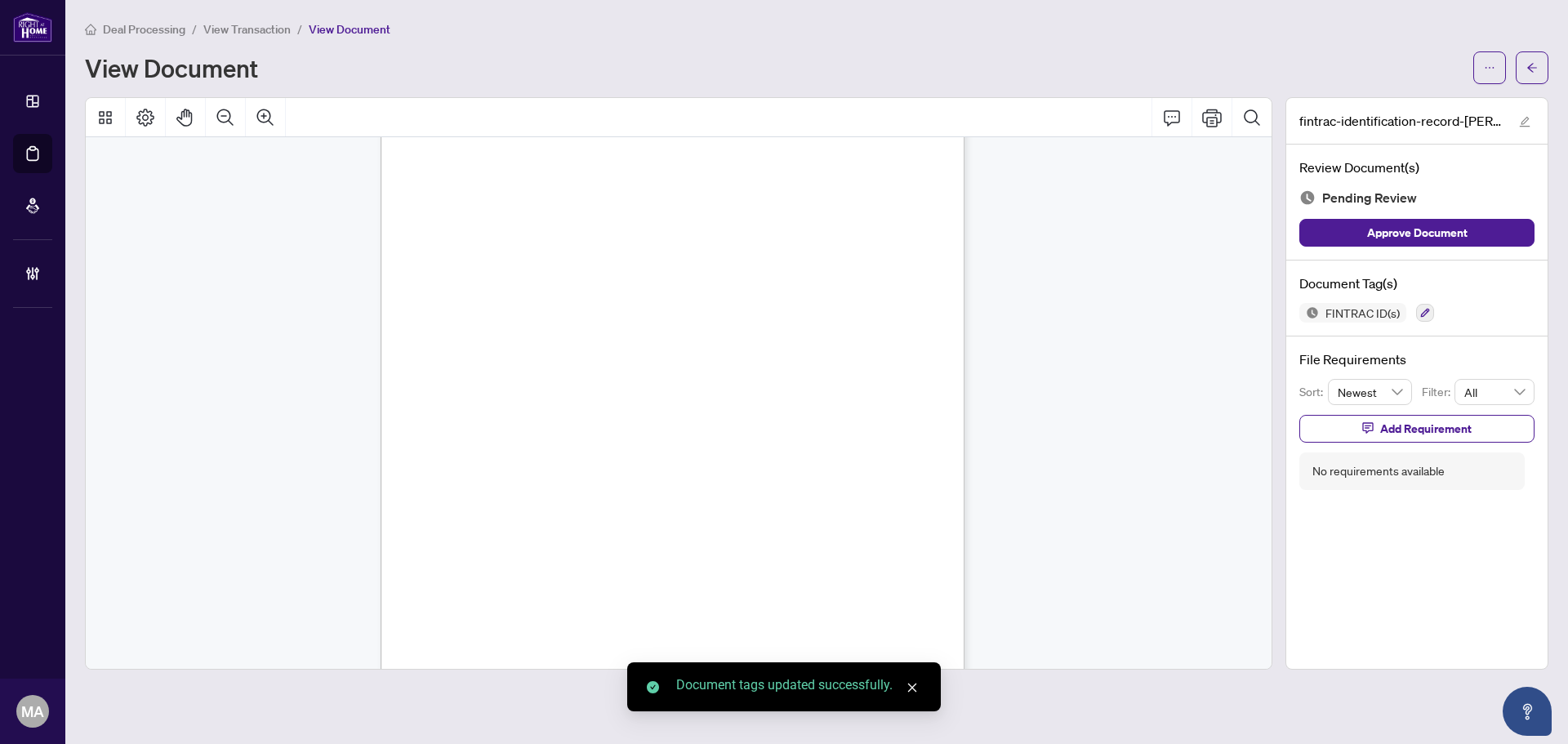
scroll to position [4906, 0]
click at [1531, 76] on span "button" at bounding box center [1533, 68] width 11 height 26
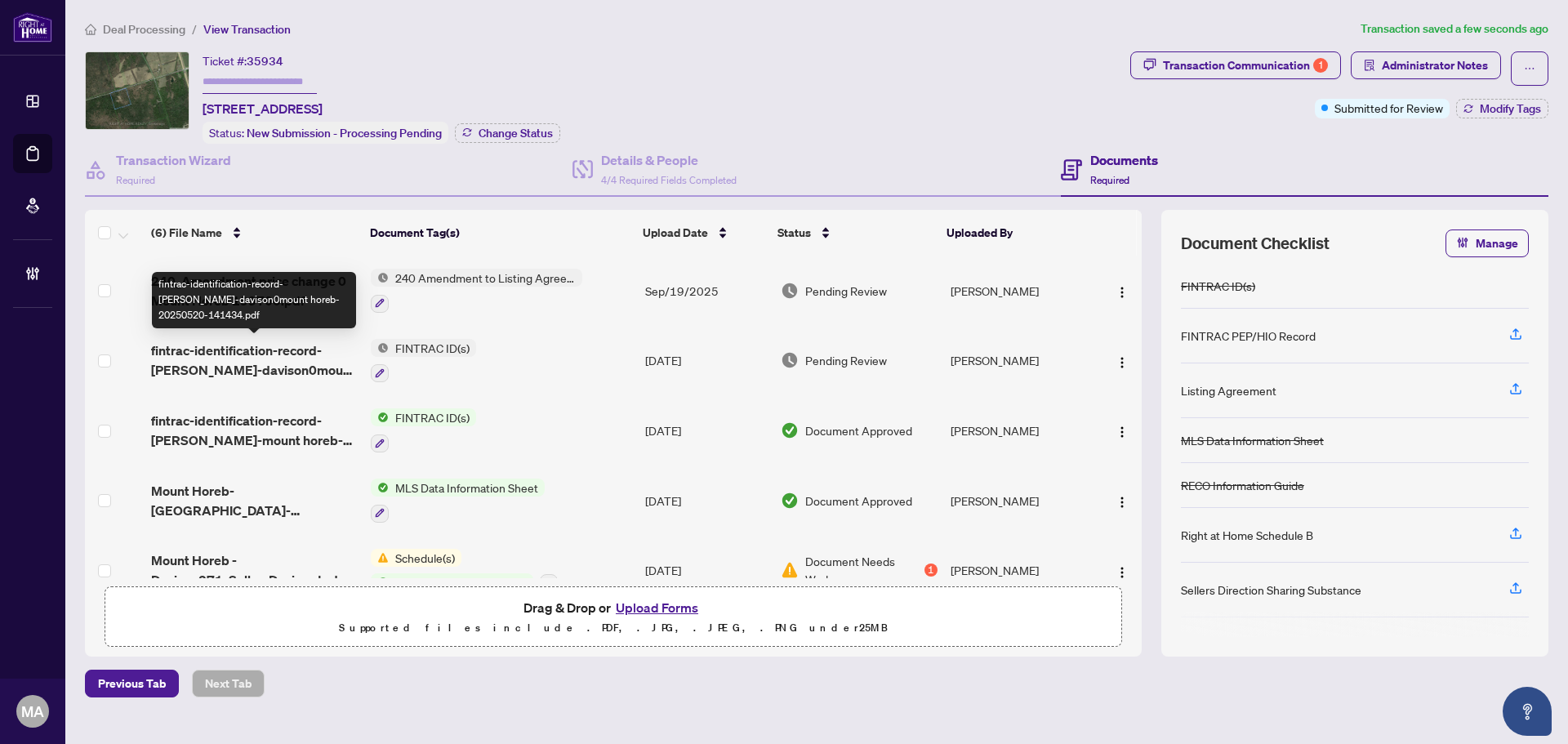
click at [264, 356] on span "fintrac-identification-record-kenneth-russell-davison0mount horeb-20250520-1414…" at bounding box center [254, 360] width 207 height 39
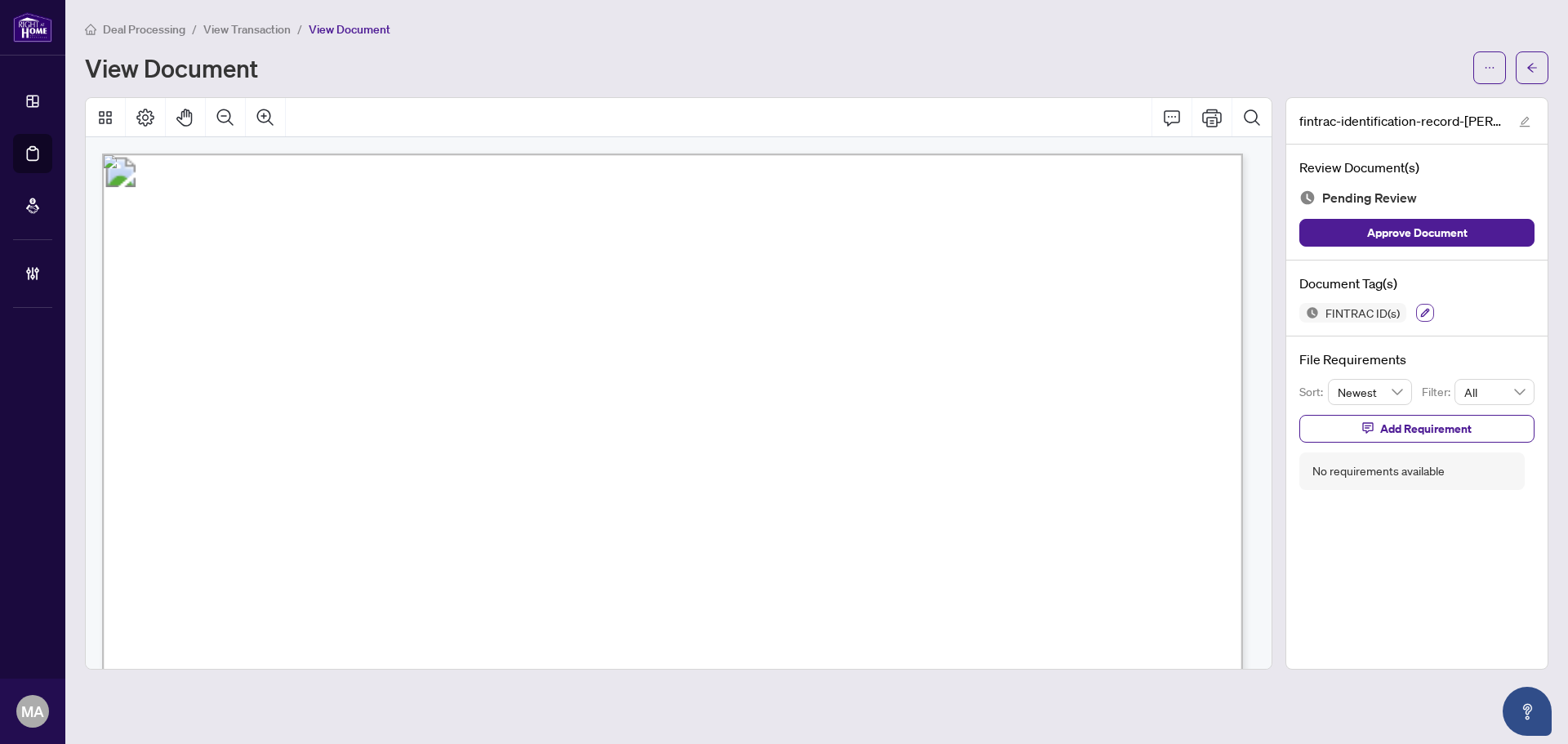
click at [1427, 313] on icon "button" at bounding box center [1425, 312] width 10 height 10
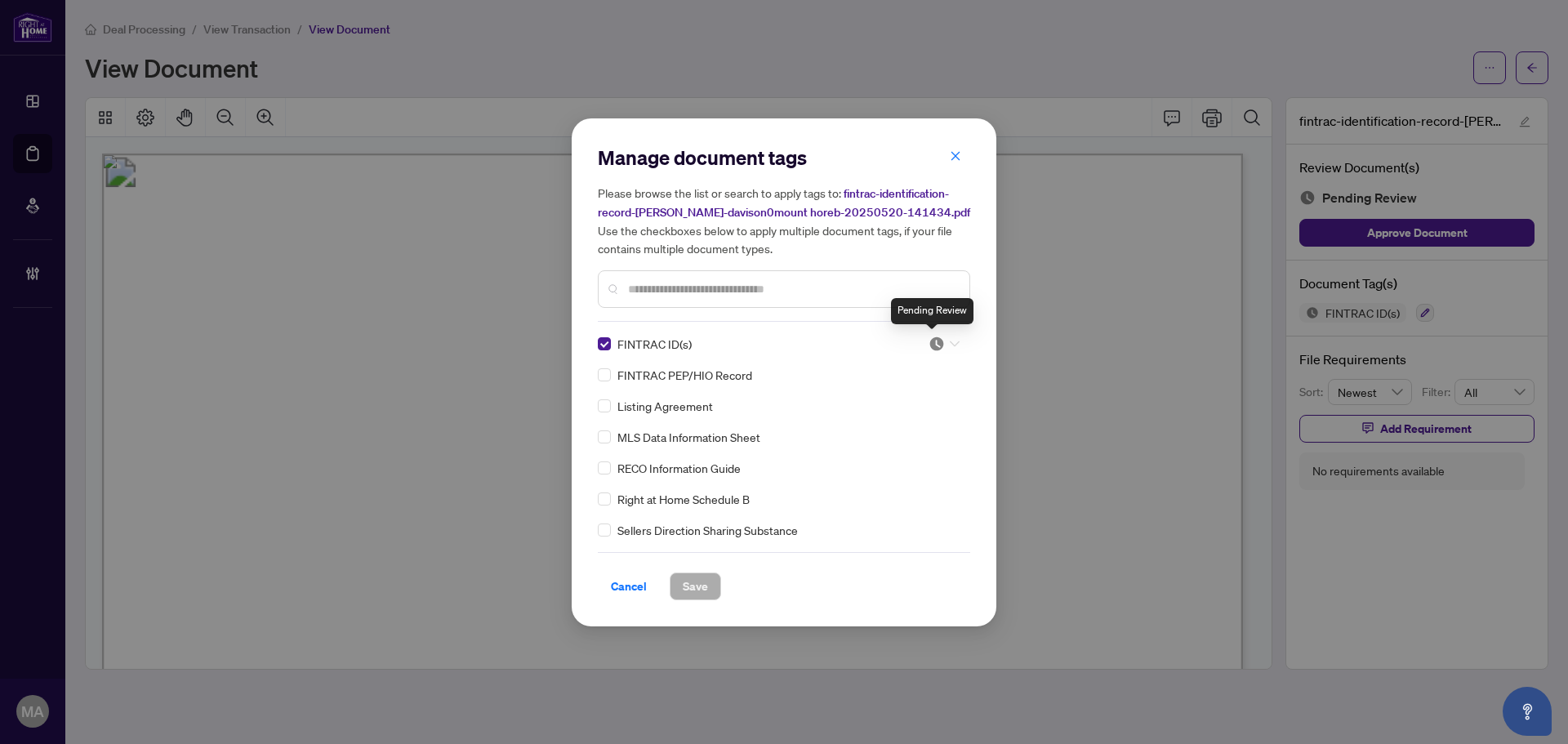
click at [935, 345] on img at bounding box center [937, 344] width 17 height 17
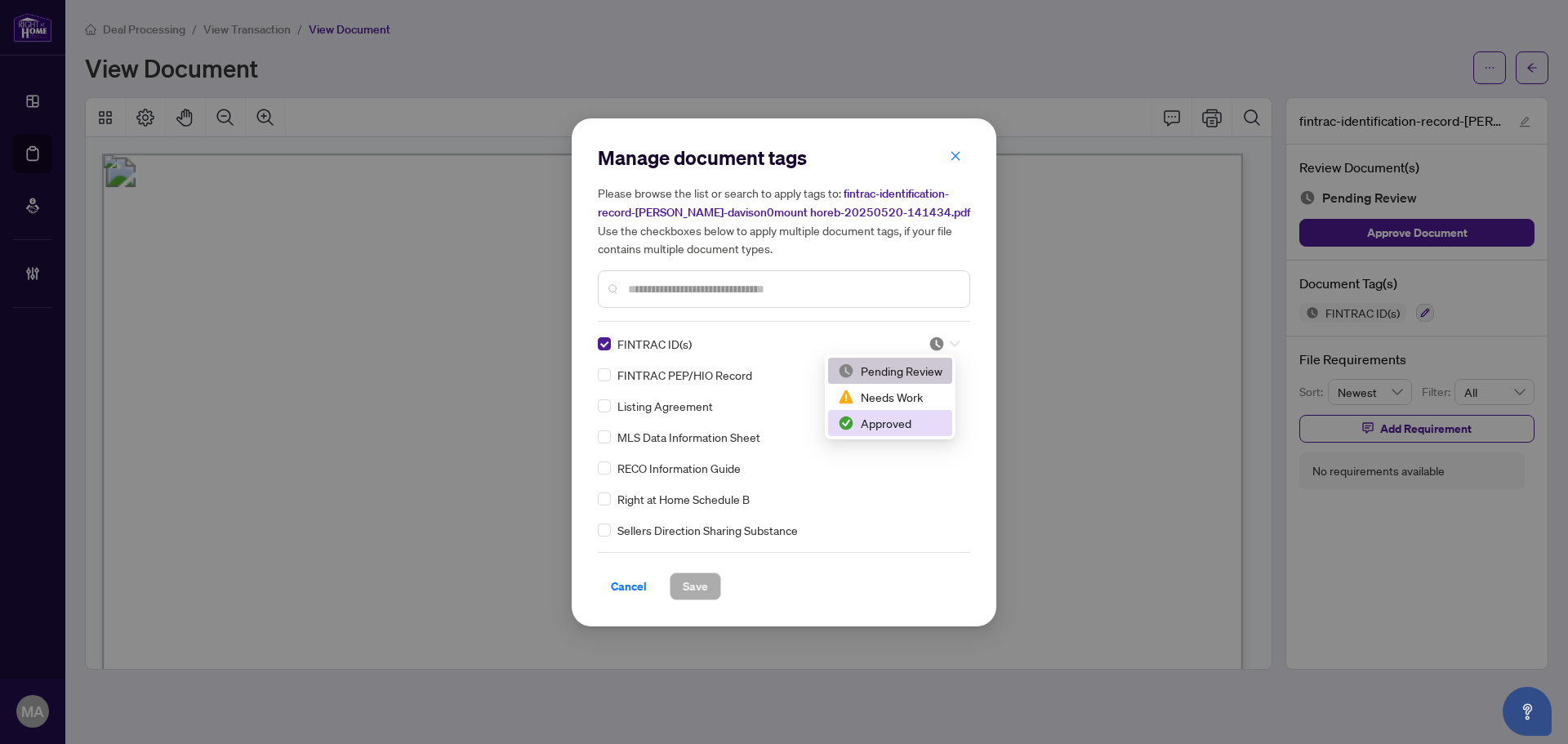
click at [896, 429] on div "Approved" at bounding box center [891, 422] width 104 height 18
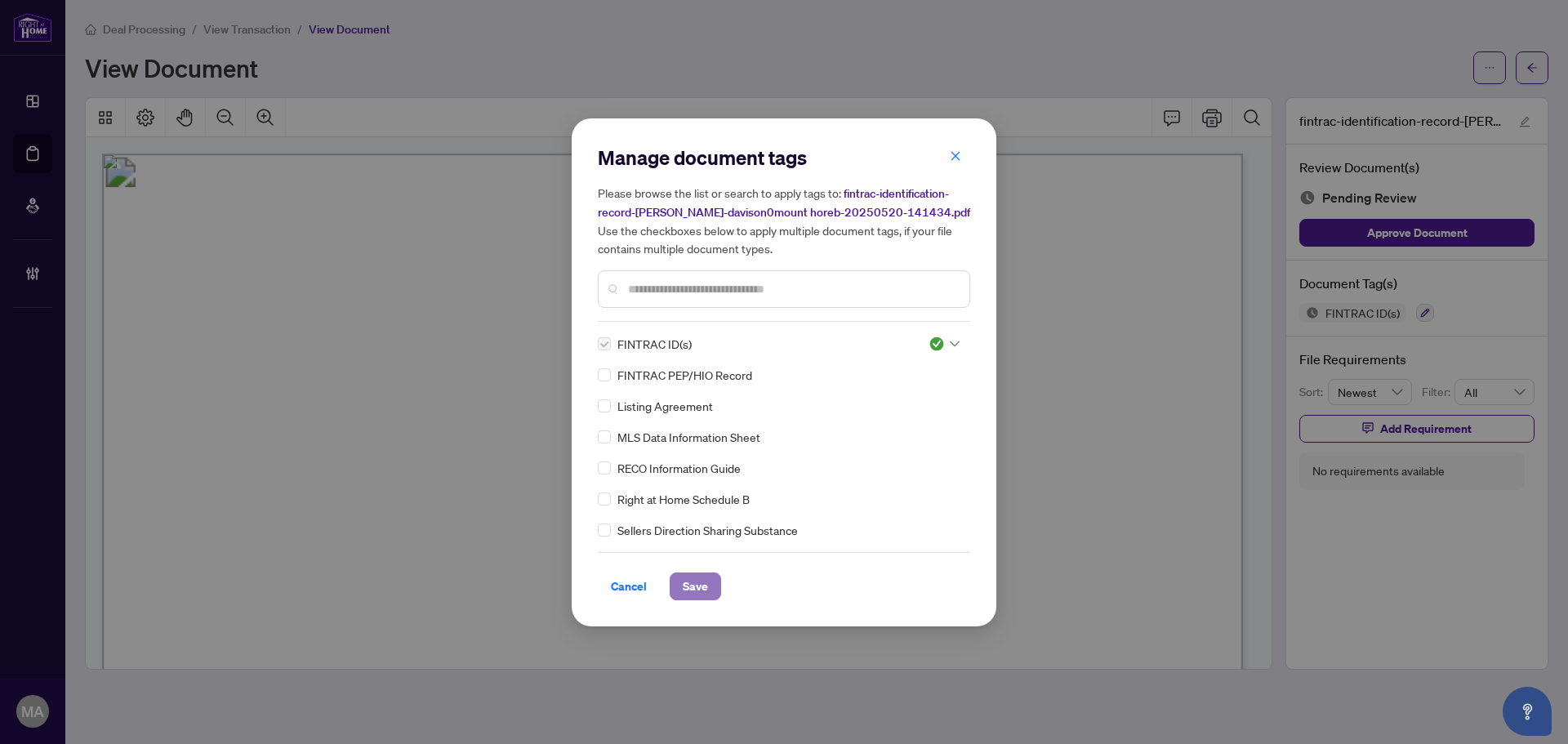
click at [702, 593] on span "Save" at bounding box center [695, 586] width 25 height 26
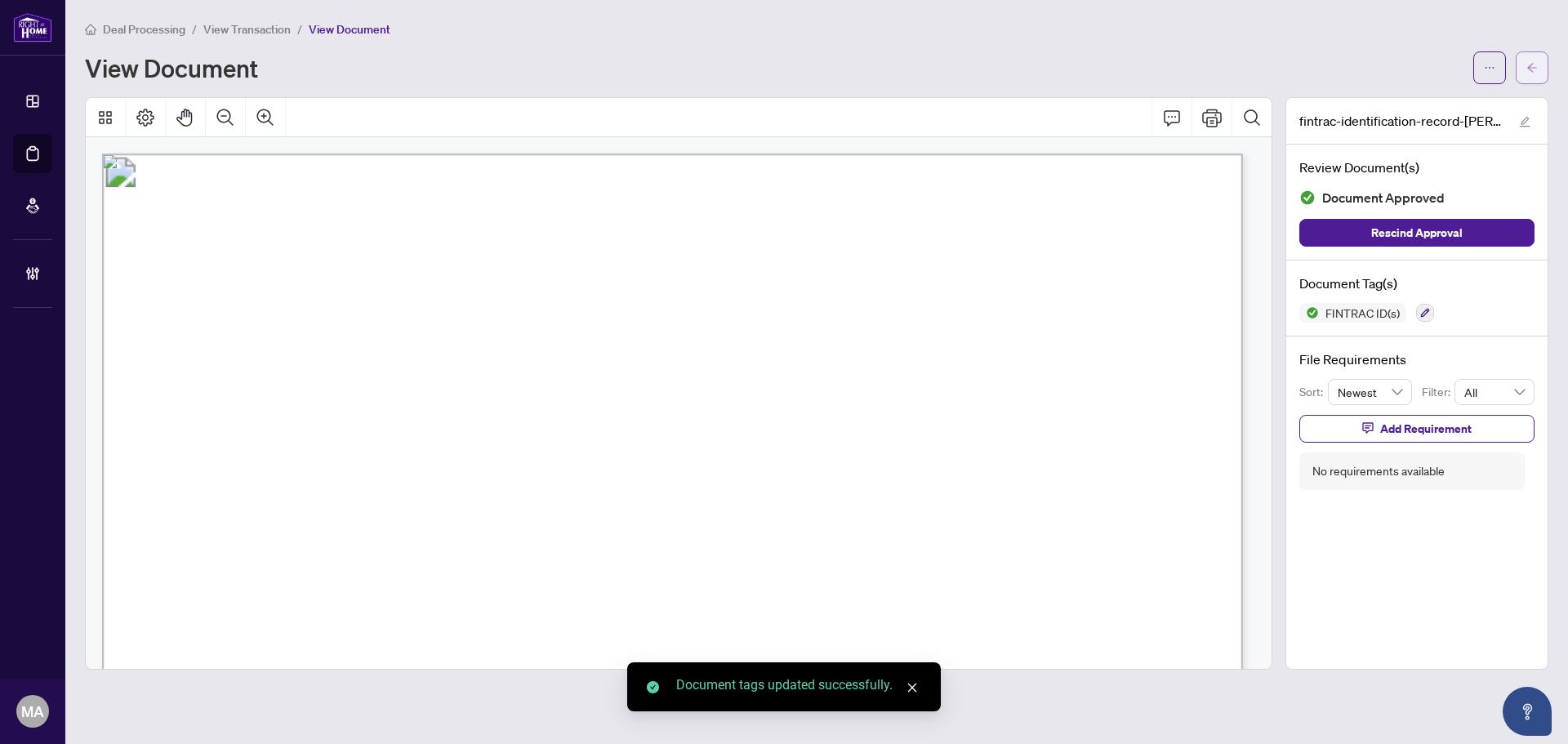
click at [1533, 55] on span "button" at bounding box center [1533, 68] width 11 height 26
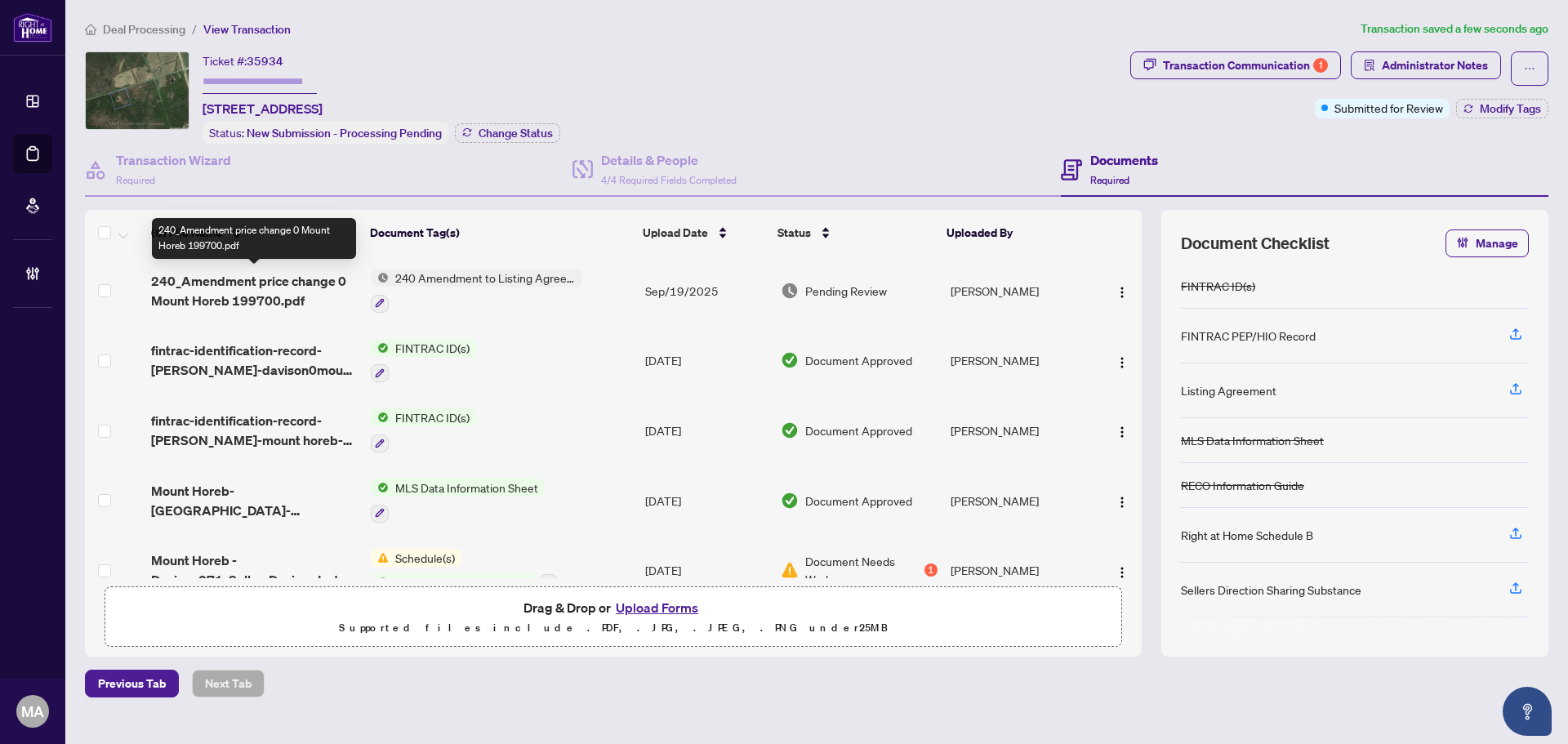
click at [286, 278] on span "240_Amendment price change 0 Mount Horeb 199700.pdf" at bounding box center [254, 290] width 207 height 39
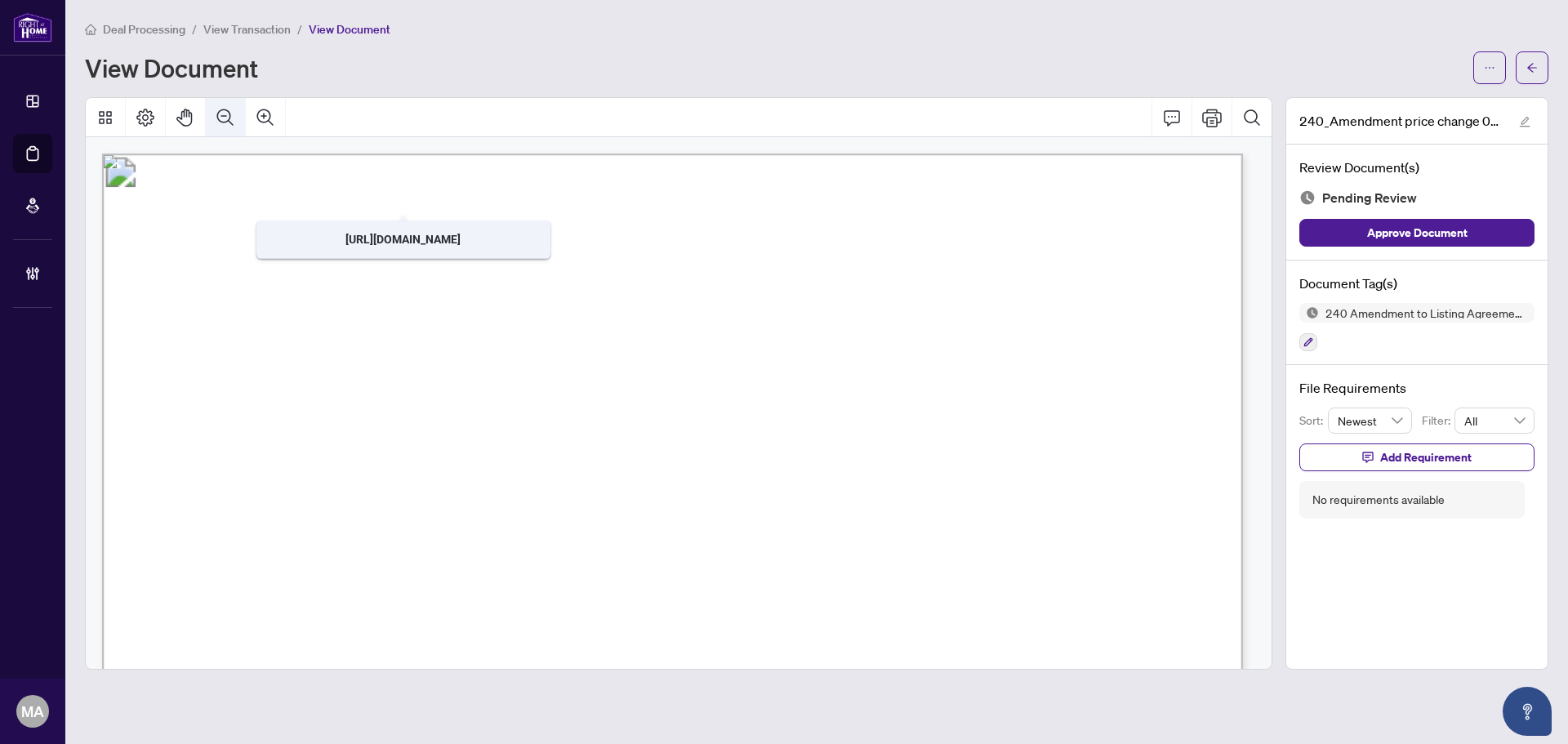
click at [230, 127] on button "Zoom Out" at bounding box center [225, 117] width 39 height 39
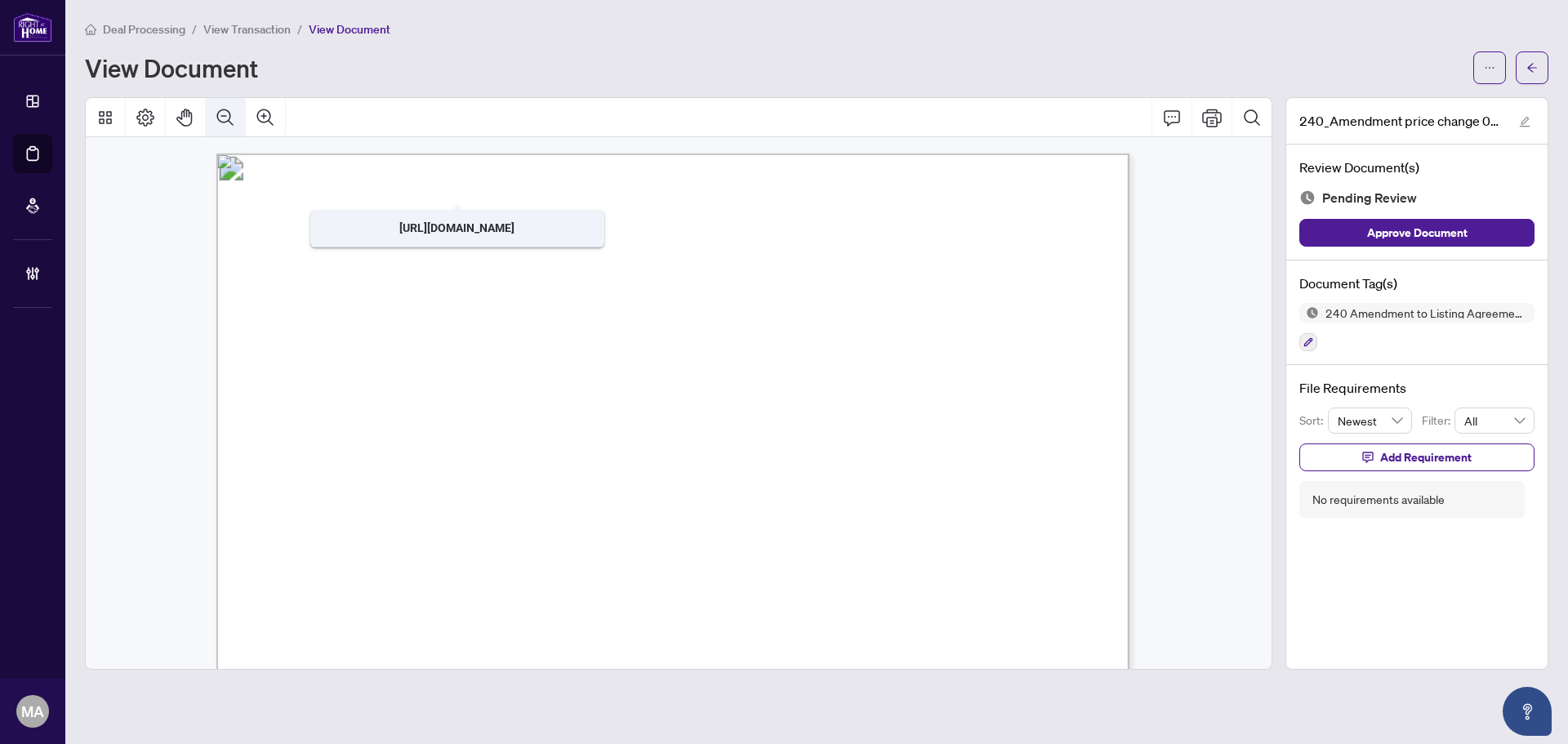
click at [230, 127] on button "Zoom Out" at bounding box center [225, 117] width 39 height 39
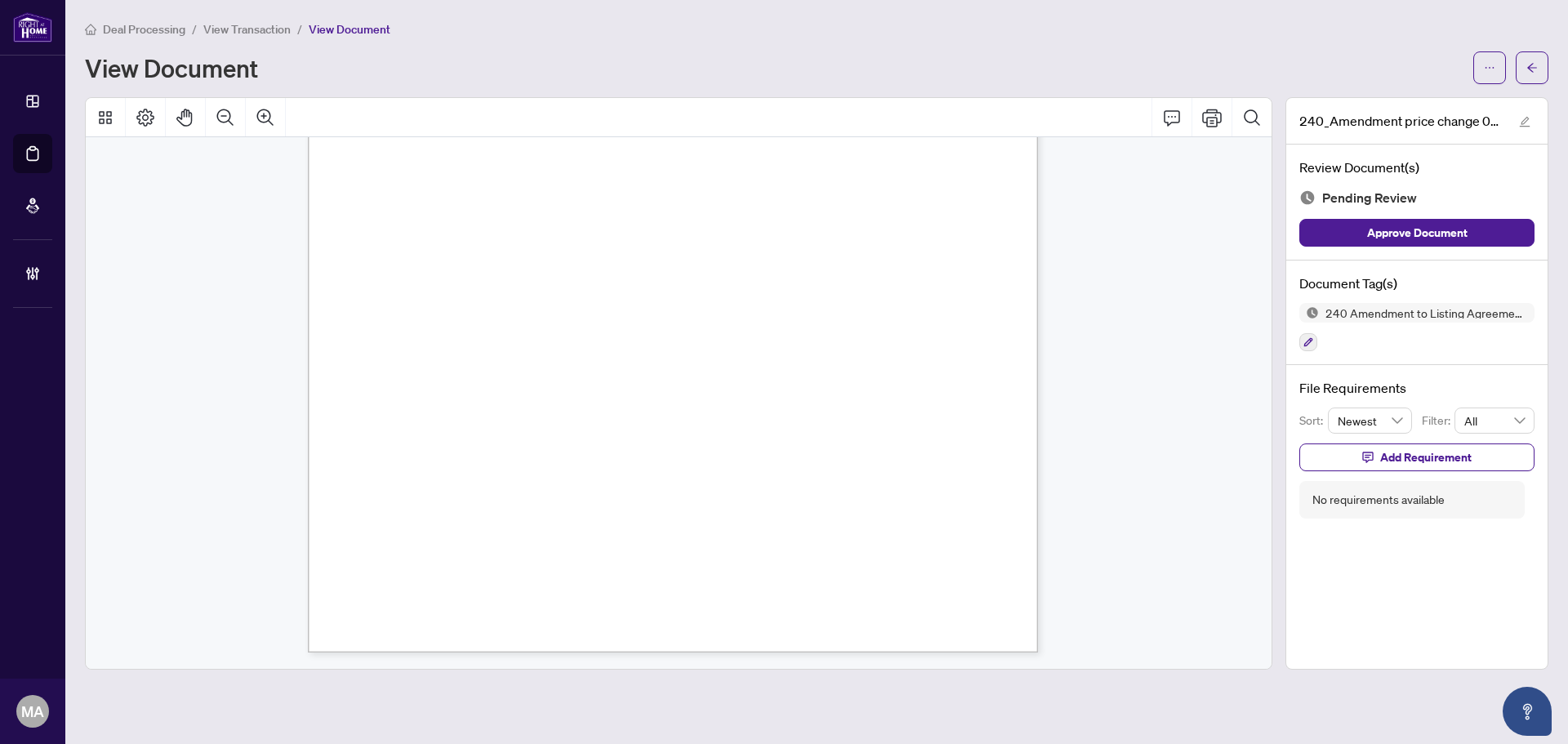
scroll to position [119, 0]
click at [1302, 347] on button "button" at bounding box center [1308, 341] width 18 height 18
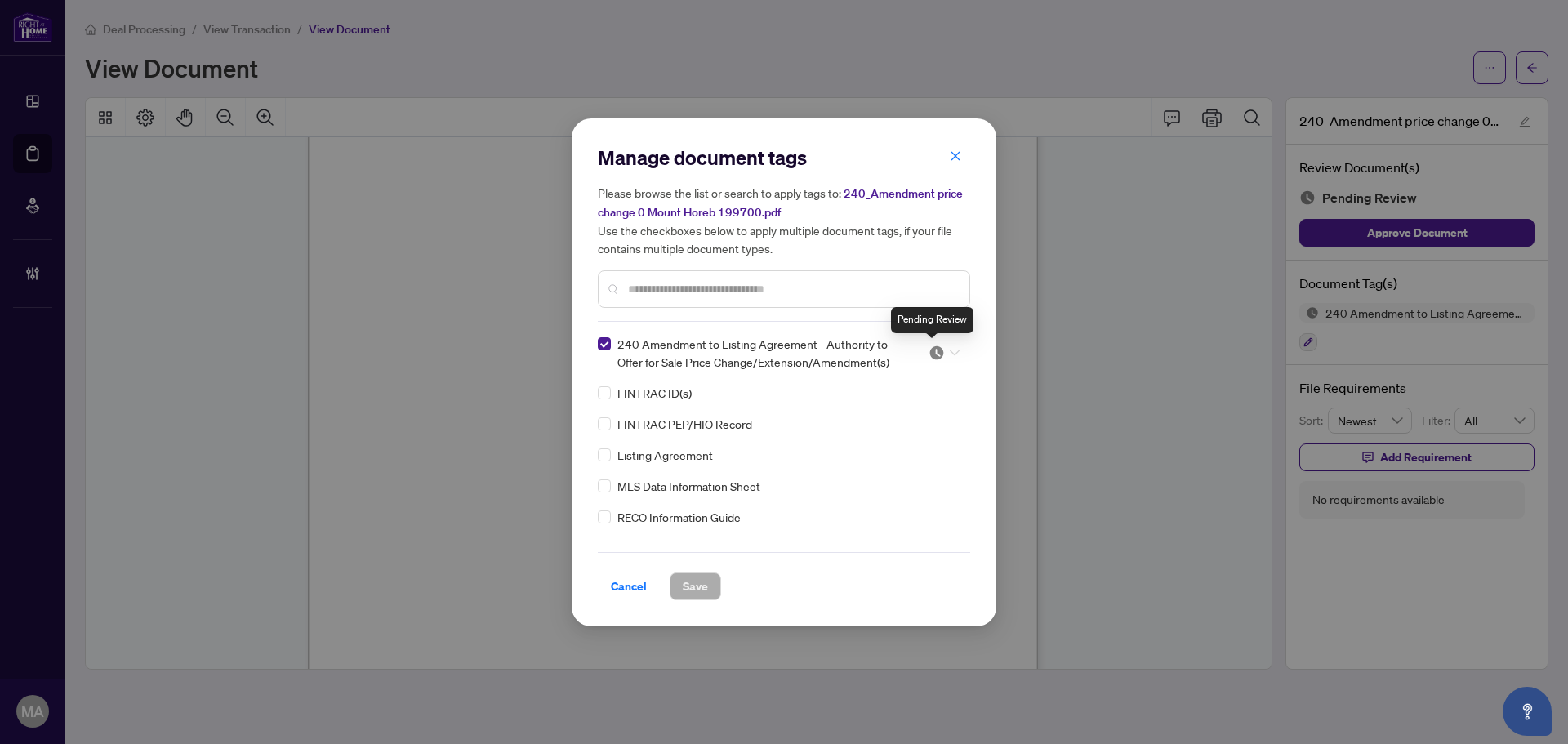
drag, startPoint x: 925, startPoint y: 351, endPoint x: 927, endPoint y: 391, distance: 40.0
click at [929, 351] on img at bounding box center [937, 352] width 17 height 17
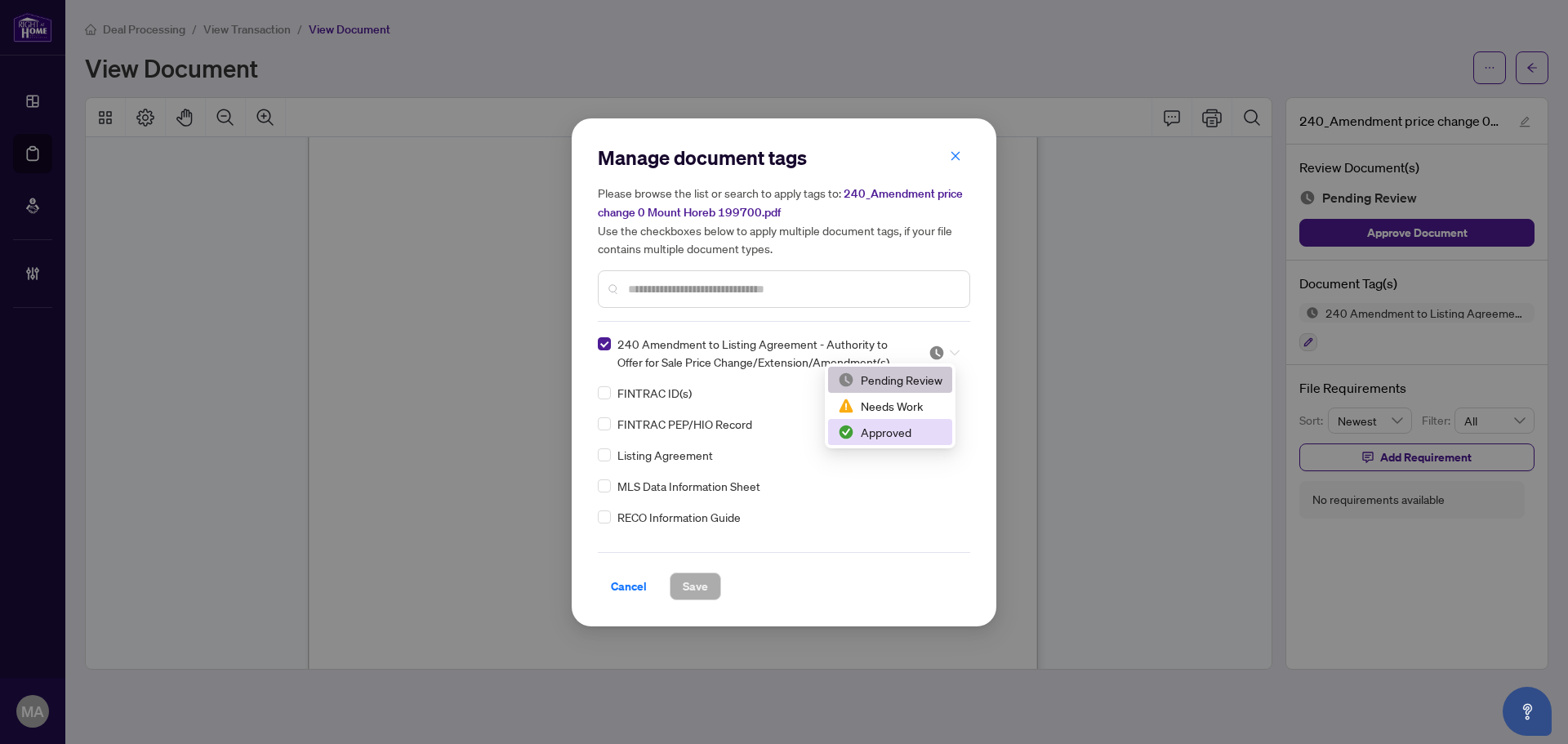
click at [912, 433] on div "Approved" at bounding box center [891, 432] width 104 height 18
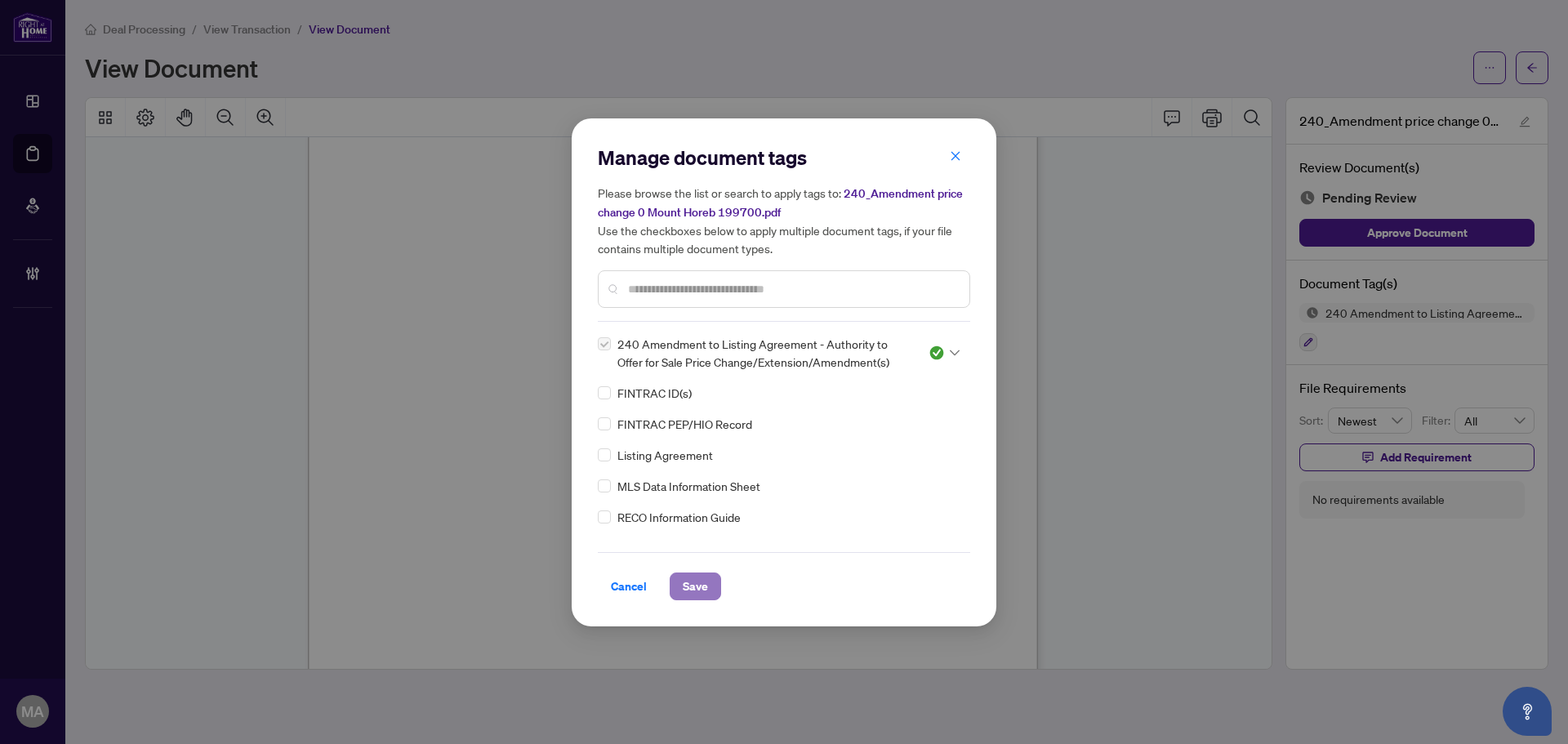
click at [716, 592] on button "Save" at bounding box center [695, 586] width 51 height 28
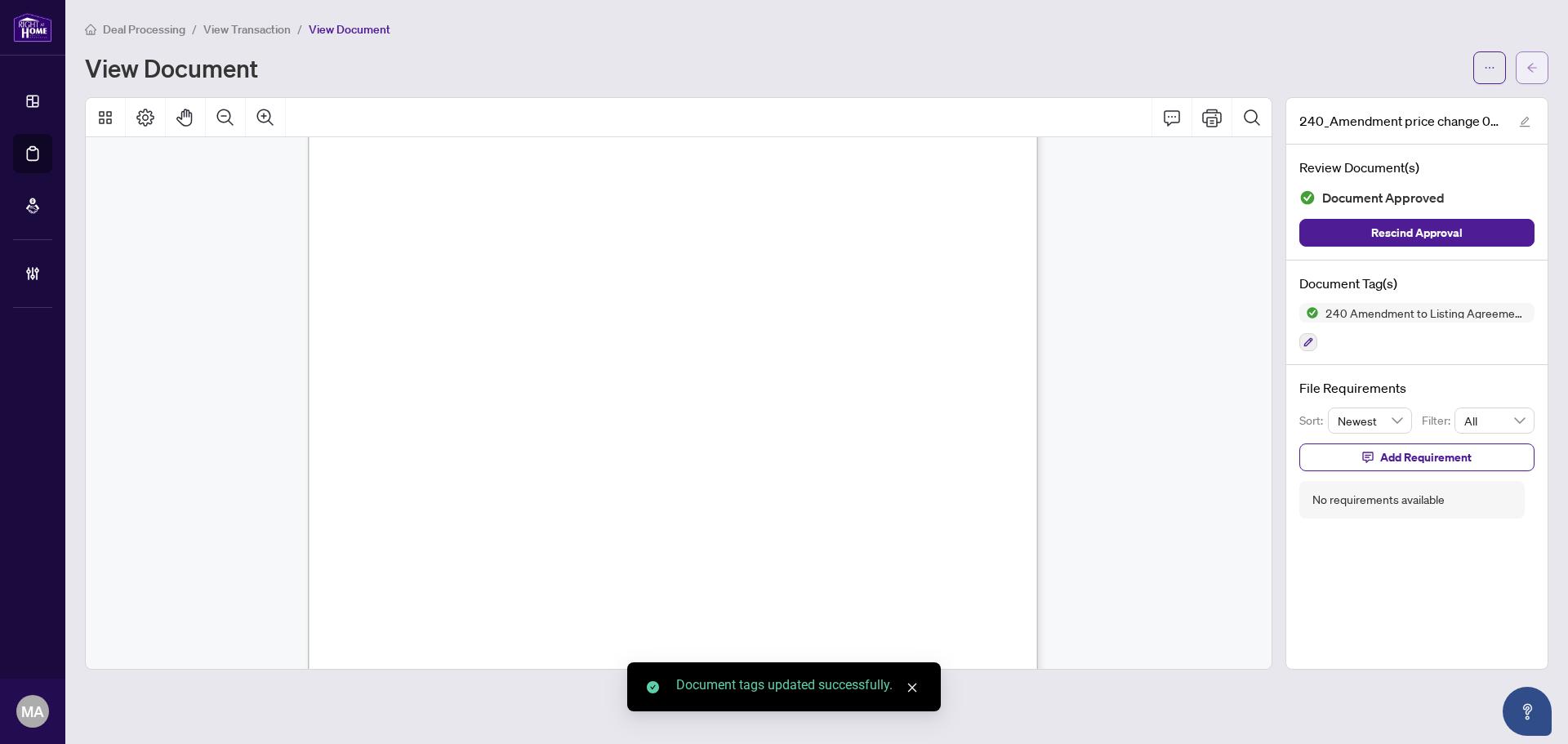
click at [1538, 60] on button "button" at bounding box center [1532, 67] width 33 height 33
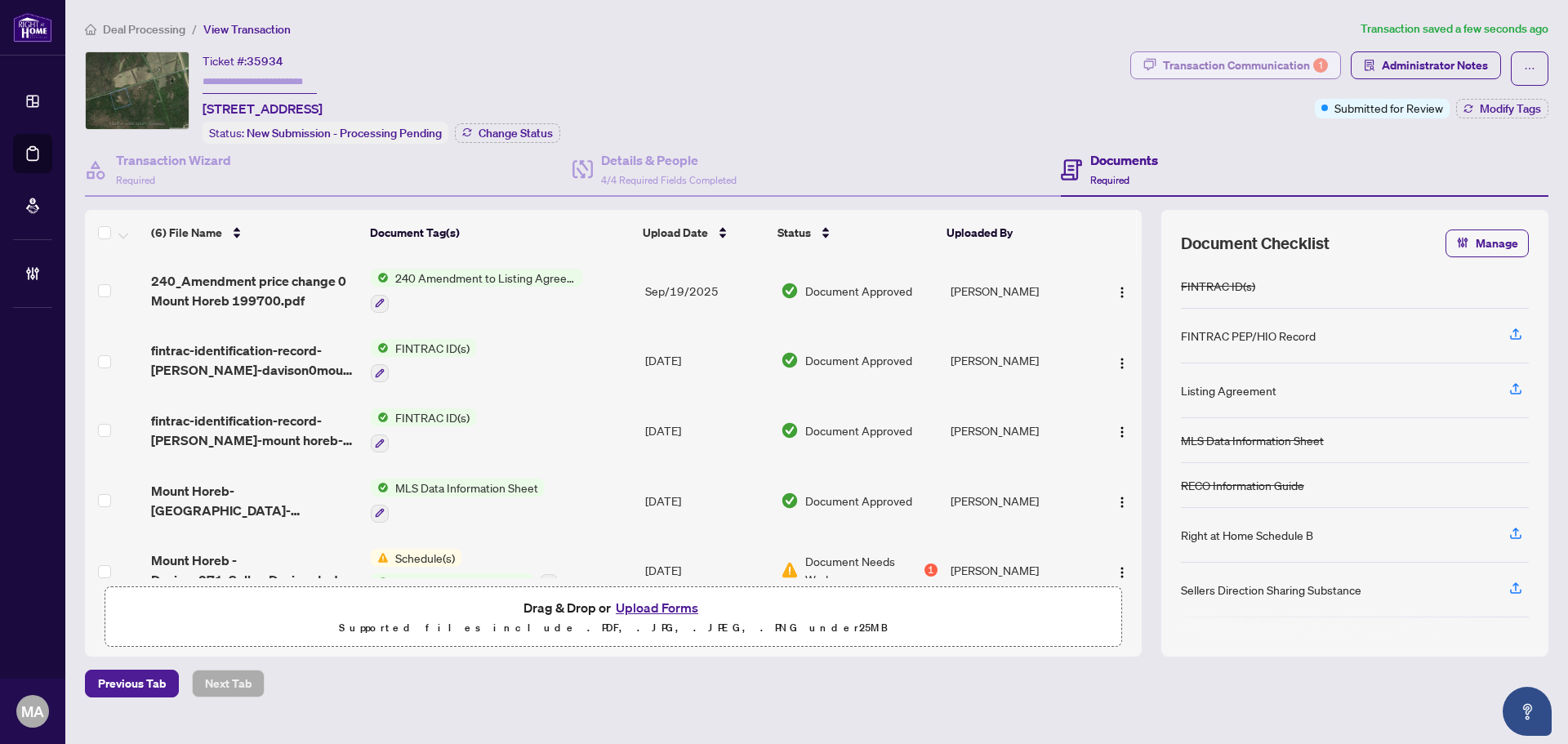
click at [1212, 51] on button "Transaction Communication 1" at bounding box center [1236, 65] width 210 height 28
type textarea "**********"
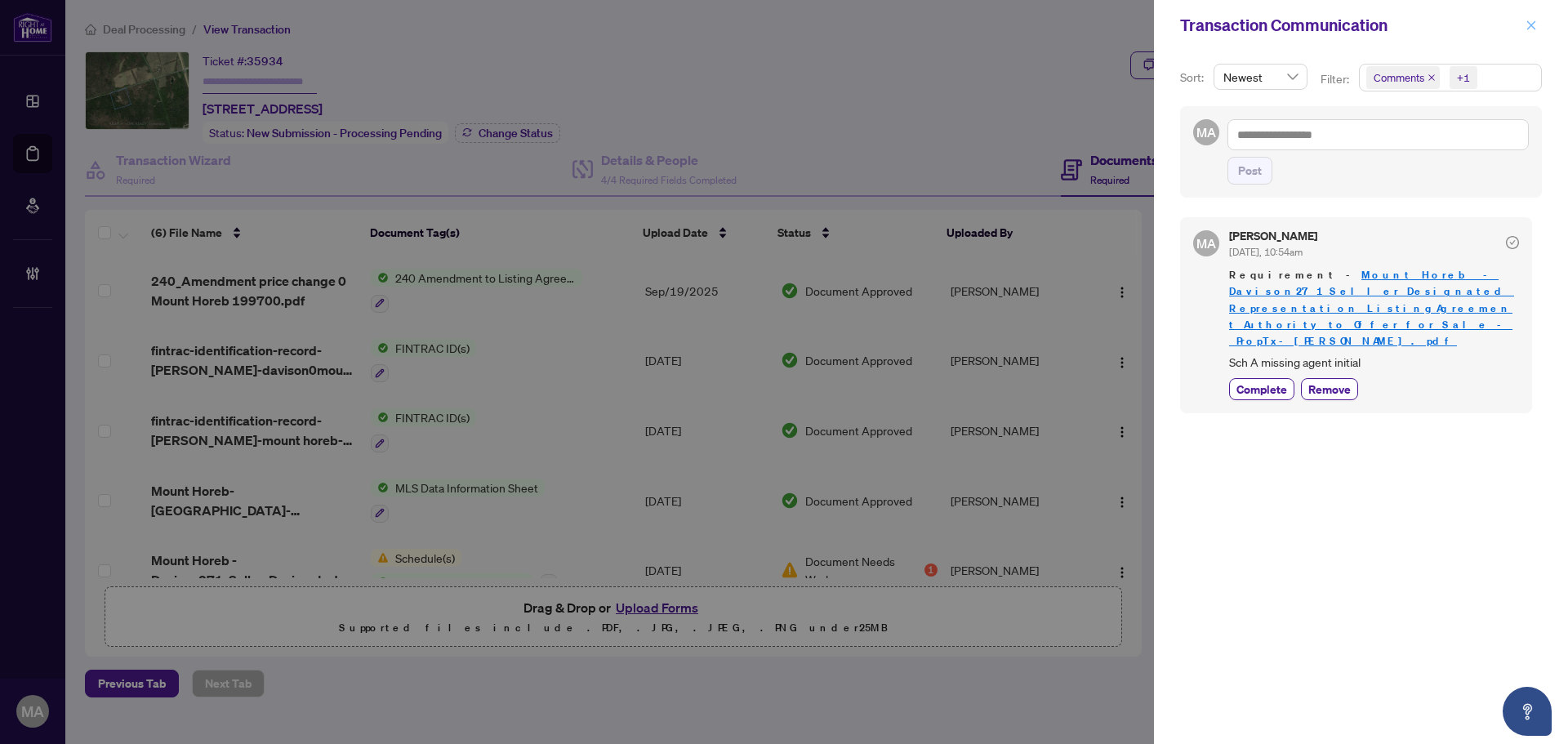
click at [1534, 33] on span "button" at bounding box center [1532, 25] width 11 height 26
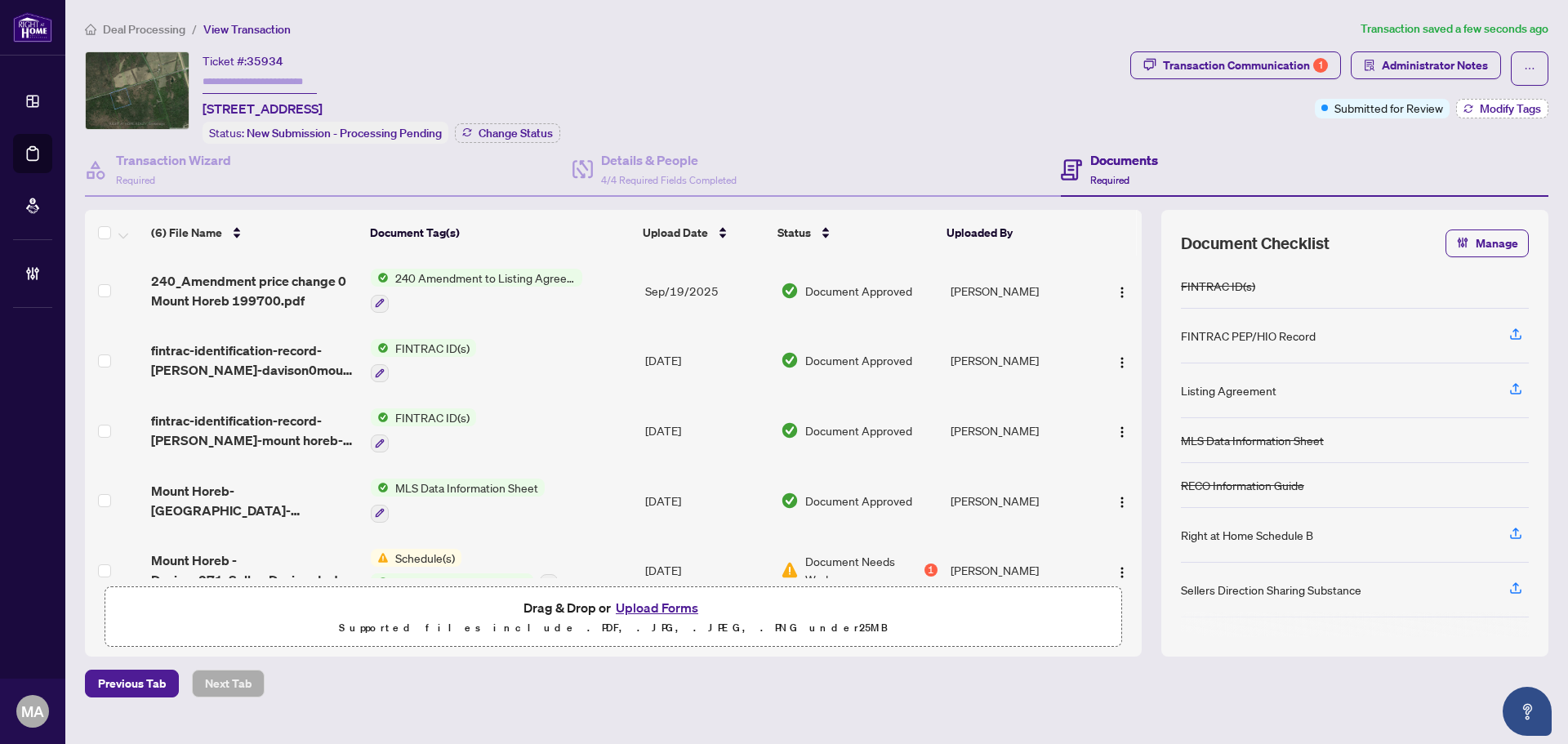
click at [1508, 115] on button "Modify Tags" at bounding box center [1502, 108] width 92 height 20
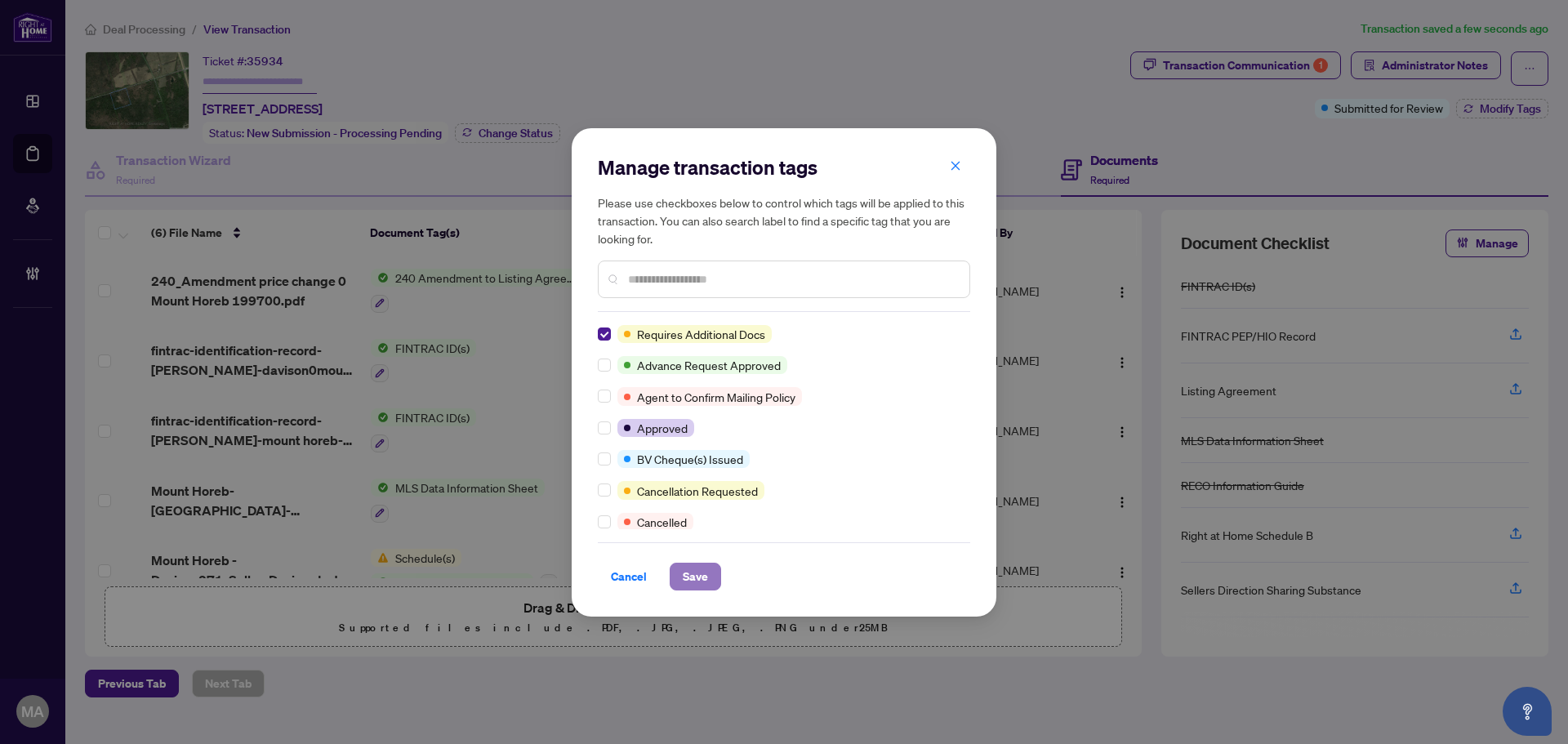
click at [686, 573] on span "Save" at bounding box center [695, 577] width 25 height 26
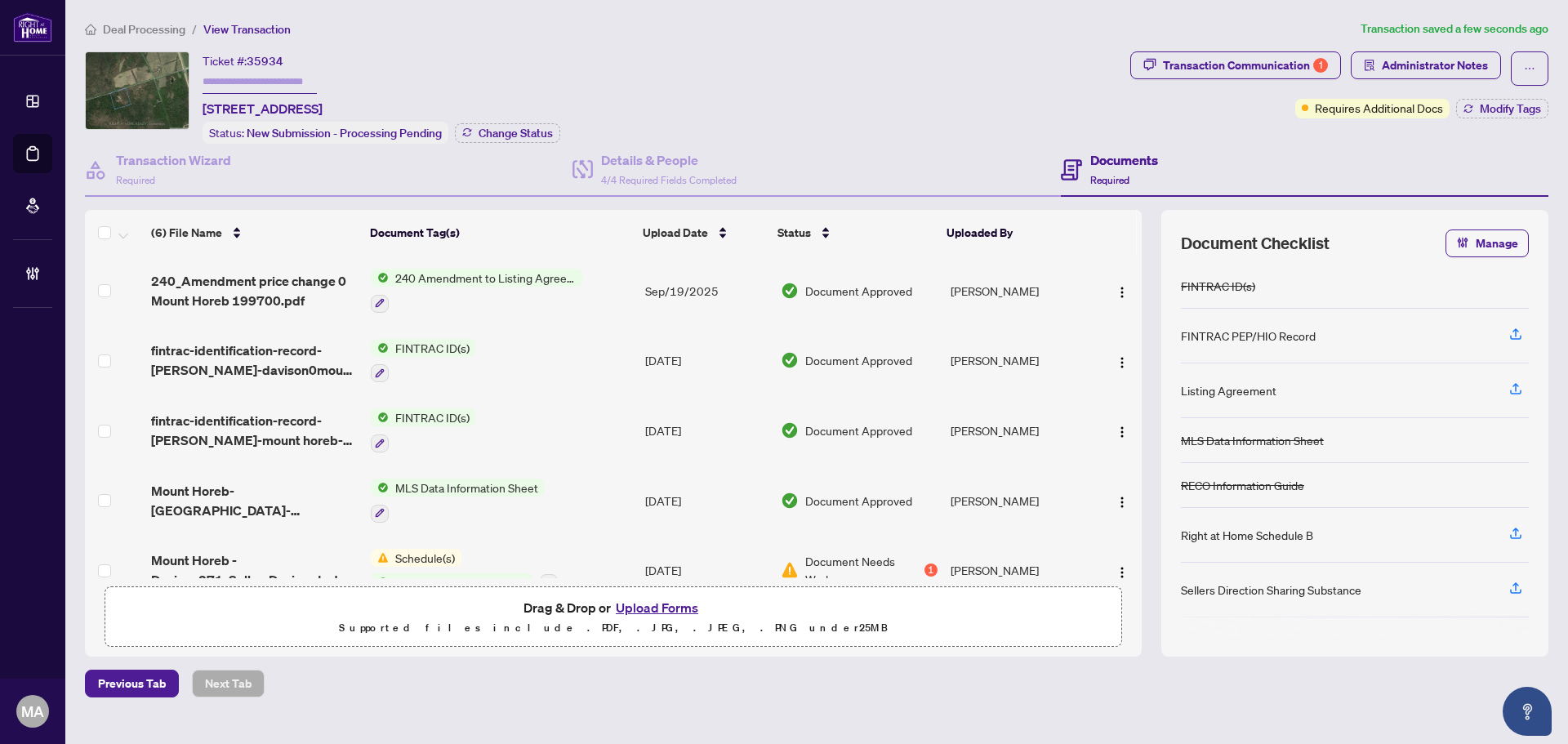
click at [99, 30] on span "Deal Processing" at bounding box center [135, 30] width 101 height 15
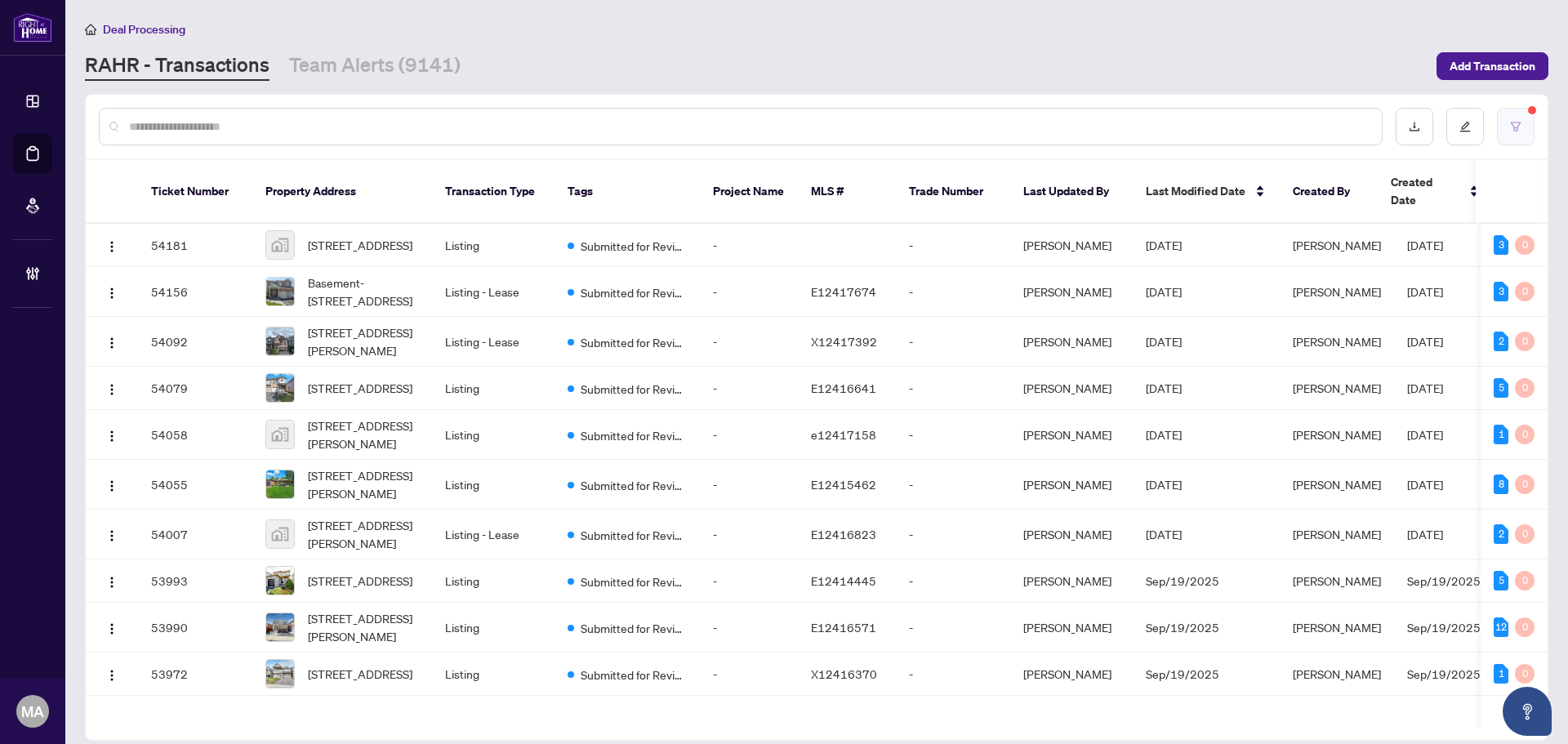
click at [1509, 119] on button "button" at bounding box center [1516, 126] width 37 height 37
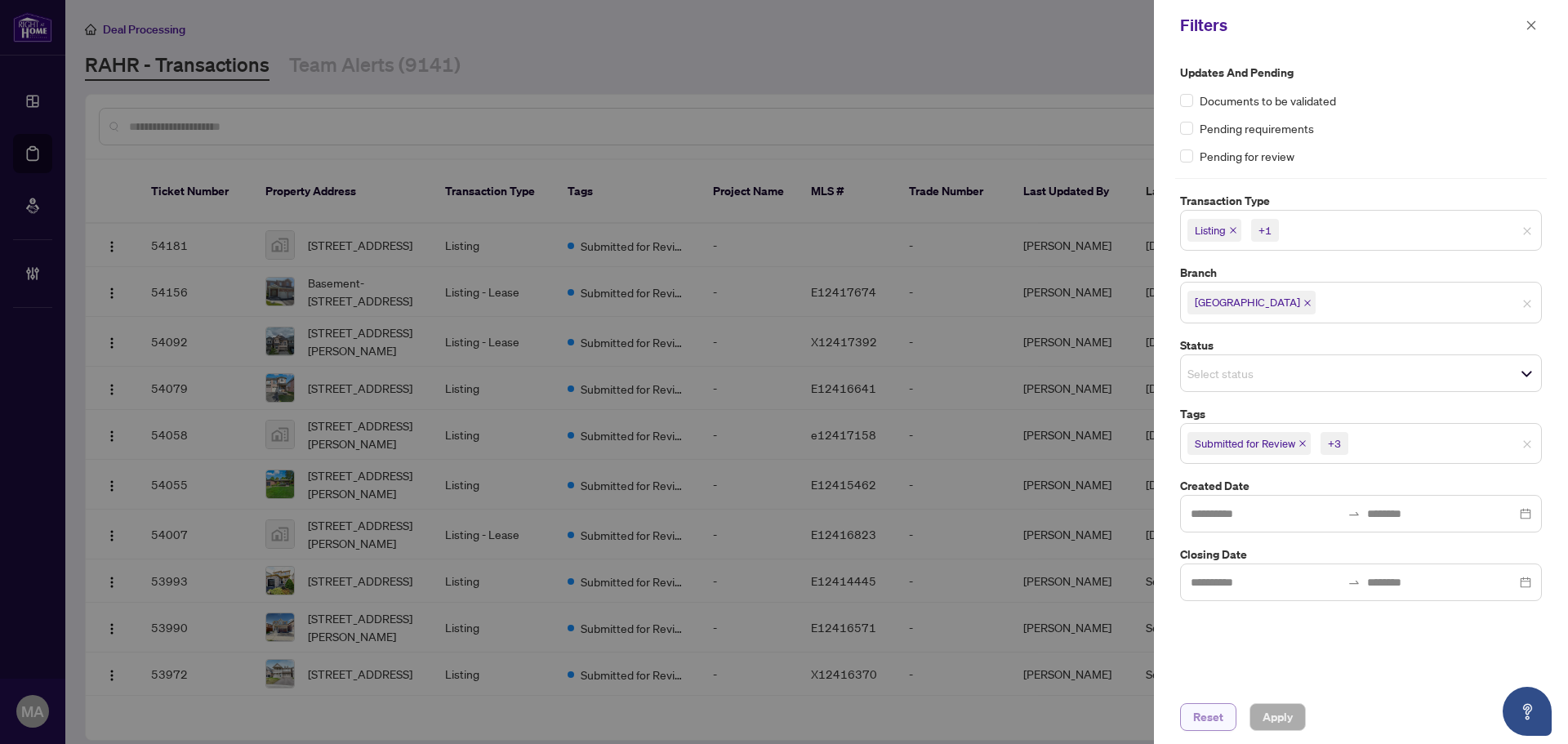
click at [1210, 724] on span "Reset" at bounding box center [1208, 717] width 30 height 26
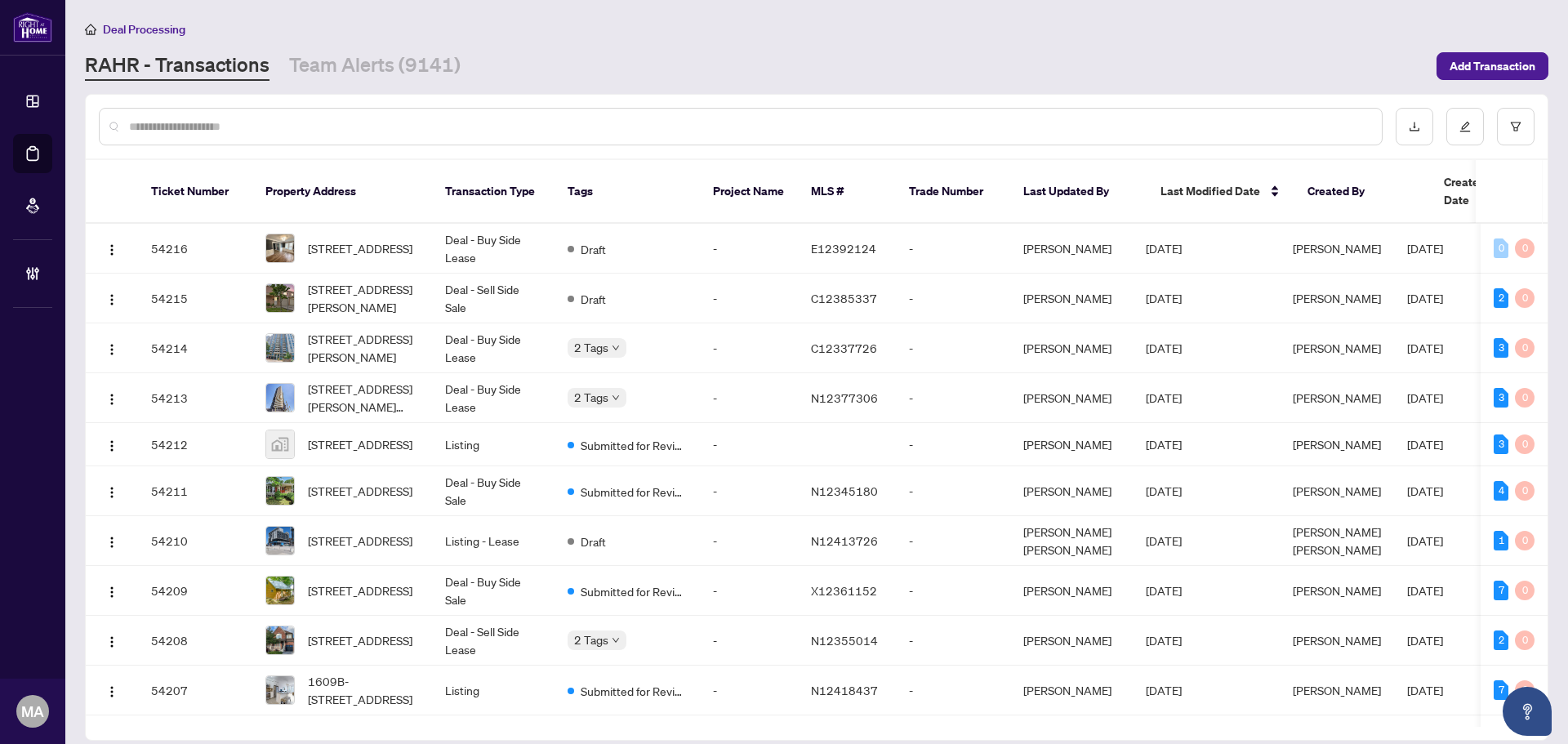
click at [1099, 126] on input "text" at bounding box center [749, 126] width 1240 height 18
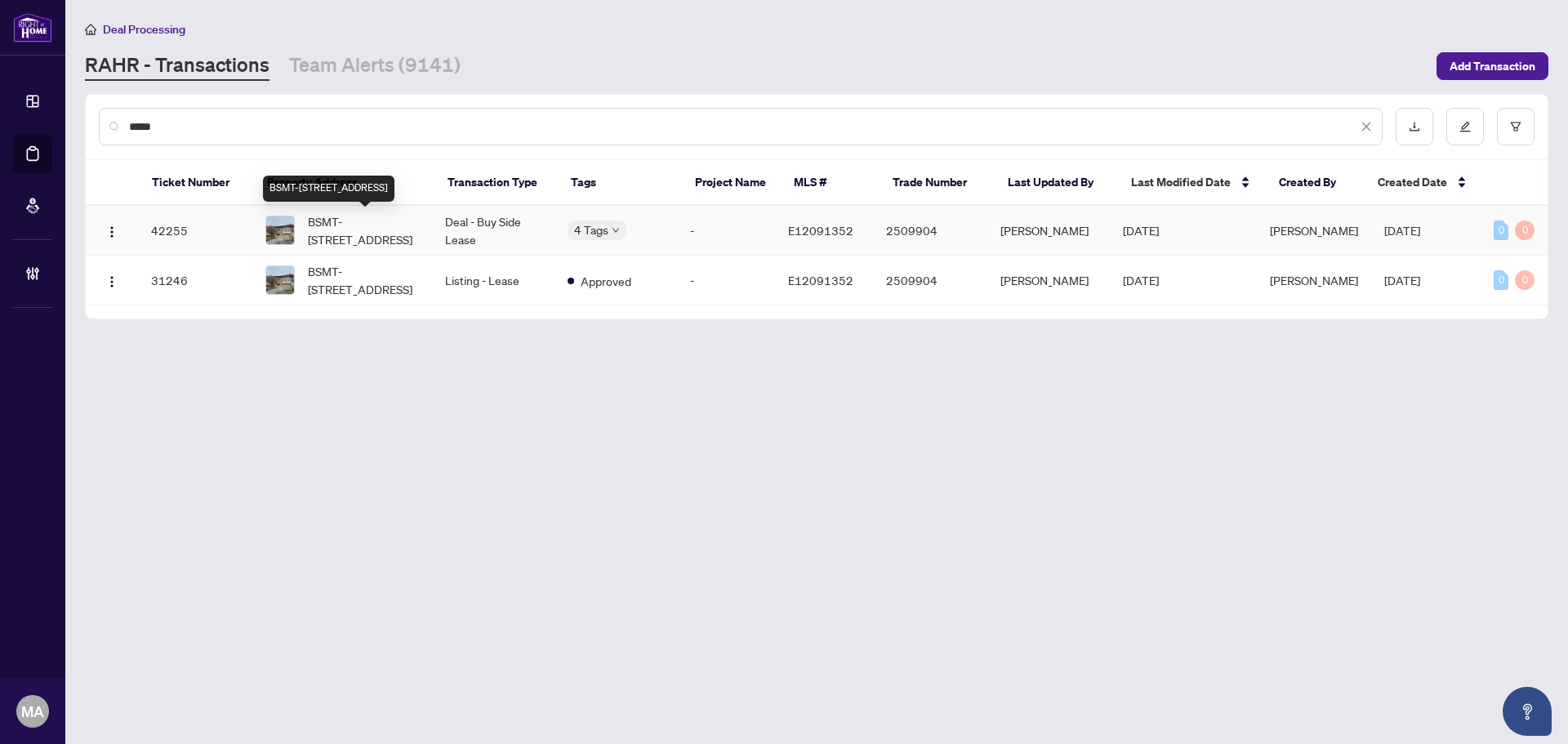
type input "*****"
click at [365, 231] on span "BSMT-497 Farewell St, Oshawa, Ontario L1H 6M4, Canada" at bounding box center [363, 230] width 111 height 36
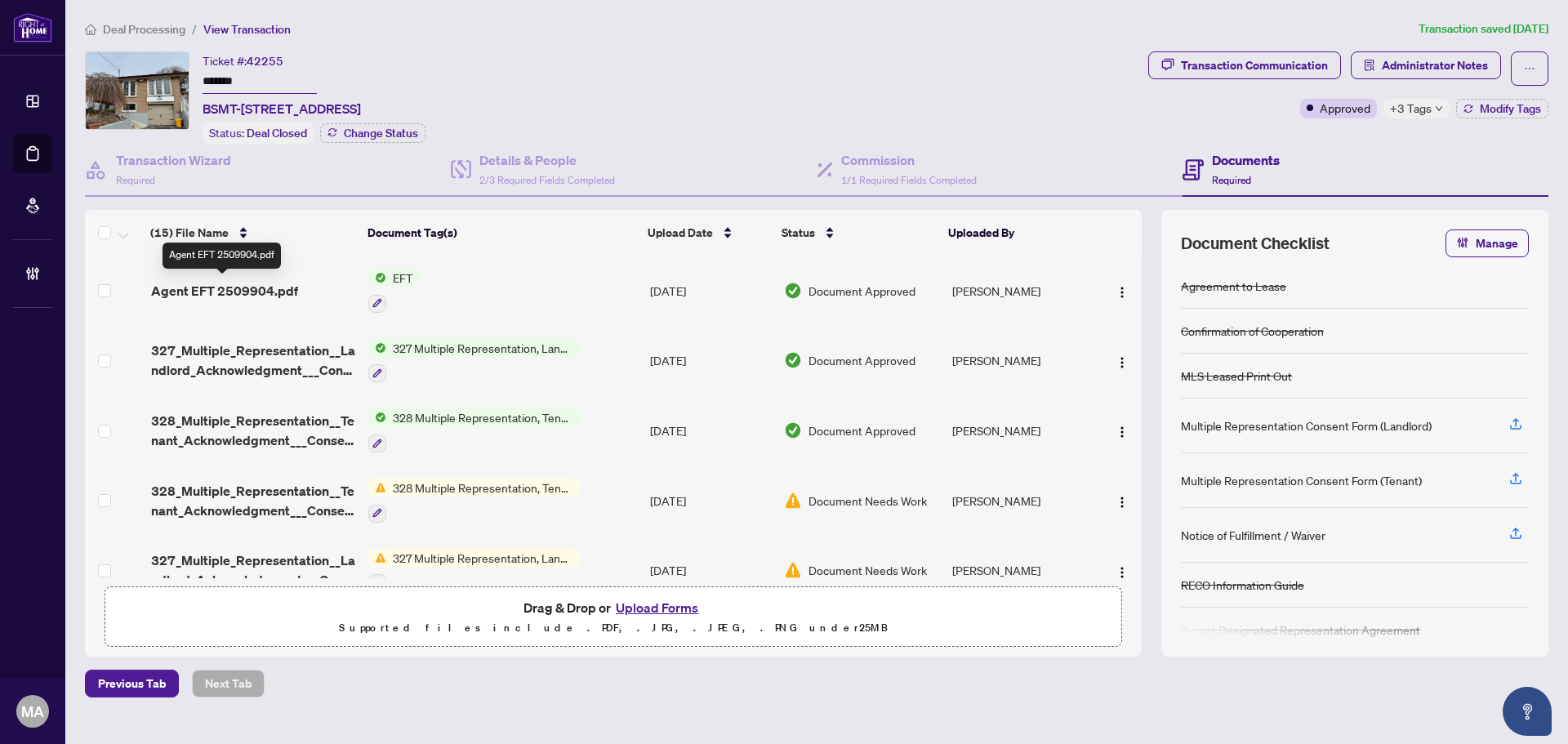
click at [229, 281] on span "Agent EFT 2509904.pdf" at bounding box center [224, 290] width 147 height 20
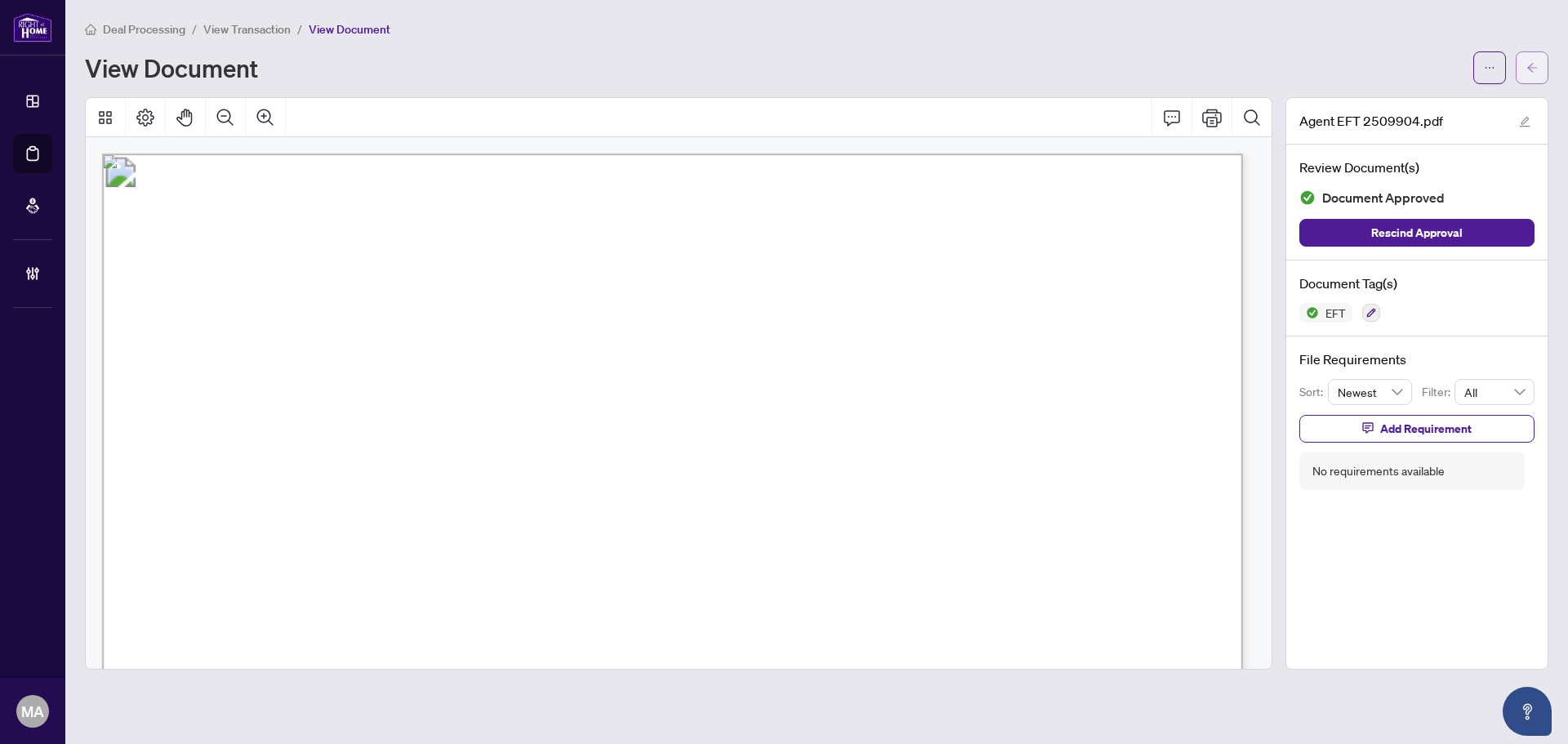
click at [1536, 63] on icon "arrow-left" at bounding box center [1533, 68] width 11 height 11
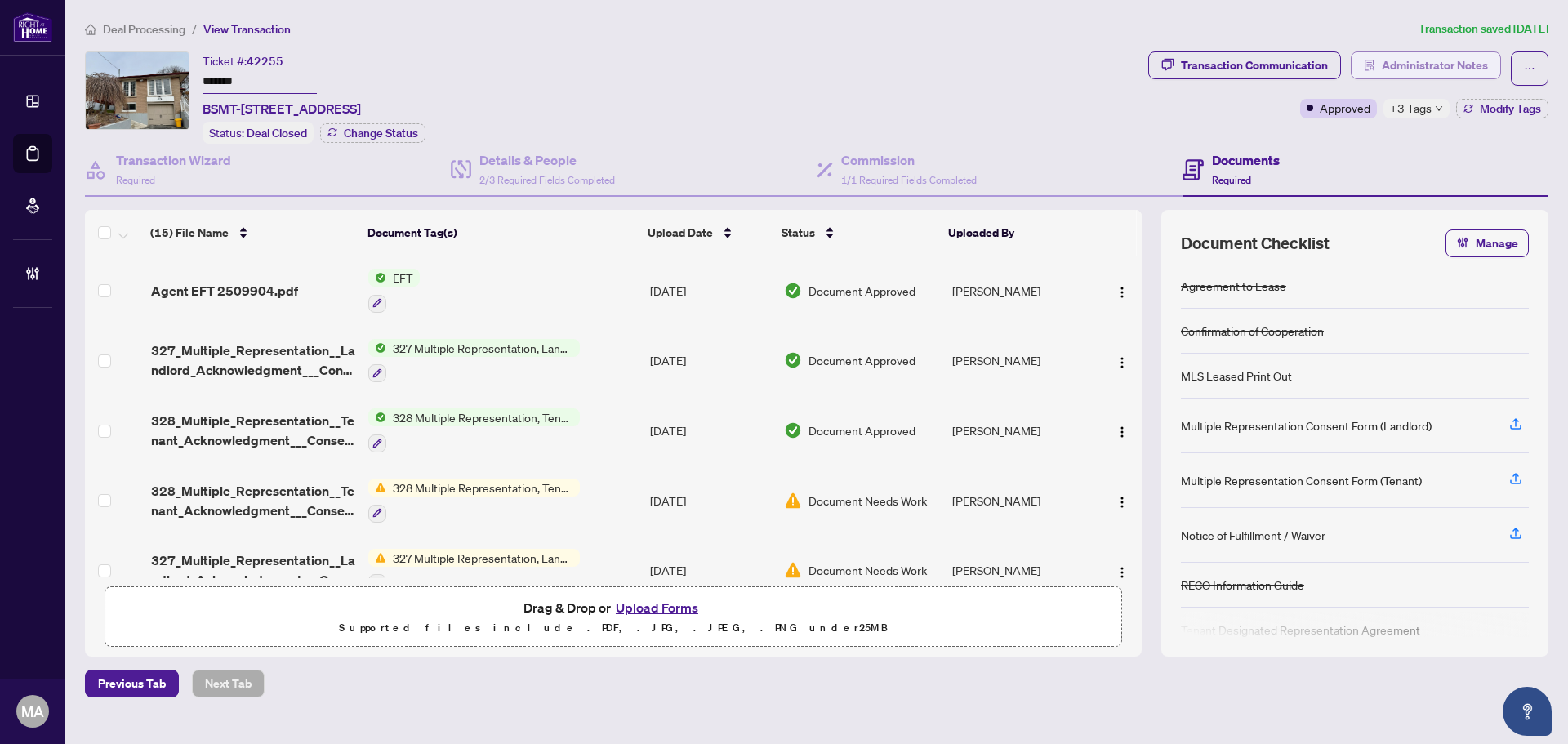
click at [1450, 75] on span "Administrator Notes" at bounding box center [1435, 65] width 106 height 26
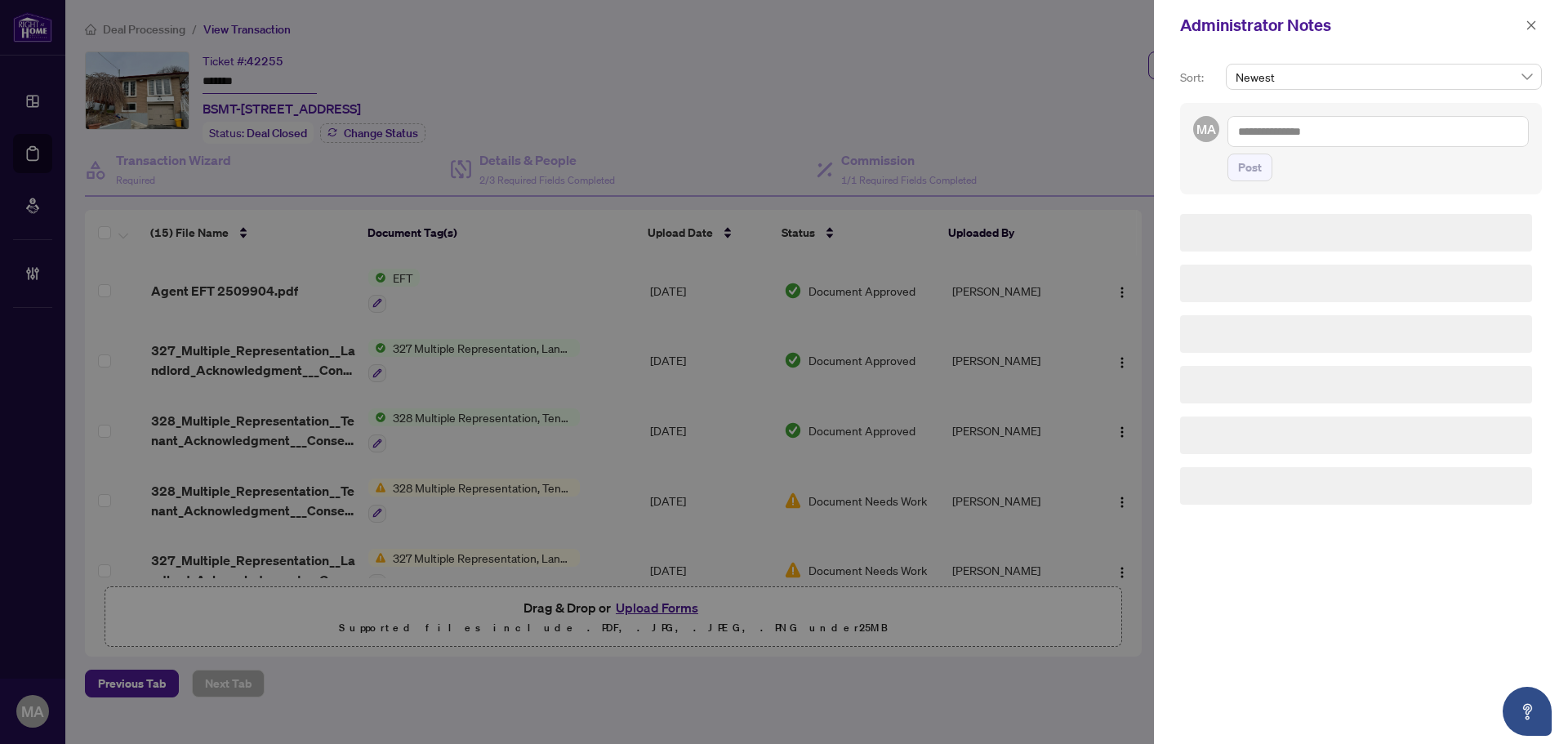
click at [1413, 130] on textarea at bounding box center [1378, 131] width 302 height 31
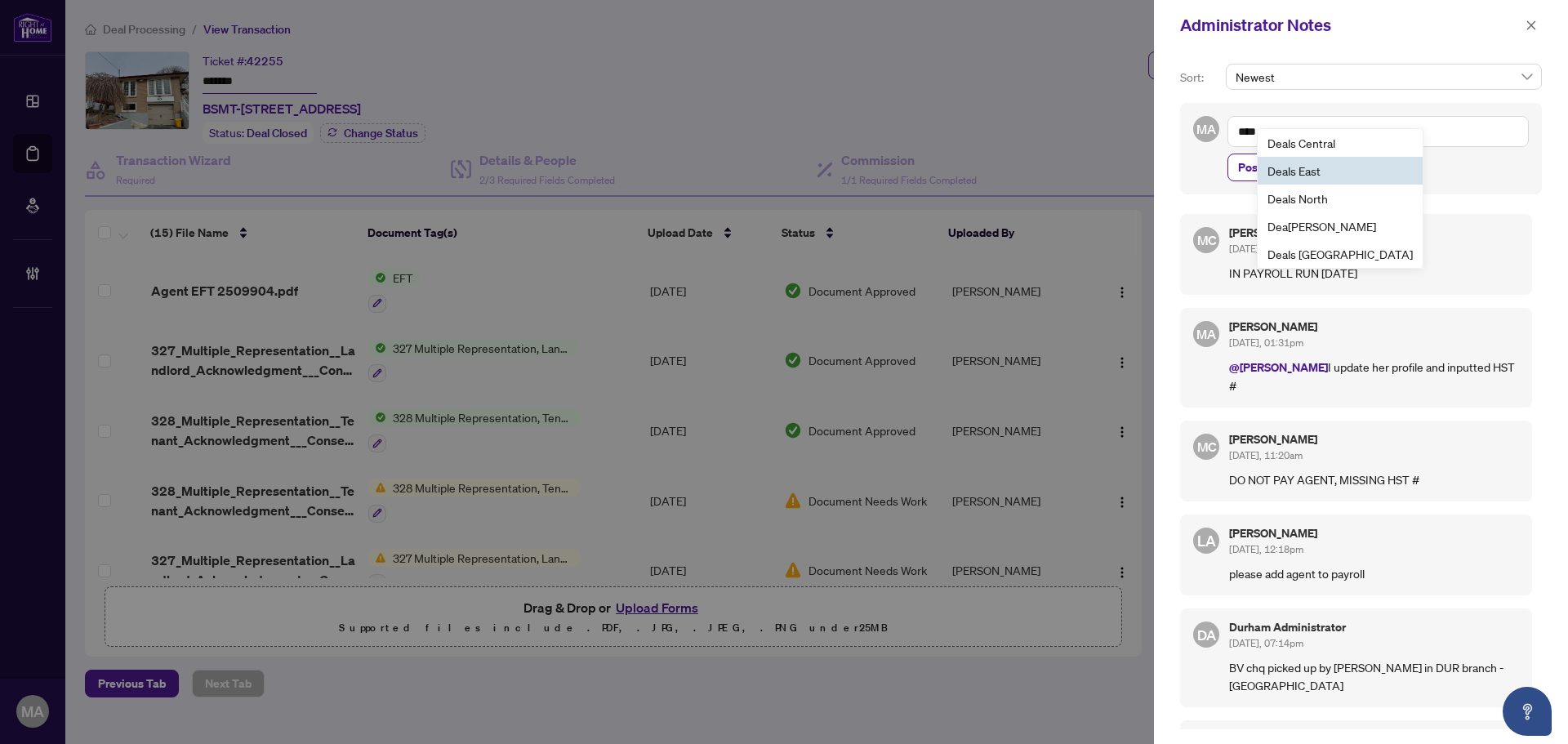
click at [1285, 170] on b "Dea" at bounding box center [1278, 171] width 20 height 15
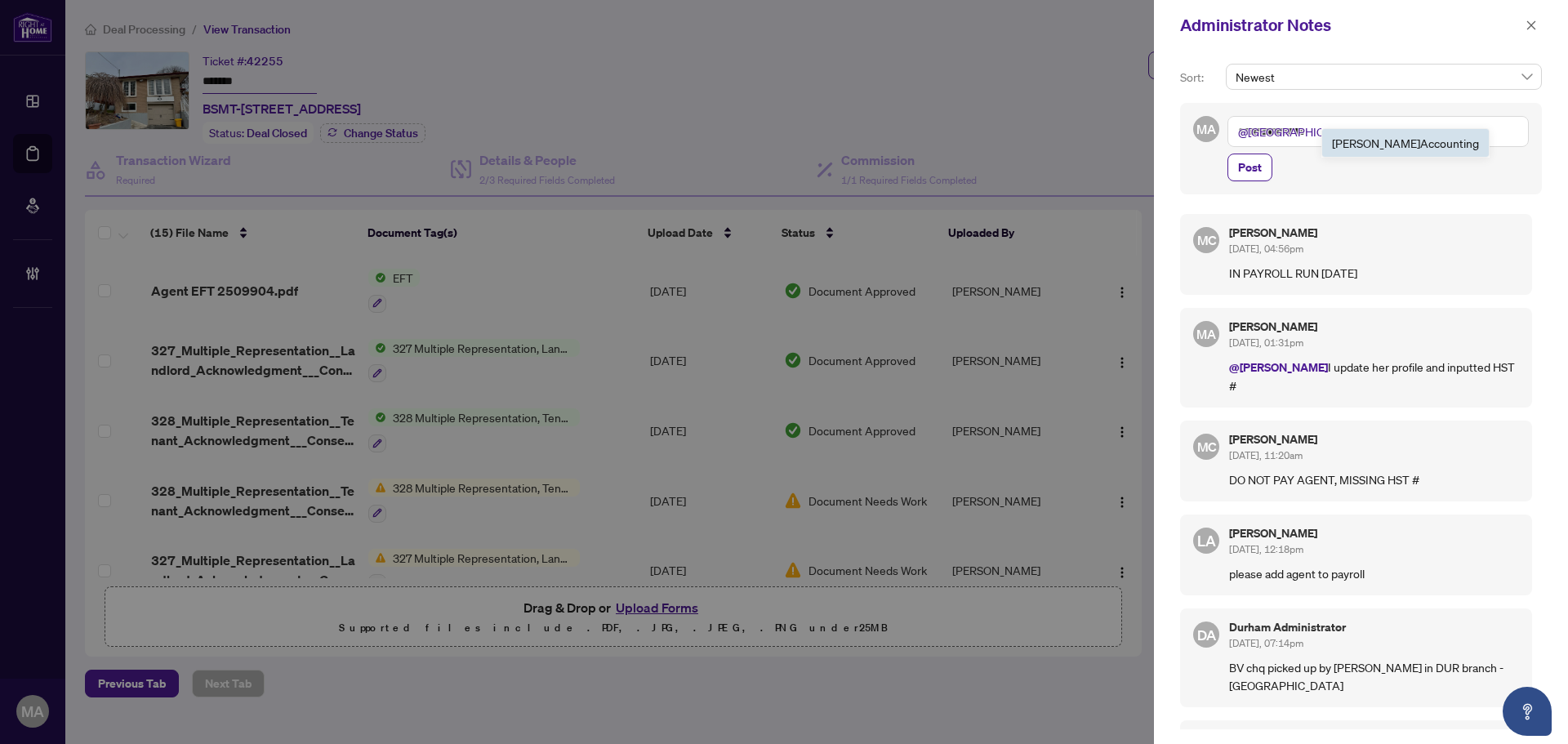
click at [1379, 156] on li "RAHR Acc ounting" at bounding box center [1405, 143] width 167 height 28
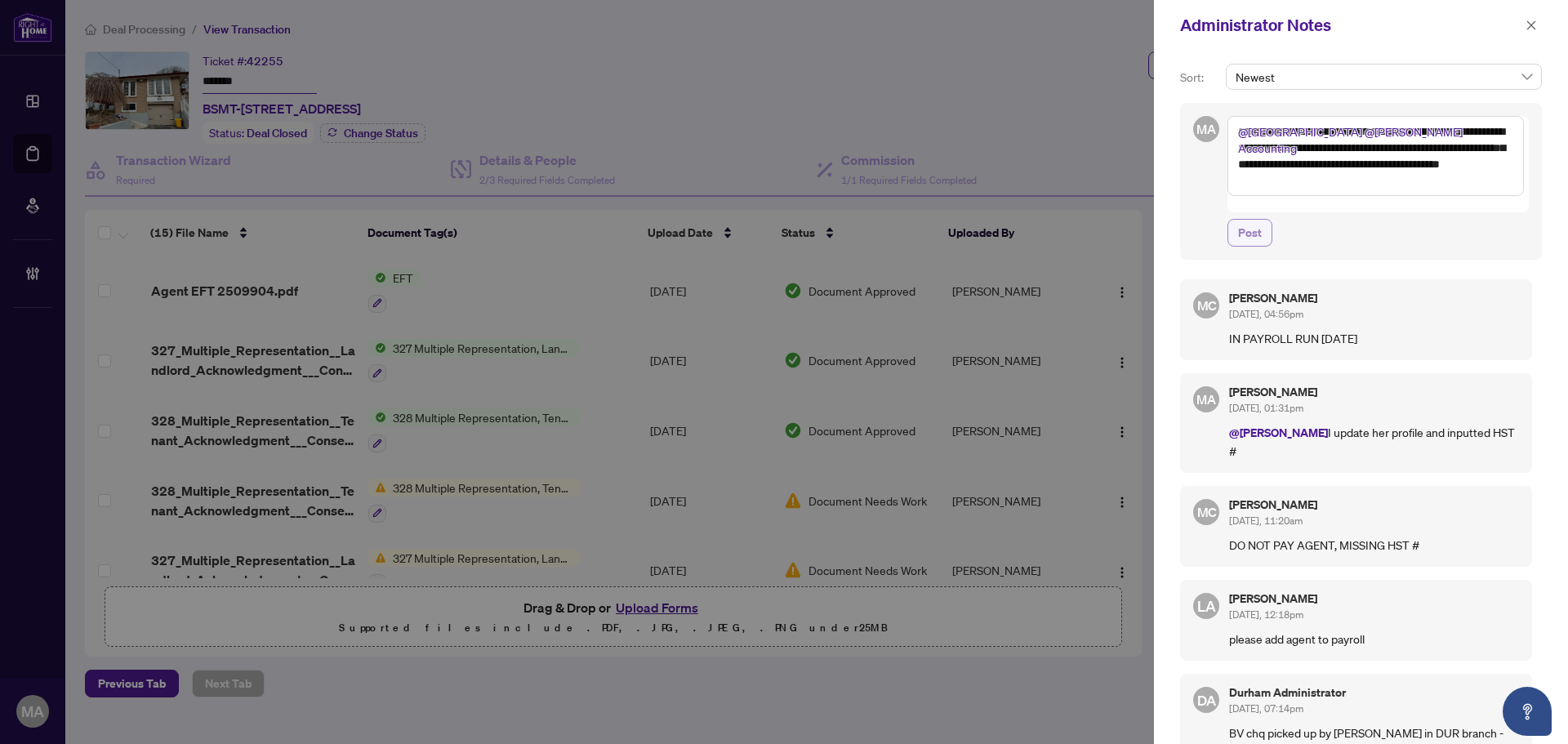
type textarea "**********"
click at [1237, 224] on button "Post" at bounding box center [1250, 232] width 45 height 28
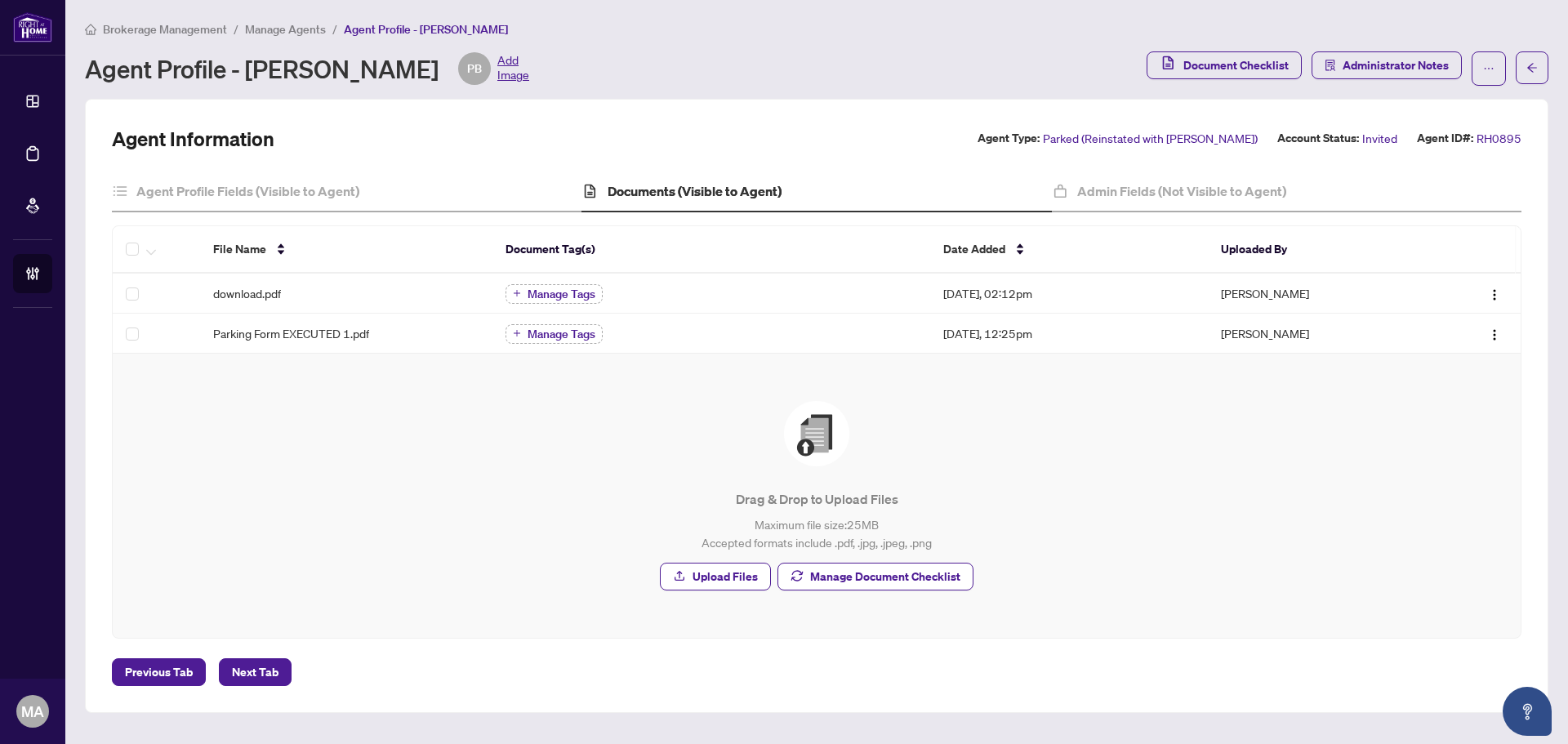
click at [296, 22] on span "Manage Agents" at bounding box center [285, 30] width 81 height 15
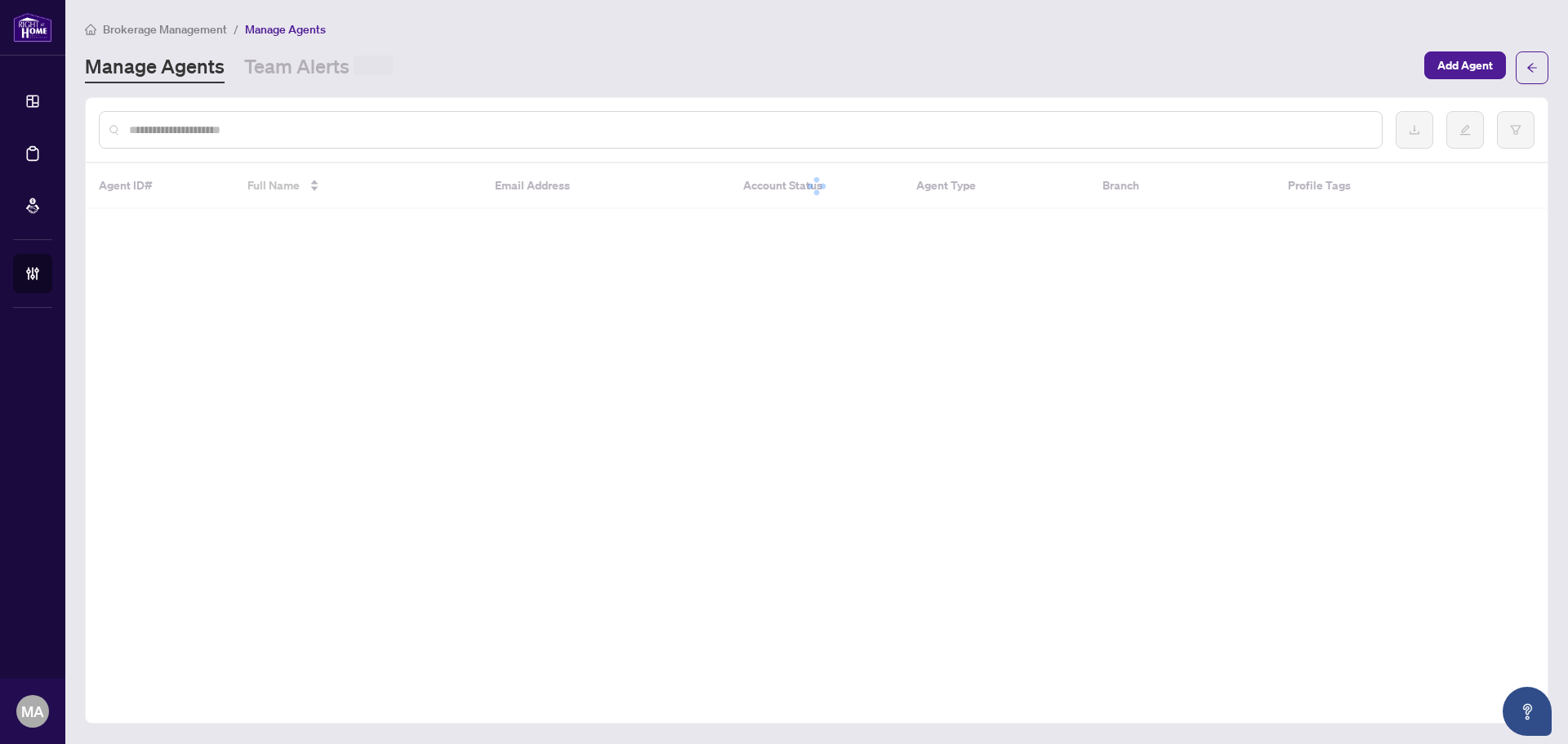
click at [351, 130] on input "text" at bounding box center [749, 129] width 1240 height 18
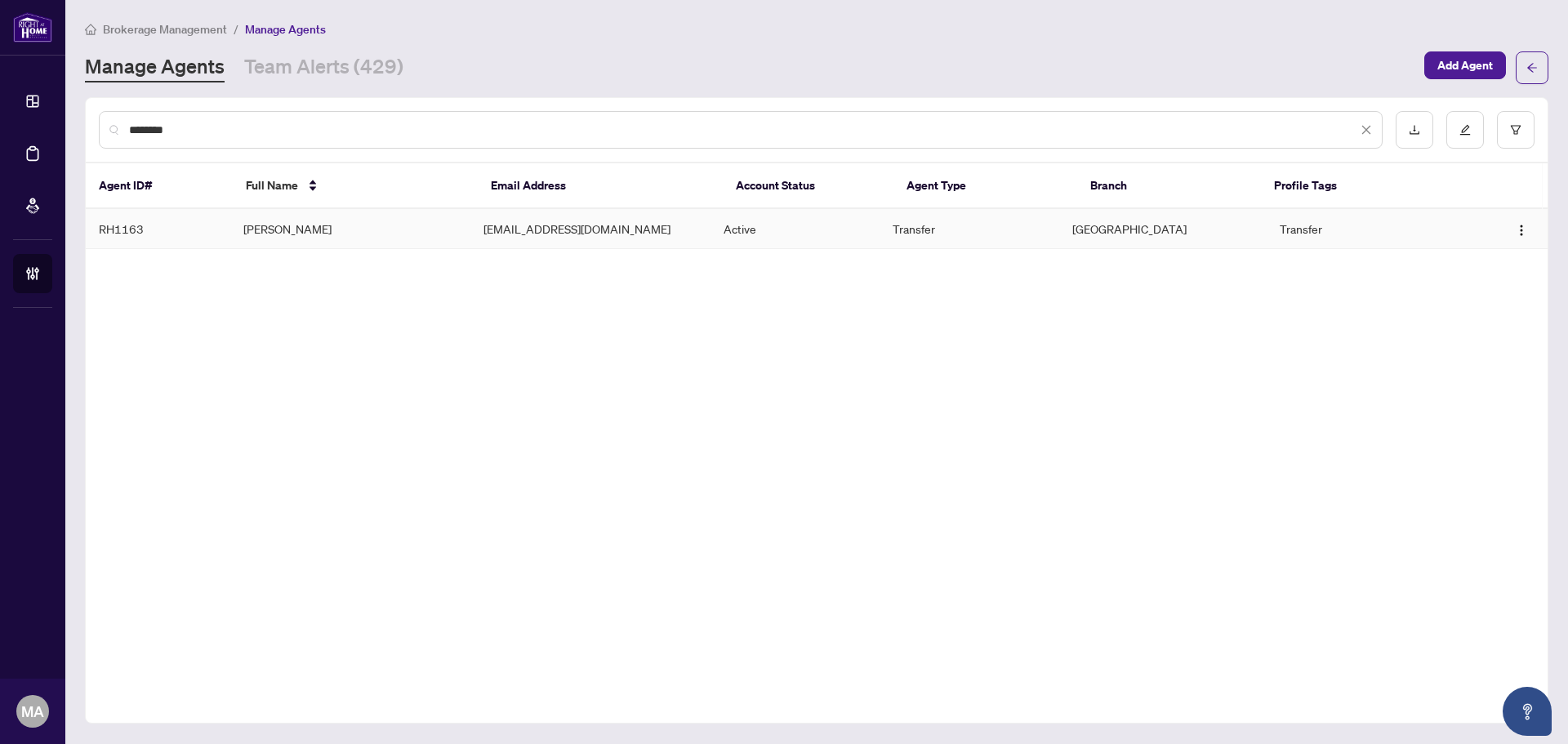
type input "********"
click at [270, 231] on td "Wayne Cordingley" at bounding box center [351, 229] width 240 height 40
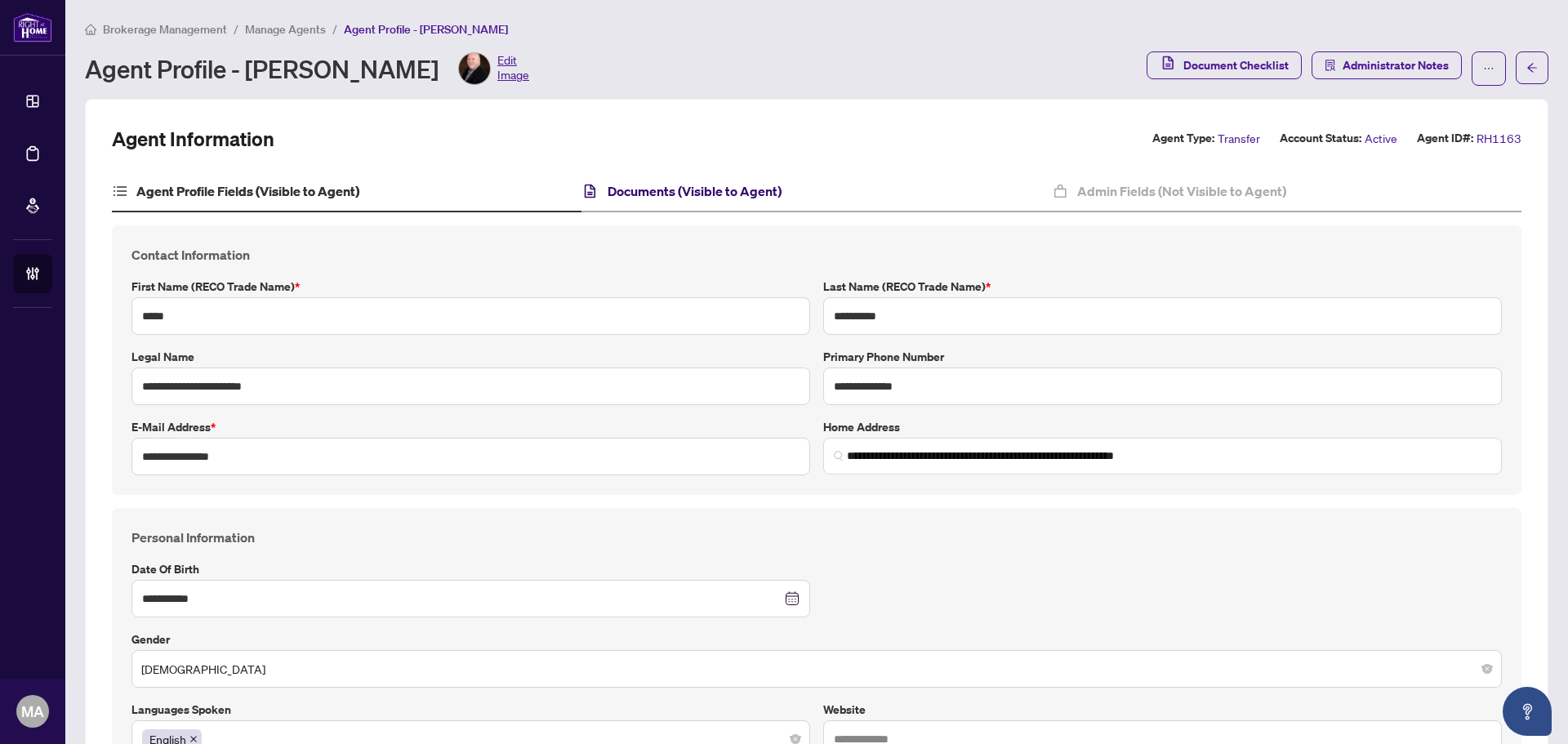
click at [731, 181] on h4 "Documents (Visible to Agent)" at bounding box center [694, 191] width 174 height 20
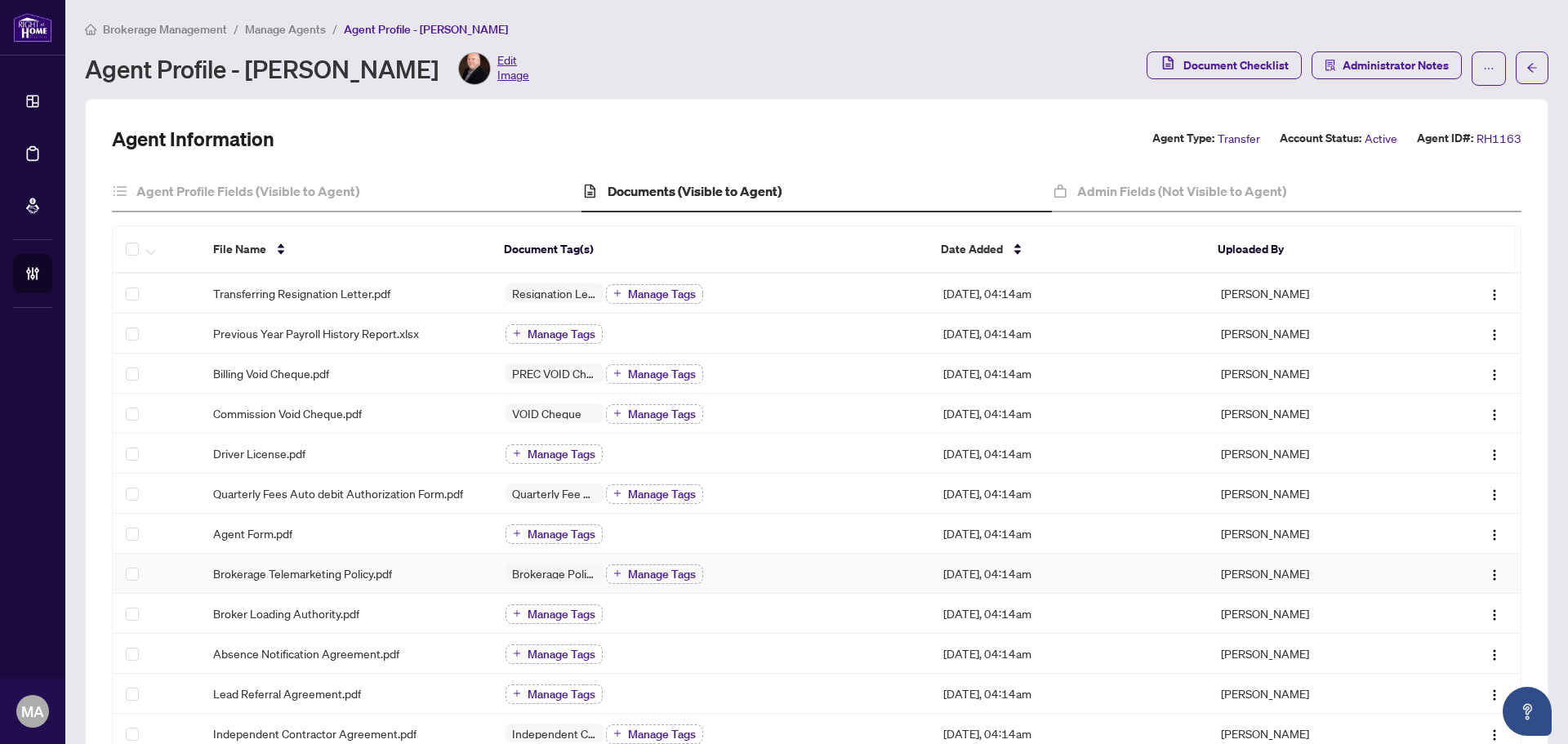
scroll to position [428, 0]
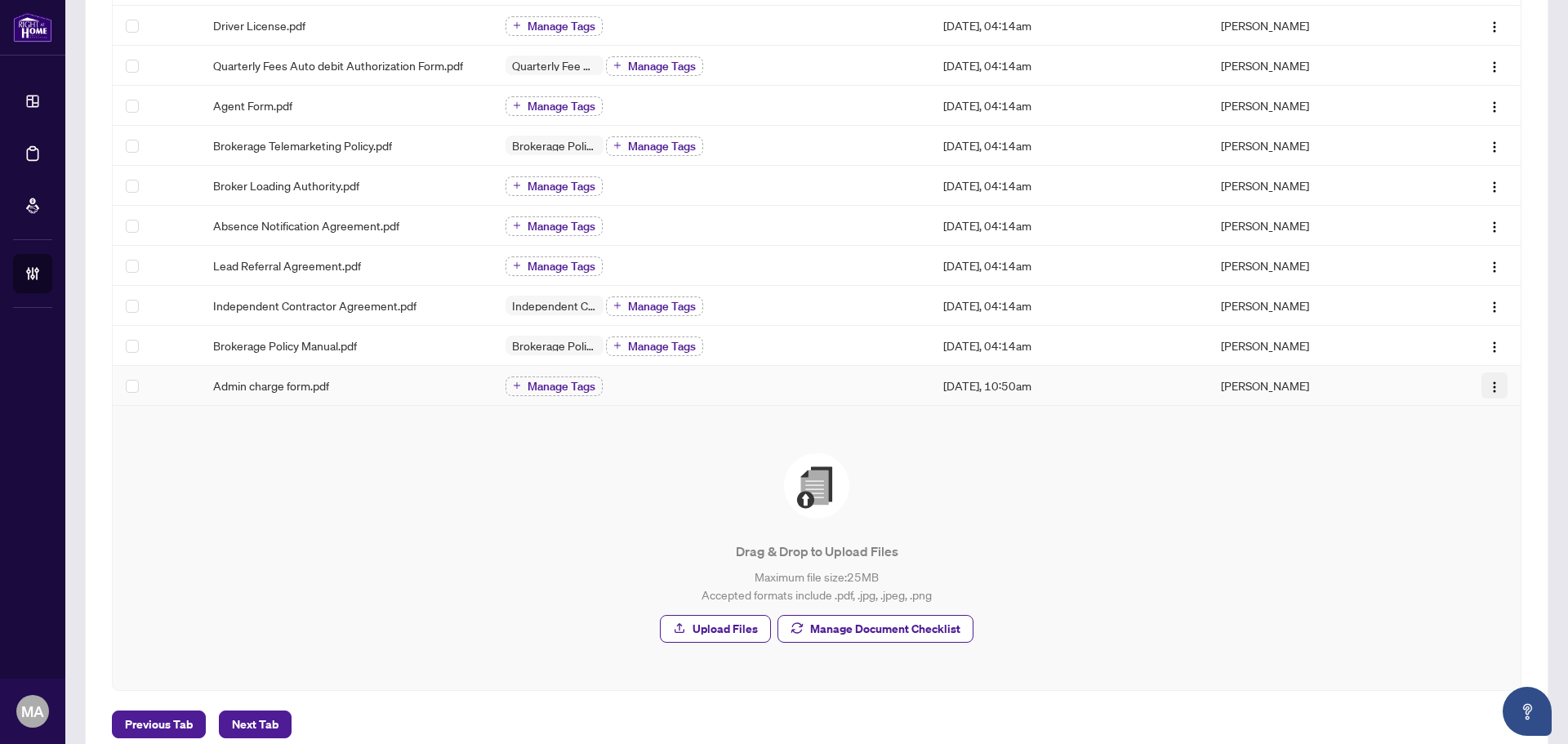
click at [1488, 387] on img "button" at bounding box center [1494, 387] width 13 height 13
click at [1092, 495] on div "Drag & Drop to Upload Files Maximum file size: 25 MB Accepted formats include .…" at bounding box center [816, 548] width 1343 height 190
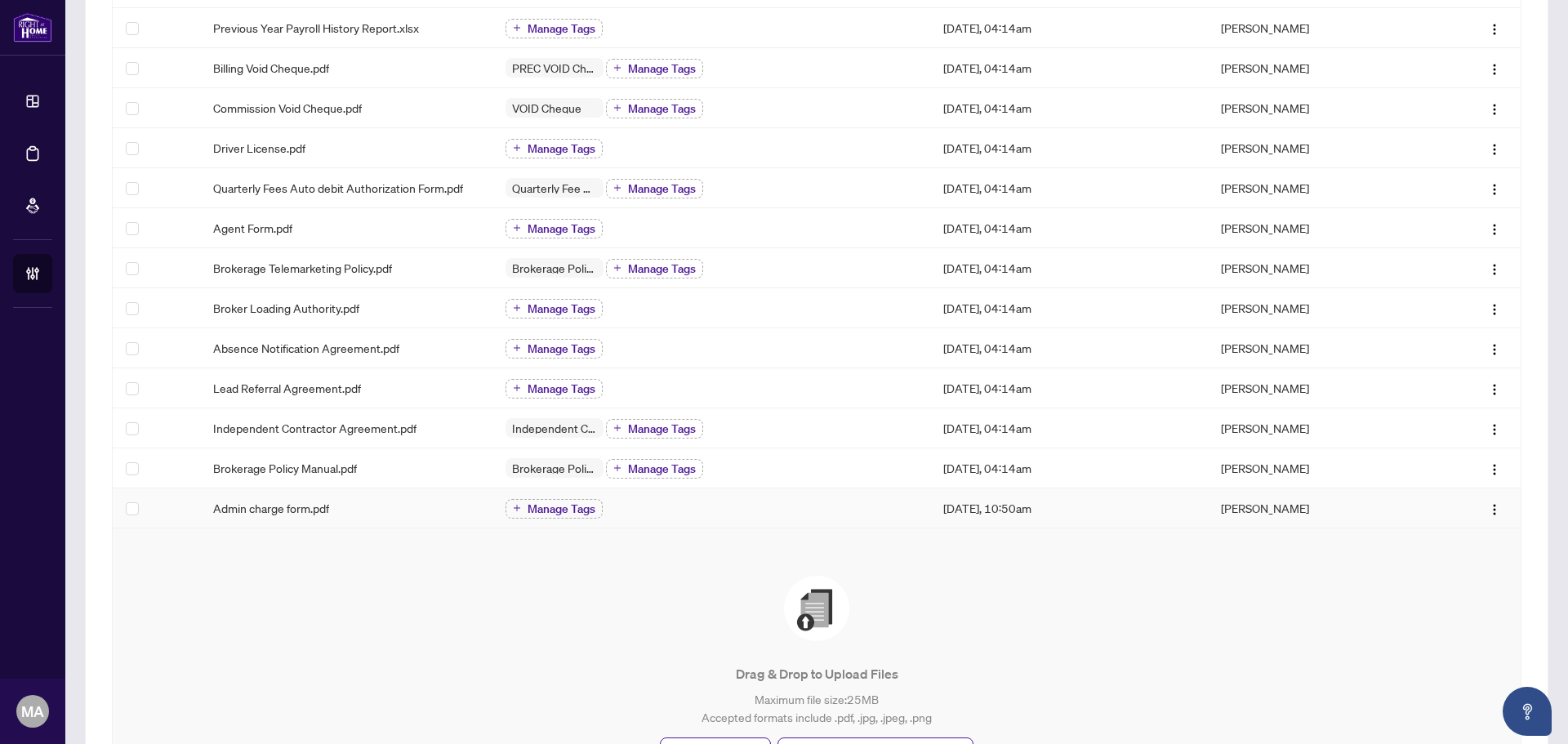
scroll to position [183, 0]
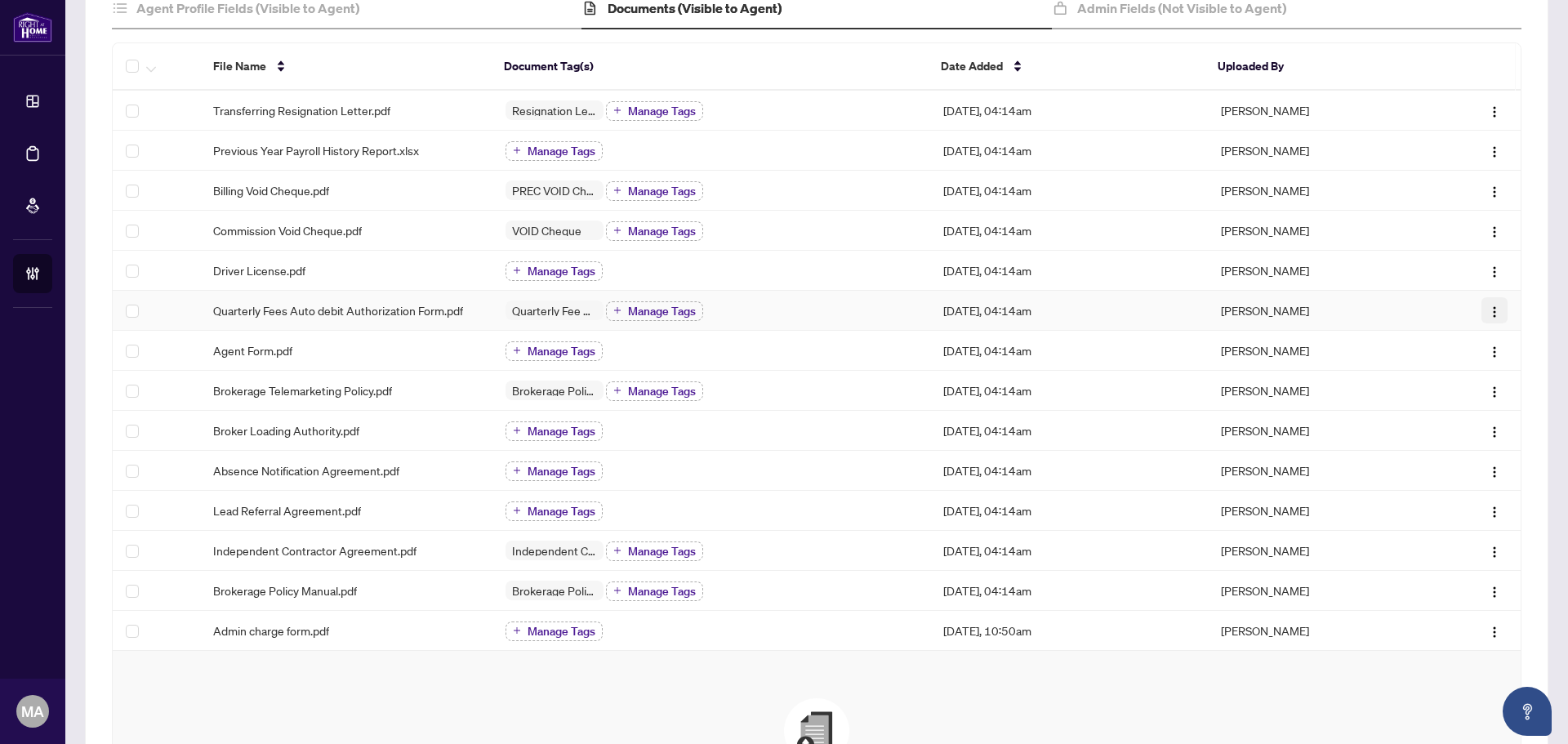
click at [1488, 310] on img "button" at bounding box center [1494, 312] width 13 height 13
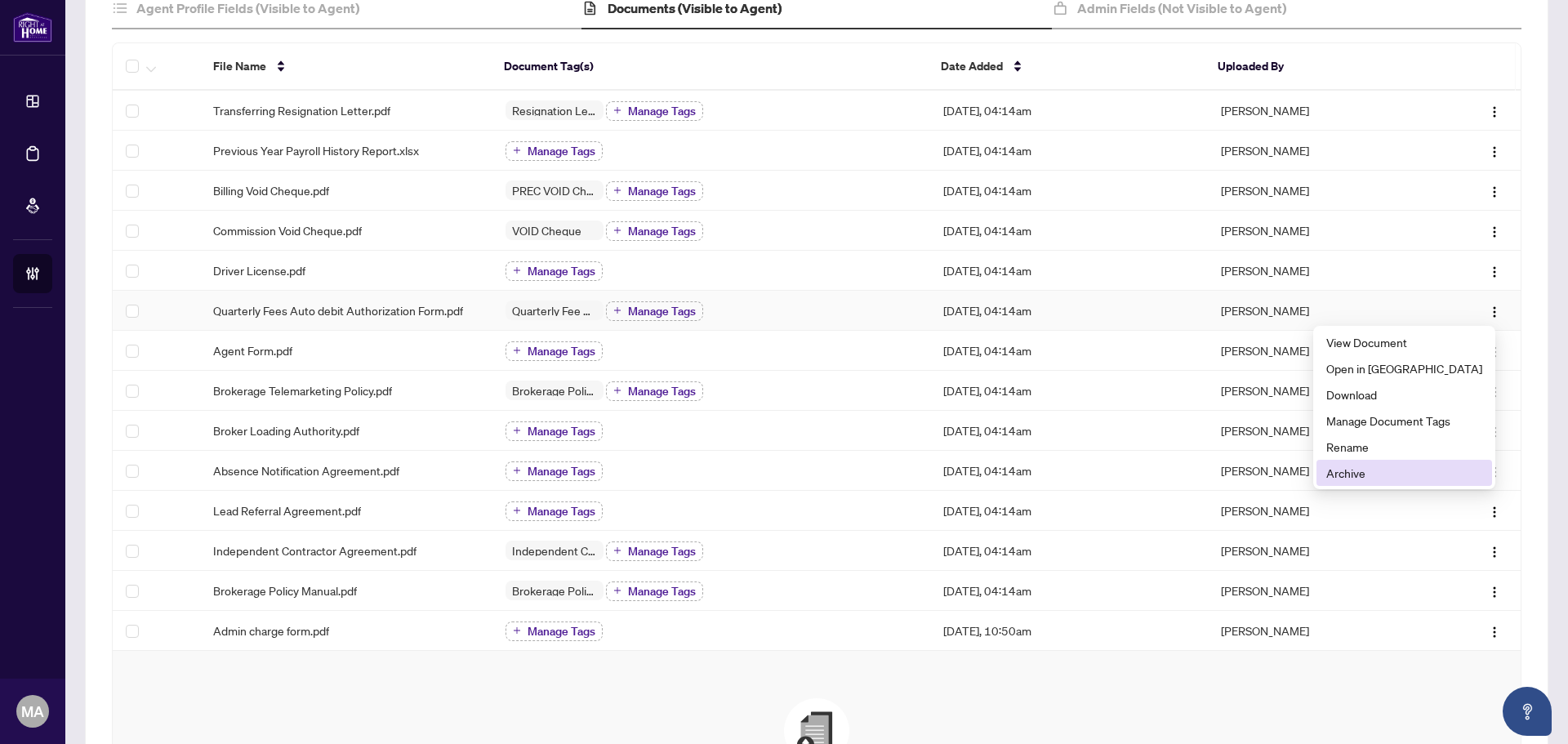
click at [1385, 468] on span "Archive" at bounding box center [1405, 472] width 156 height 18
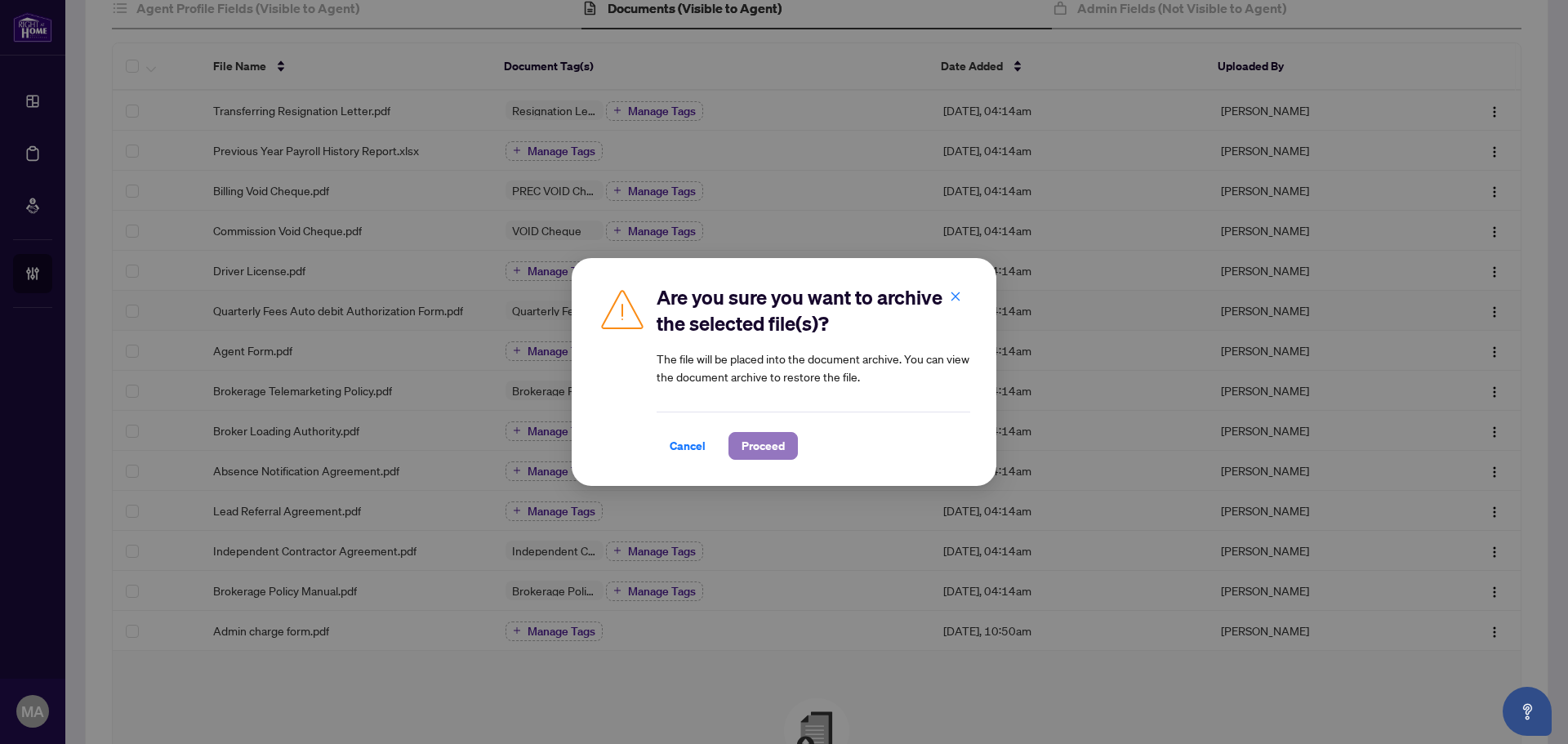
click at [748, 445] on span "Proceed" at bounding box center [763, 445] width 44 height 26
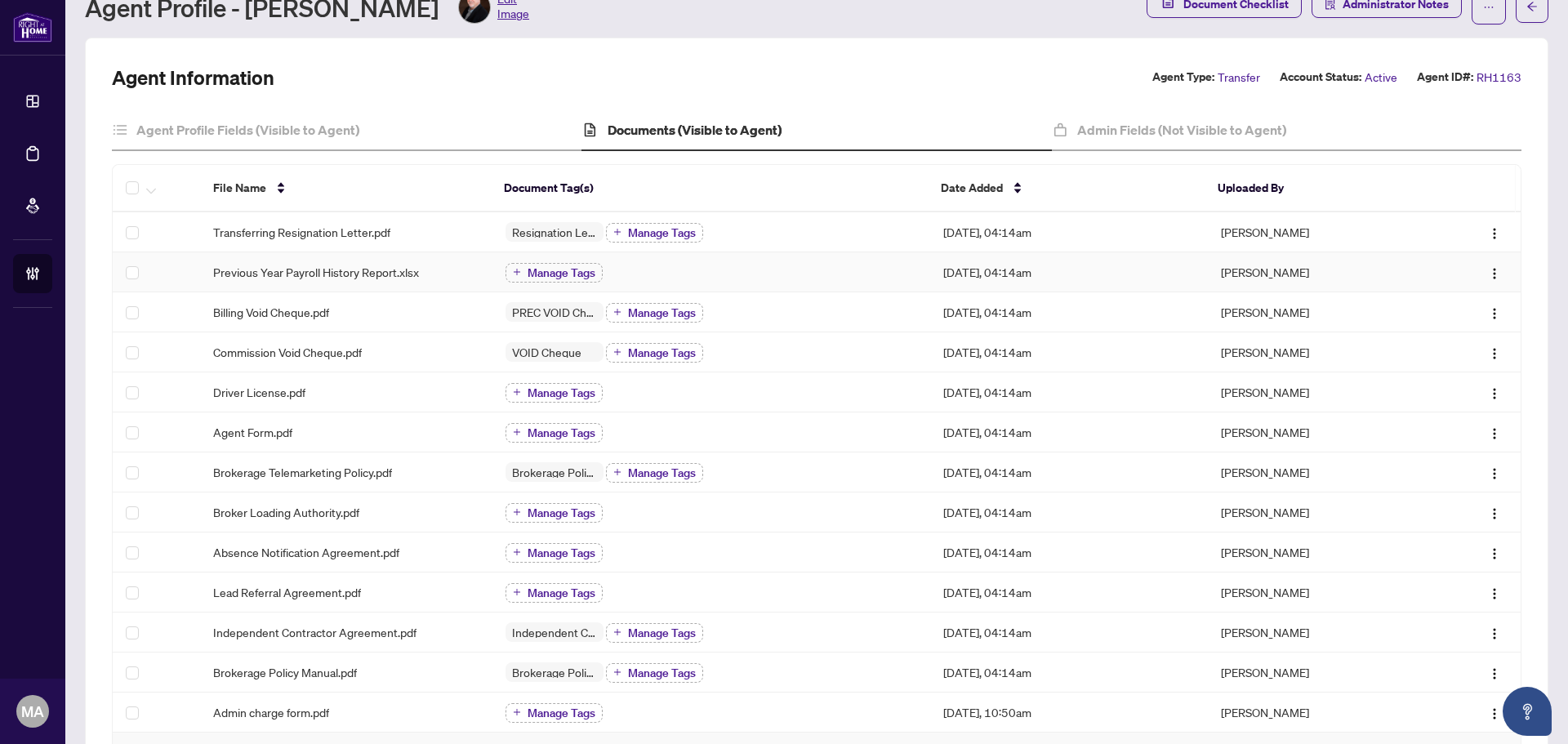
scroll to position [0, 0]
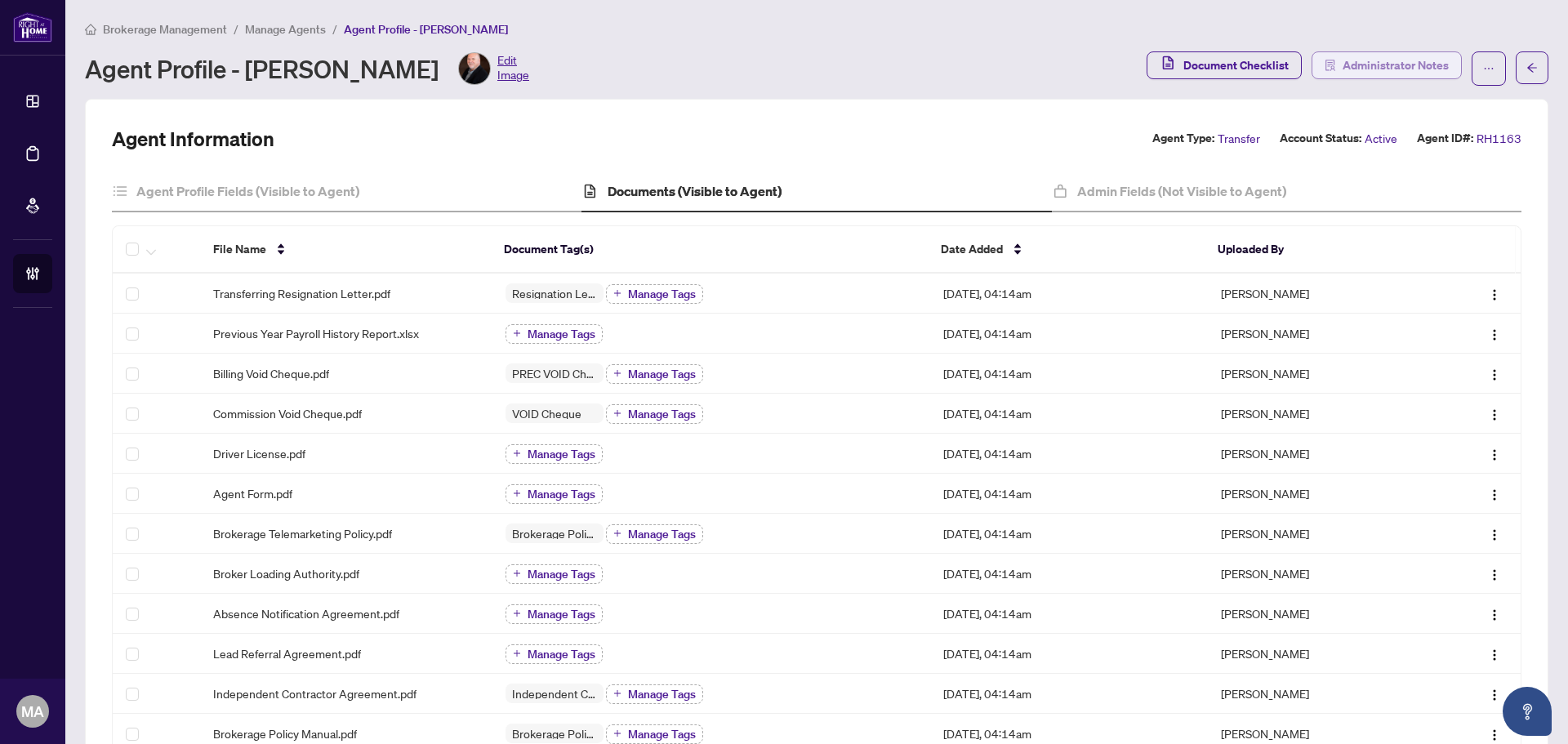
click at [1378, 63] on span "Administrator Notes" at bounding box center [1396, 65] width 106 height 26
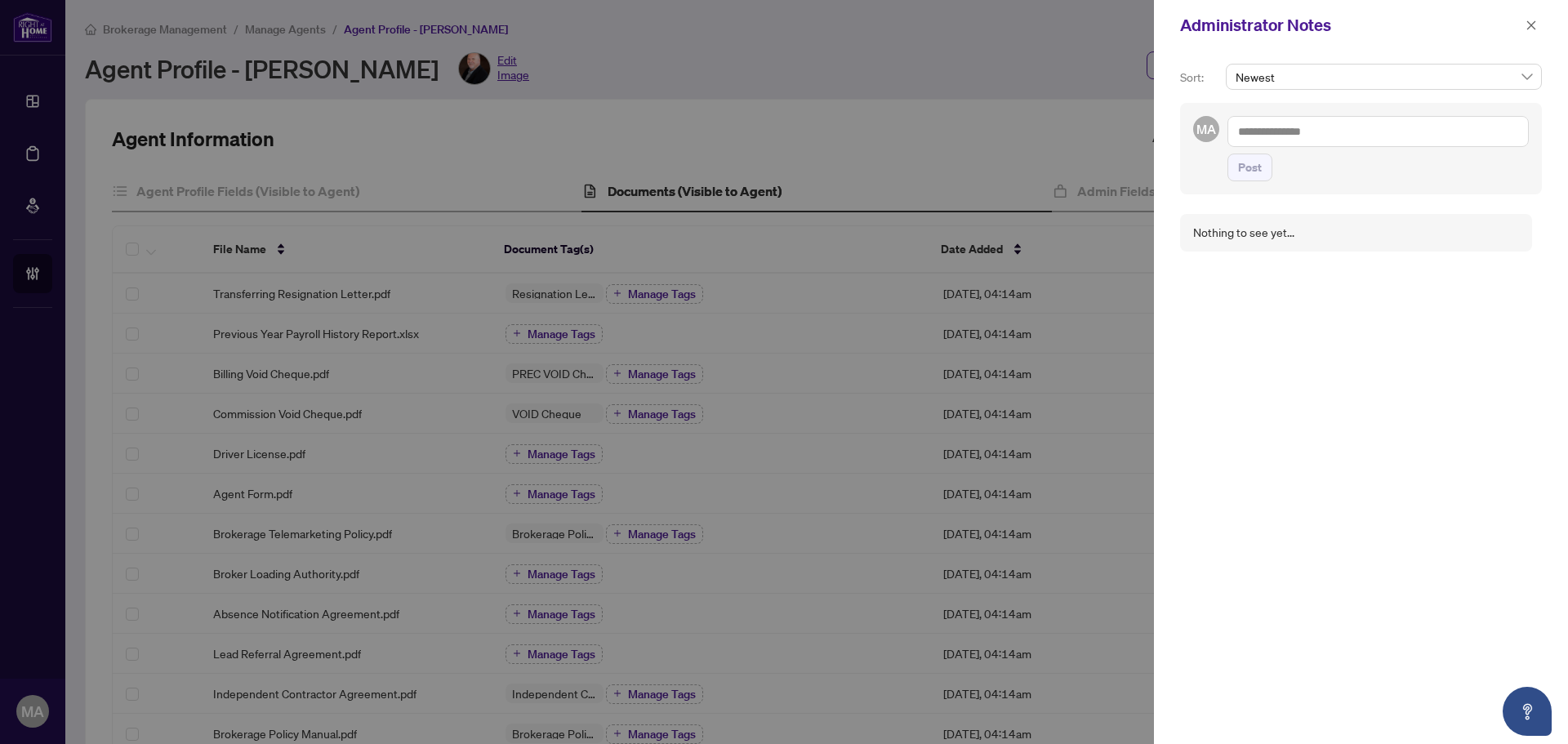
click at [1347, 133] on textarea at bounding box center [1378, 131] width 302 height 31
click at [1296, 148] on b "Bill" at bounding box center [1294, 143] width 15 height 15
type textarea "**********"
click at [1247, 172] on span "Post" at bounding box center [1250, 167] width 23 height 26
click at [1528, 24] on icon "close" at bounding box center [1532, 25] width 11 height 11
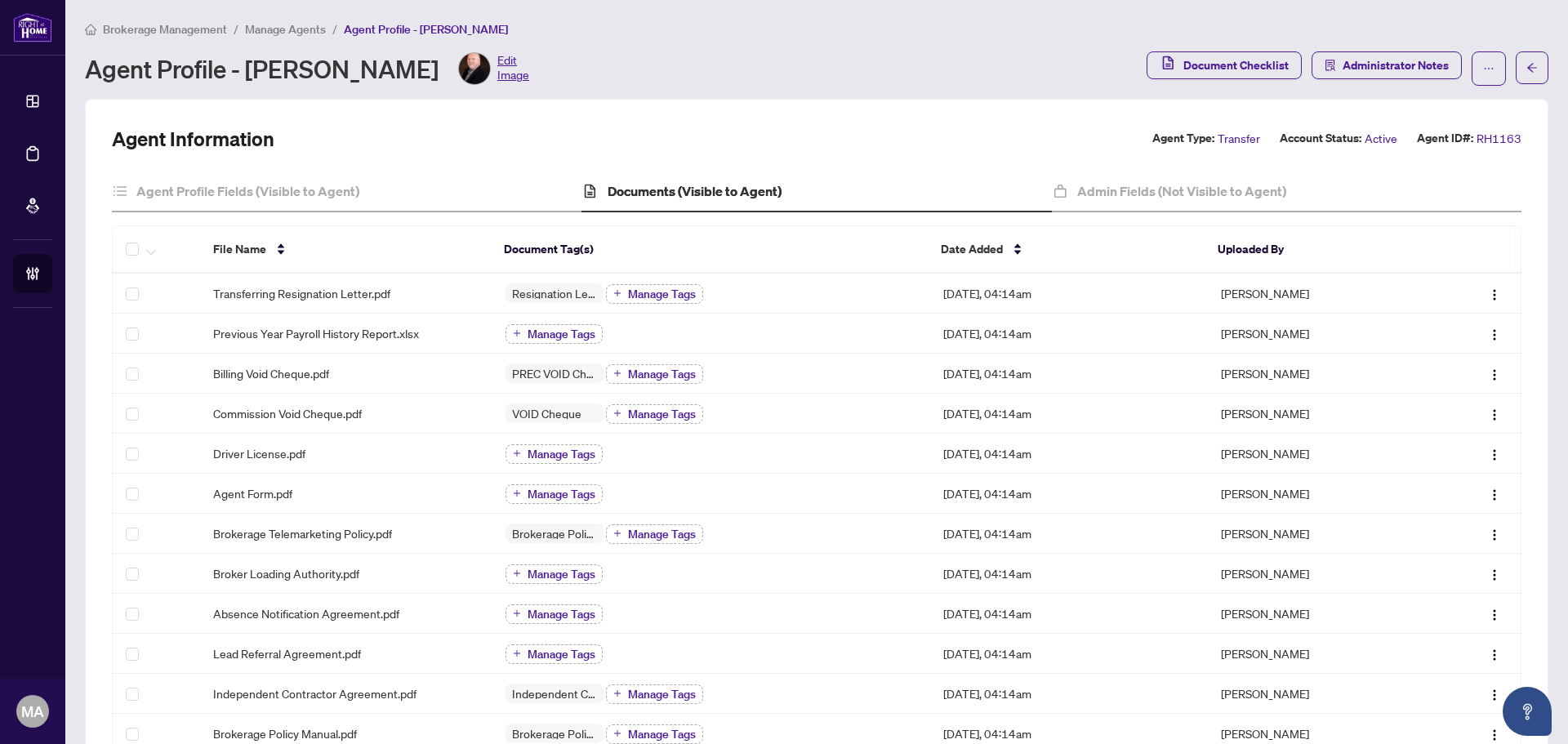
drag, startPoint x: 243, startPoint y: 63, endPoint x: 453, endPoint y: 73, distance: 210.2
click at [453, 73] on div "Agent Profile - Wayne Cordingley Edit Image" at bounding box center [307, 68] width 445 height 33
copy div "Wayne Cordingley"
click at [281, 20] on li "Manage Agents" at bounding box center [285, 29] width 81 height 19
click at [278, 37] on li "Manage Agents" at bounding box center [285, 29] width 81 height 19
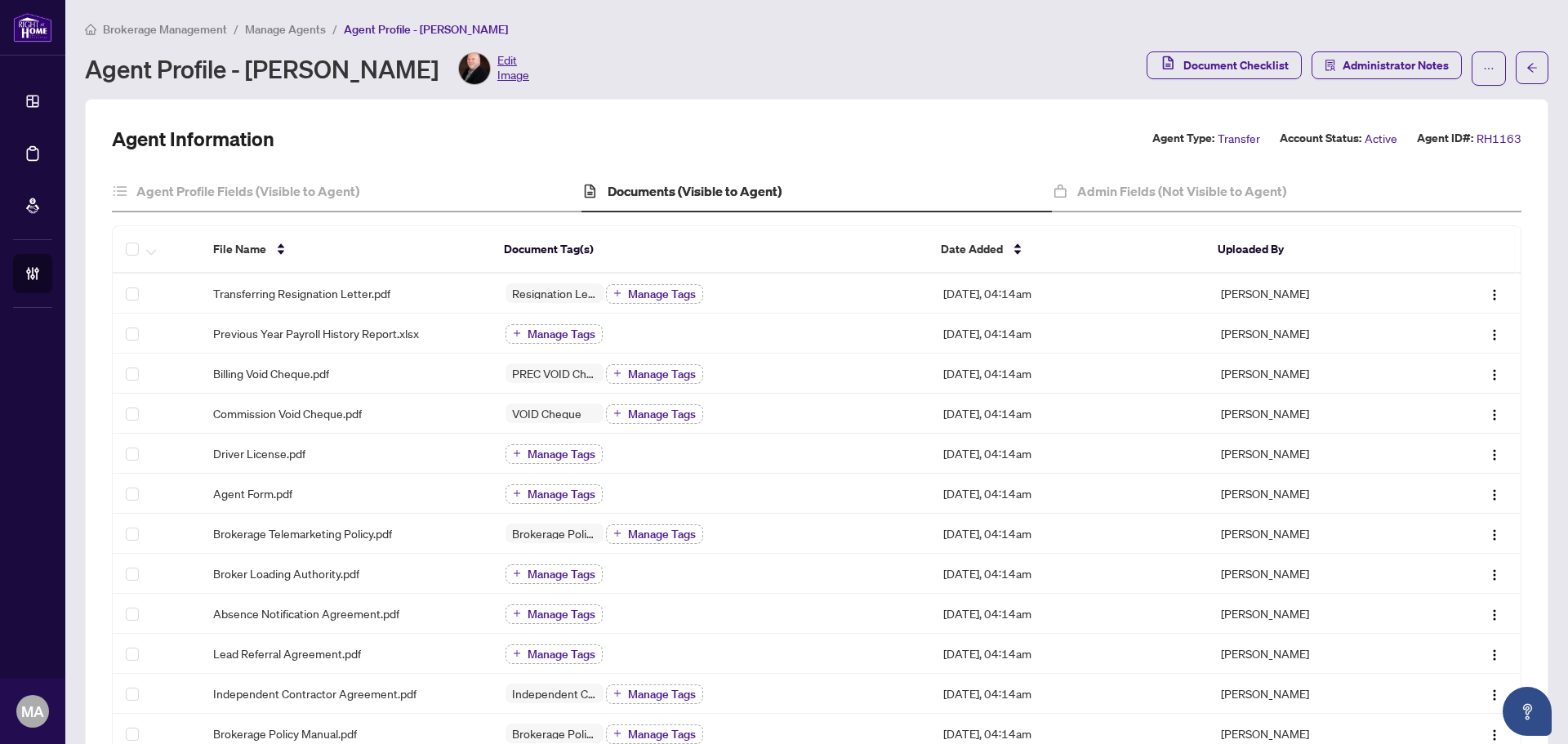
click at [292, 30] on span "Manage Agents" at bounding box center [285, 30] width 81 height 15
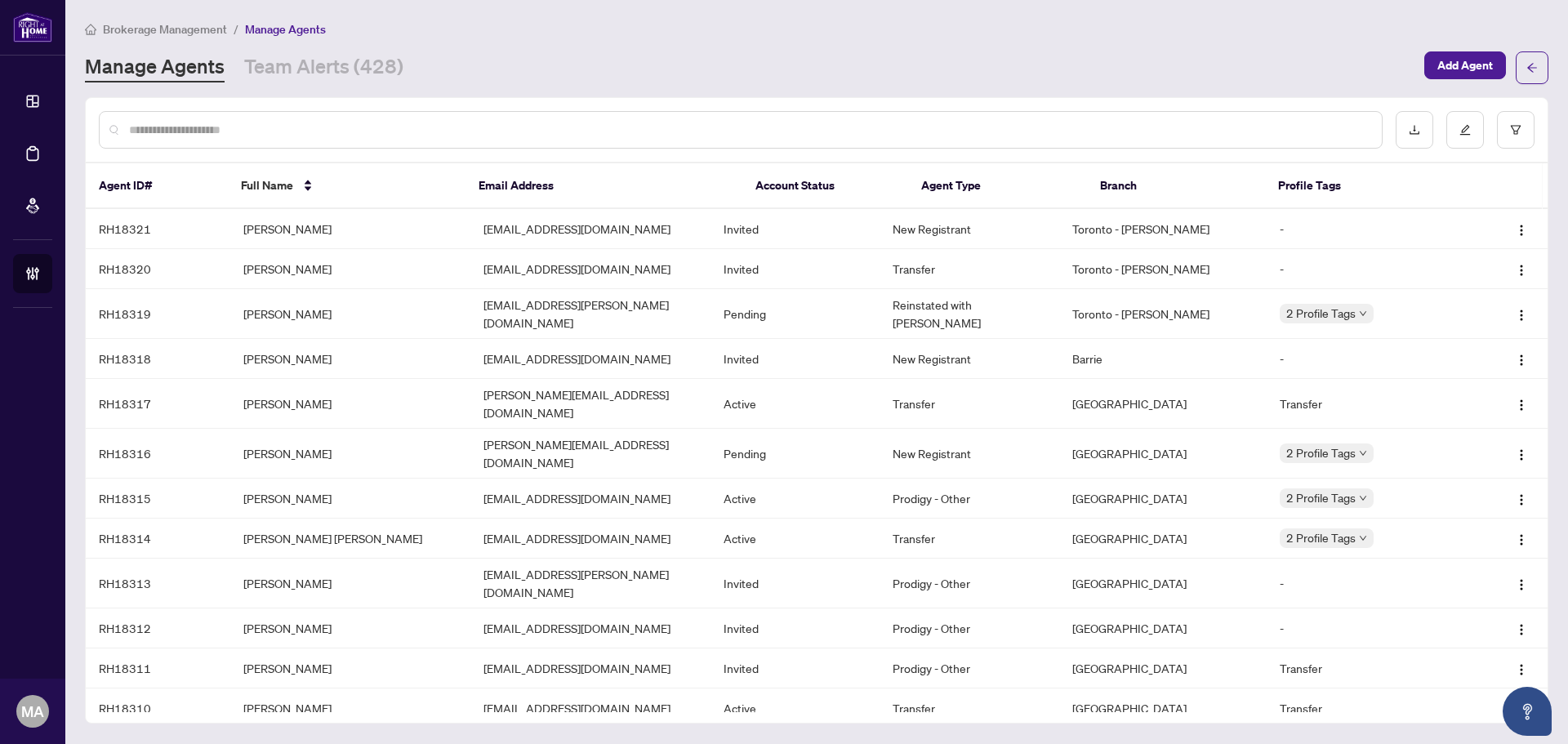
click at [367, 123] on div at bounding box center [741, 129] width 1284 height 37
click at [375, 129] on input "text" at bounding box center [749, 129] width 1240 height 18
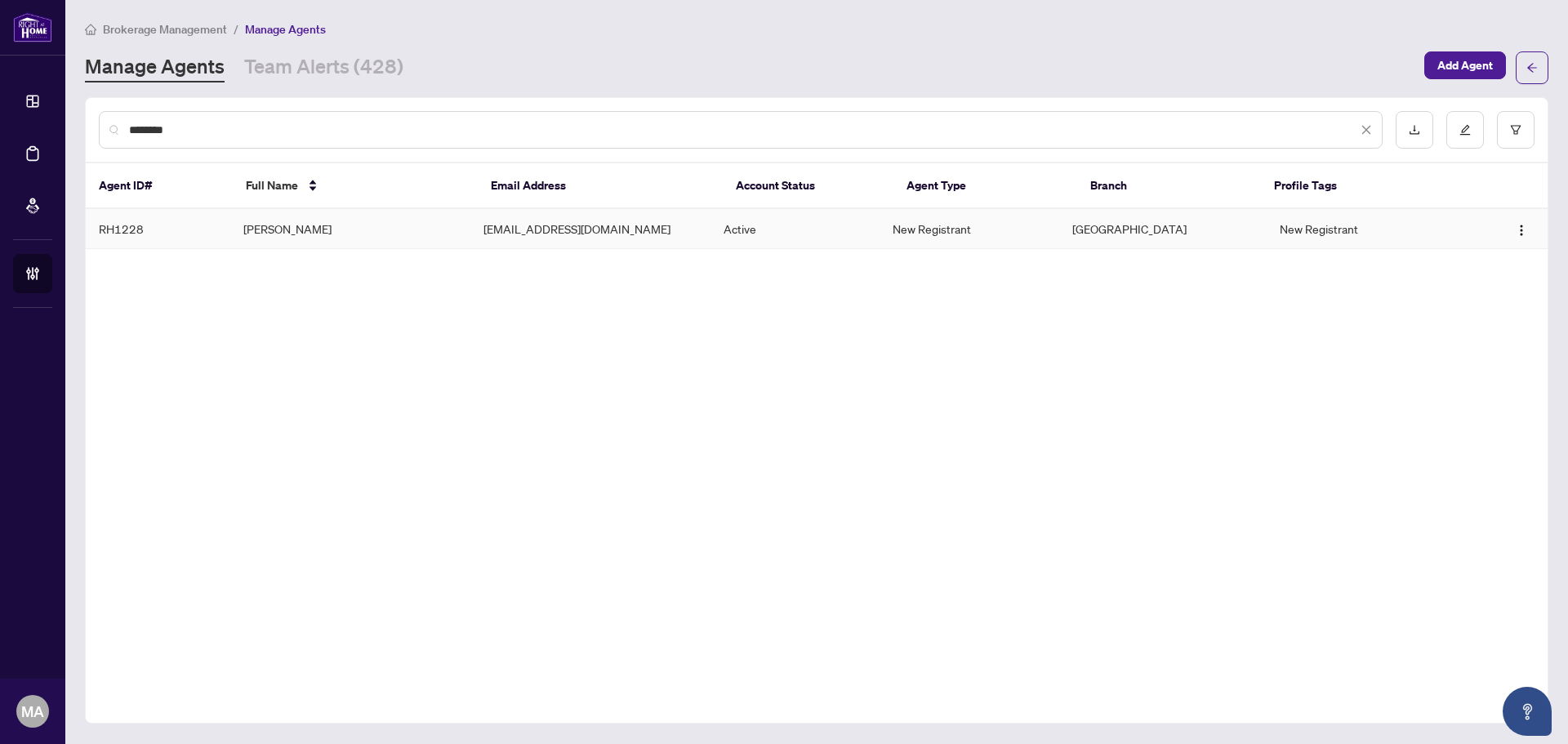
type input "********"
click at [304, 240] on td "[PERSON_NAME]" at bounding box center [351, 229] width 240 height 40
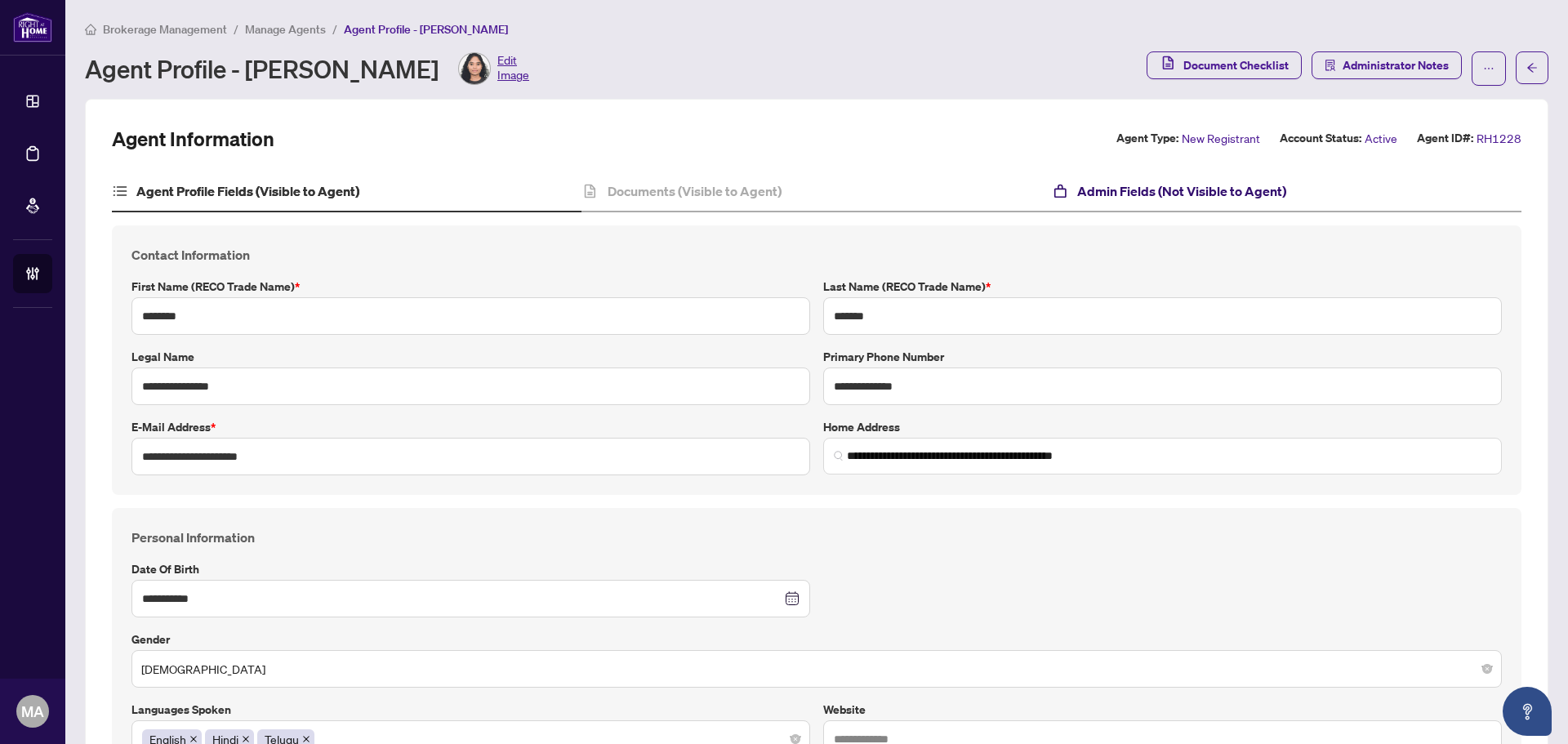
click at [1134, 197] on h4 "Admin Fields (Not Visible to Agent)" at bounding box center [1182, 191] width 209 height 20
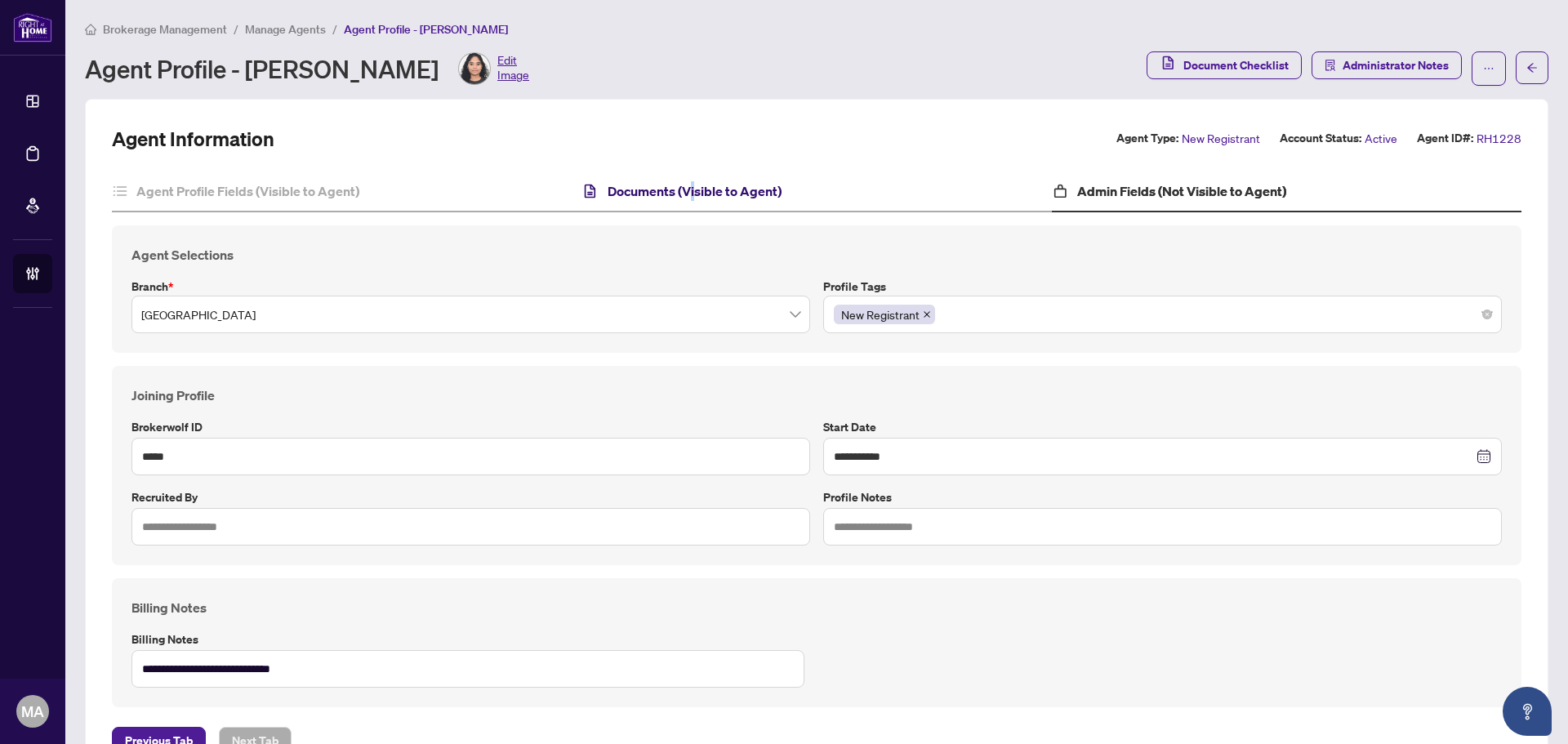
click at [690, 209] on div "Documents (Visible to Agent)" at bounding box center [816, 192] width 470 height 41
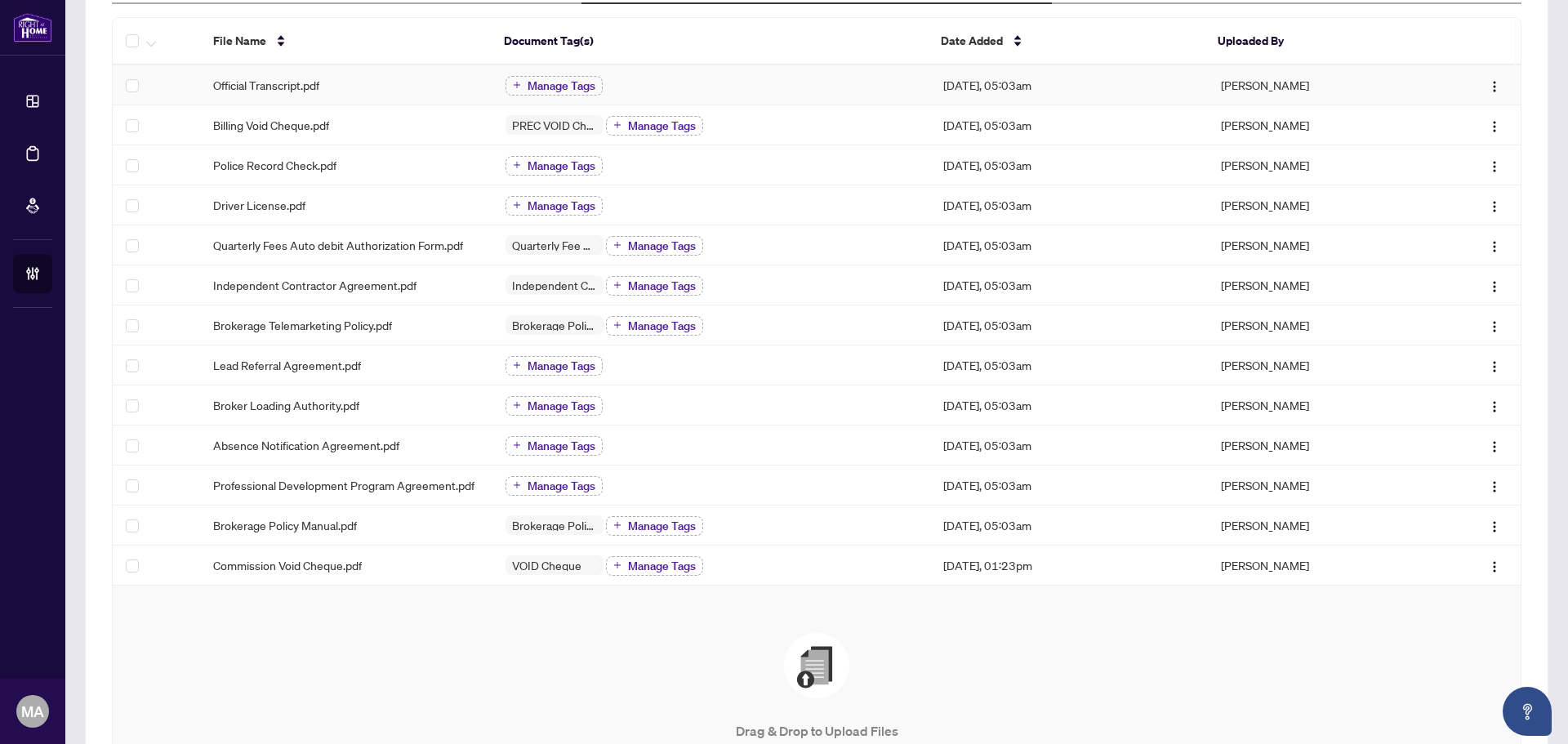
scroll to position [428, 0]
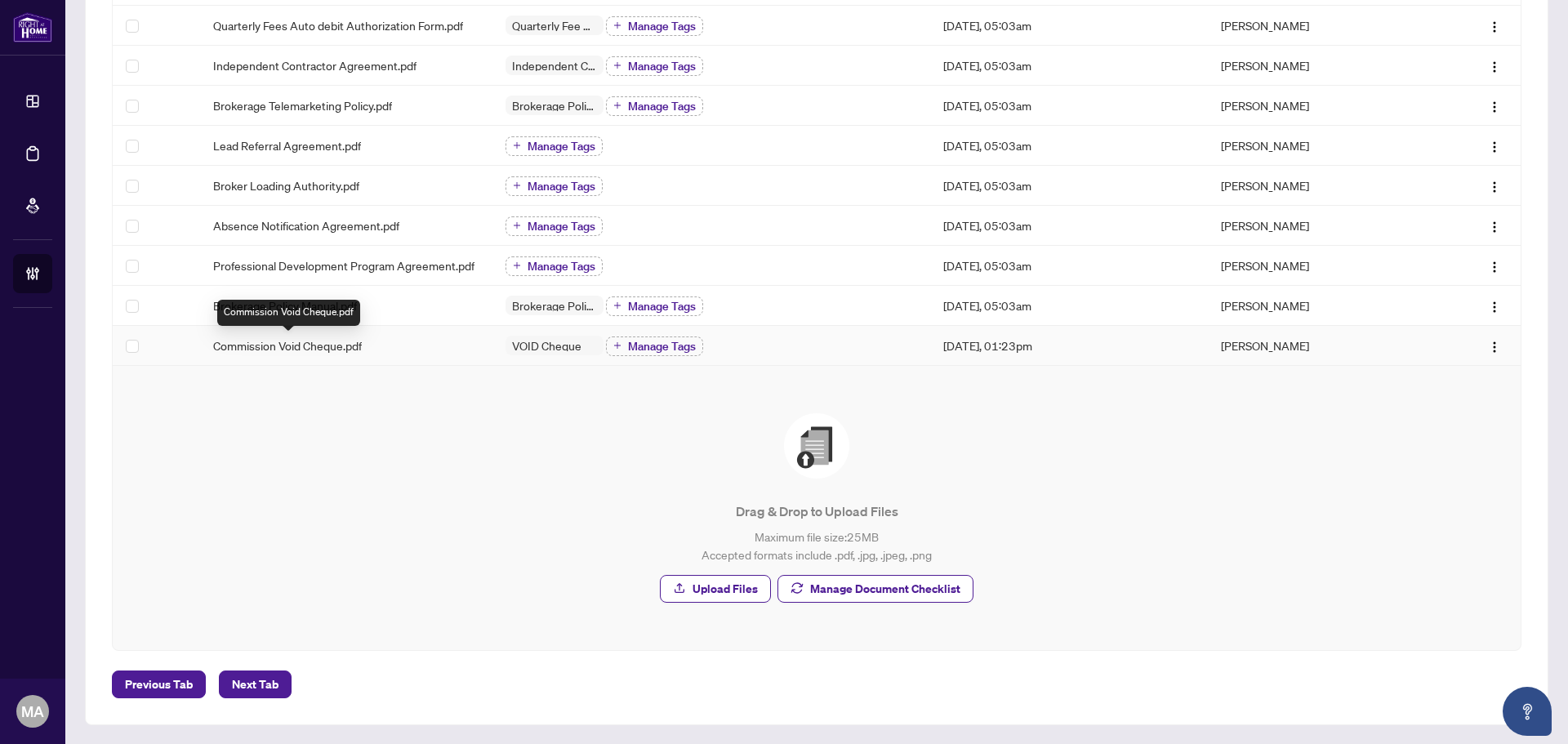
click at [302, 349] on span "Commission Void Cheque.pdf" at bounding box center [288, 345] width 149 height 18
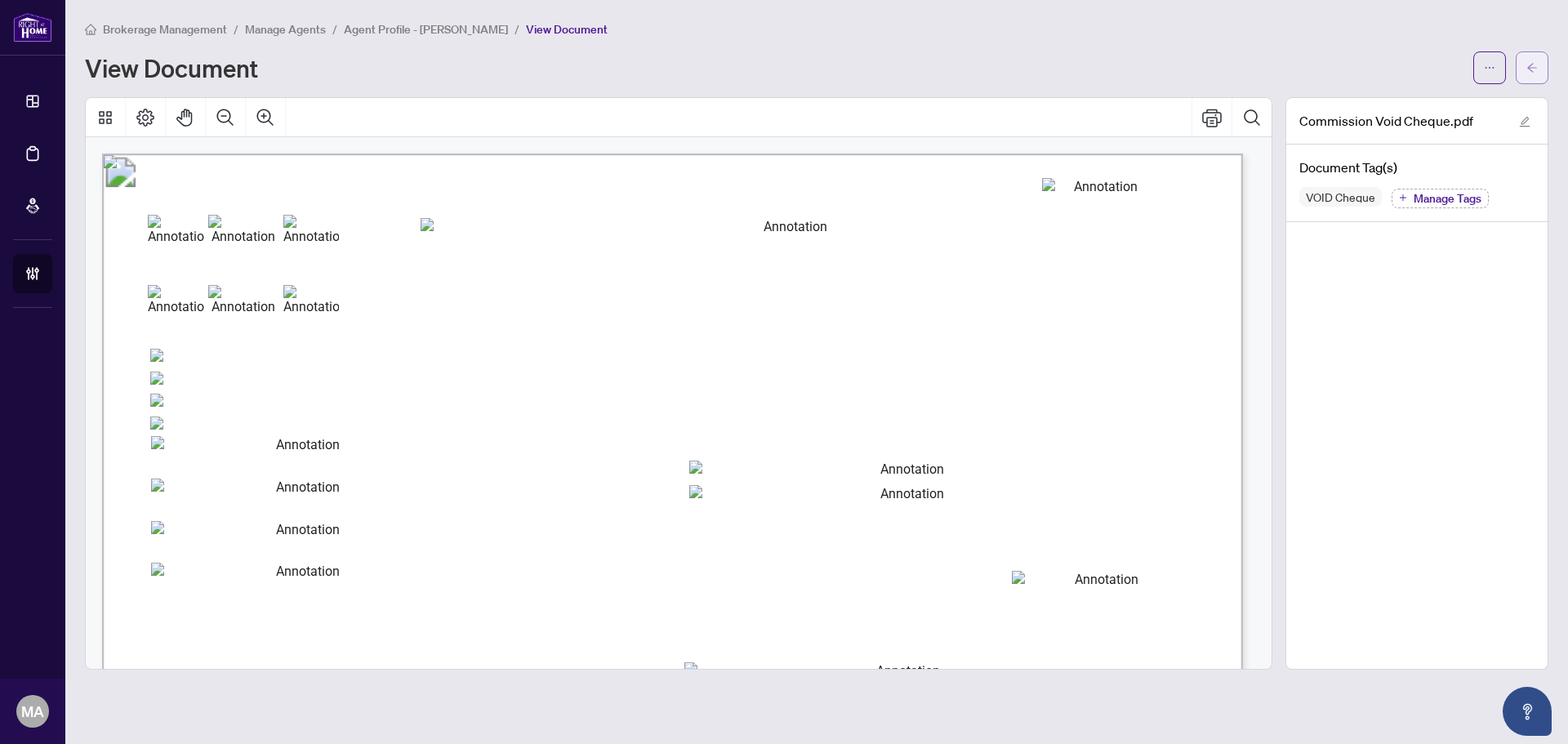
click at [1541, 63] on button "button" at bounding box center [1532, 67] width 33 height 33
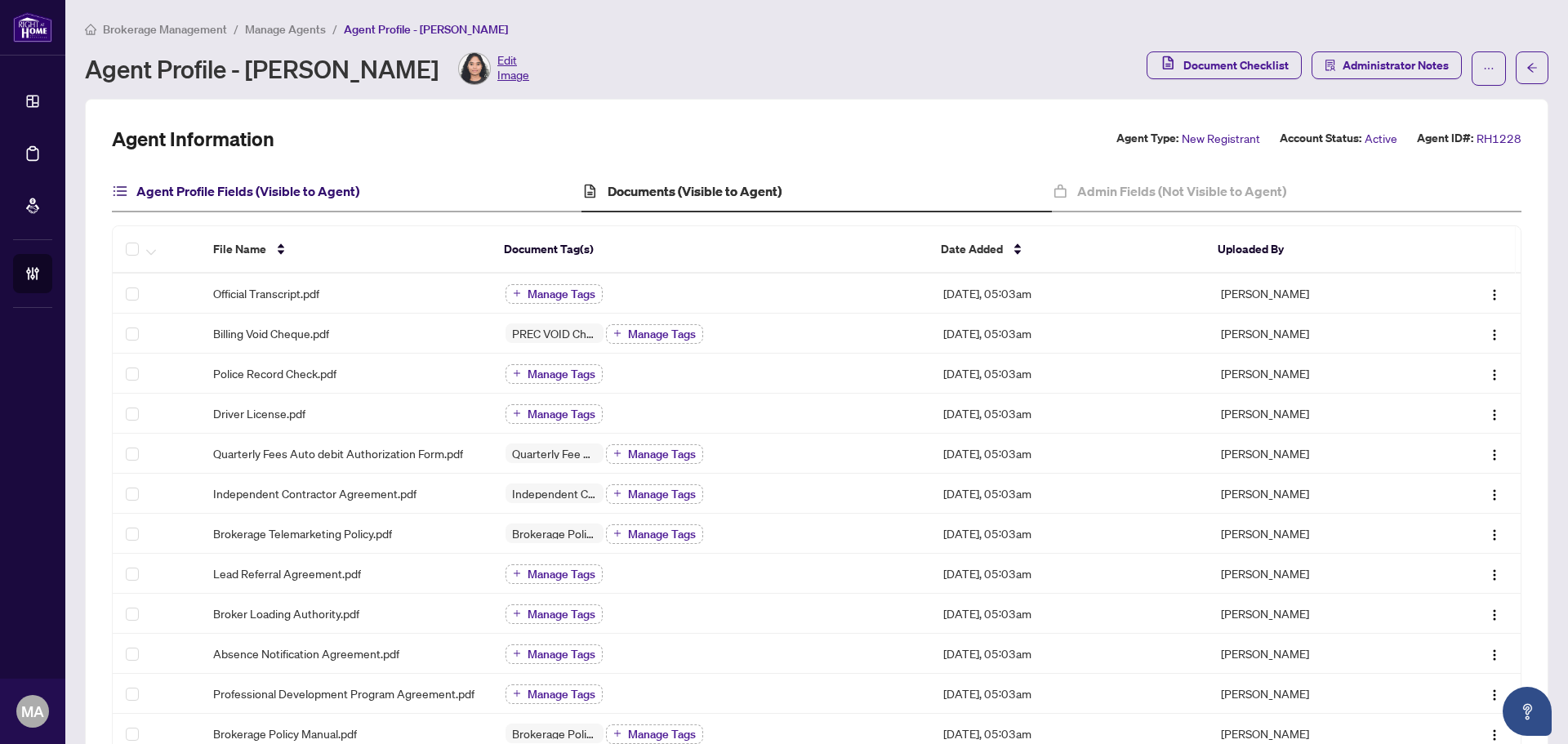
click at [308, 194] on h4 "Agent Profile Fields (Visible to Agent)" at bounding box center [248, 191] width 223 height 20
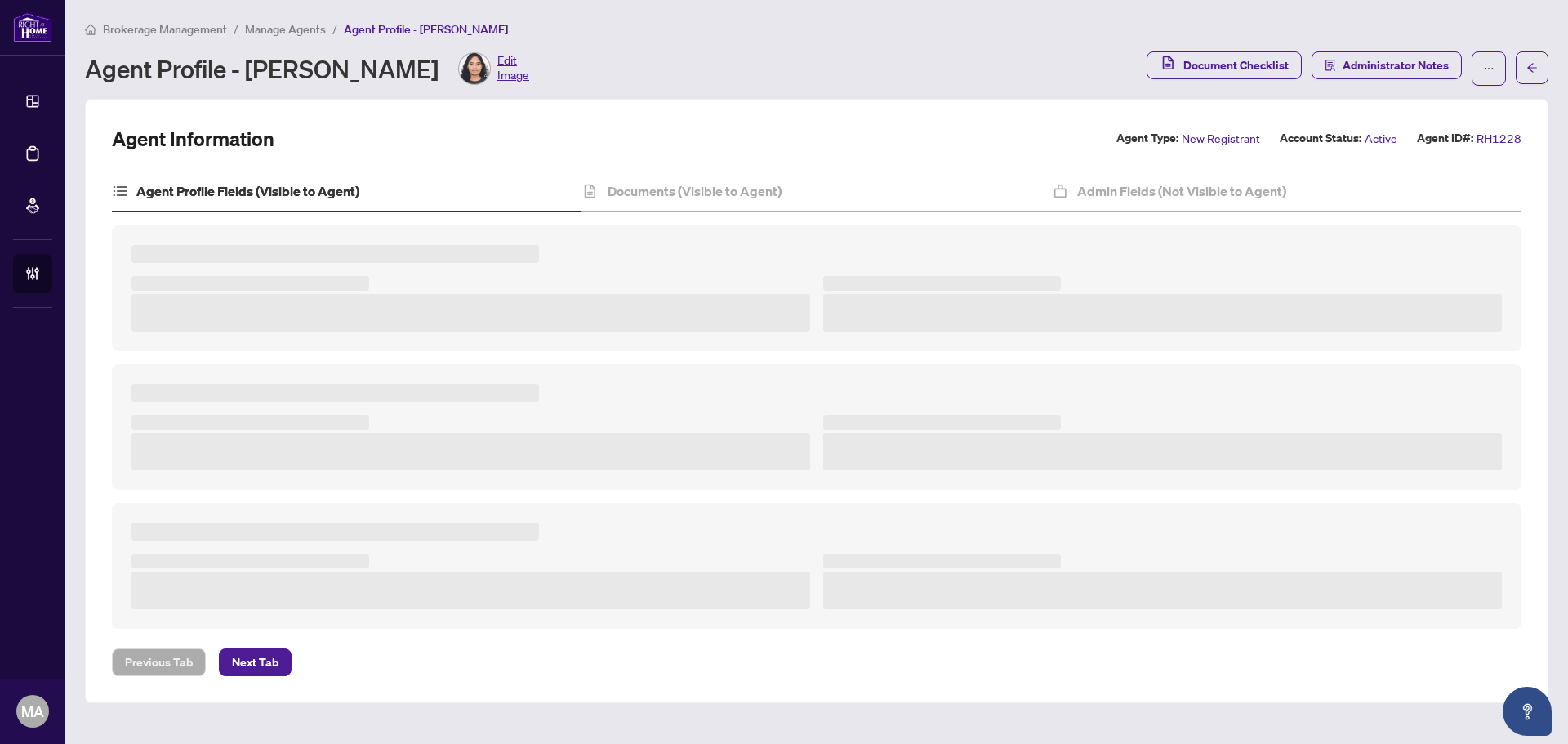
type textarea "**********"
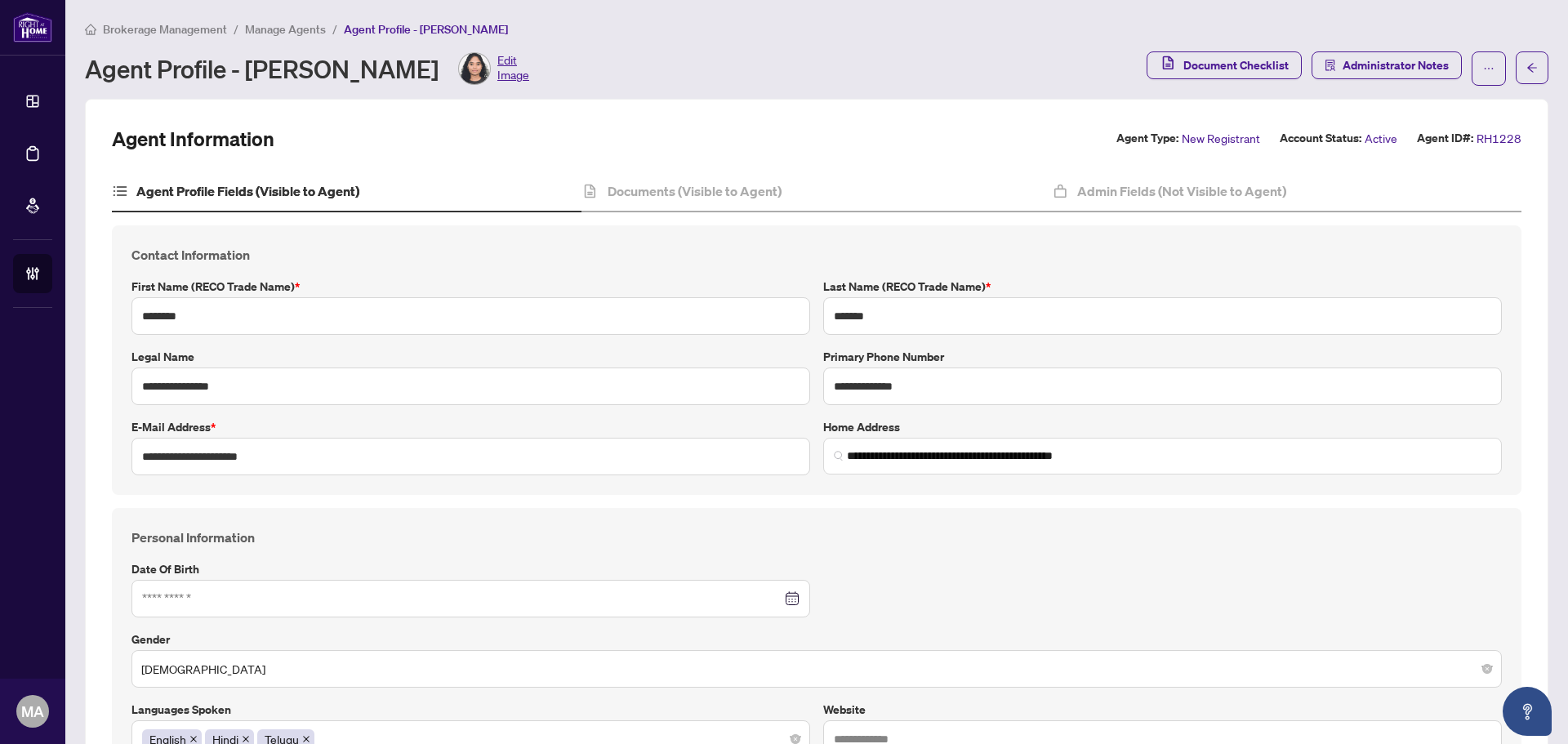
type input "**********"
type input "****"
type input "**********"
click at [1216, 195] on h4 "Admin Fields (Not Visible to Agent)" at bounding box center [1182, 191] width 209 height 20
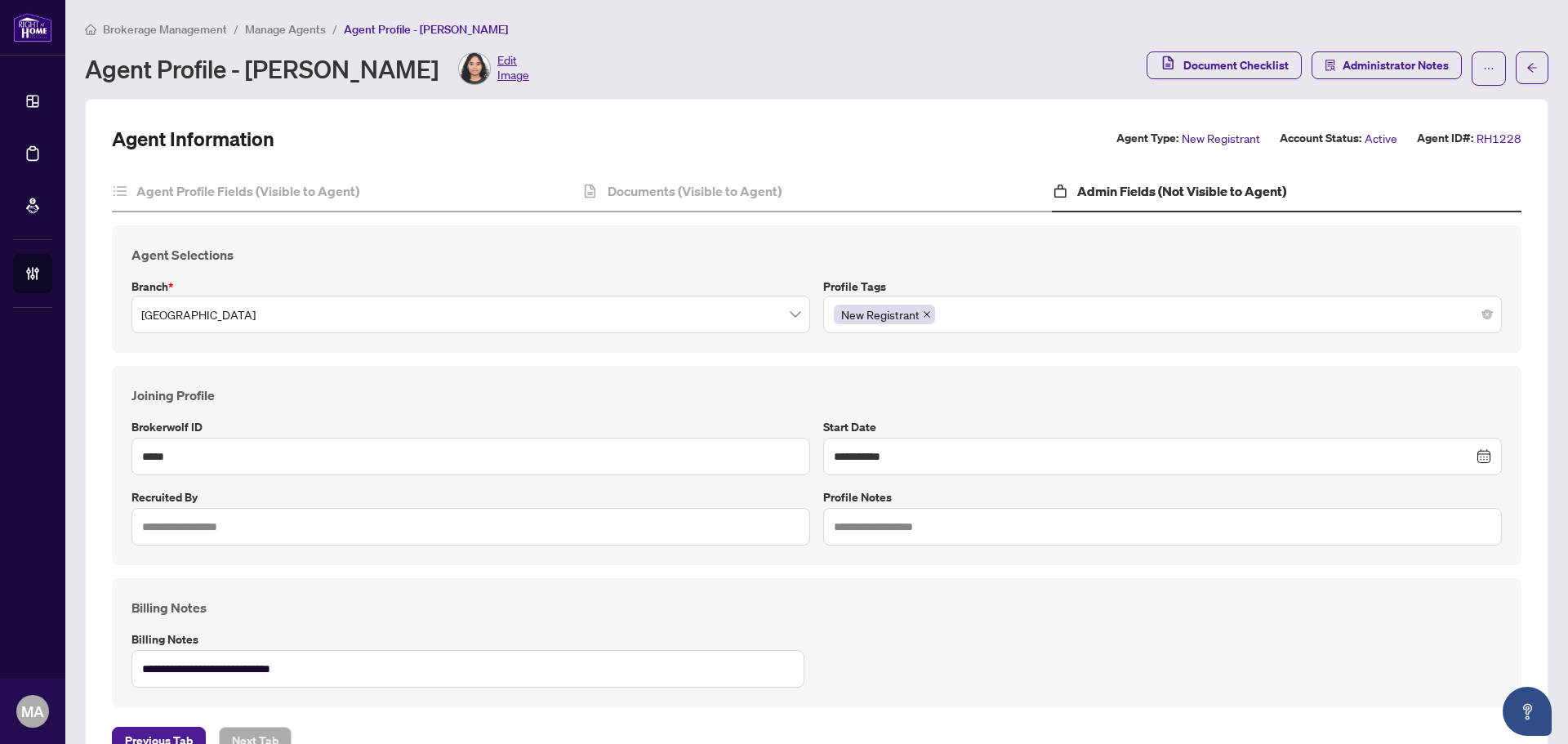
click at [707, 168] on div "**********" at bounding box center [816, 440] width 1410 height 629
click at [705, 189] on h4 "Documents (Visible to Agent)" at bounding box center [694, 191] width 174 height 20
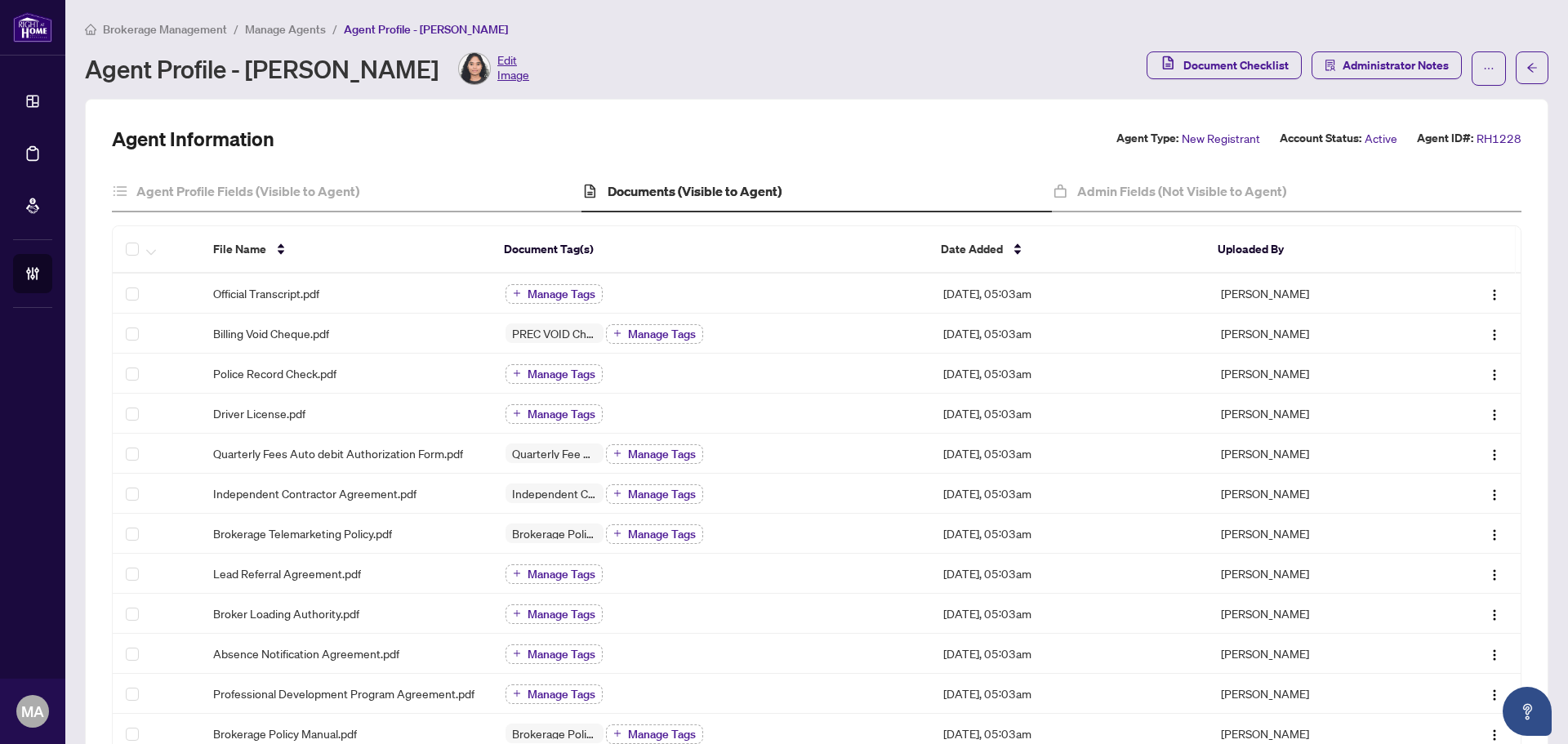
scroll to position [245, 0]
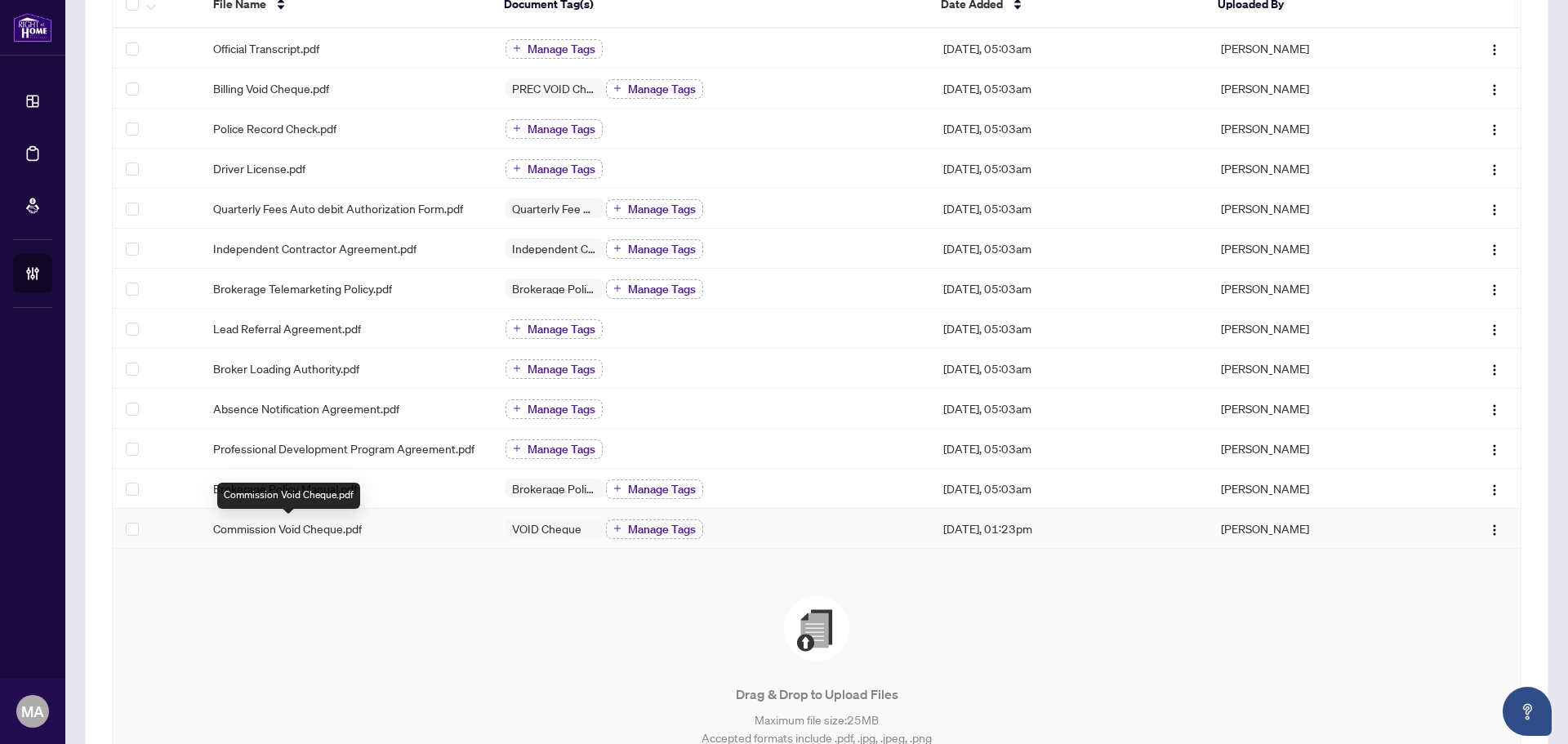
click at [313, 533] on span "Commission Void Cheque.pdf" at bounding box center [288, 527] width 149 height 18
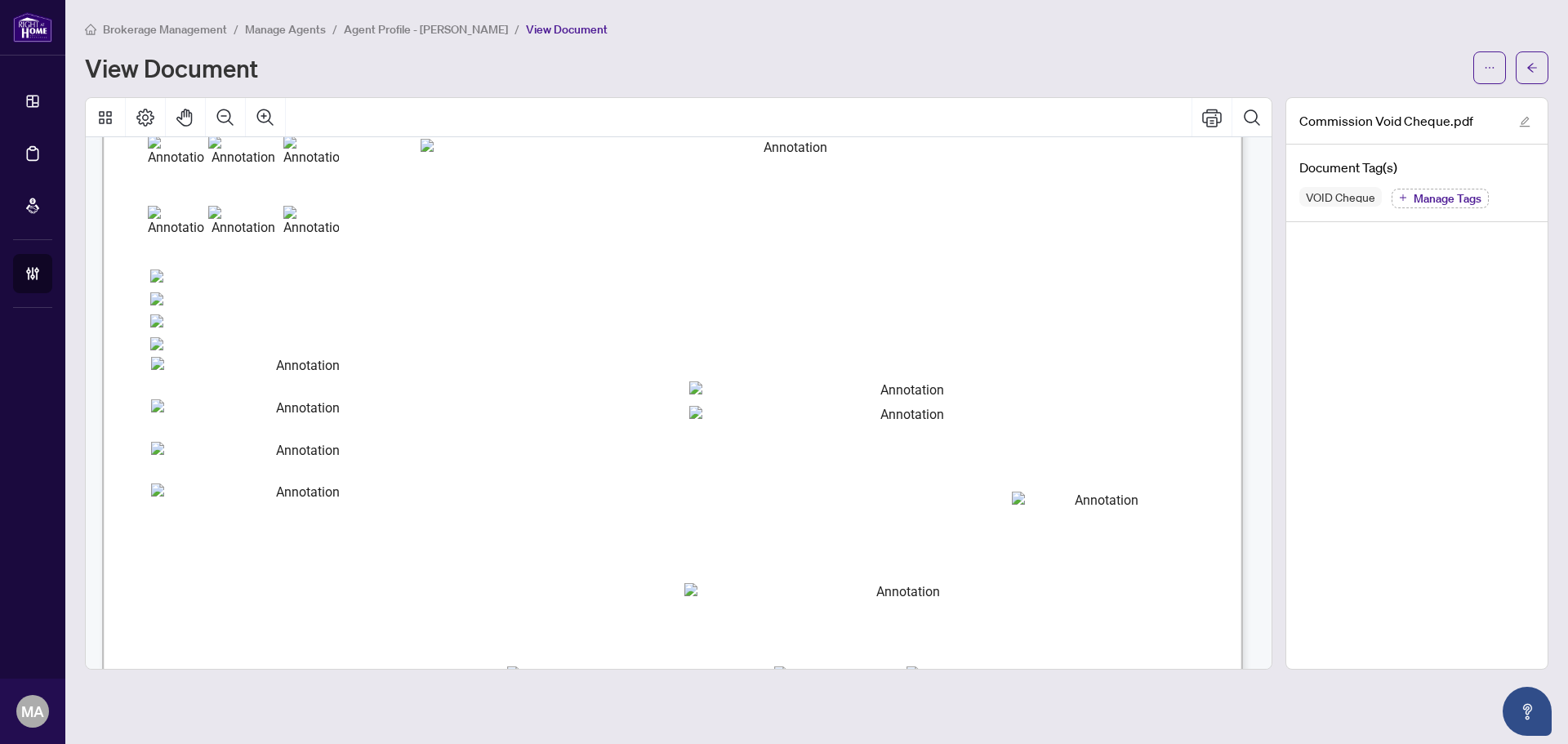
scroll to position [239, 0]
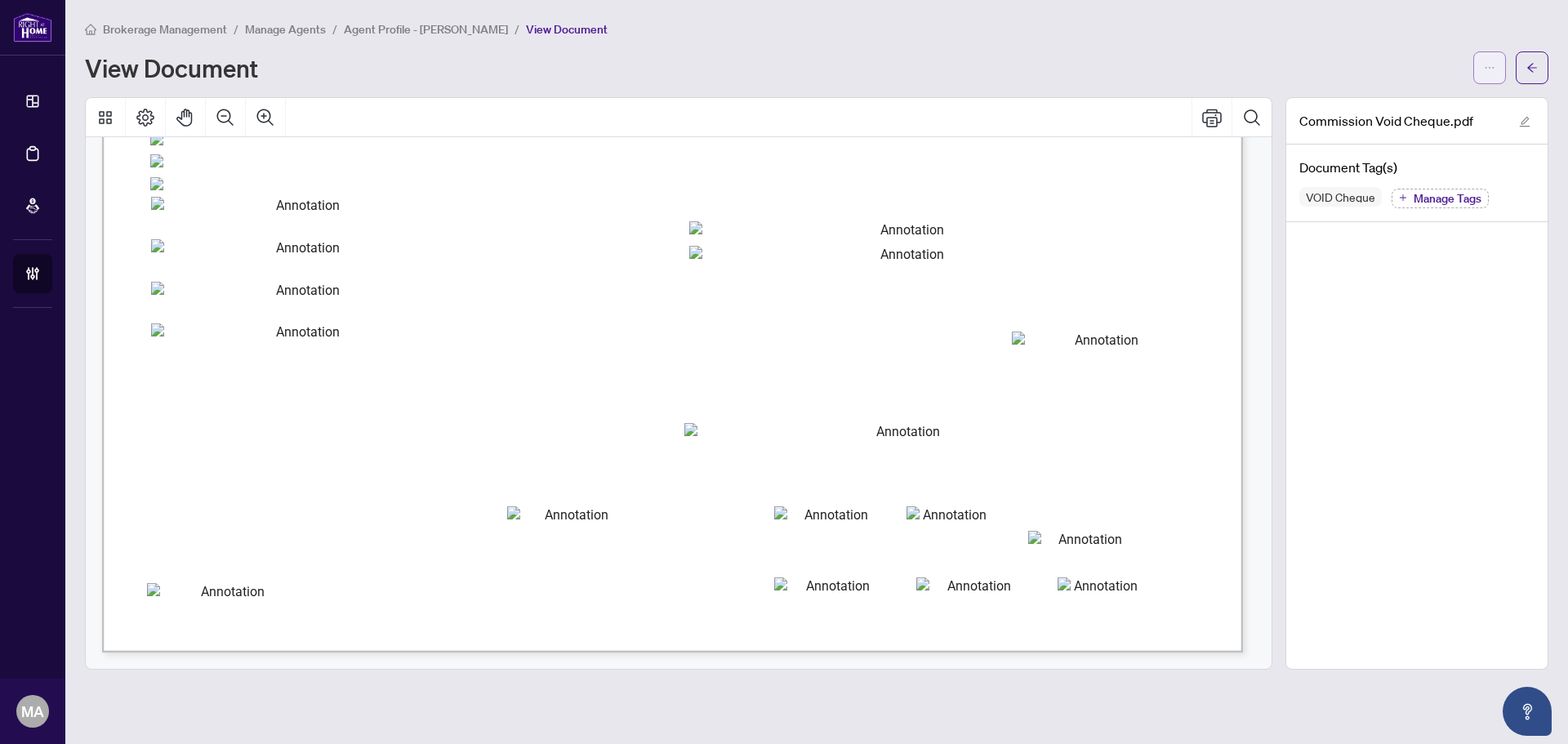
click at [1494, 60] on span "button" at bounding box center [1490, 68] width 11 height 26
click at [1463, 103] on span "Download" at bounding box center [1430, 102] width 124 height 18
click at [1525, 75] on button "button" at bounding box center [1532, 67] width 33 height 33
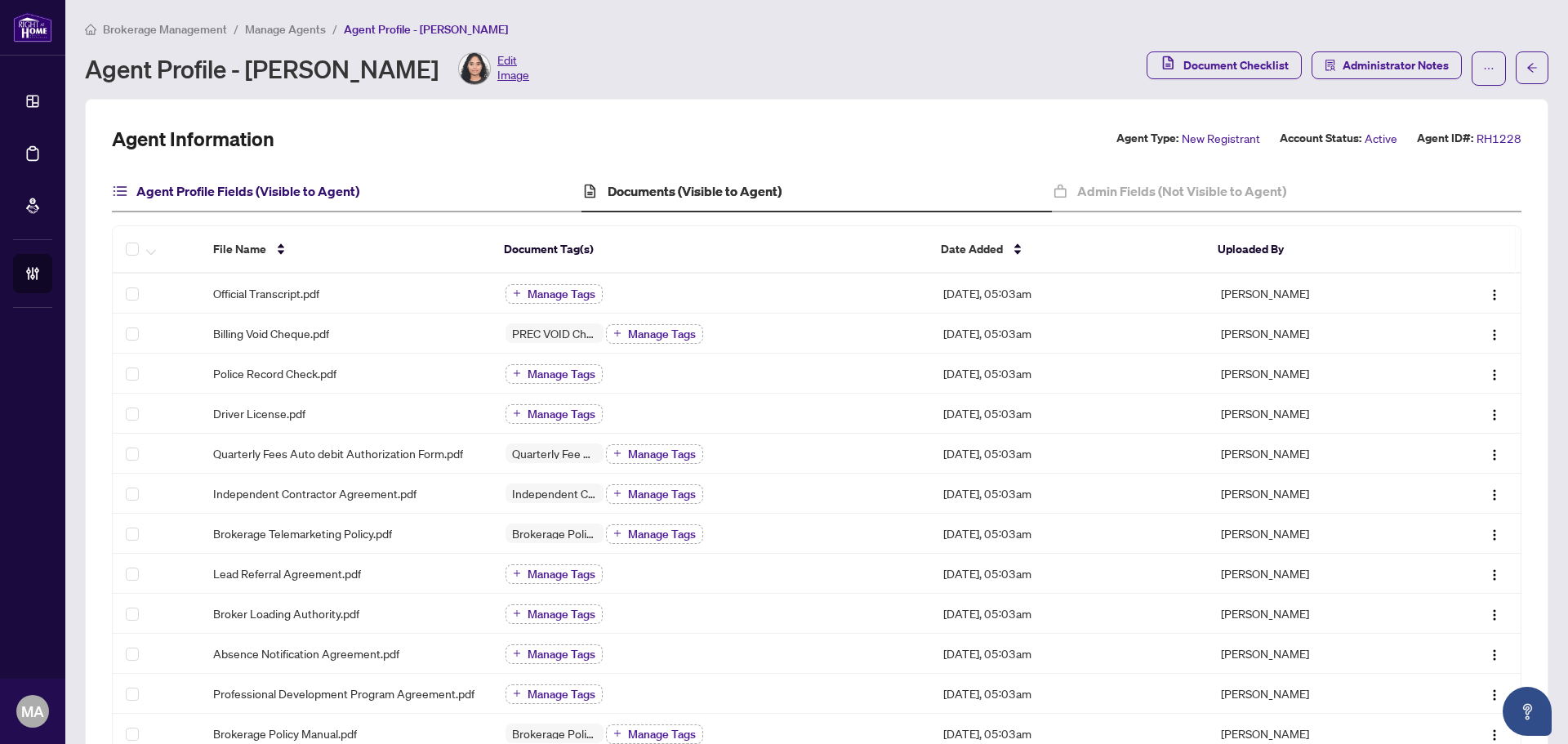
drag, startPoint x: 317, startPoint y: 184, endPoint x: 350, endPoint y: 207, distance: 40.2
click at [316, 186] on h4 "Agent Profile Fields (Visible to Agent)" at bounding box center [248, 191] width 223 height 20
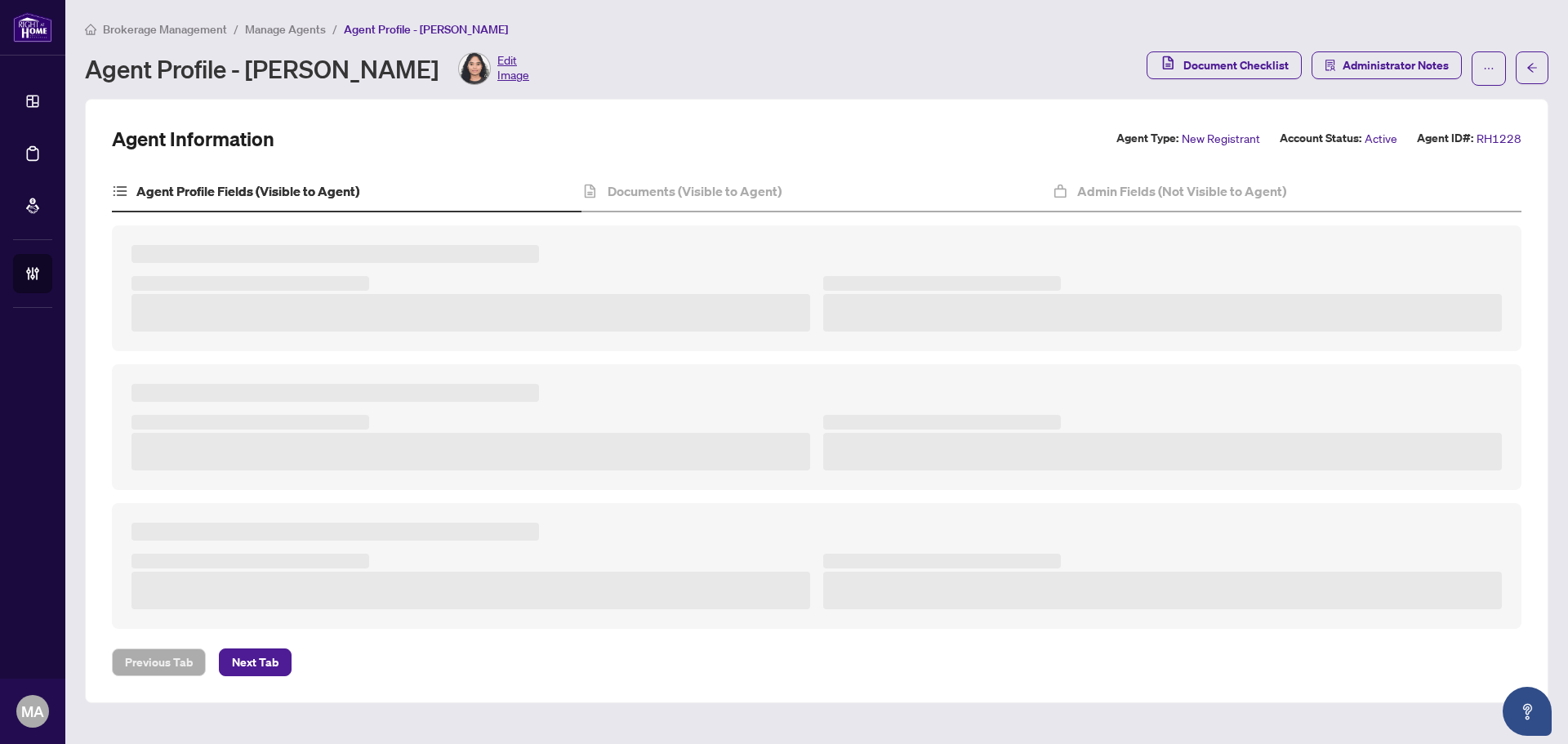
type textarea "**********"
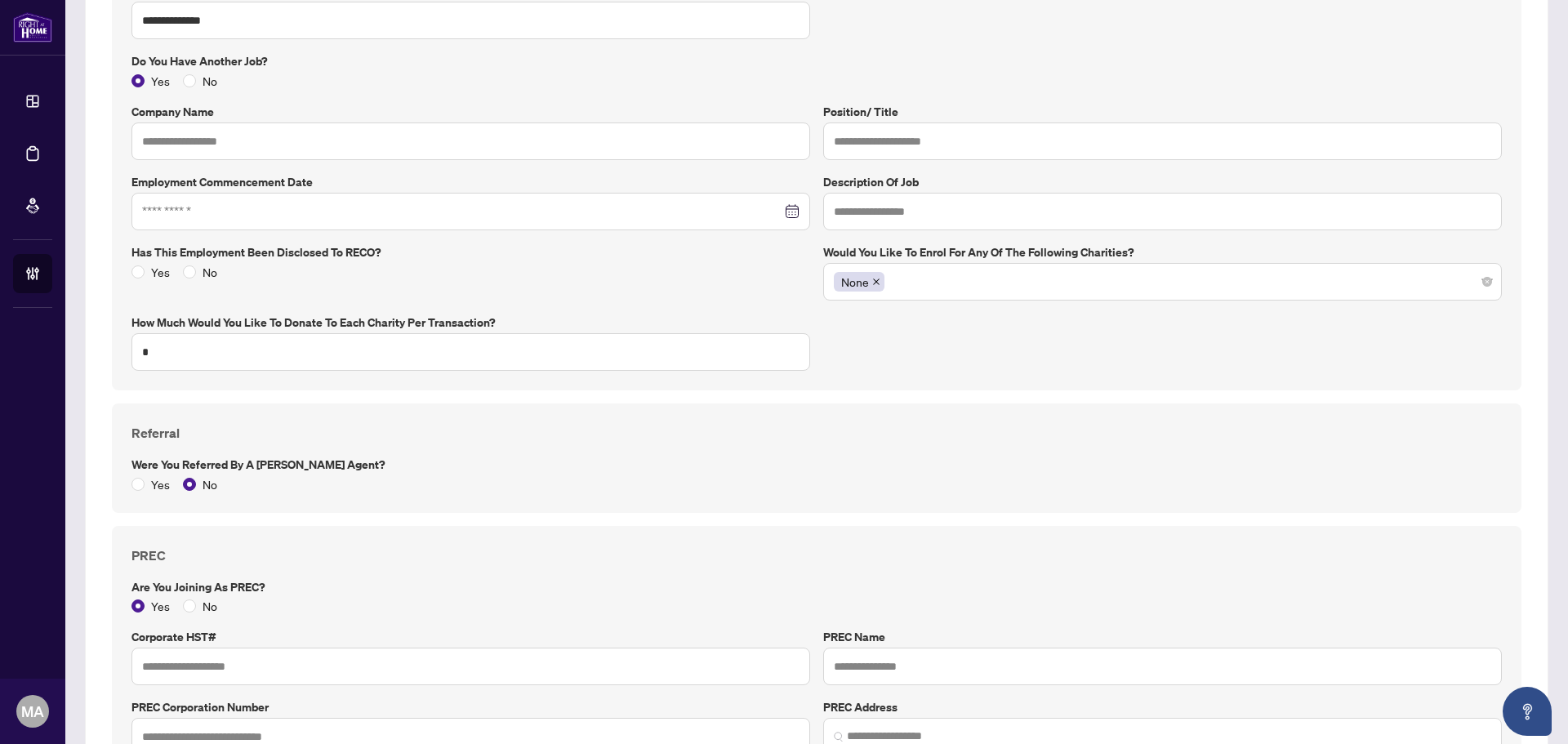
scroll to position [1551, 0]
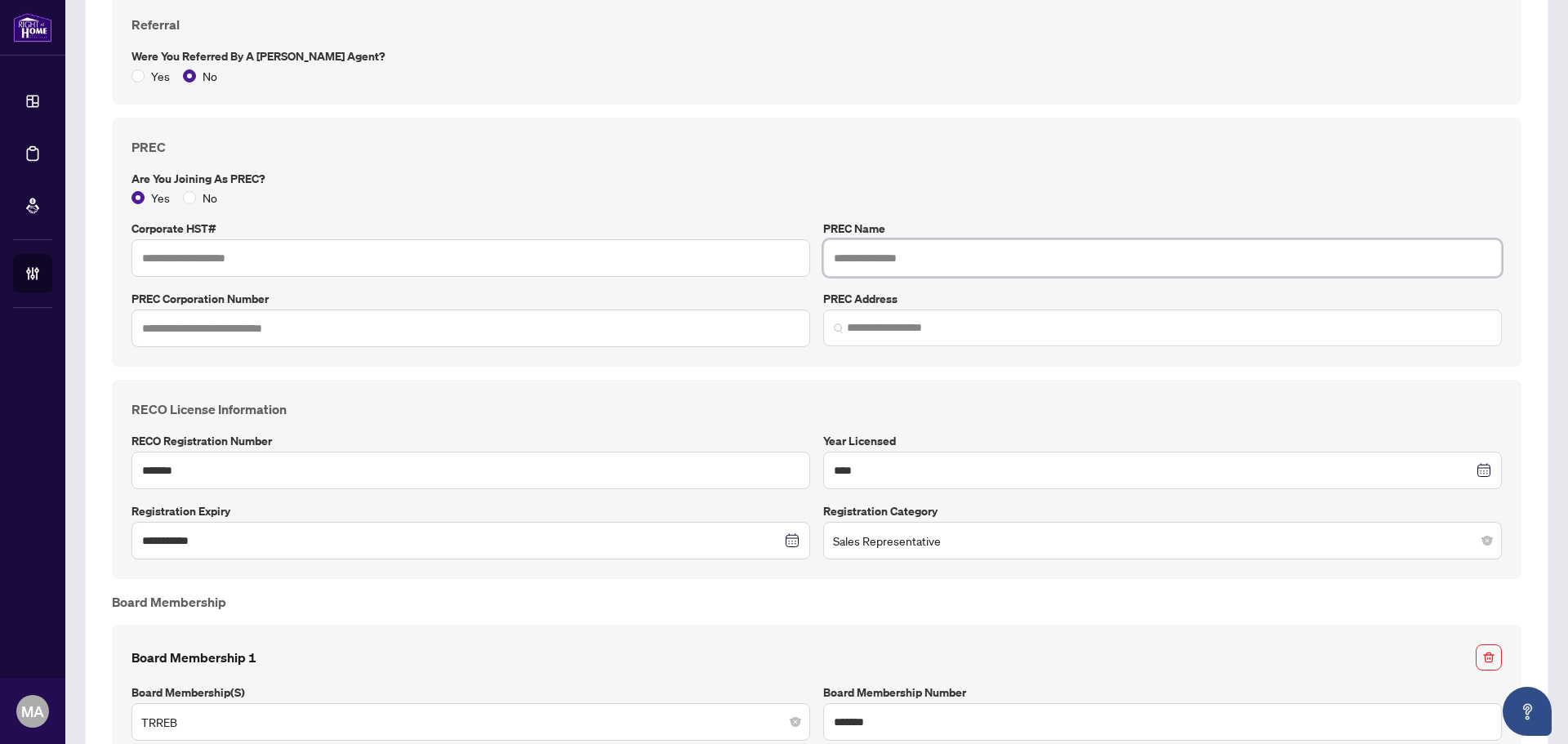
click at [1053, 250] on input "text" at bounding box center [1162, 258] width 678 height 37
type input "**********"
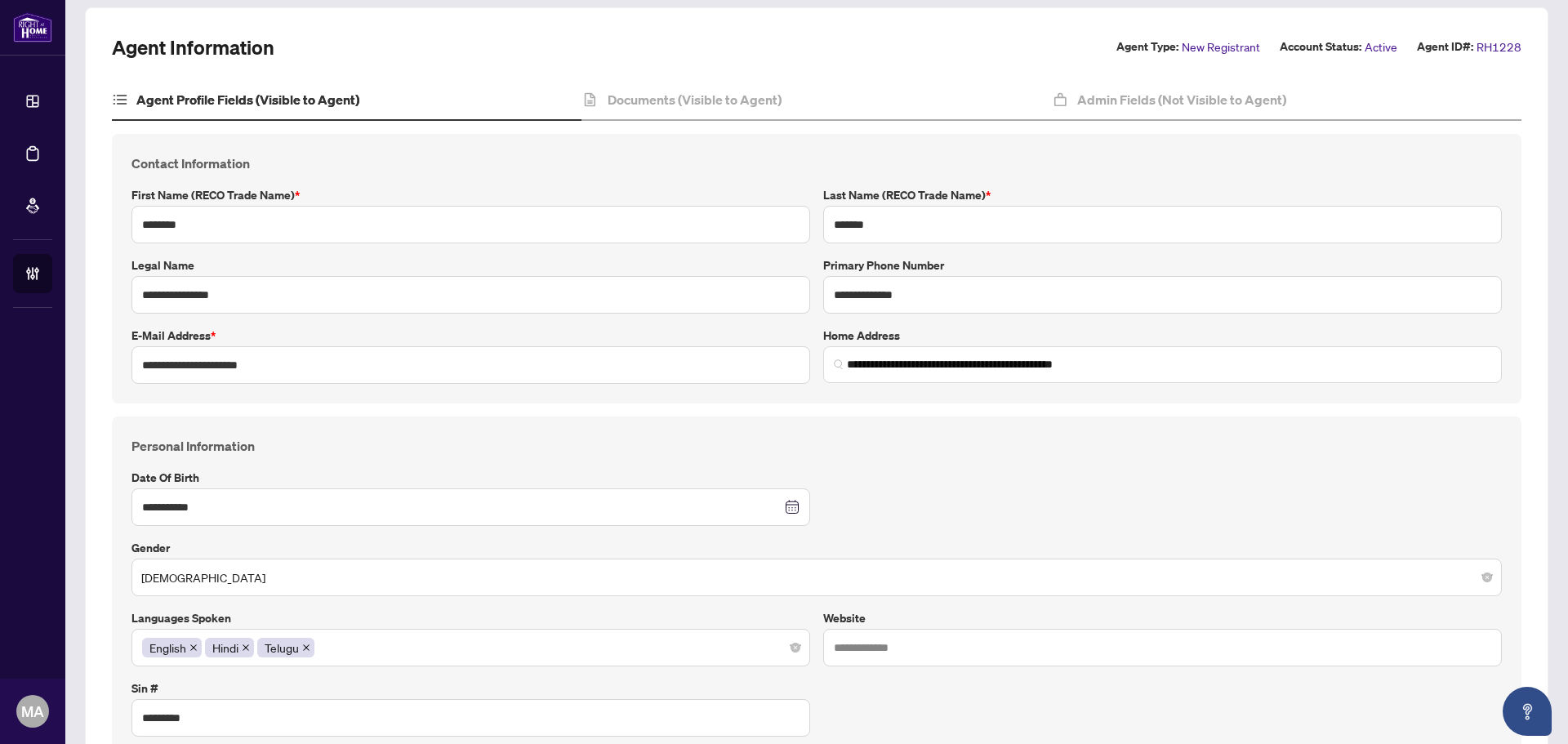
scroll to position [0, 0]
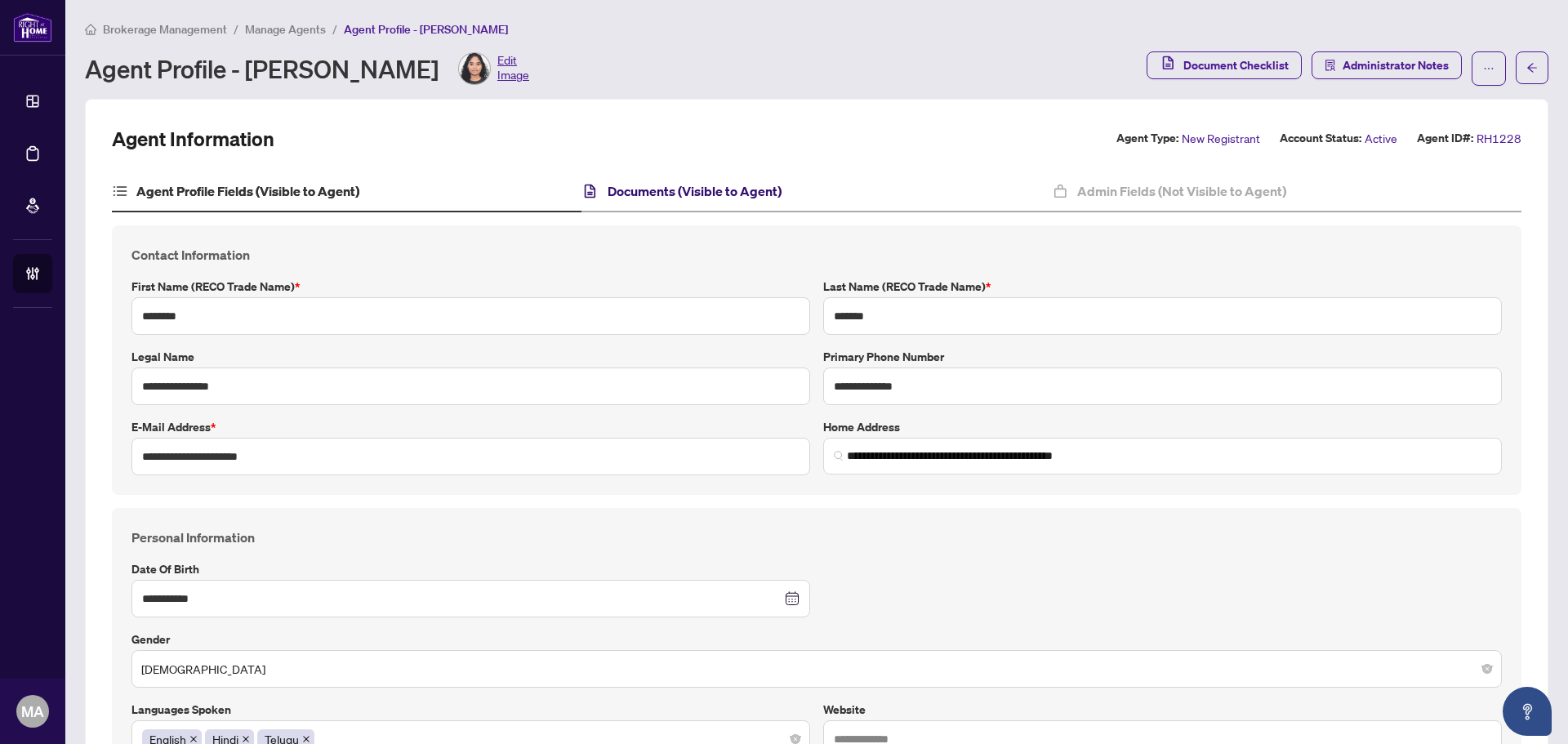
click at [680, 197] on h4 "Documents (Visible to Agent)" at bounding box center [694, 191] width 174 height 20
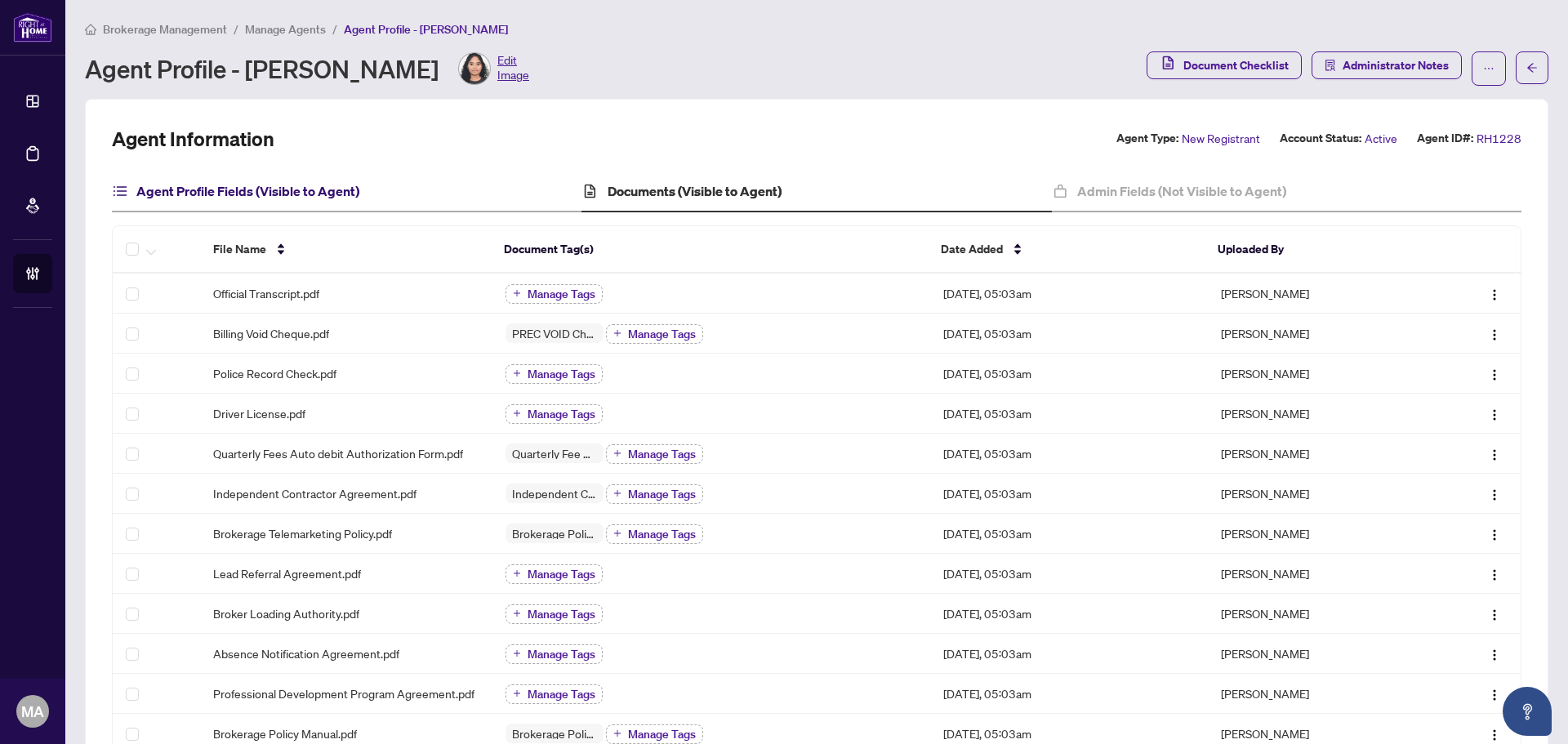
click at [332, 194] on h4 "Agent Profile Fields (Visible to Agent)" at bounding box center [248, 191] width 223 height 20
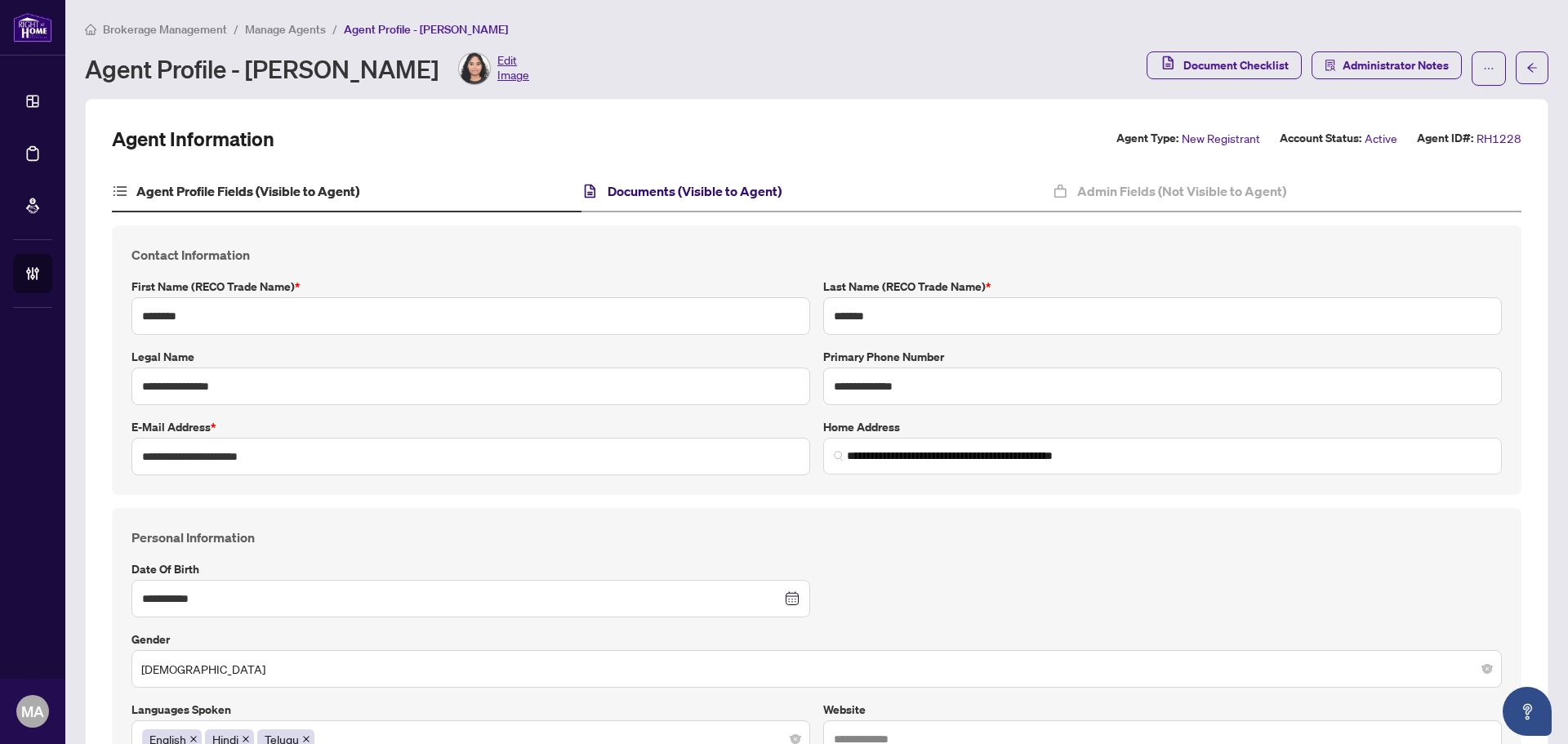
click at [694, 194] on h4 "Documents (Visible to Agent)" at bounding box center [694, 191] width 174 height 20
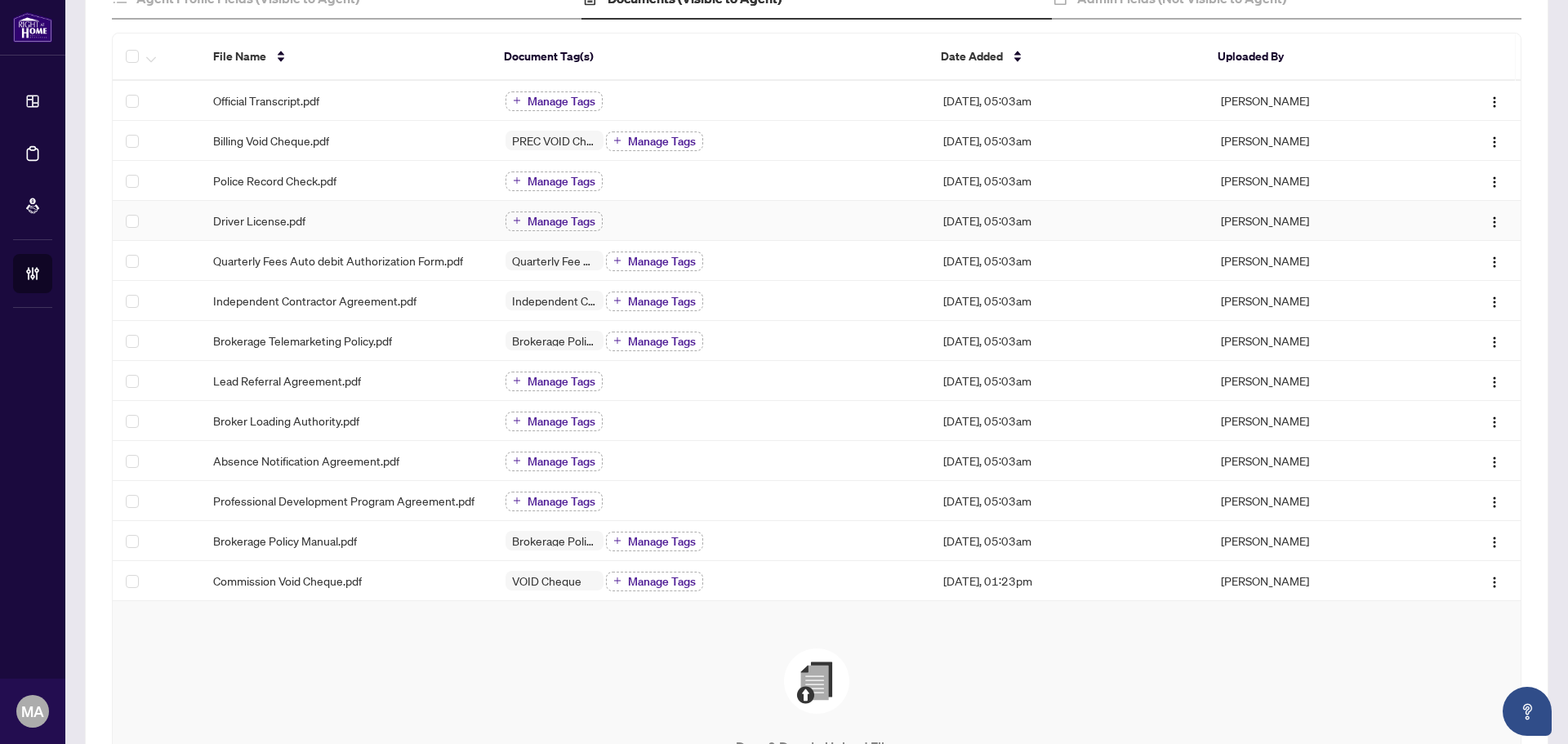
scroll to position [408, 0]
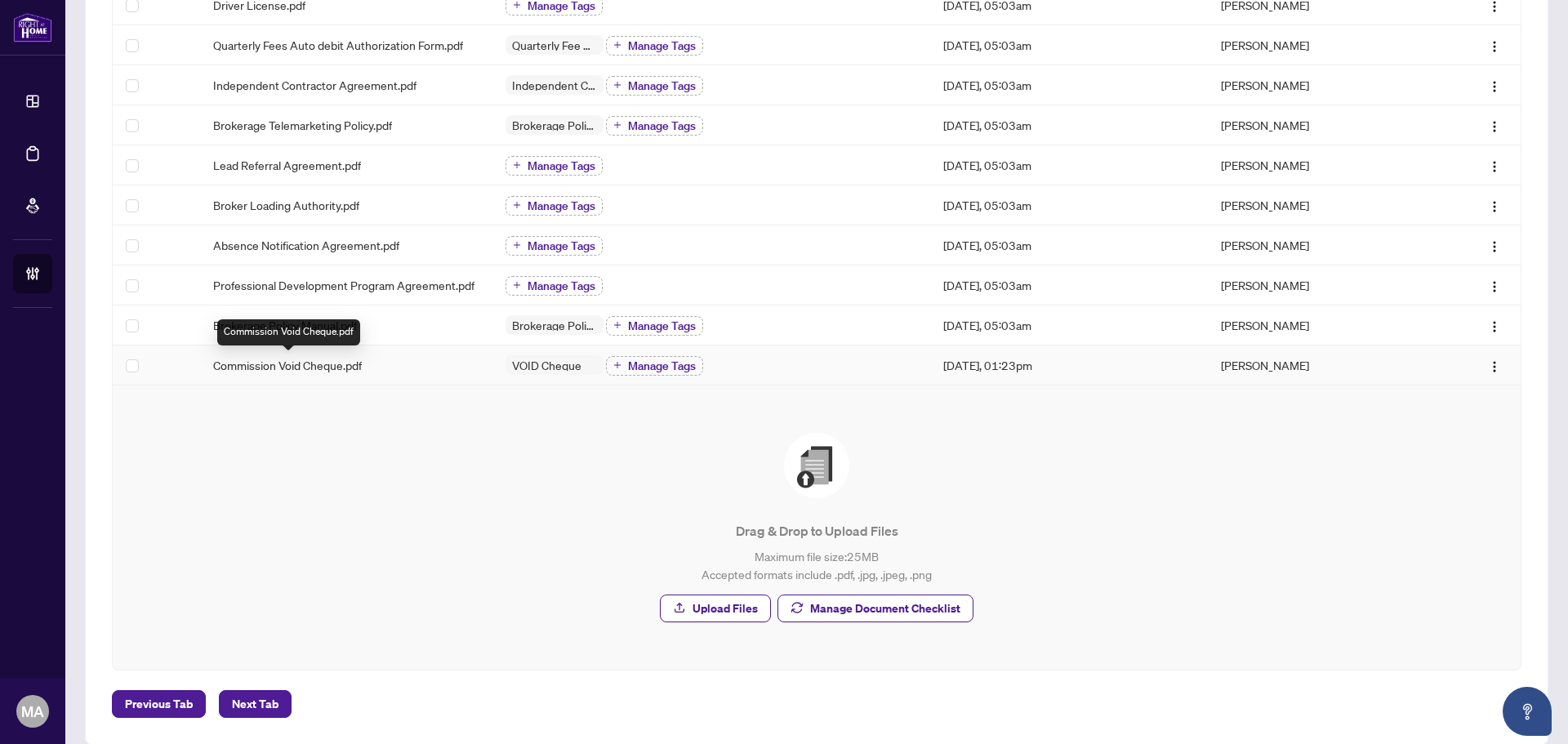
click at [343, 363] on span "Commission Void Cheque.pdf" at bounding box center [288, 365] width 149 height 18
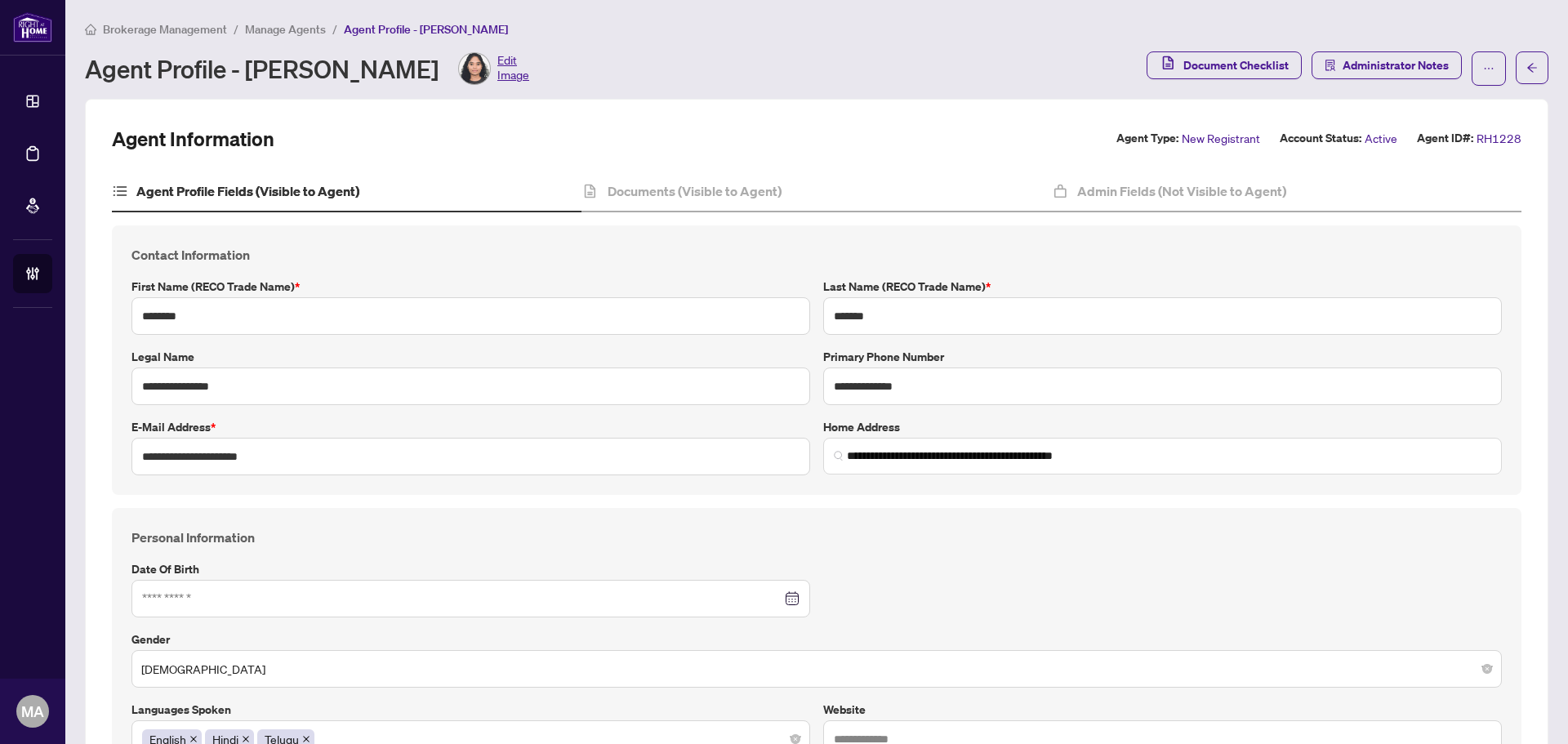
type input "**********"
type input "****"
type input "**********"
click at [659, 191] on h4 "Documents (Visible to Agent)" at bounding box center [694, 191] width 174 height 20
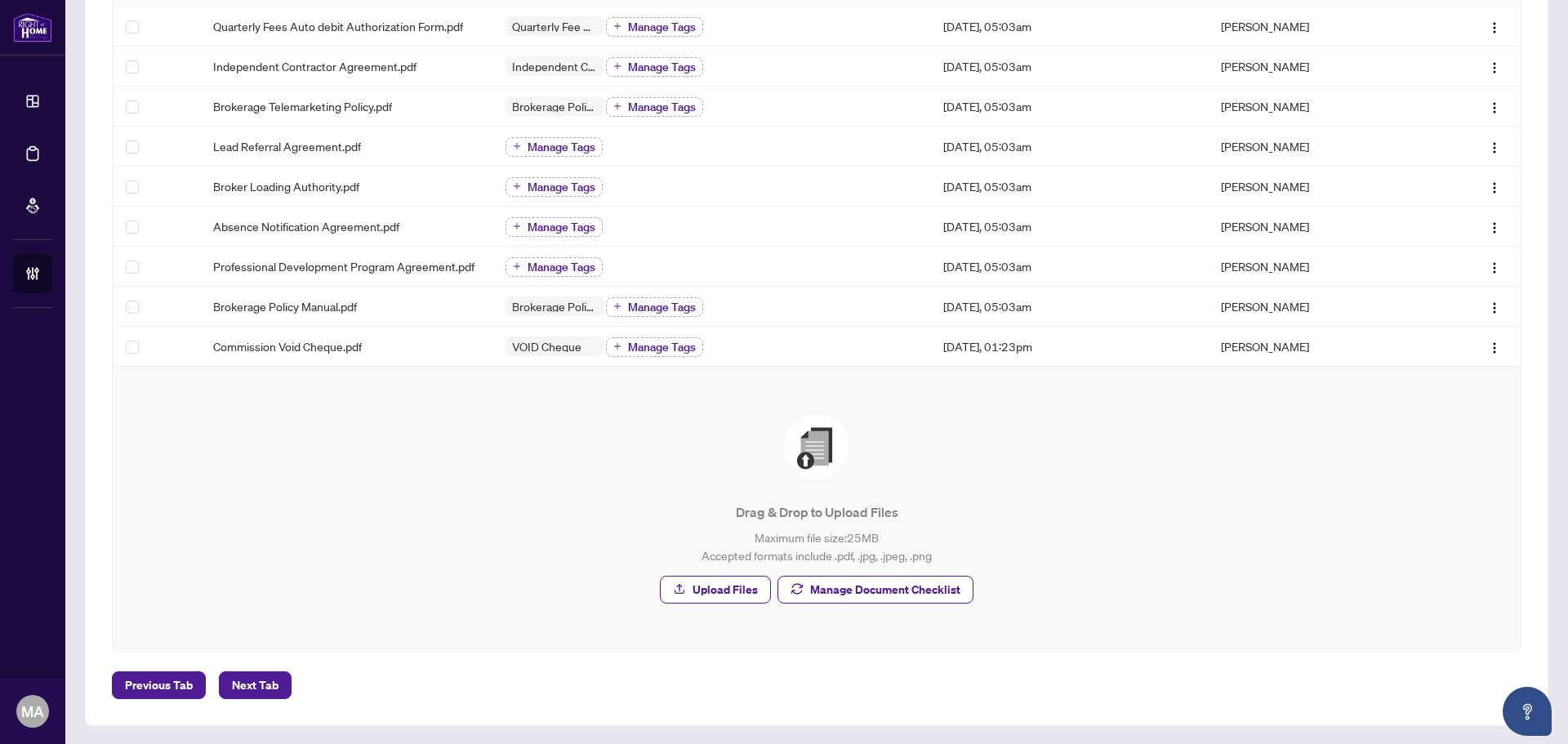
scroll to position [428, 0]
click at [926, 591] on span "Manage Document Checklist" at bounding box center [886, 589] width 151 height 26
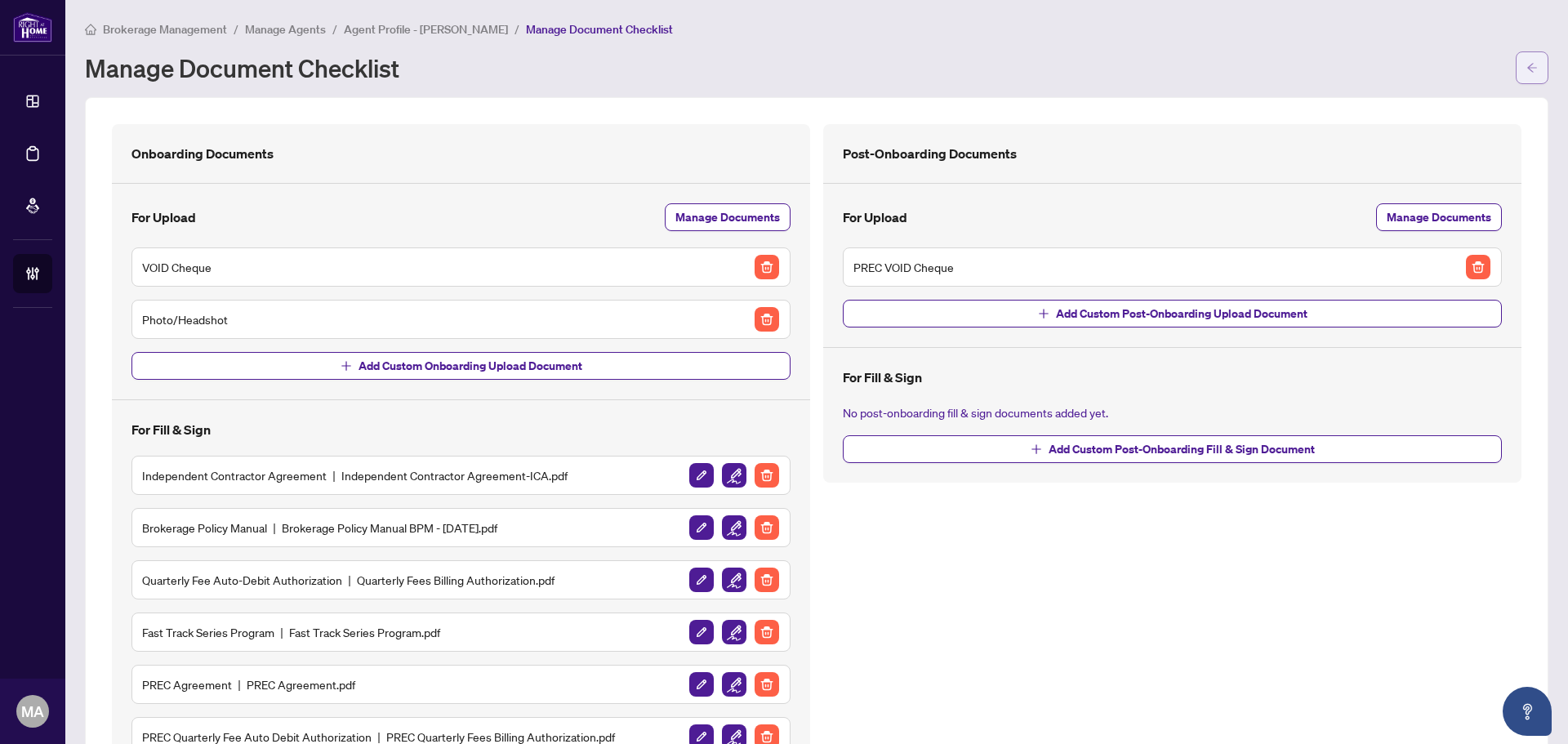
click at [1527, 65] on icon "arrow-left" at bounding box center [1533, 68] width 11 height 11
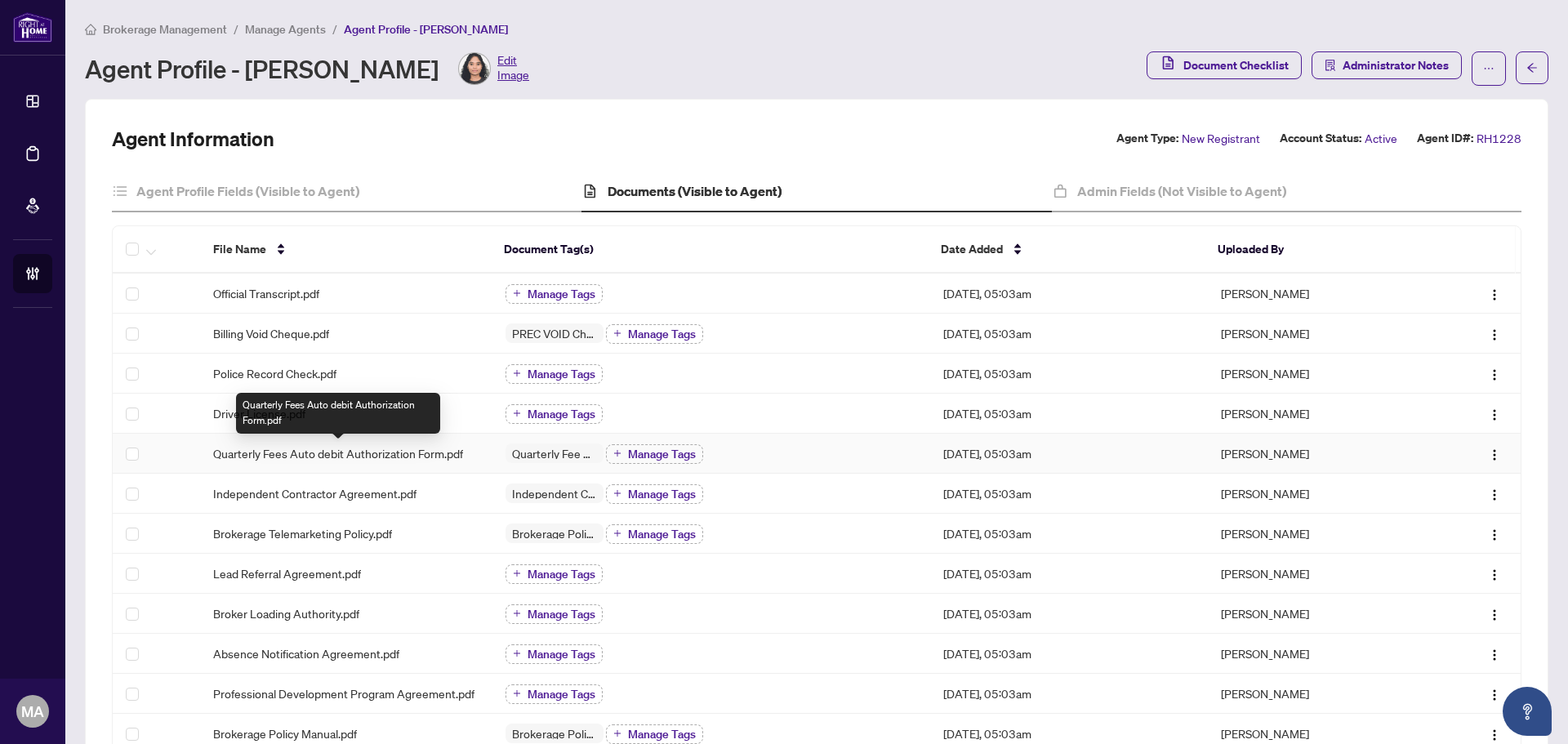
scroll to position [82, 0]
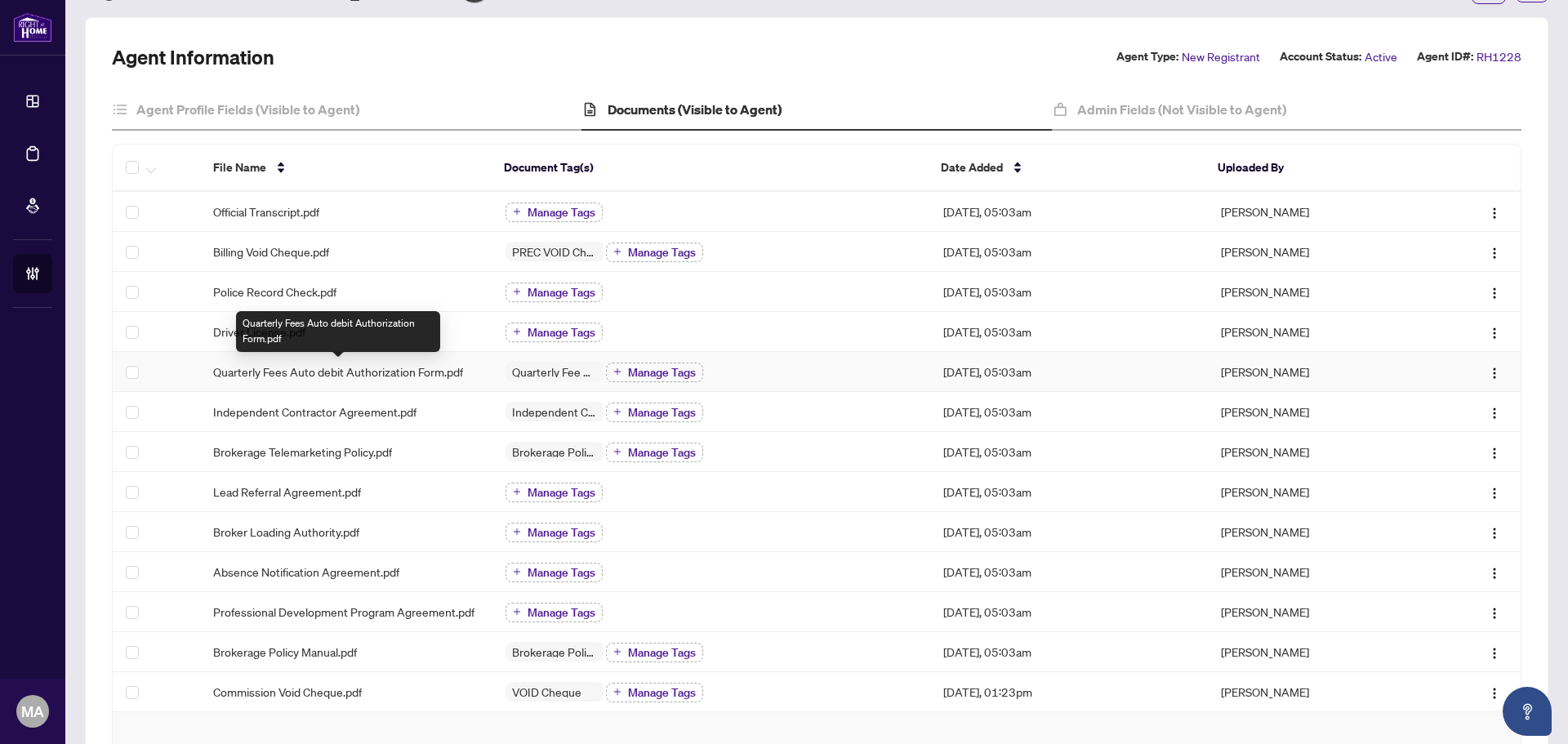
click at [338, 366] on span "Quarterly Fees Auto debit Authorization Form.pdf" at bounding box center [338, 371] width 250 height 18
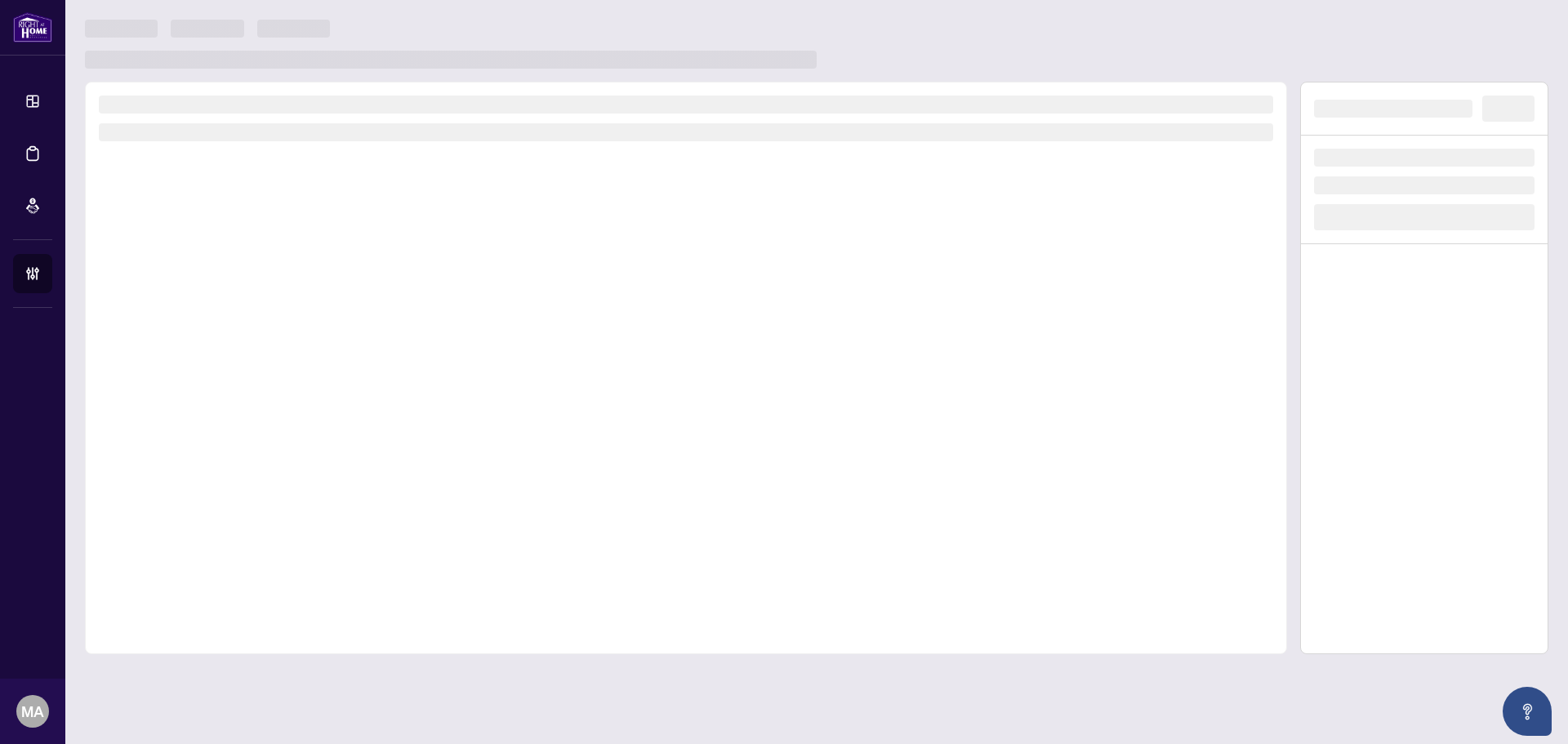
click at [338, 366] on div at bounding box center [686, 367] width 1202 height 572
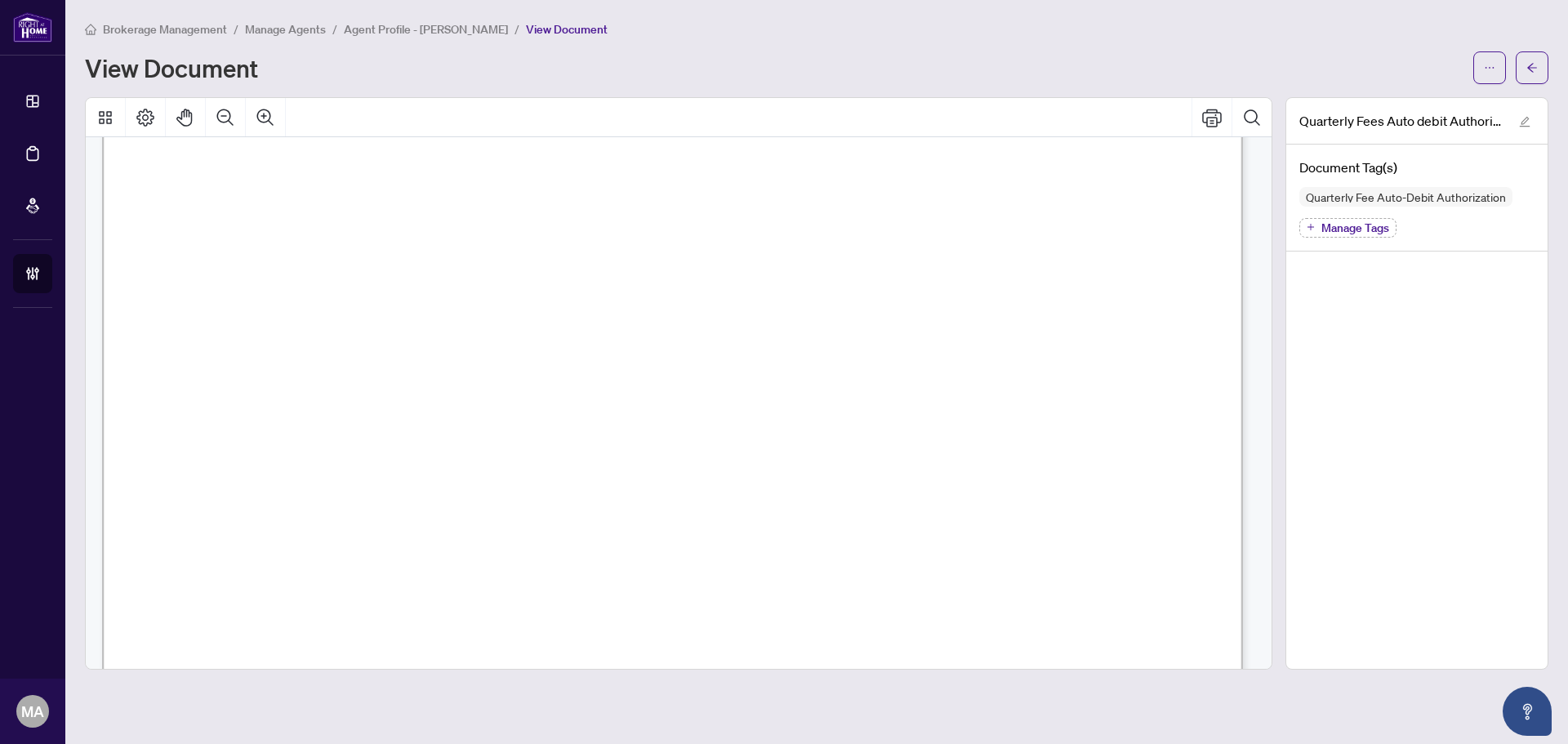
scroll to position [977, 0]
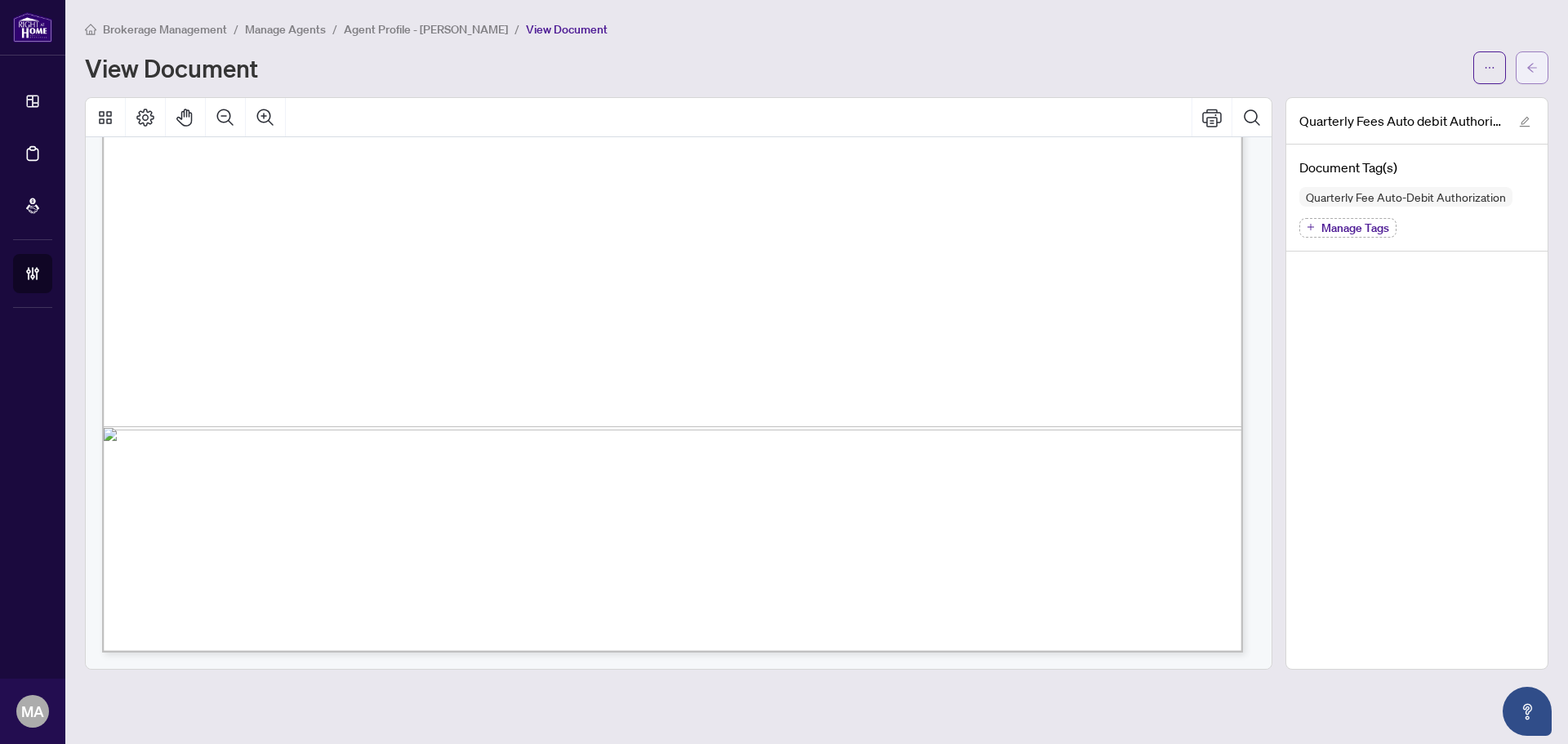
click at [1534, 58] on span "button" at bounding box center [1533, 68] width 11 height 26
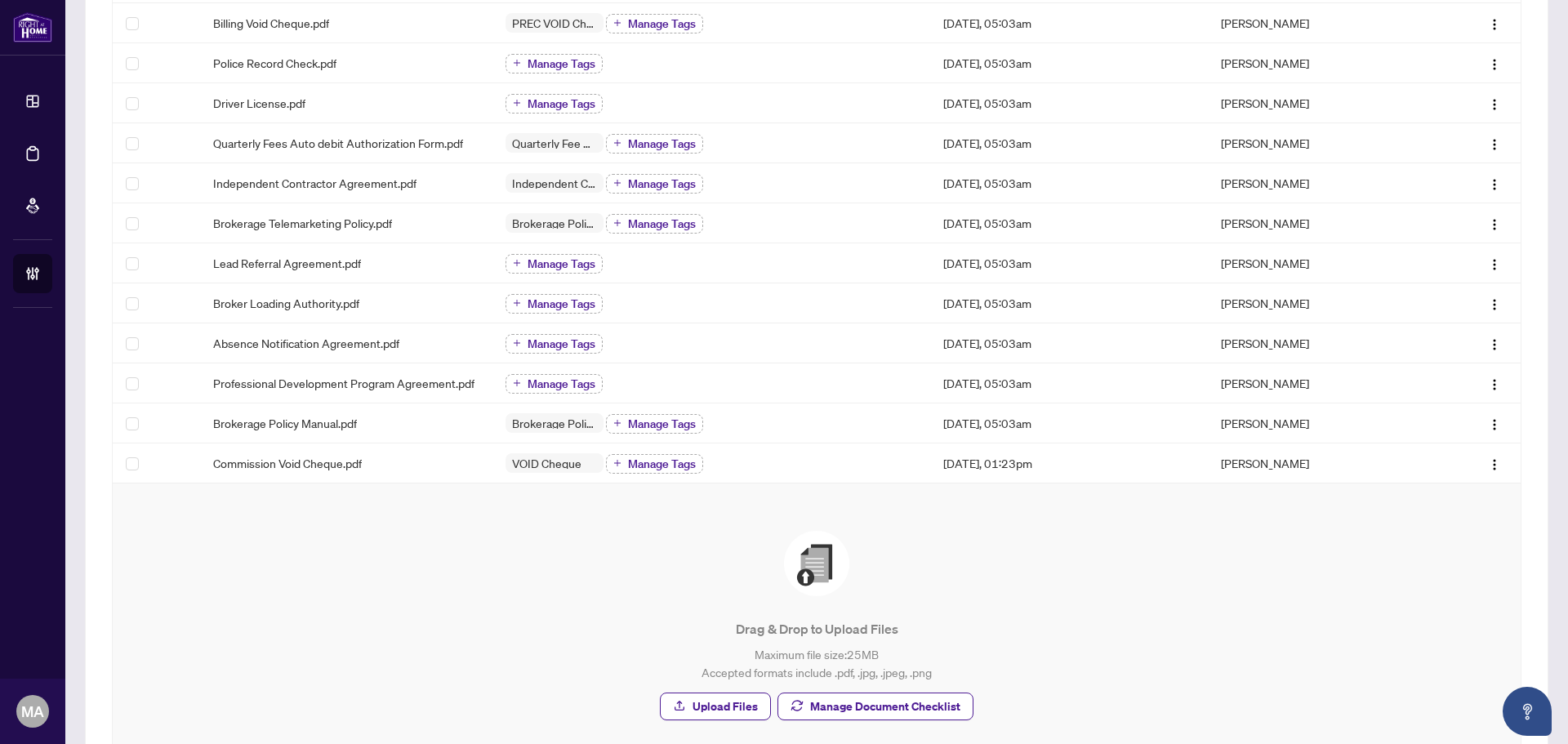
scroll to position [428, 0]
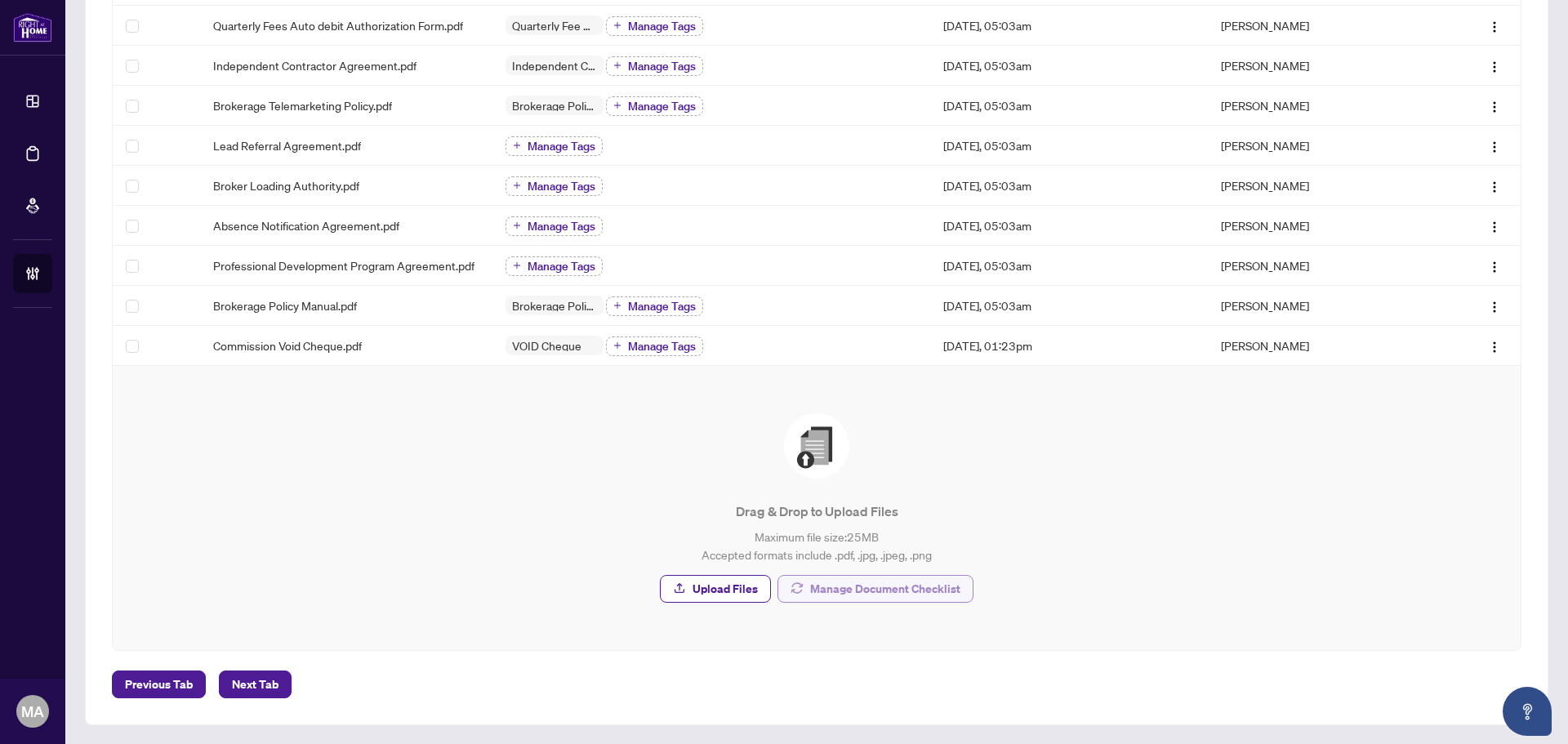
click at [895, 591] on span "Manage Document Checklist" at bounding box center [886, 589] width 151 height 26
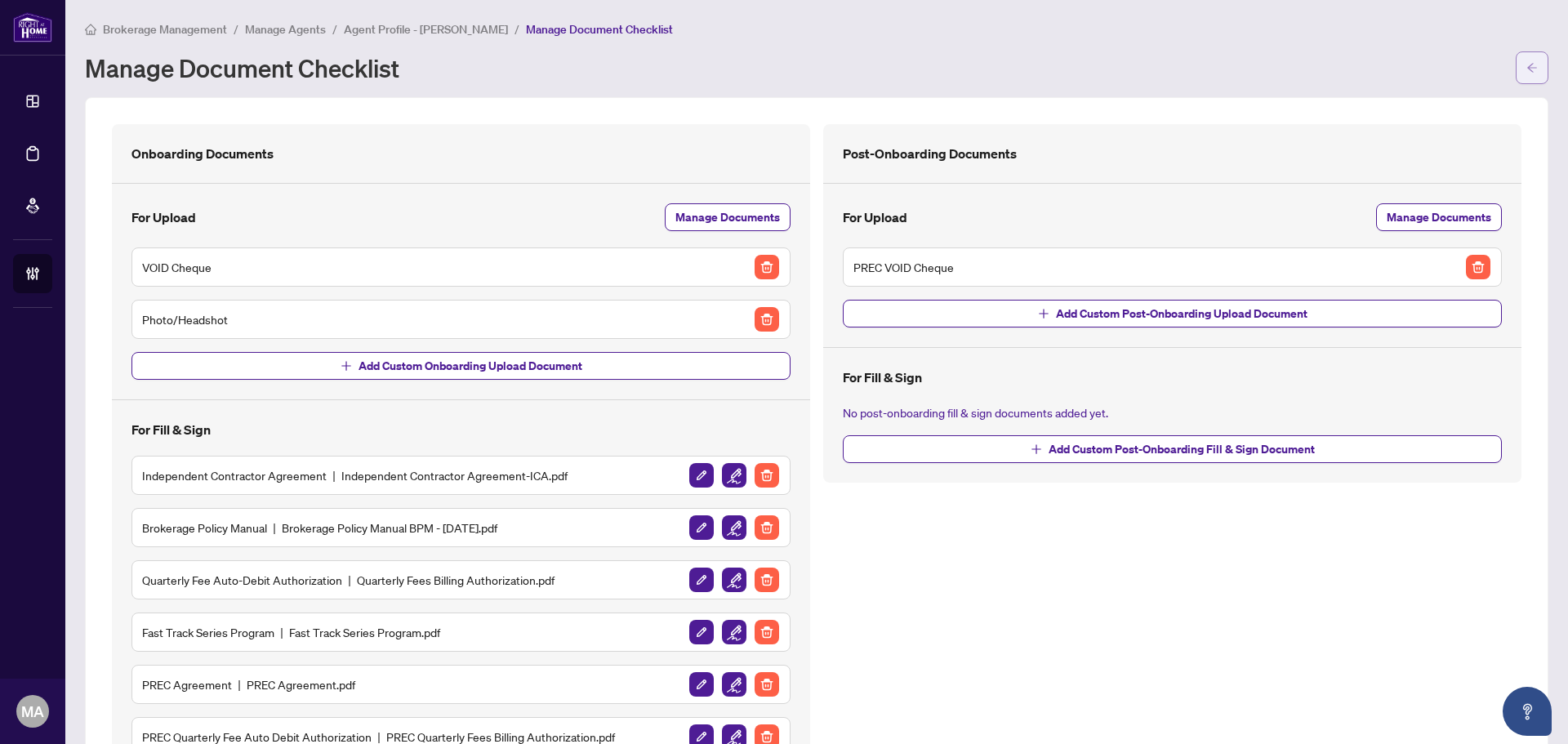
click at [1527, 63] on button "button" at bounding box center [1532, 67] width 33 height 33
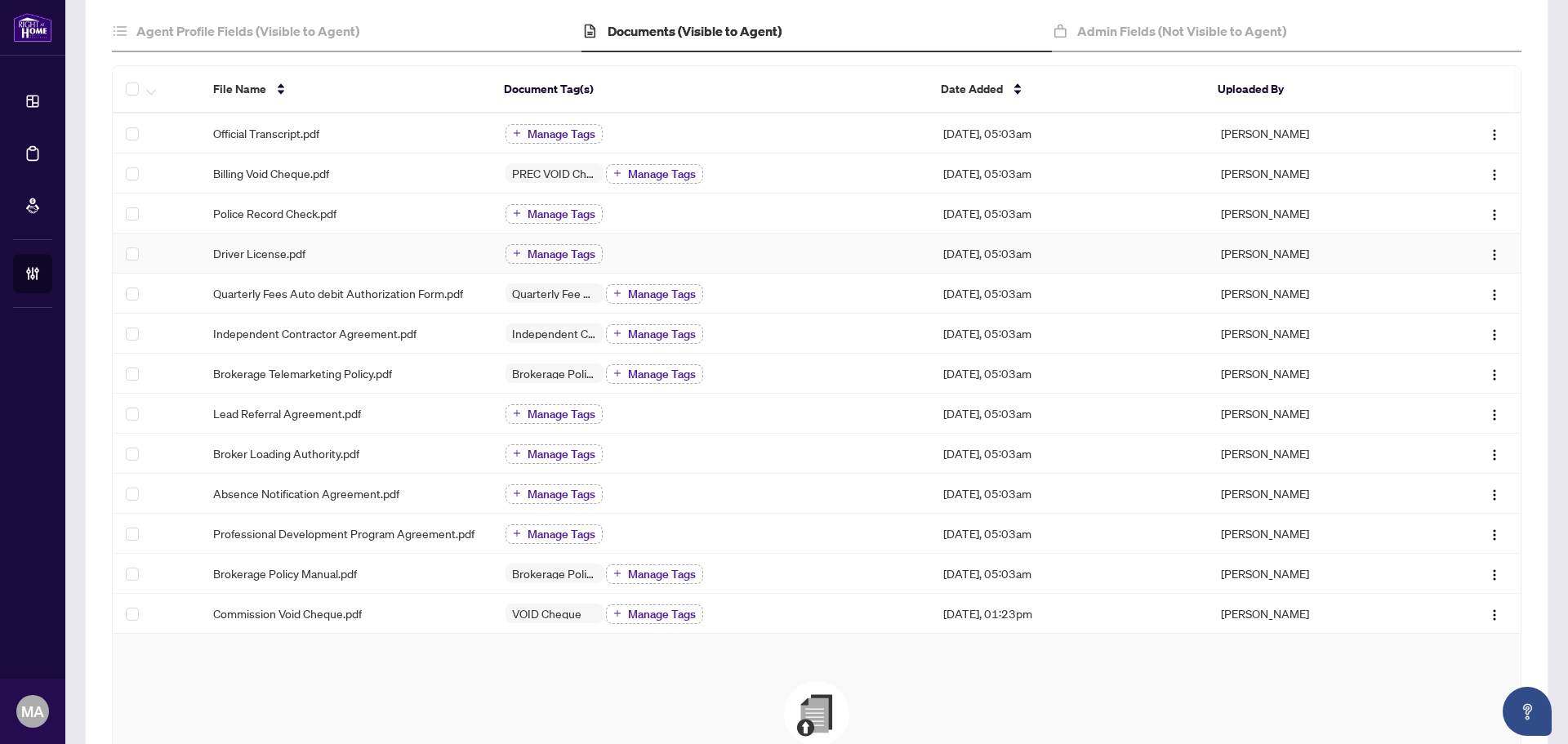
scroll to position [164, 0]
drag, startPoint x: 168, startPoint y: 26, endPoint x: 191, endPoint y: 20, distance: 23.8
click at [169, 26] on h4 "Agent Profile Fields (Visible to Agent)" at bounding box center [248, 27] width 223 height 20
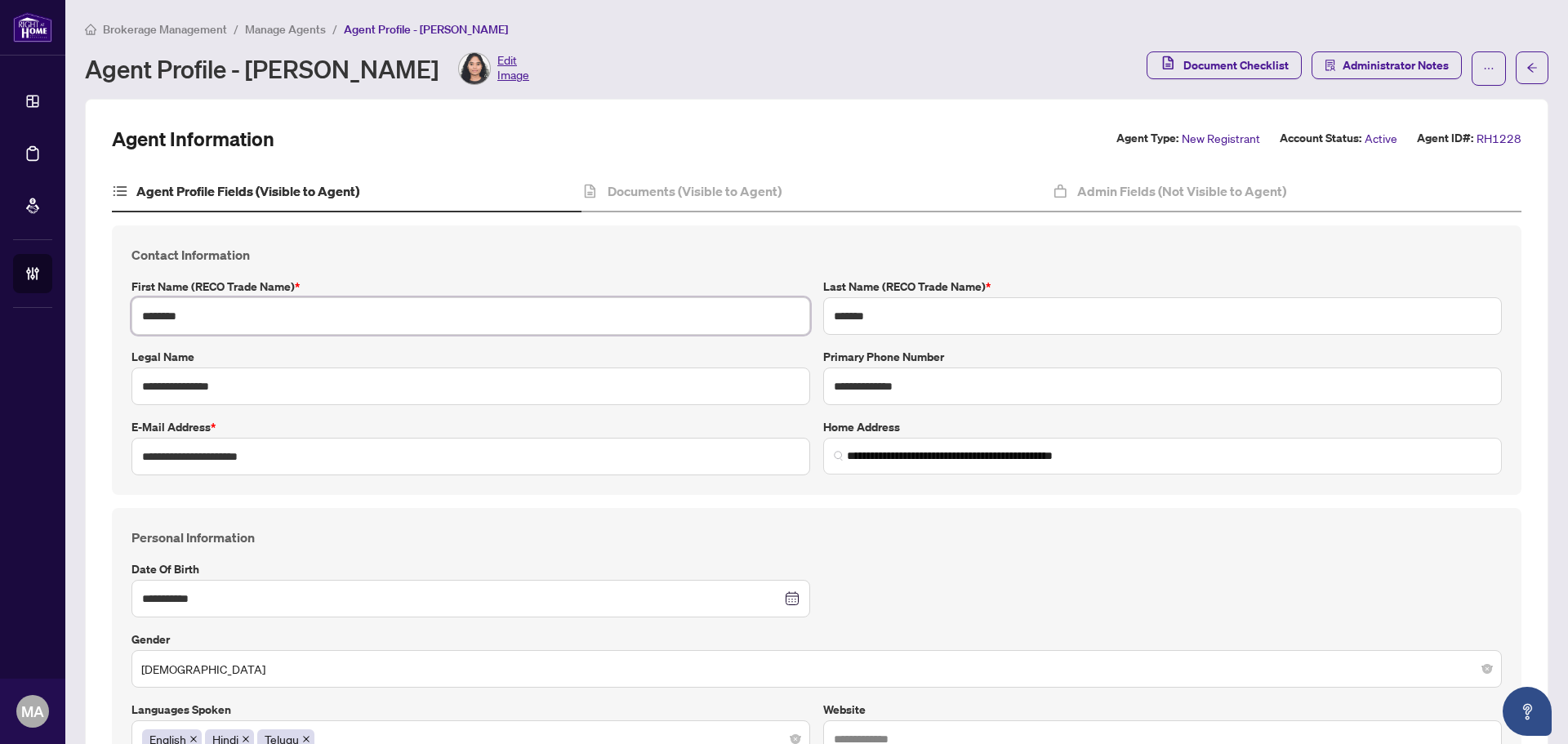
click at [189, 306] on input "********" at bounding box center [470, 316] width 678 height 37
click at [188, 308] on input "********" at bounding box center [470, 316] width 678 height 37
click at [858, 326] on input "*******" at bounding box center [1162, 316] width 678 height 37
click at [221, 449] on input "**********" at bounding box center [470, 456] width 678 height 37
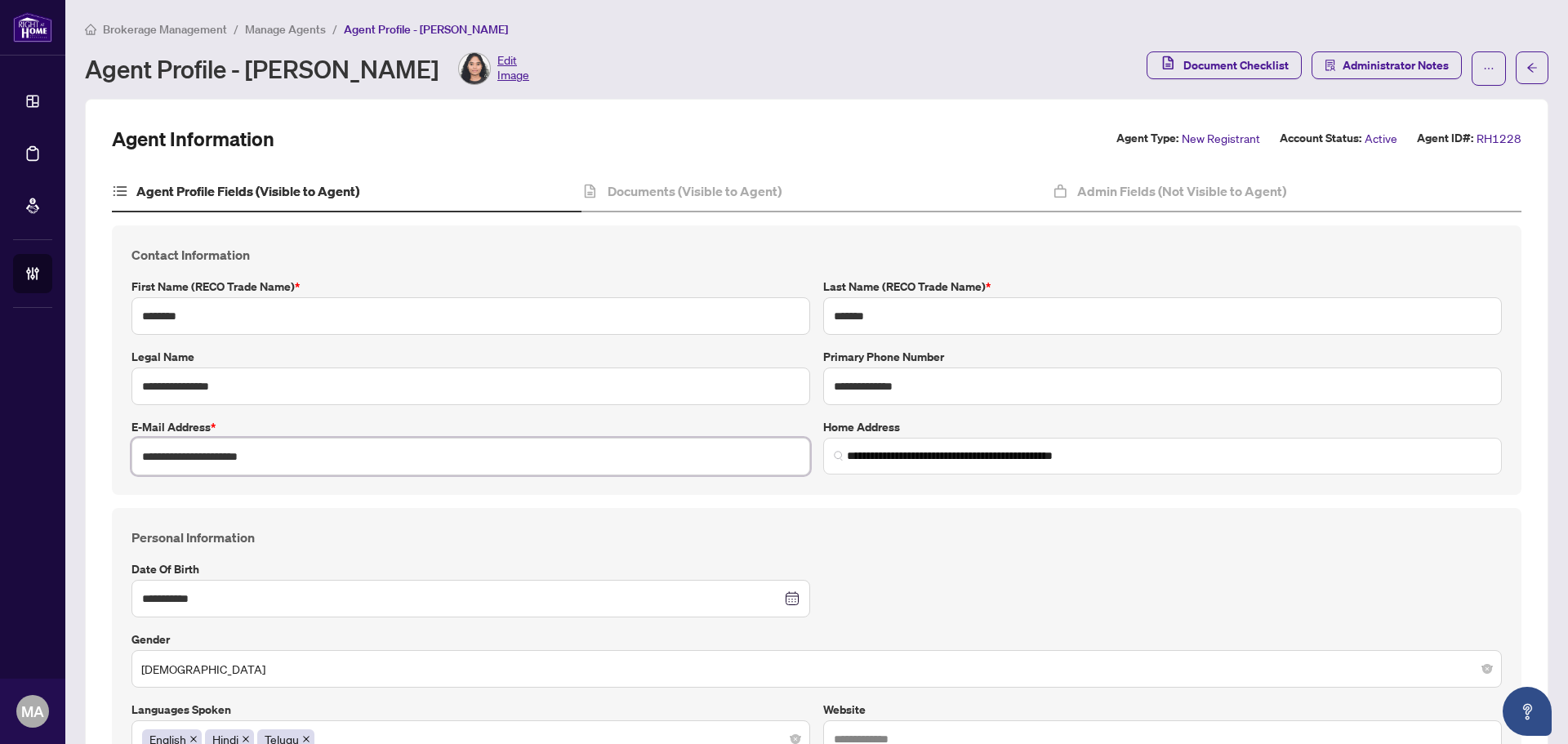
click at [221, 449] on input "**********" at bounding box center [470, 456] width 678 height 37
click at [633, 179] on div "Documents (Visible to Agent)" at bounding box center [816, 192] width 470 height 41
